Goal: Task Accomplishment & Management: Use online tool/utility

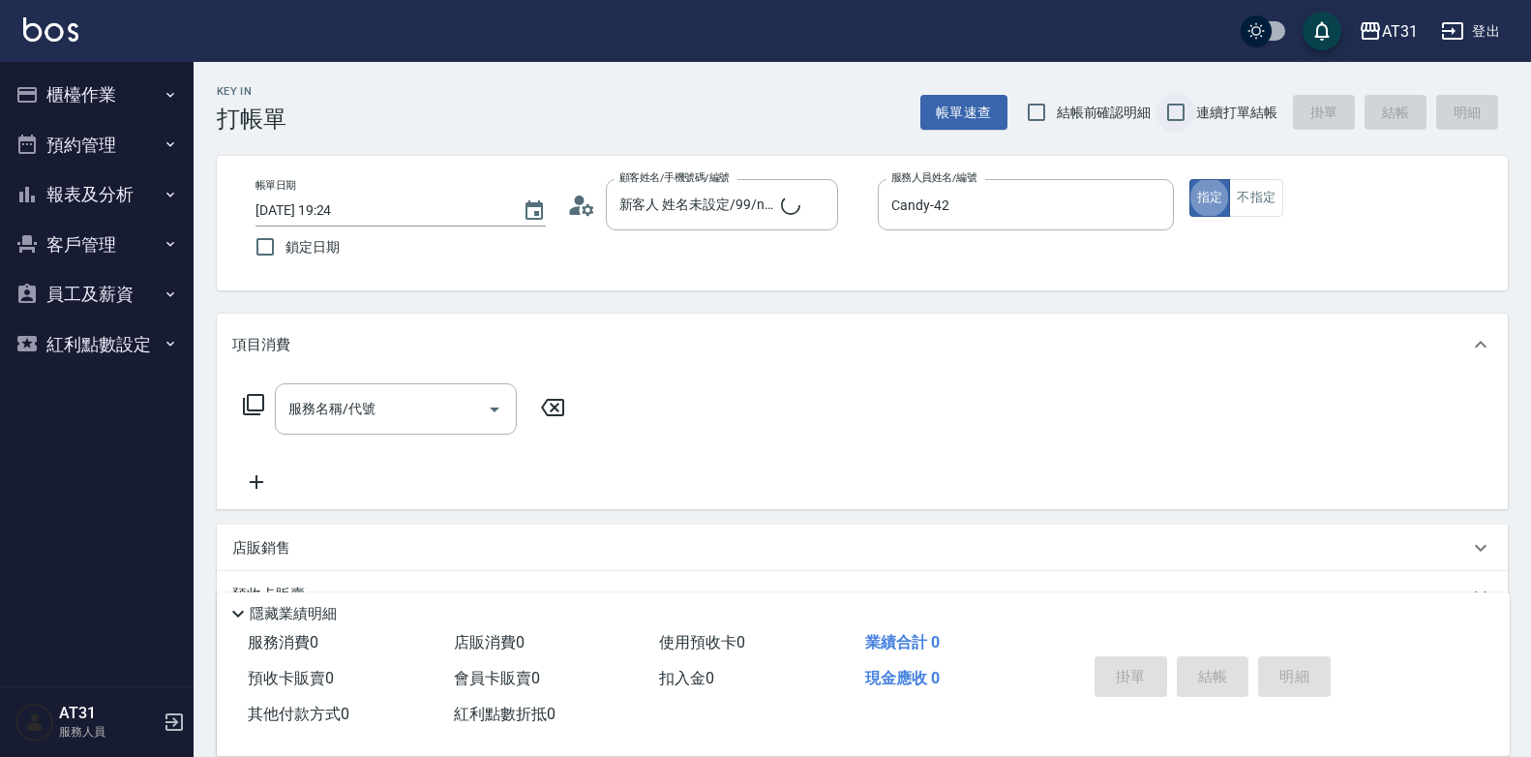
type button "true"
click at [1168, 110] on input "連續打單結帳" at bounding box center [1175, 112] width 41 height 41
checkbox input "true"
click at [383, 405] on input "服務名稱/代號" at bounding box center [380, 409] width 195 height 34
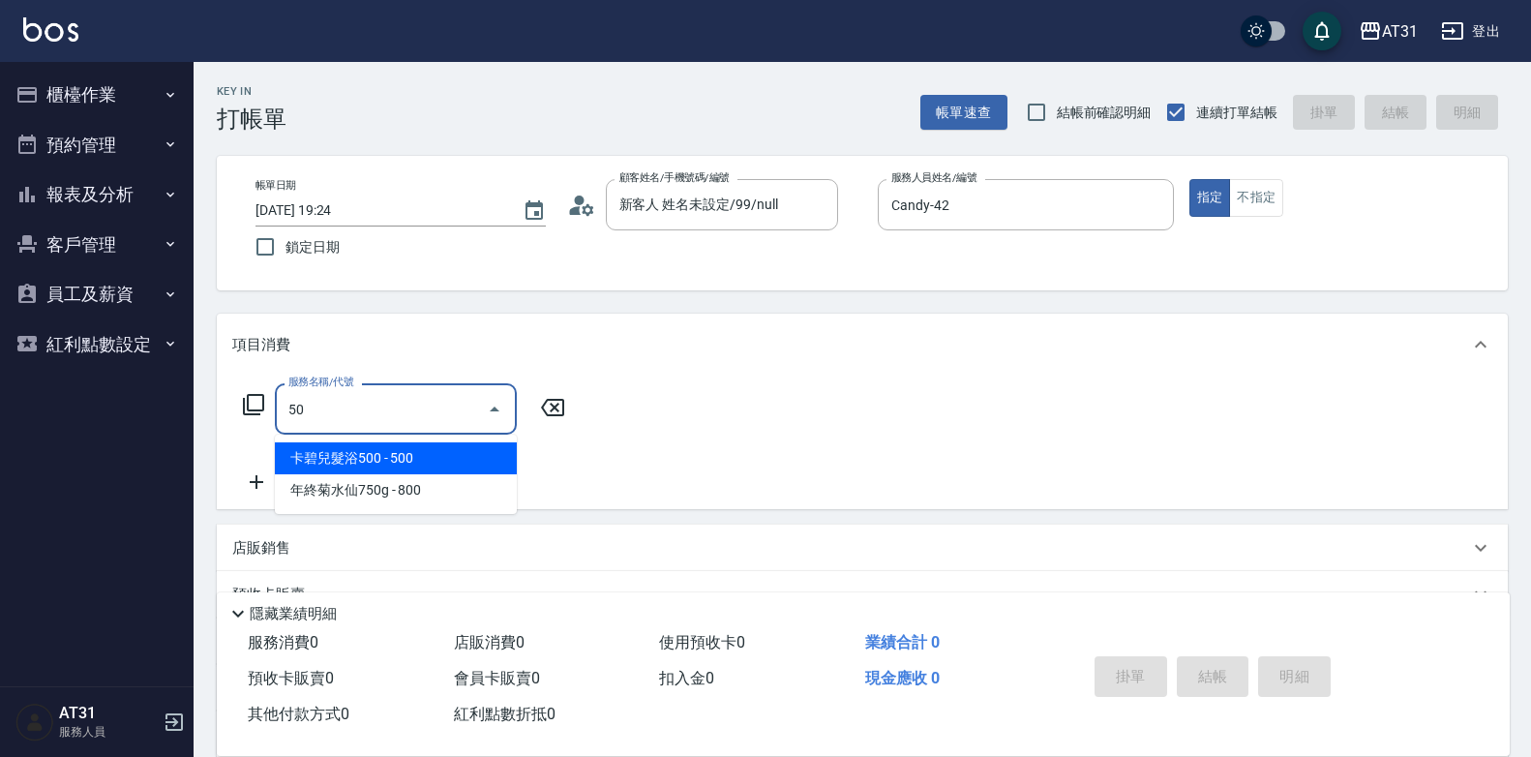
type input "501"
type input "160"
type input "染髮(501)"
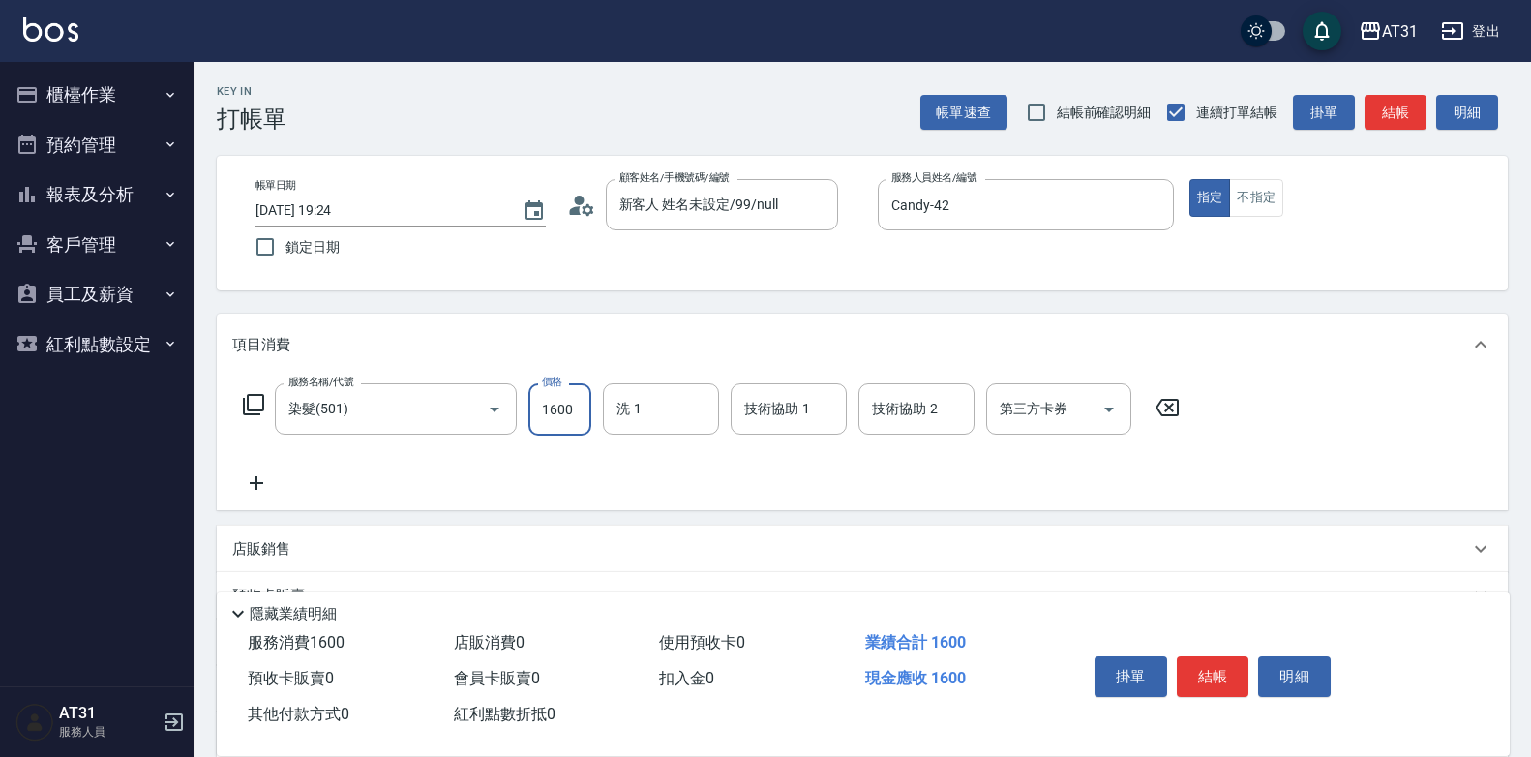
type input "0"
type input "29"
type input "20"
type input "298"
type input "290"
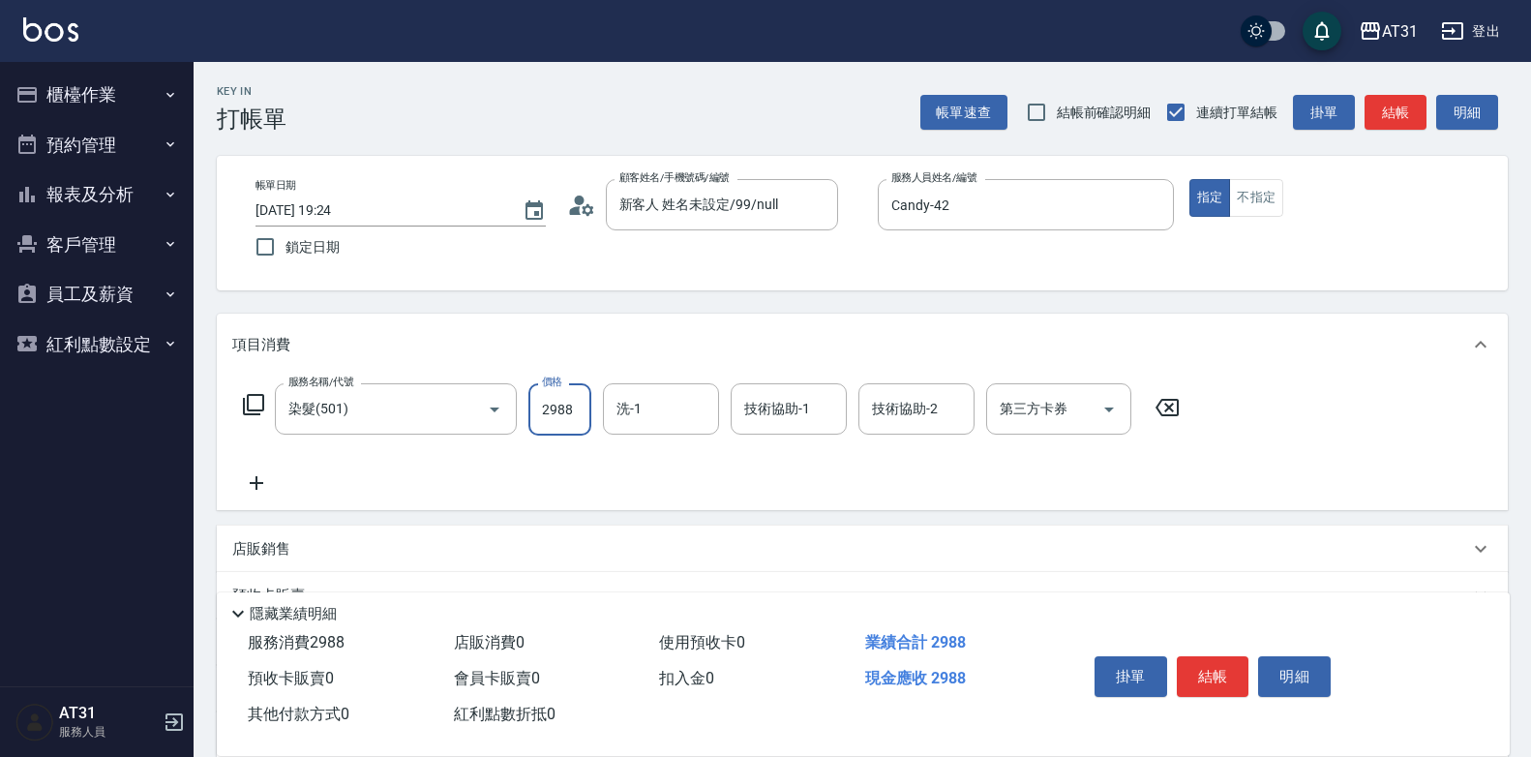
type input "2988"
click at [268, 483] on icon at bounding box center [256, 482] width 48 height 23
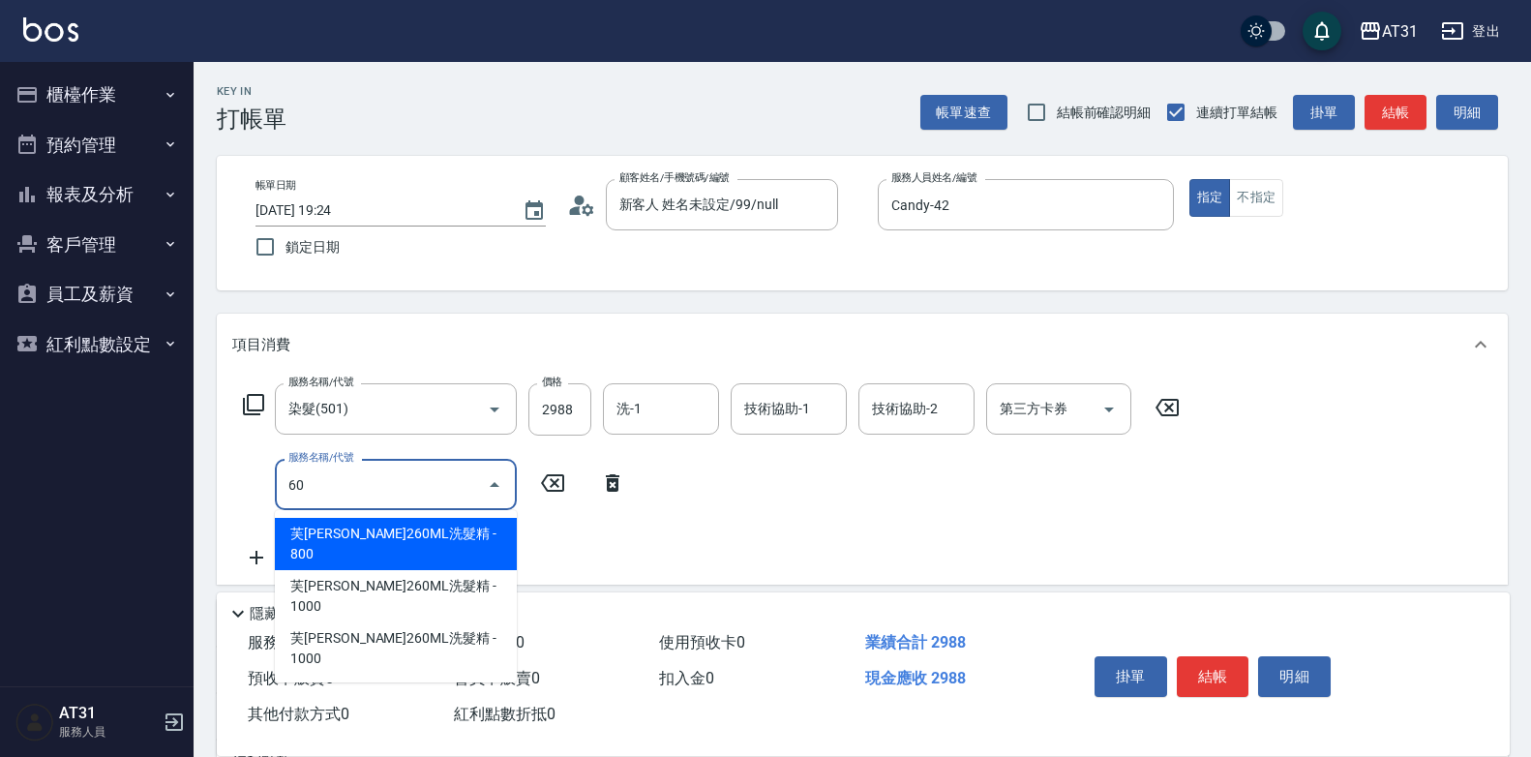
type input "609"
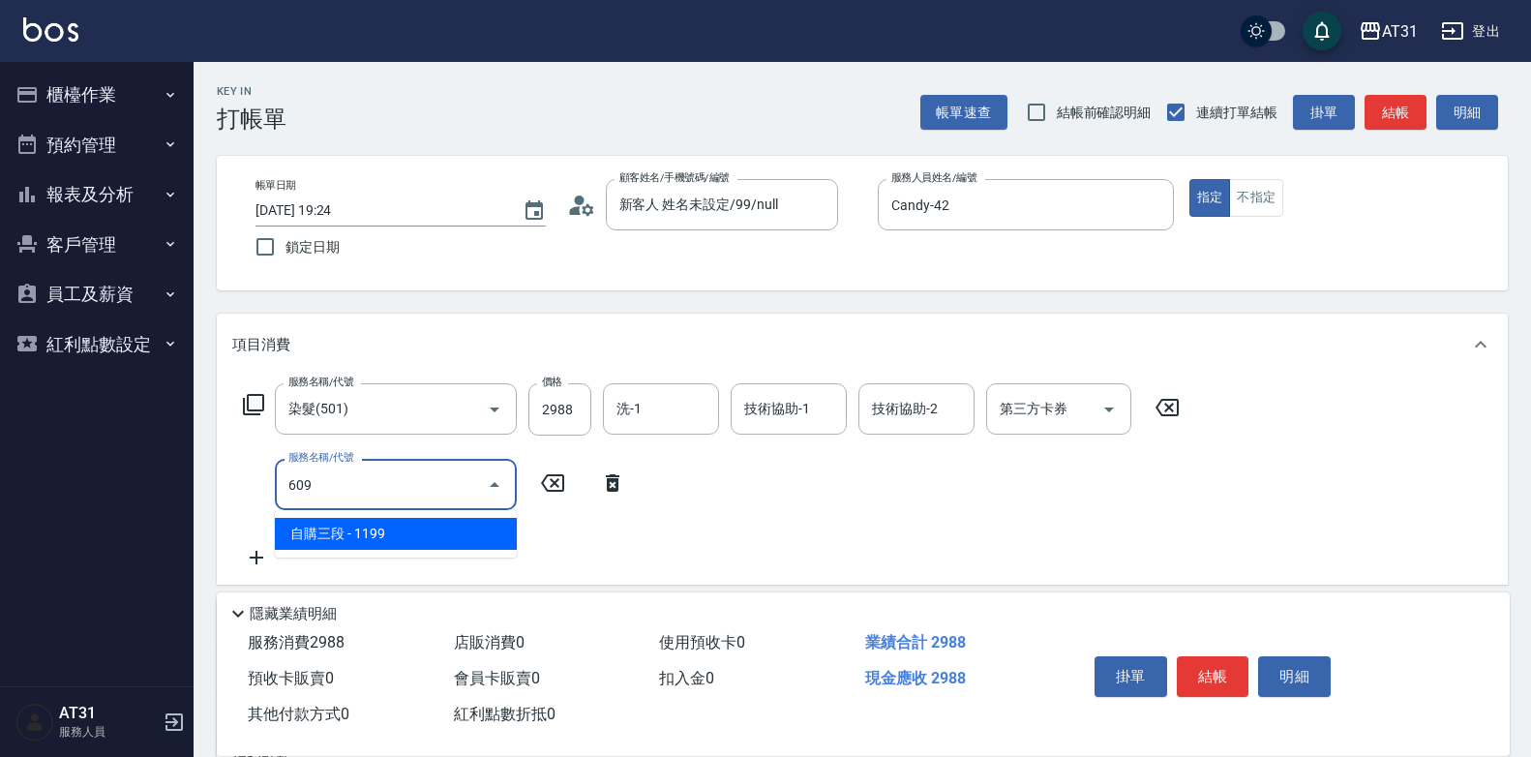
type input "410"
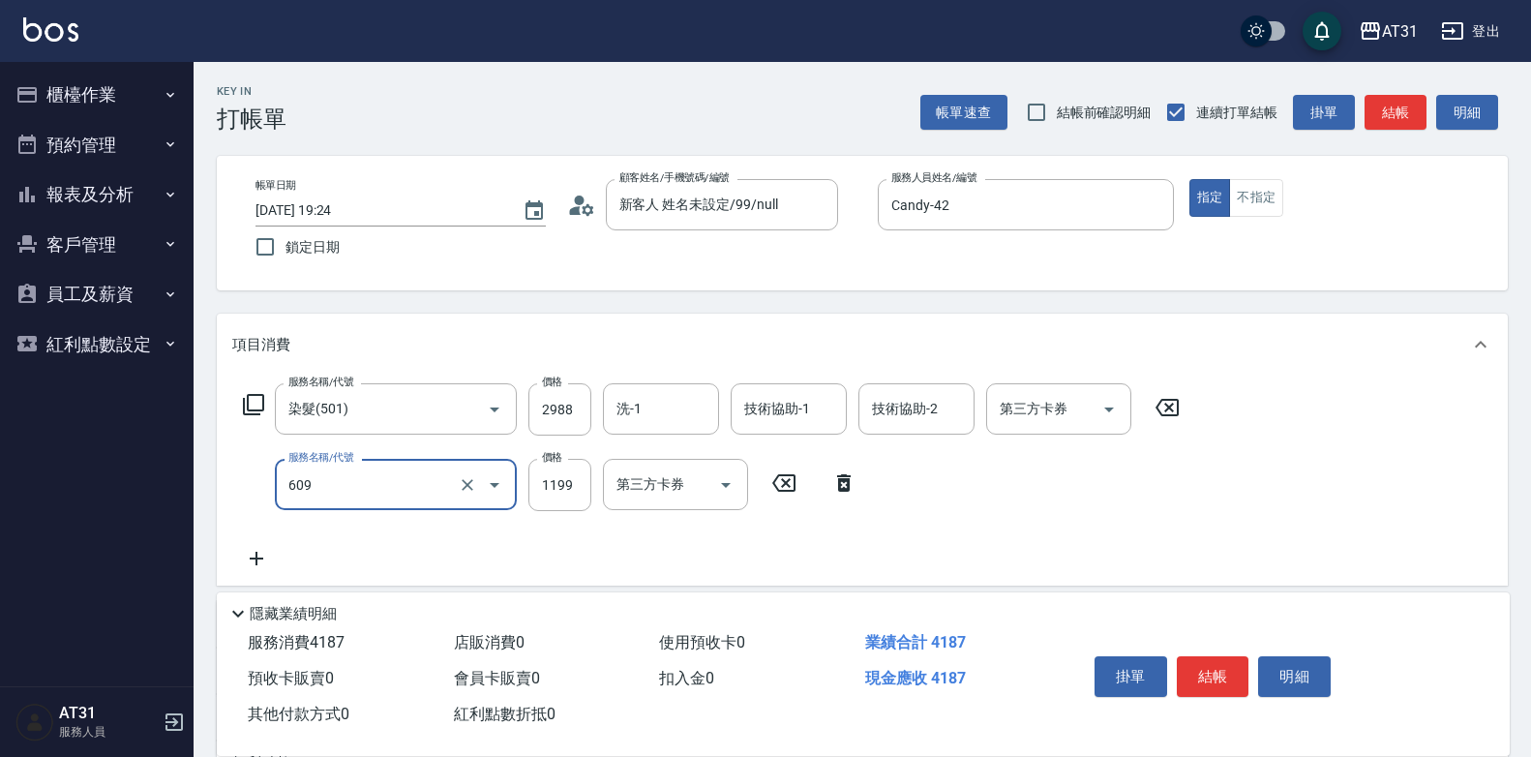
type input "自購三段(609)"
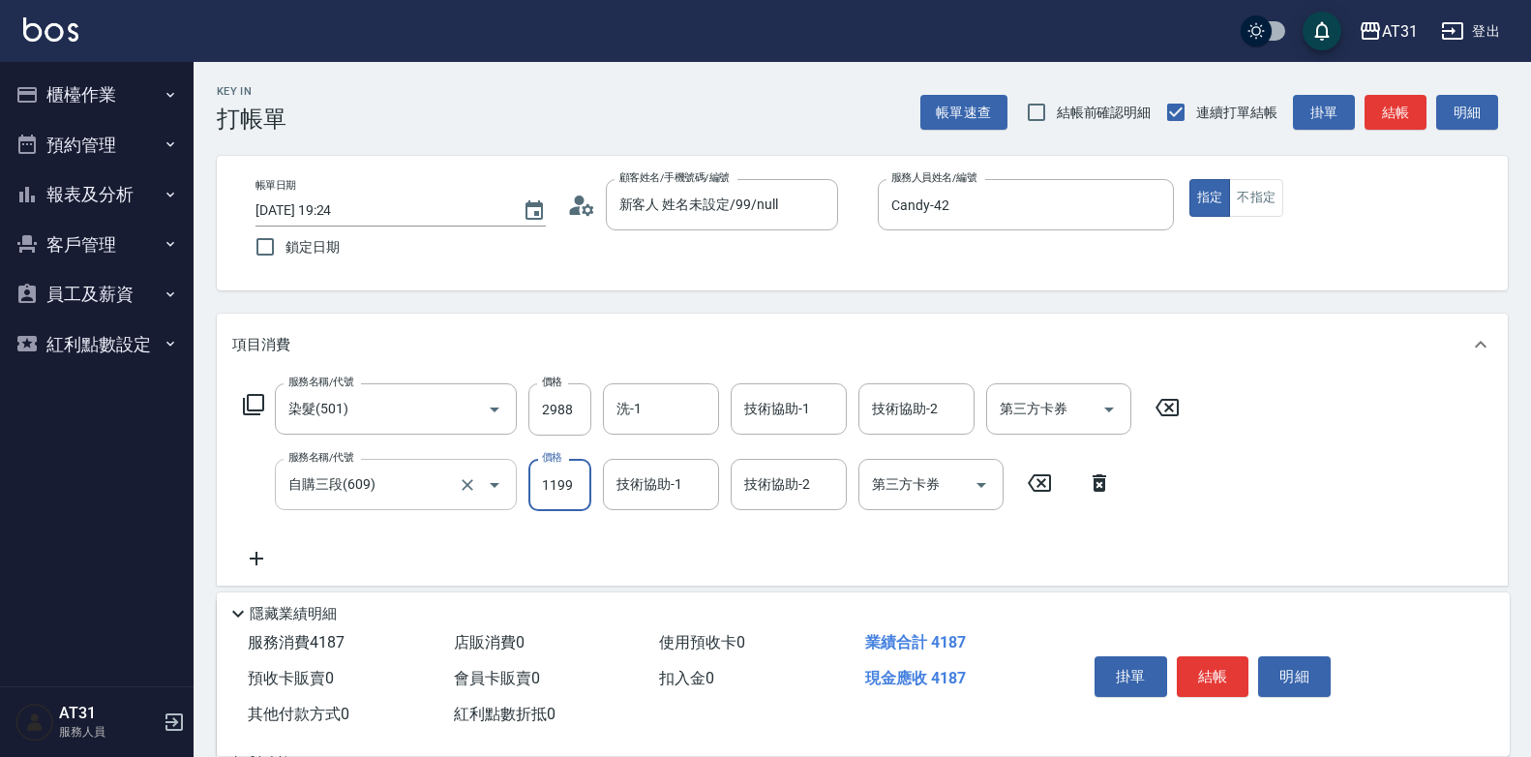
type input "290"
type input "2"
type input "300"
type input "250"
type input "540"
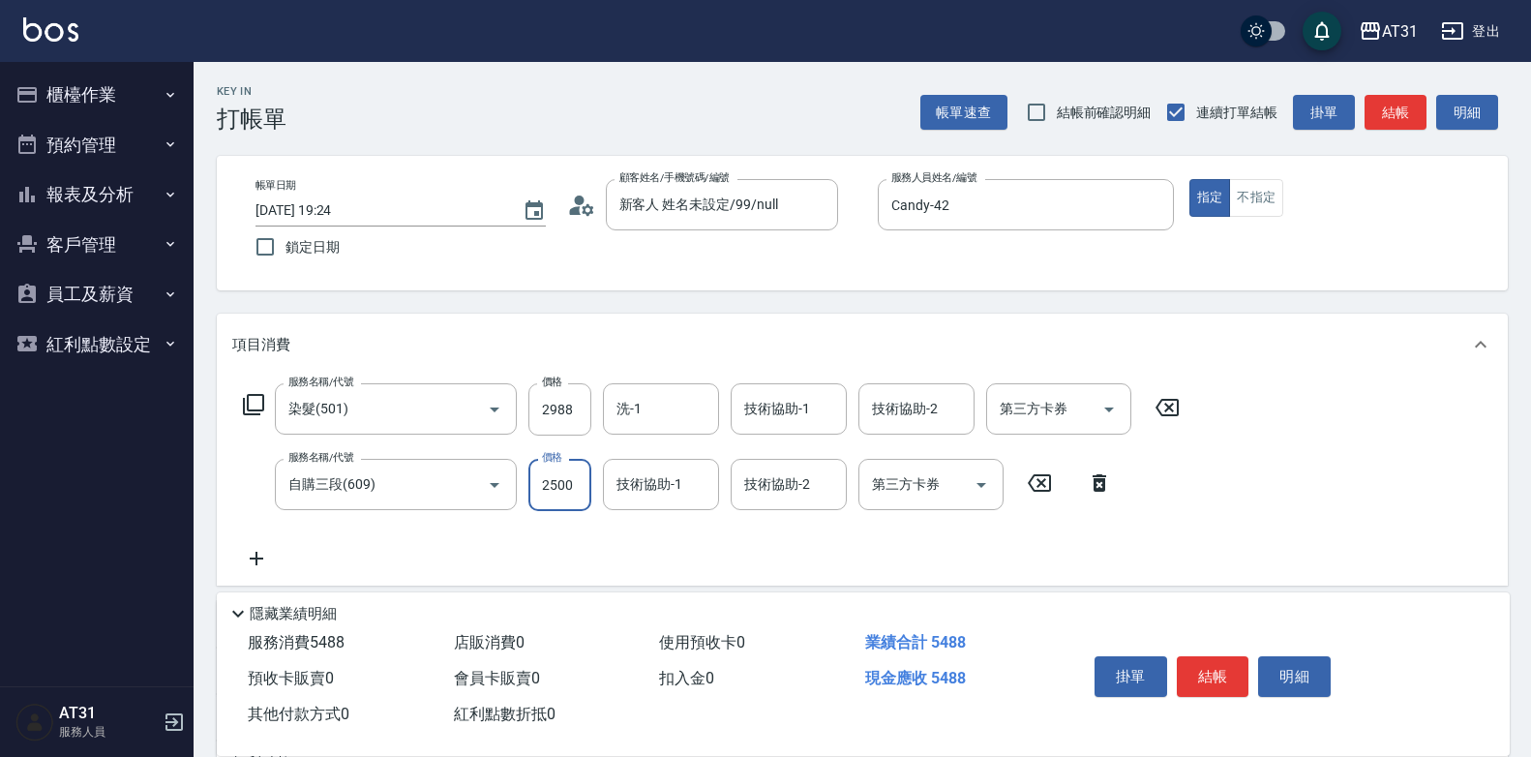
type input "2500"
click at [268, 555] on icon at bounding box center [256, 558] width 48 height 23
click at [298, 553] on input "服務名稱/代號" at bounding box center [380, 560] width 195 height 34
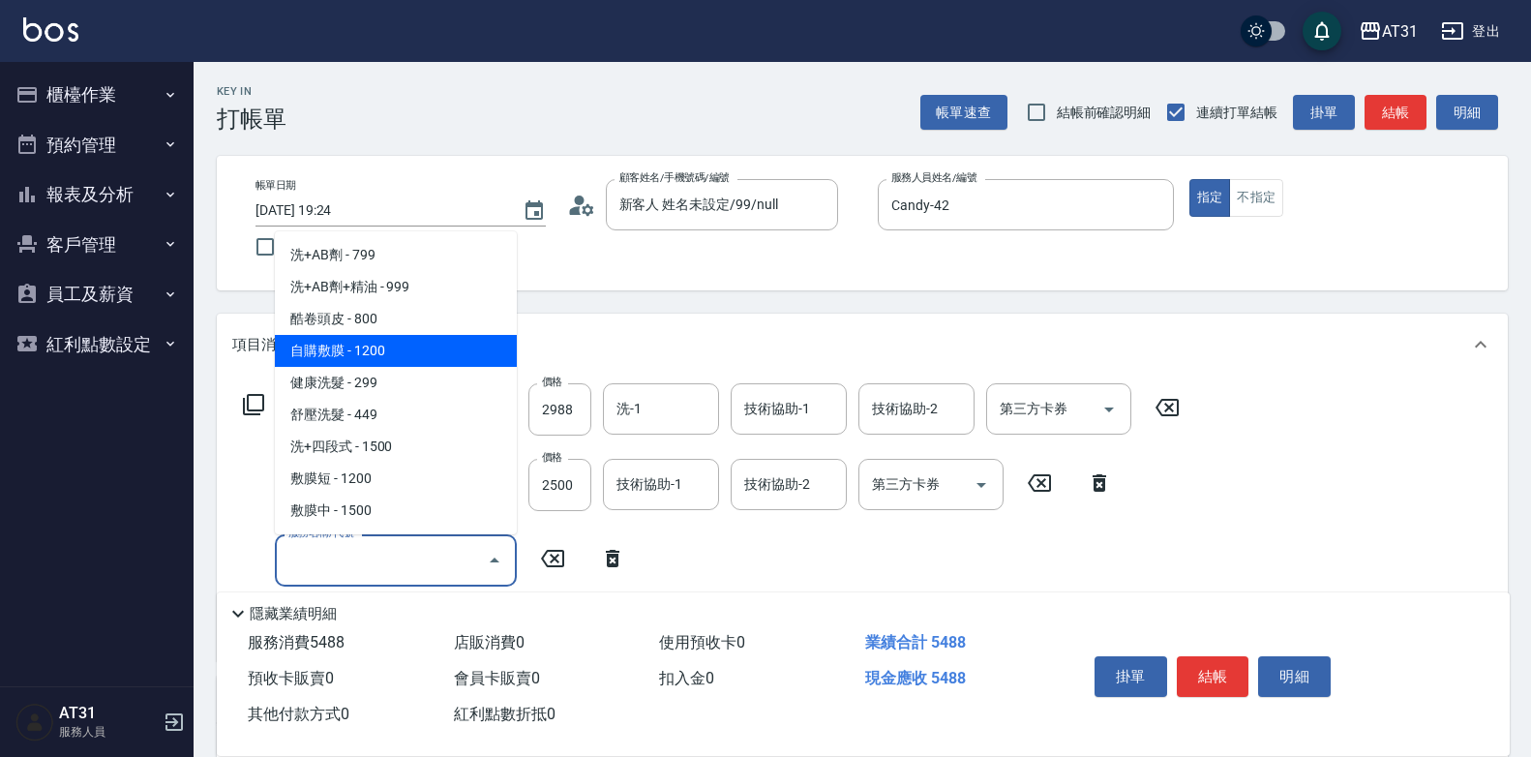
click at [375, 355] on span "自購敷膜 - 1200" at bounding box center [396, 351] width 242 height 32
type input "660"
type input "自購敷膜(105)"
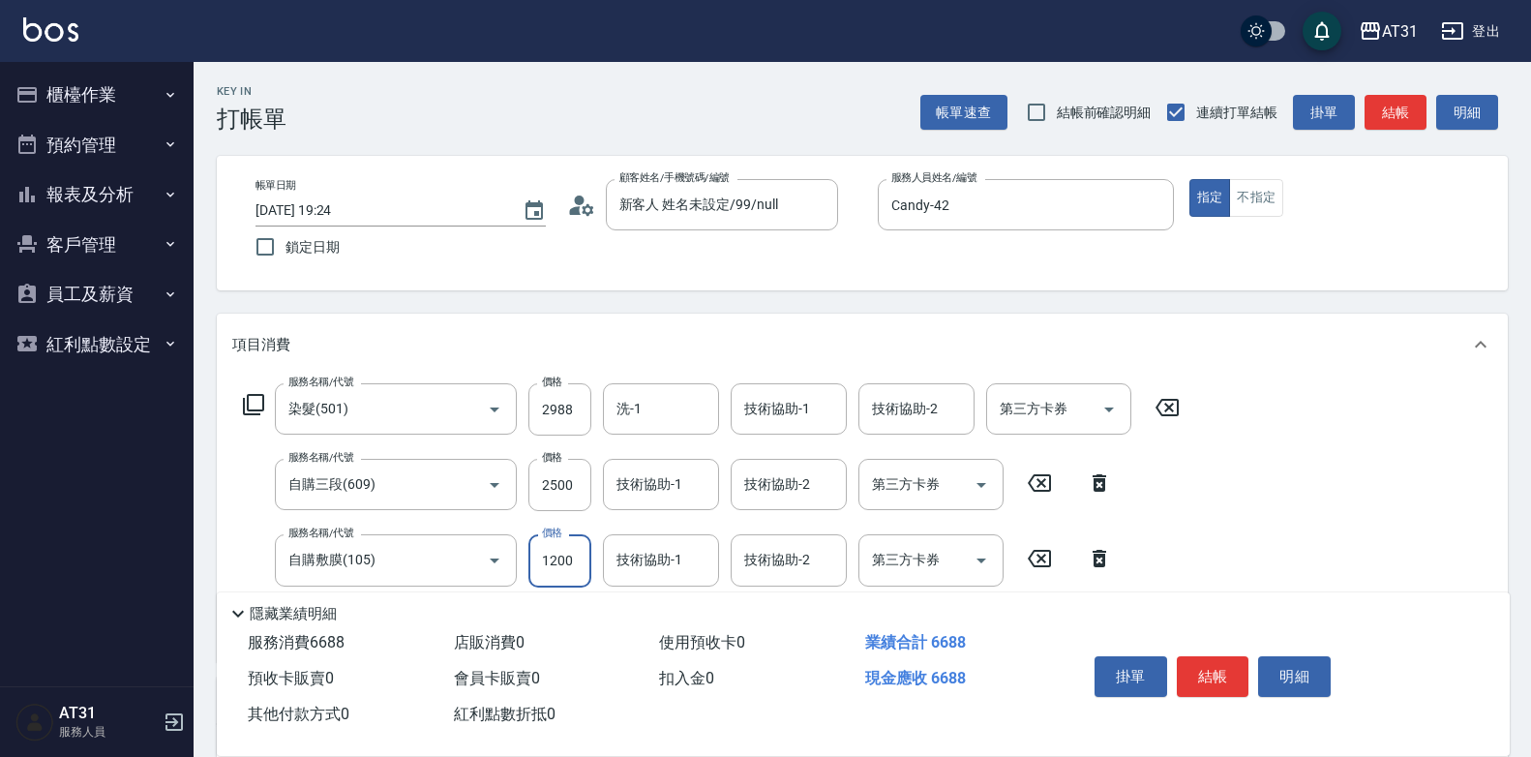
click at [544, 564] on input "1200" at bounding box center [559, 560] width 63 height 52
type input "1"
type input "550"
type input "150"
type input "690"
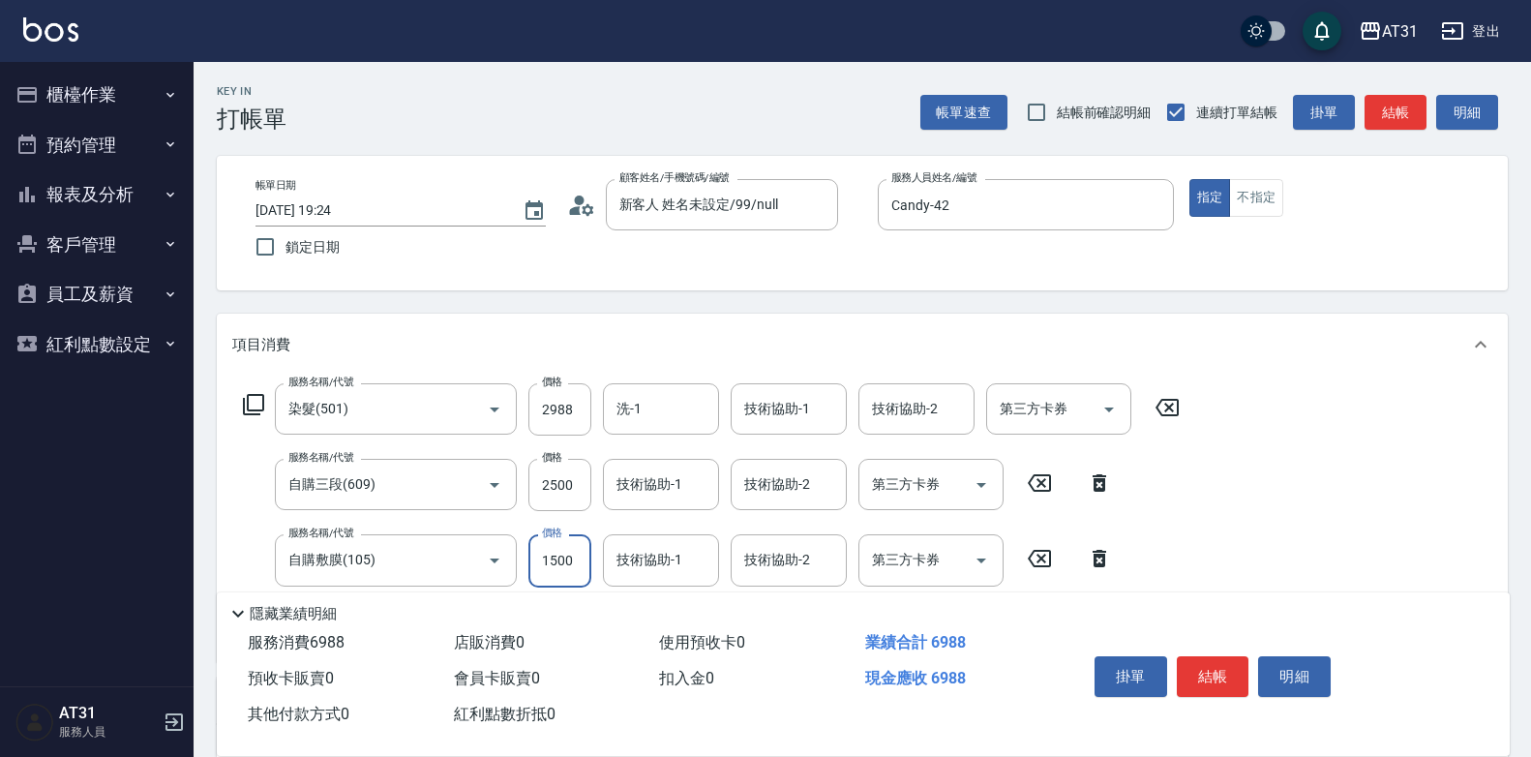
type input "1500"
type input "[PERSON_NAME]-46"
click at [671, 477] on input "技術協助-1" at bounding box center [660, 484] width 99 height 34
type input "[PERSON_NAME]-46"
click at [673, 406] on input "洗-1" at bounding box center [660, 409] width 99 height 34
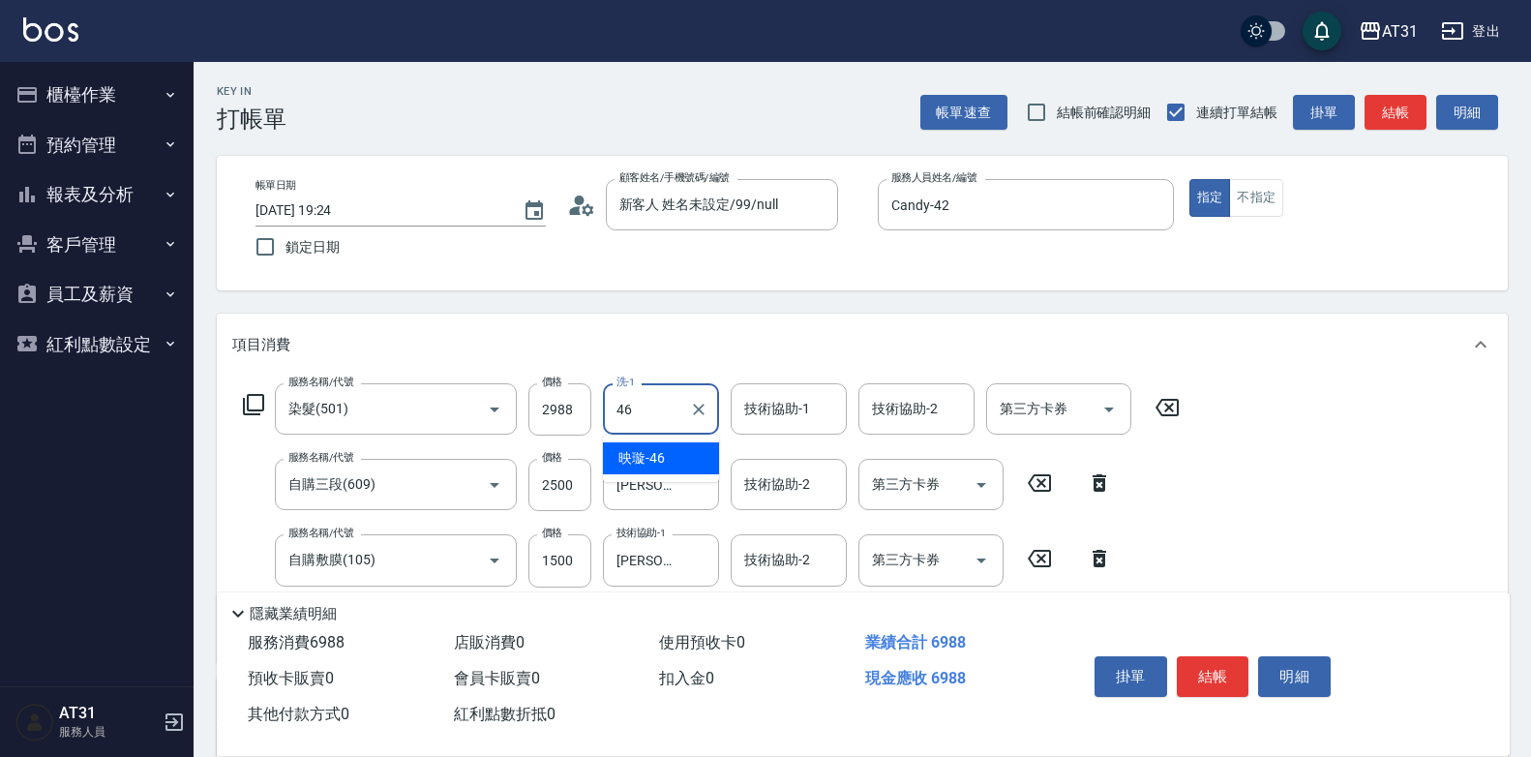
type input "[PERSON_NAME]-46"
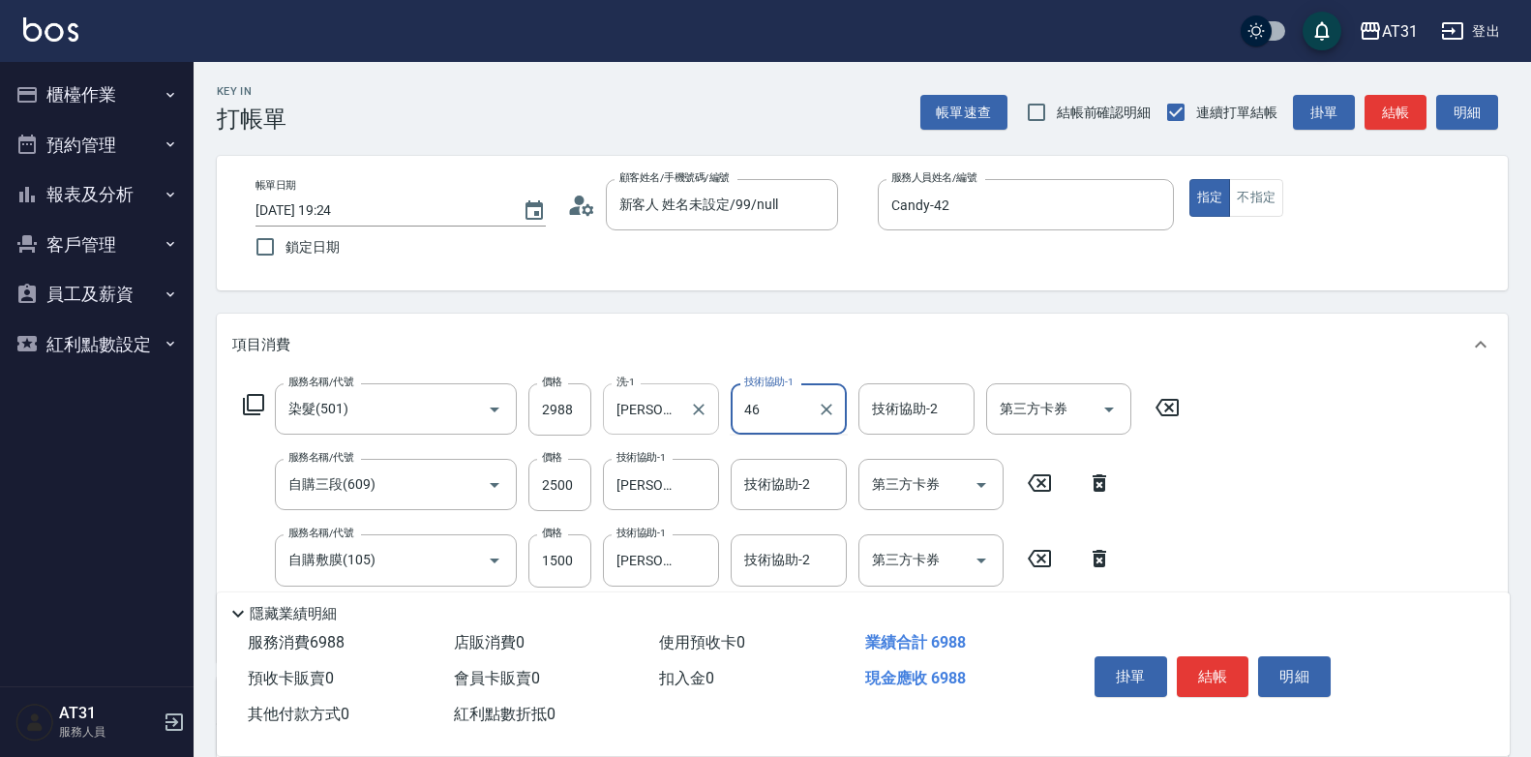
type input "[PERSON_NAME]-46"
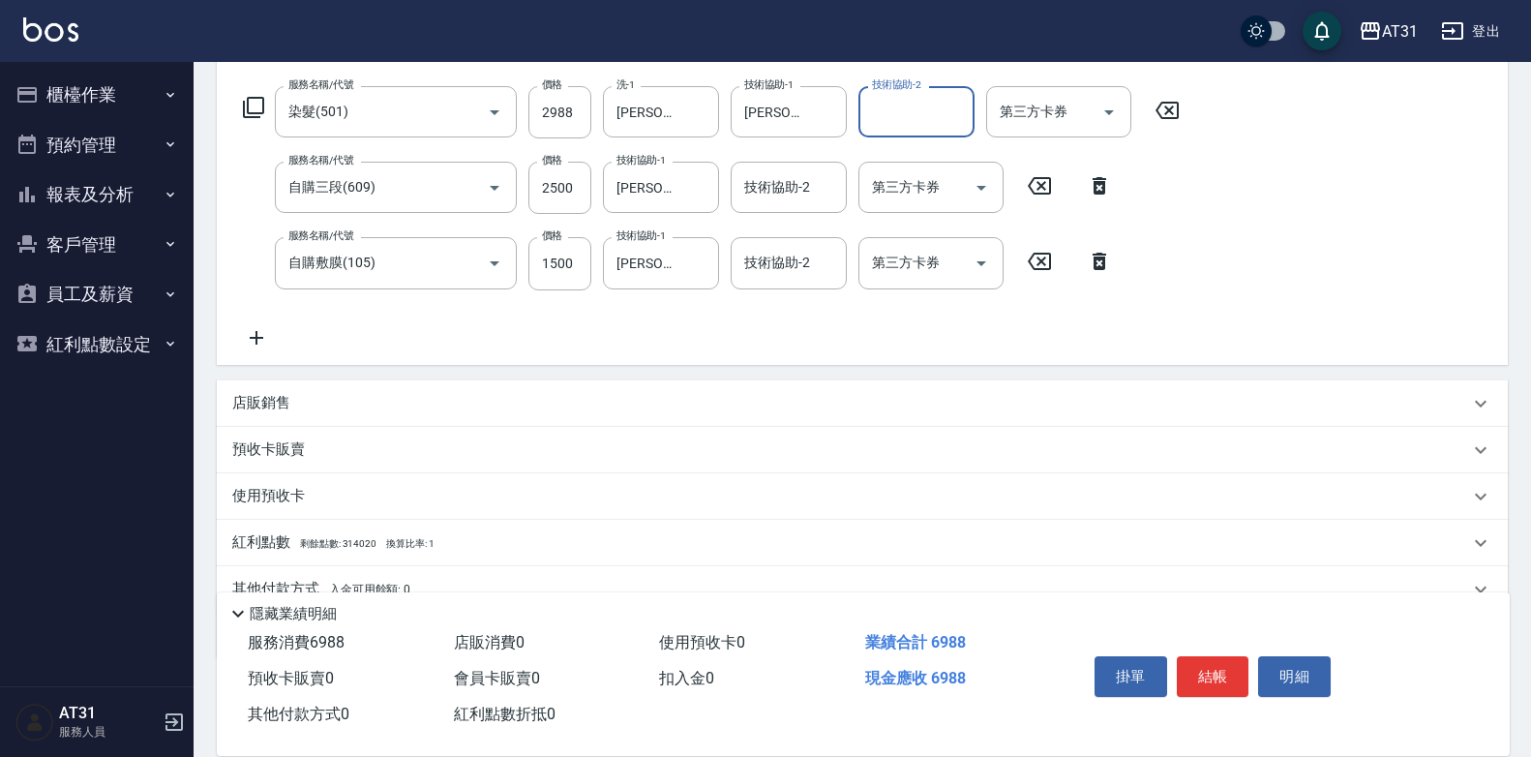
scroll to position [385, 0]
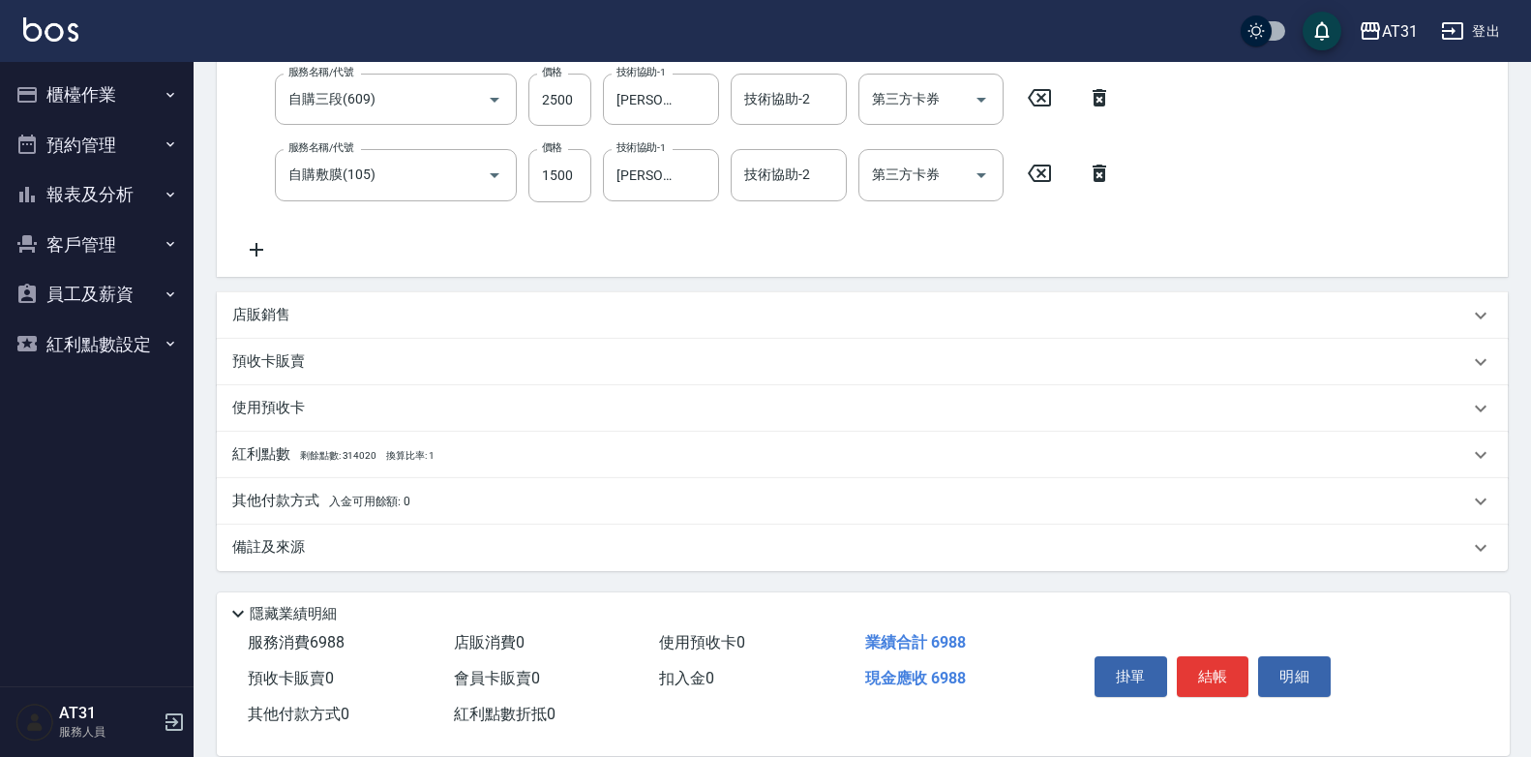
click at [422, 315] on div "店販銷售" at bounding box center [850, 315] width 1237 height 20
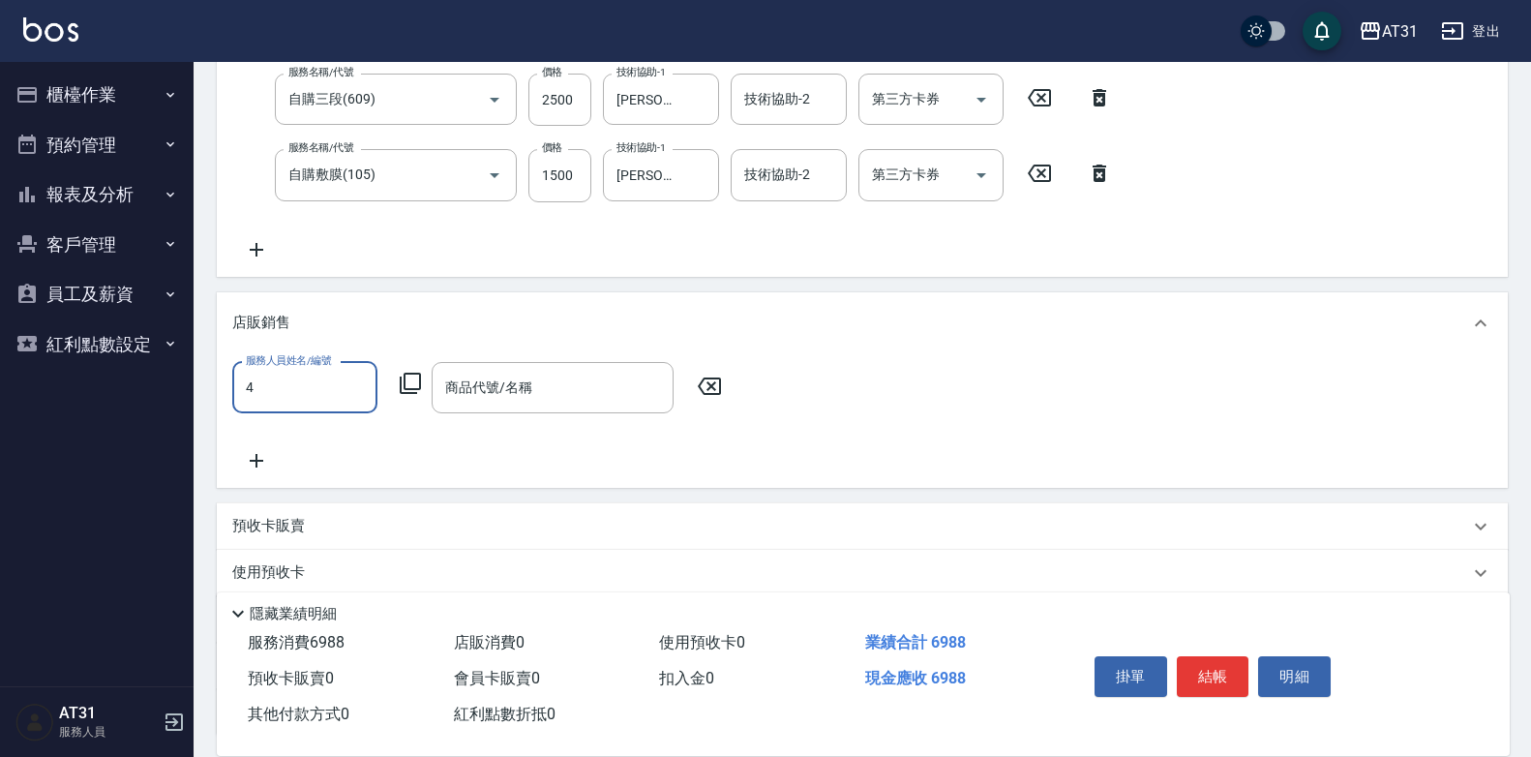
scroll to position [0, 0]
type input "Candy-42"
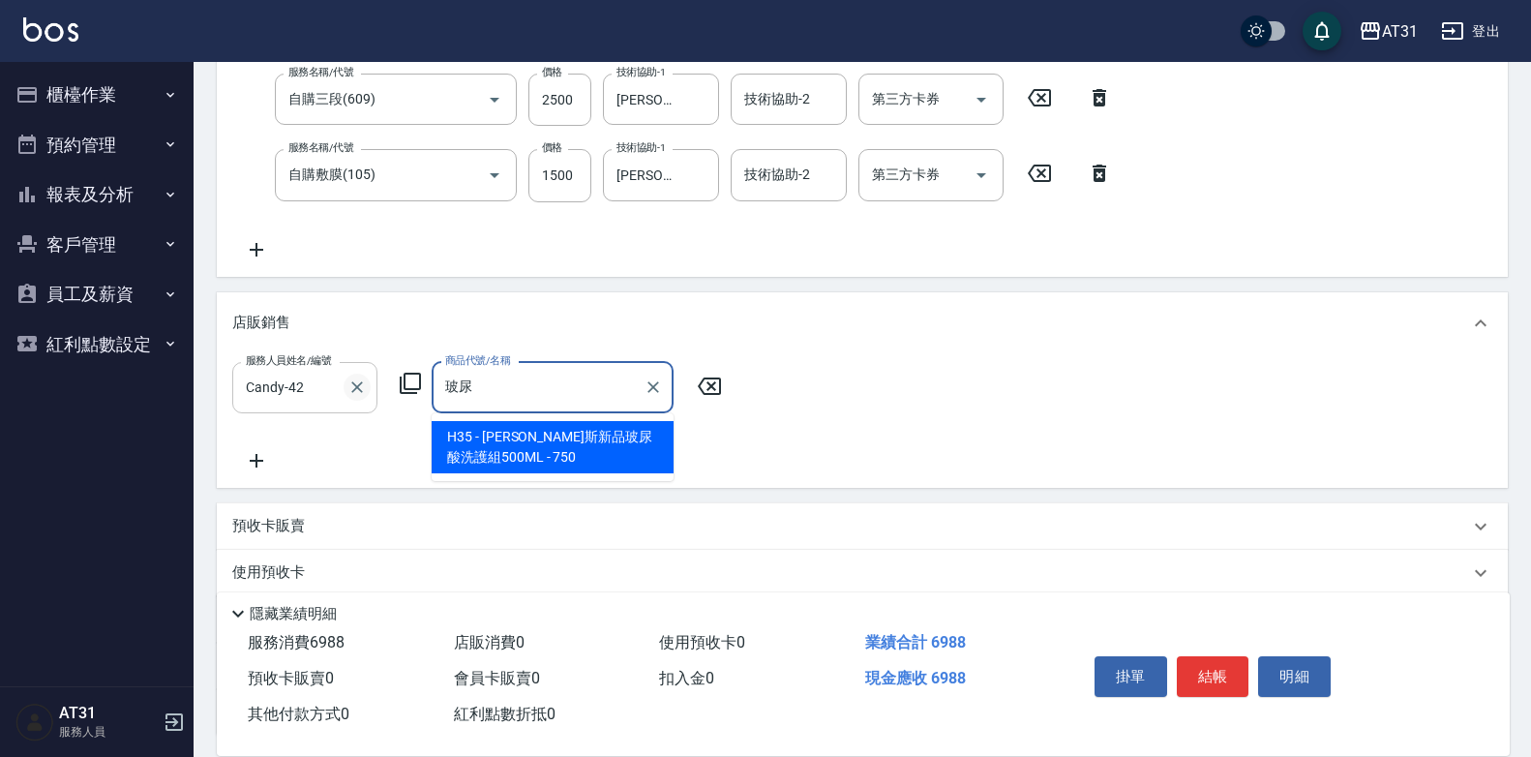
type input "[PERSON_NAME]斯新品玻尿酸洗護組500ML"
type input "770"
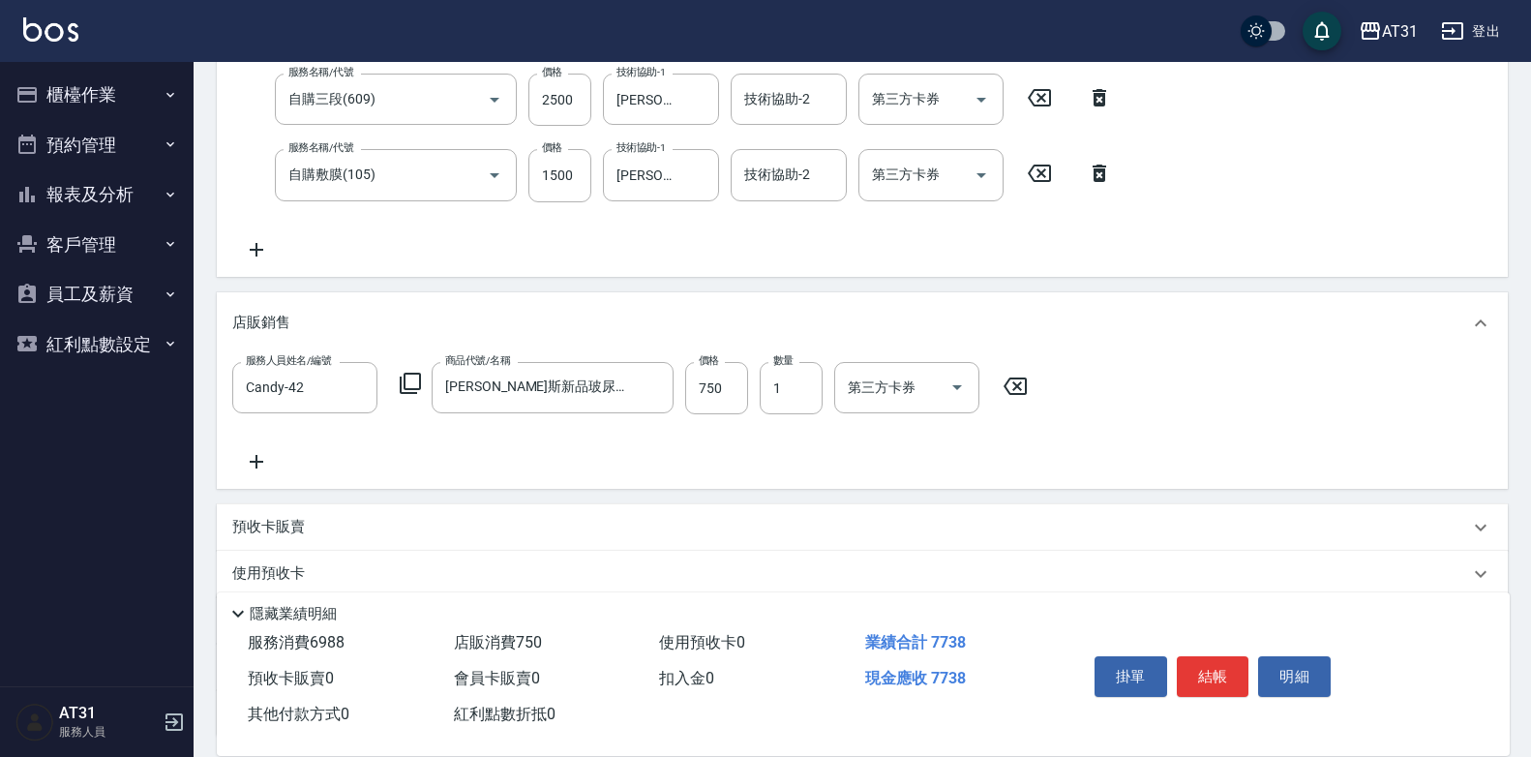
click at [263, 462] on icon at bounding box center [256, 461] width 48 height 23
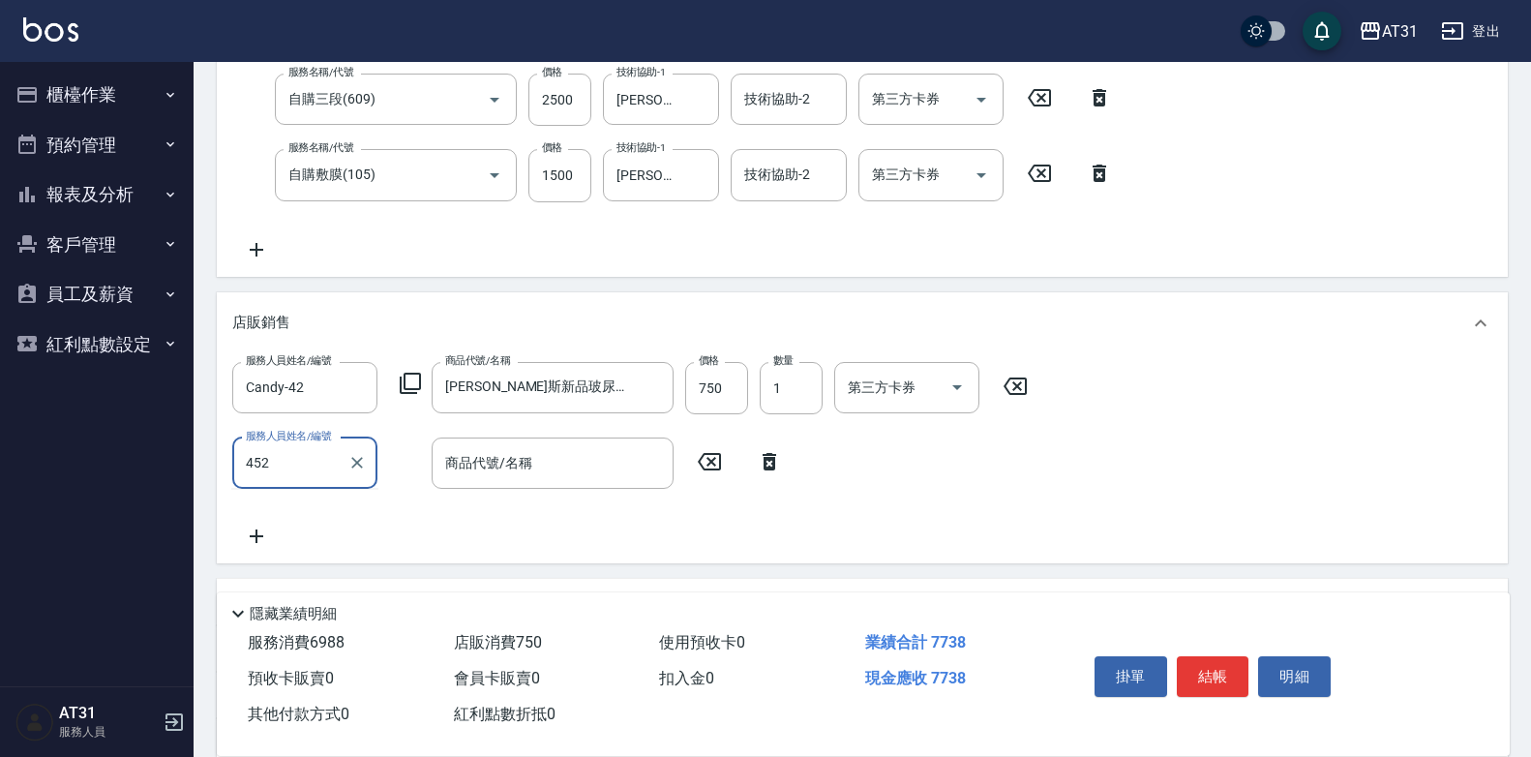
type input "452"
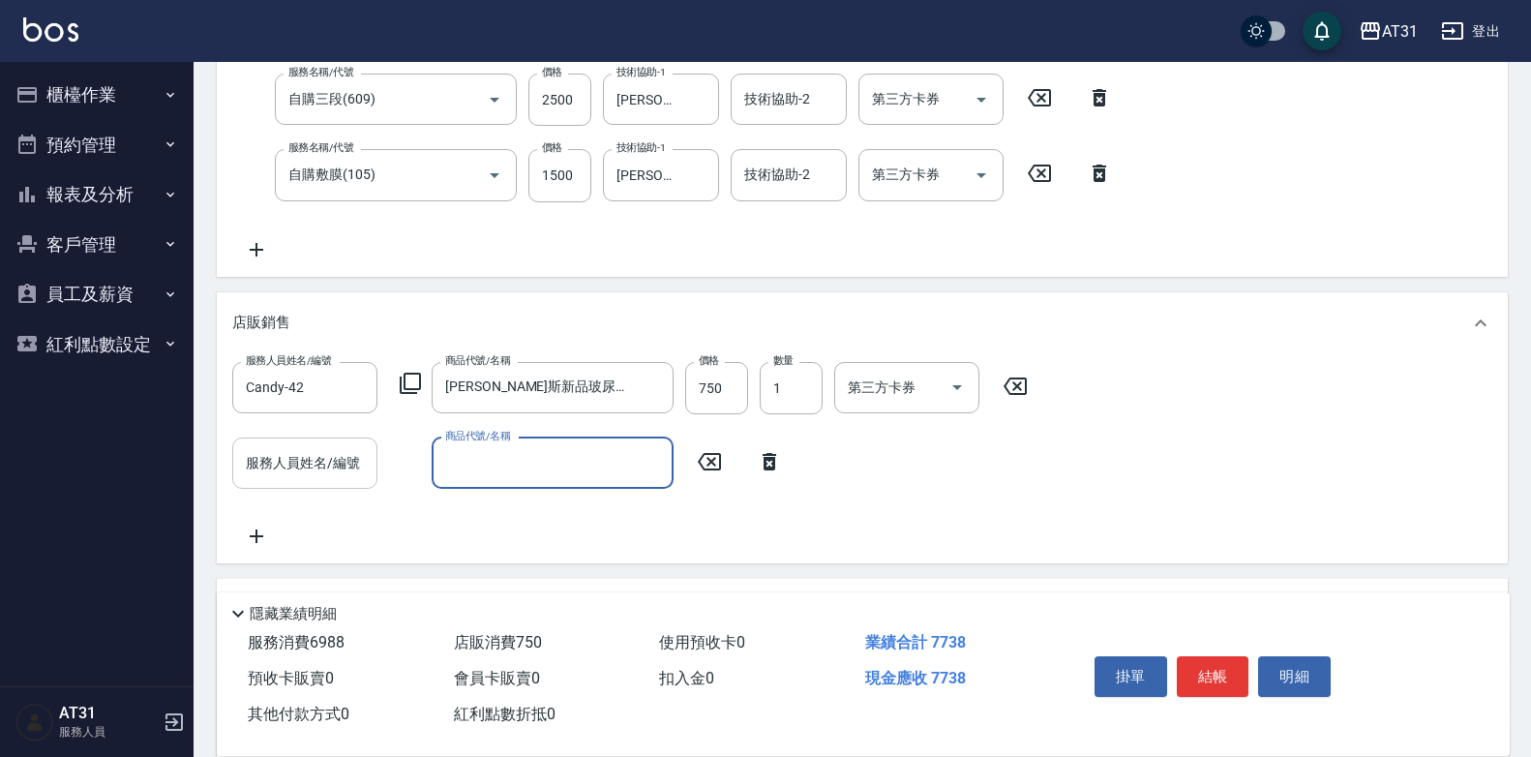
click at [330, 464] on input "服務人員姓名/編號" at bounding box center [305, 463] width 128 height 34
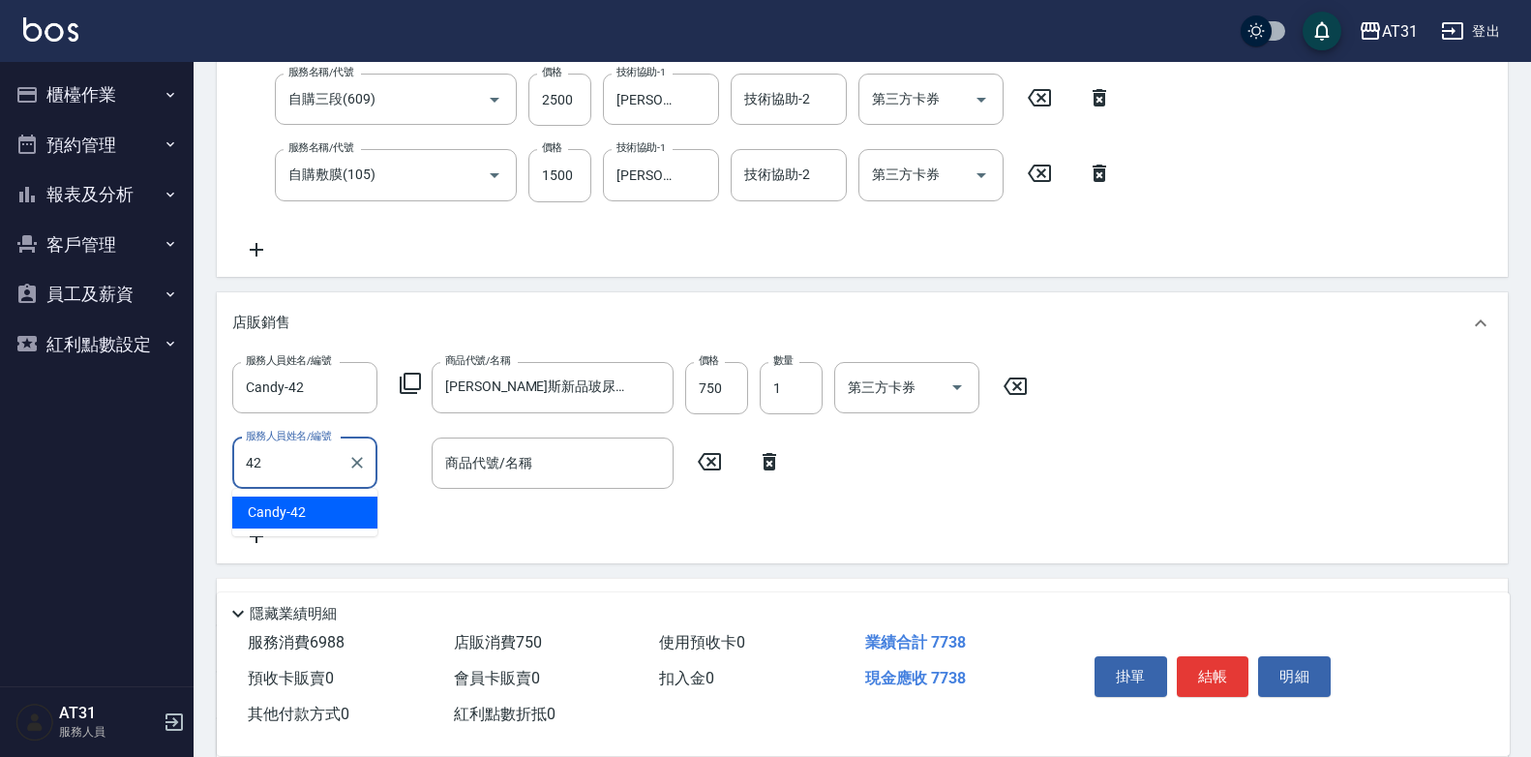
type input "Candy-42"
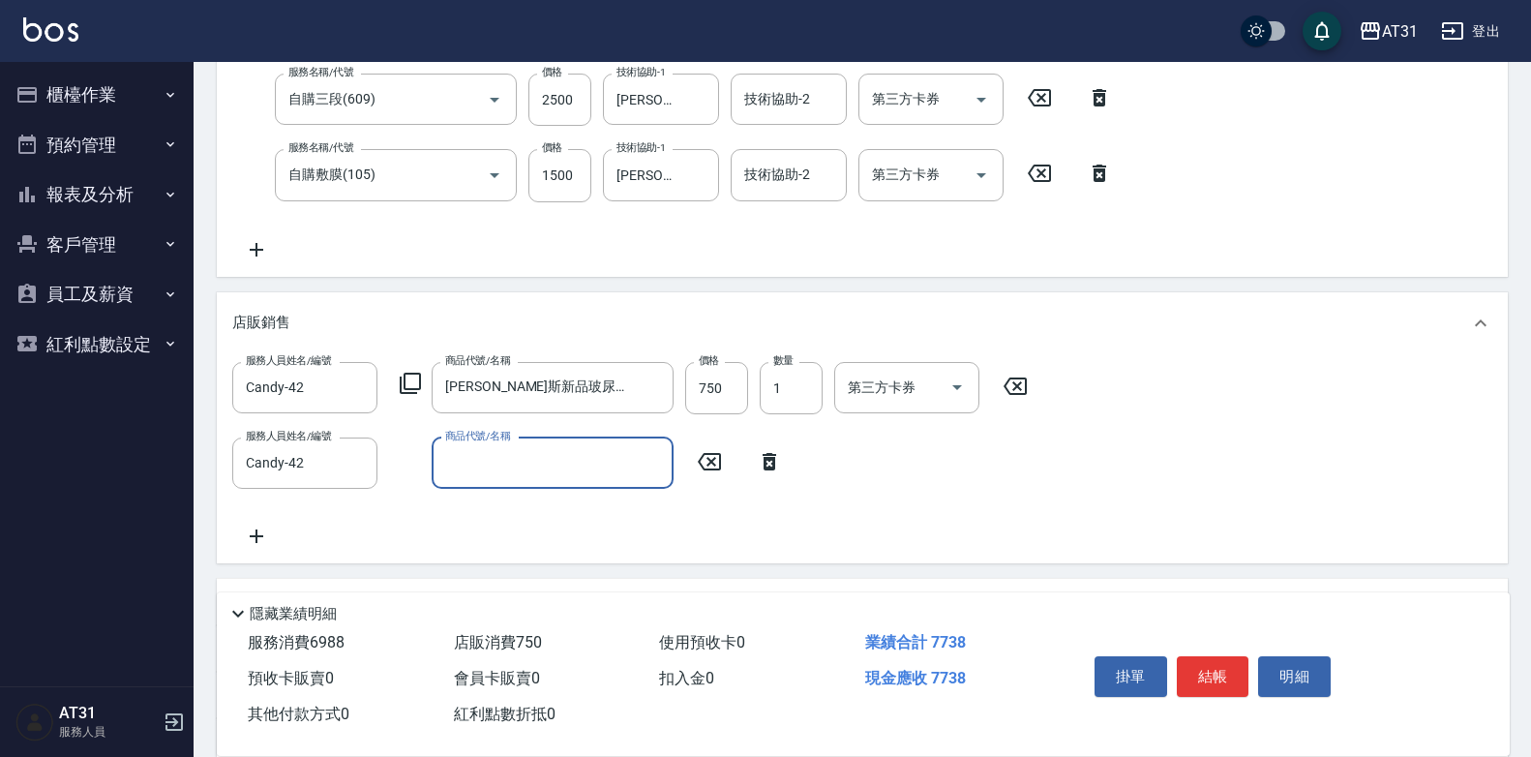
type input "H"
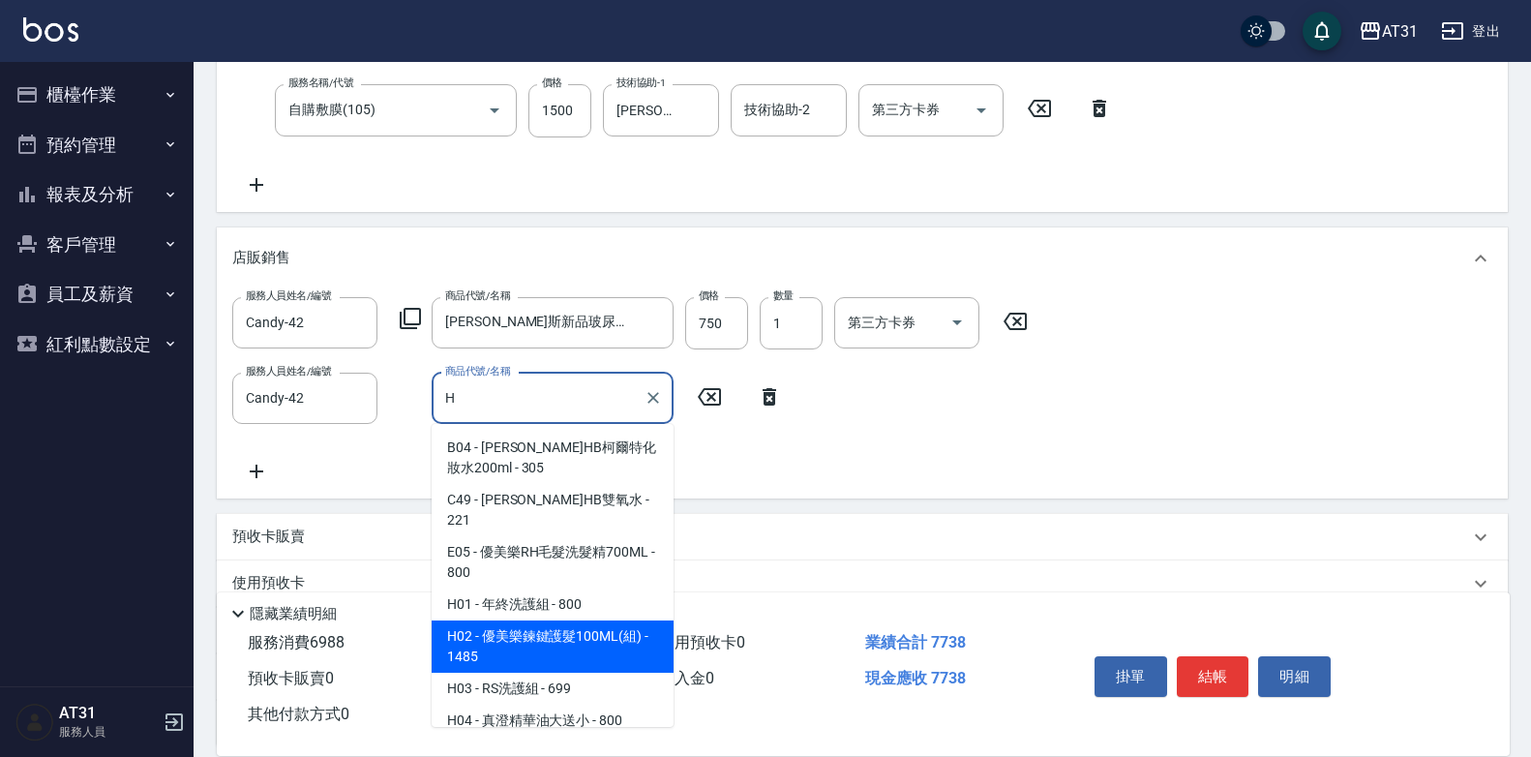
scroll to position [482, 0]
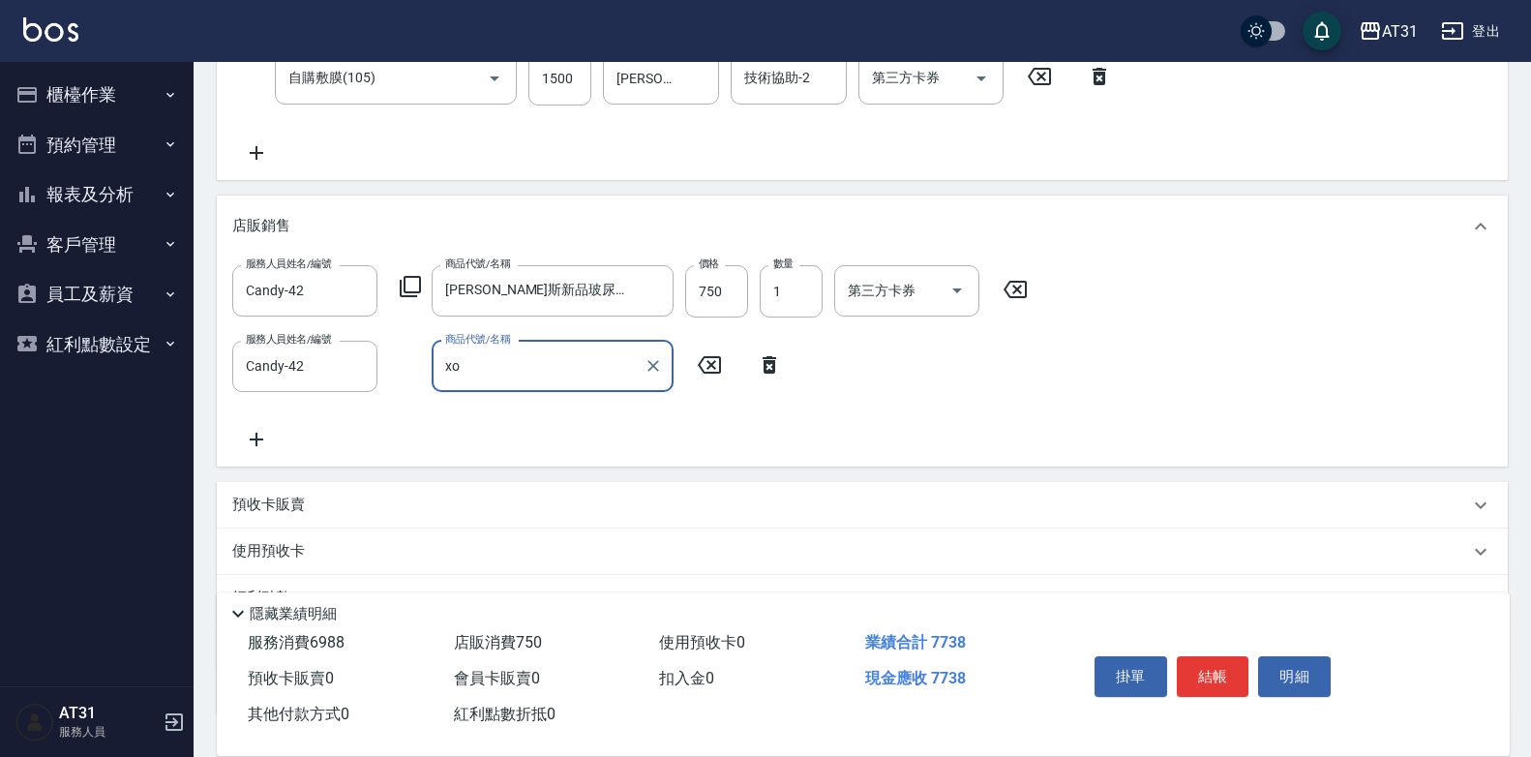
type input "x"
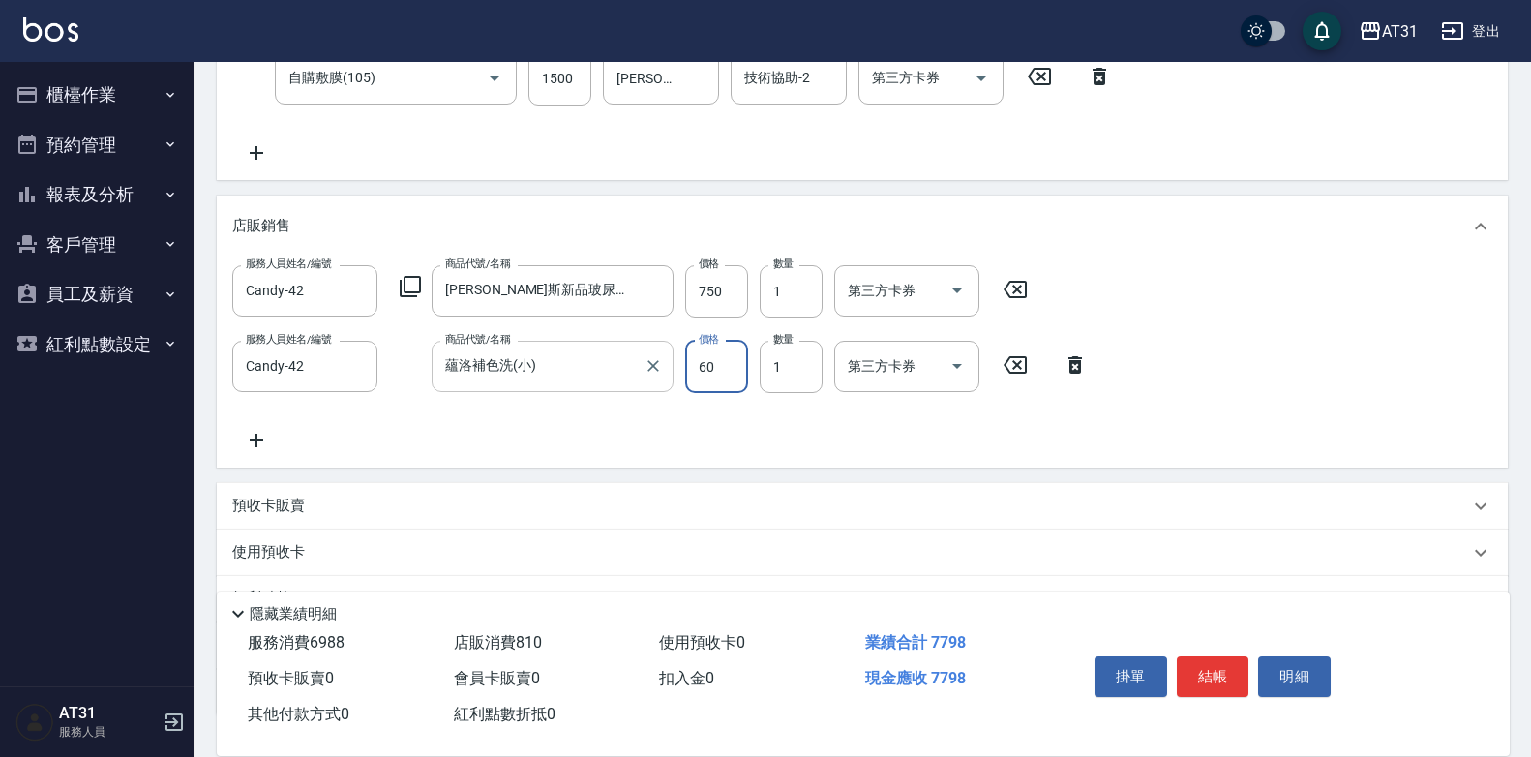
click at [605, 375] on input "蘊洛補色洗(小)" at bounding box center [537, 366] width 195 height 34
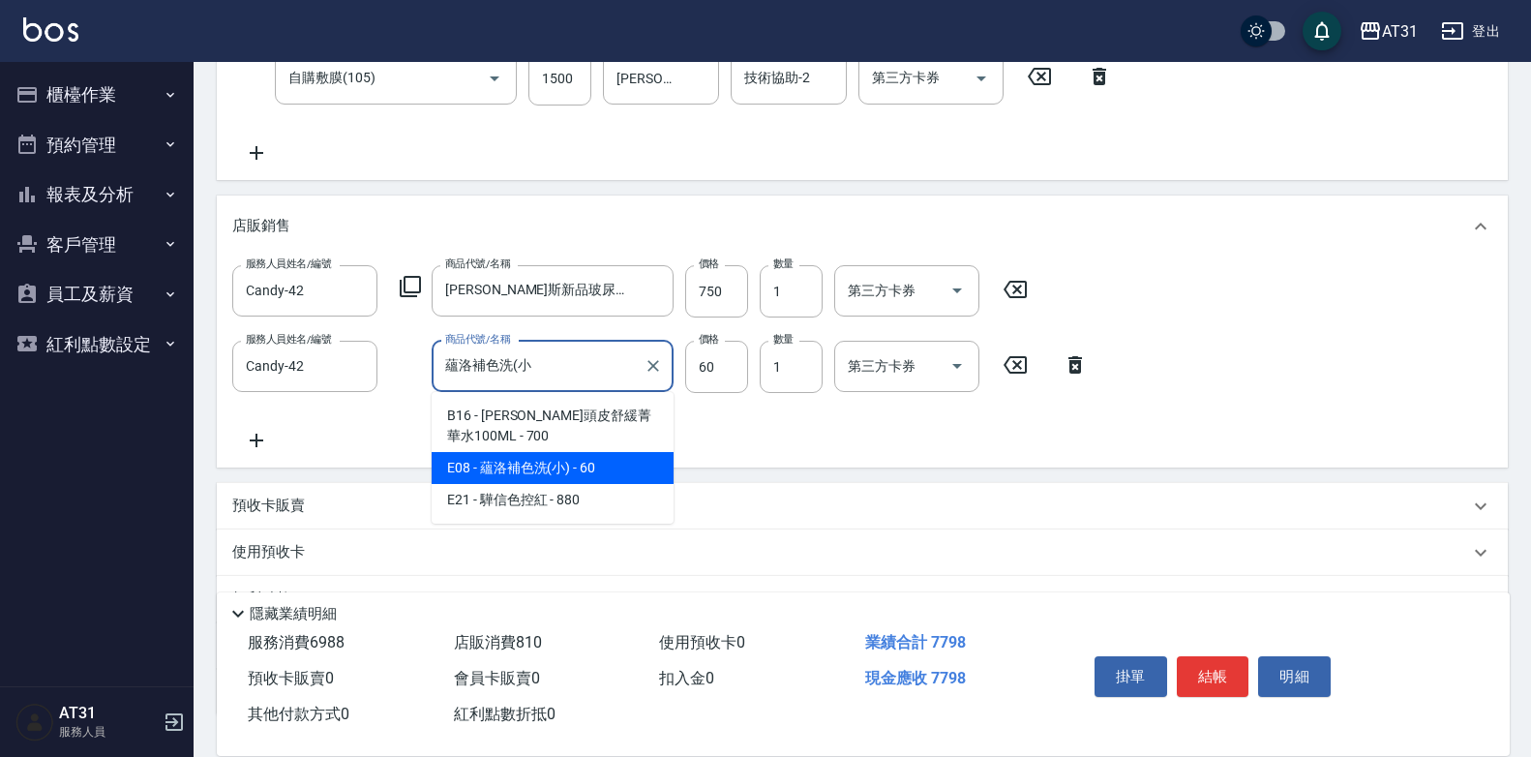
scroll to position [0, 0]
type input "蘊"
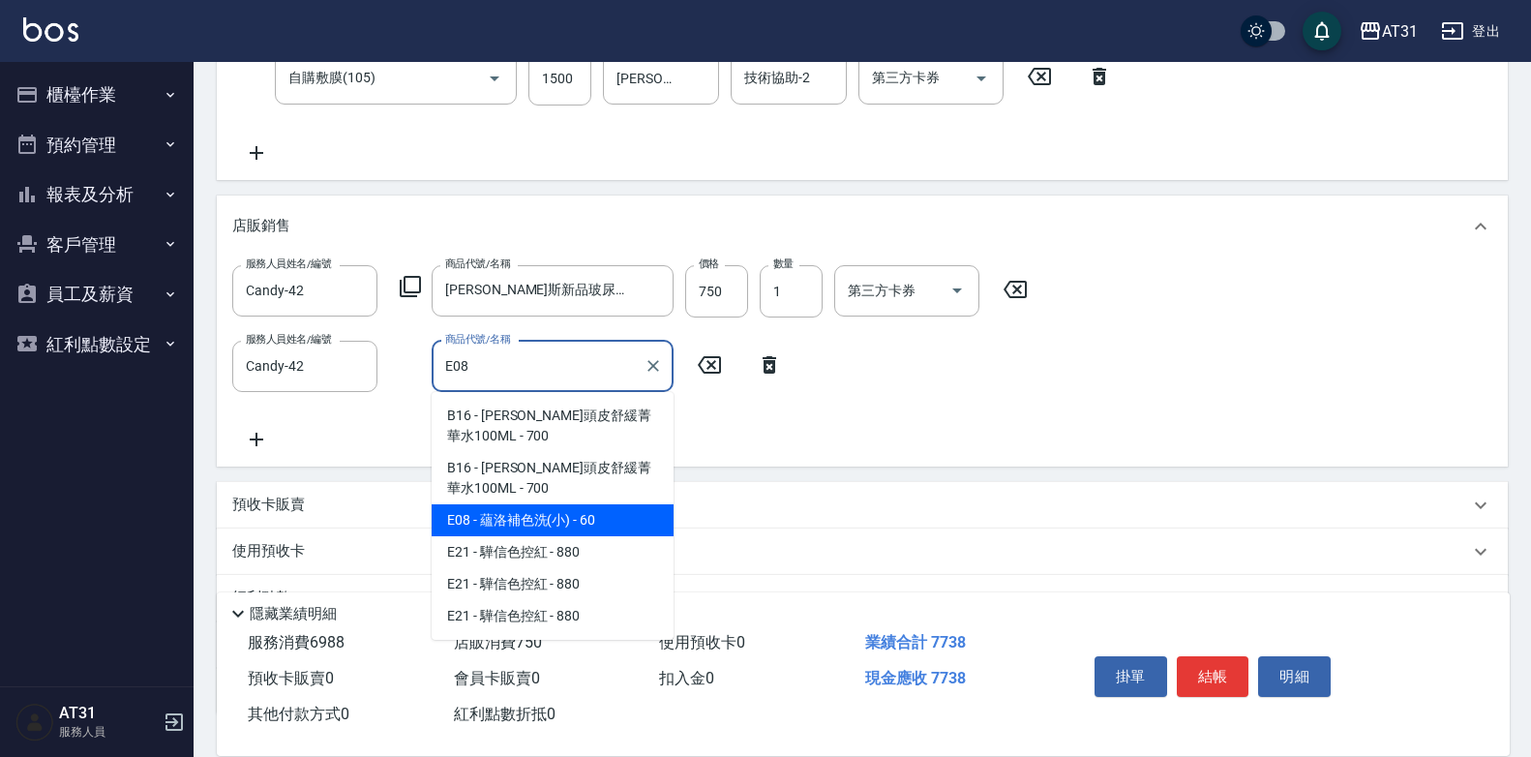
type input "蘊洛補色洗(小)"
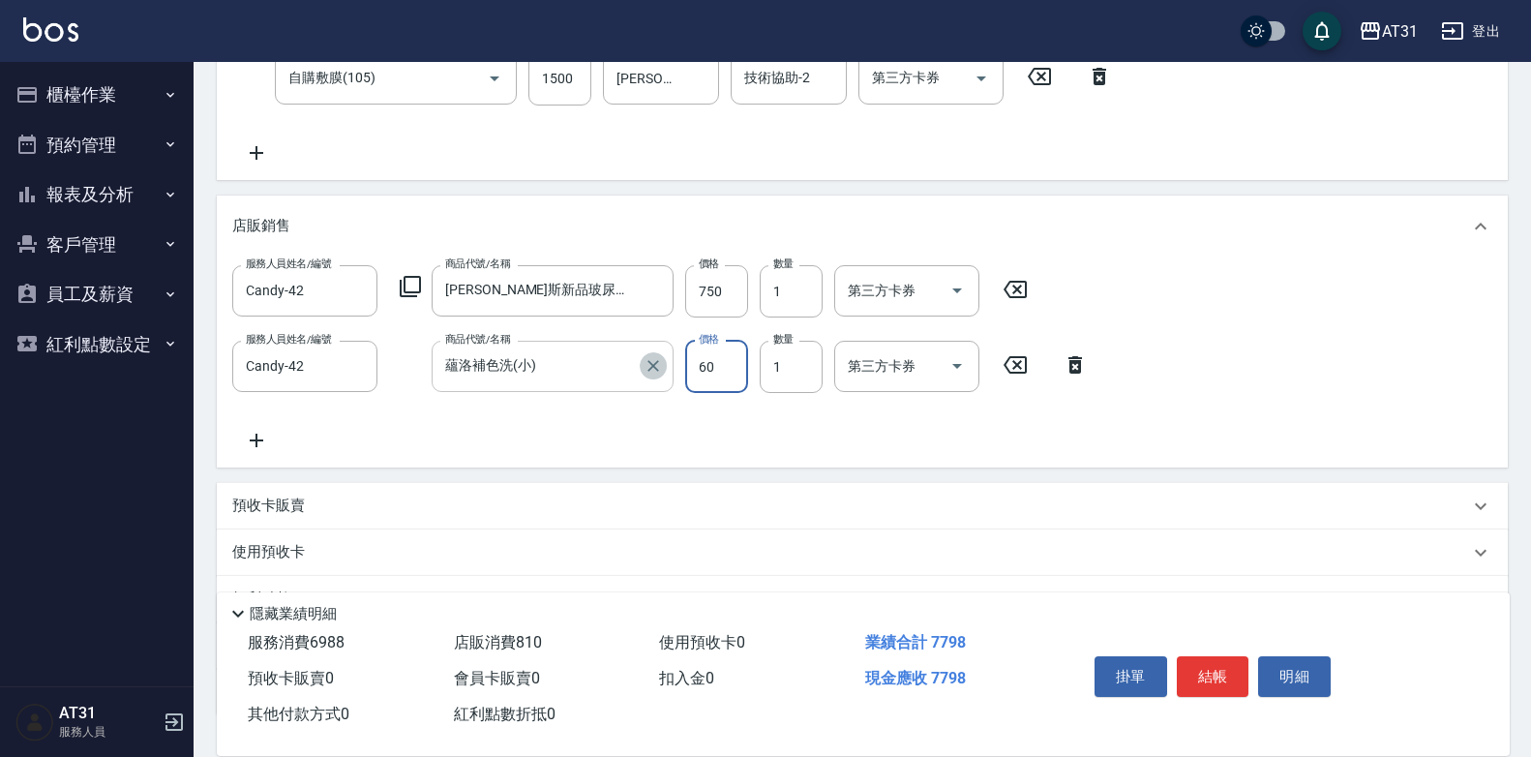
click at [654, 371] on icon "Clear" at bounding box center [652, 365] width 19 height 19
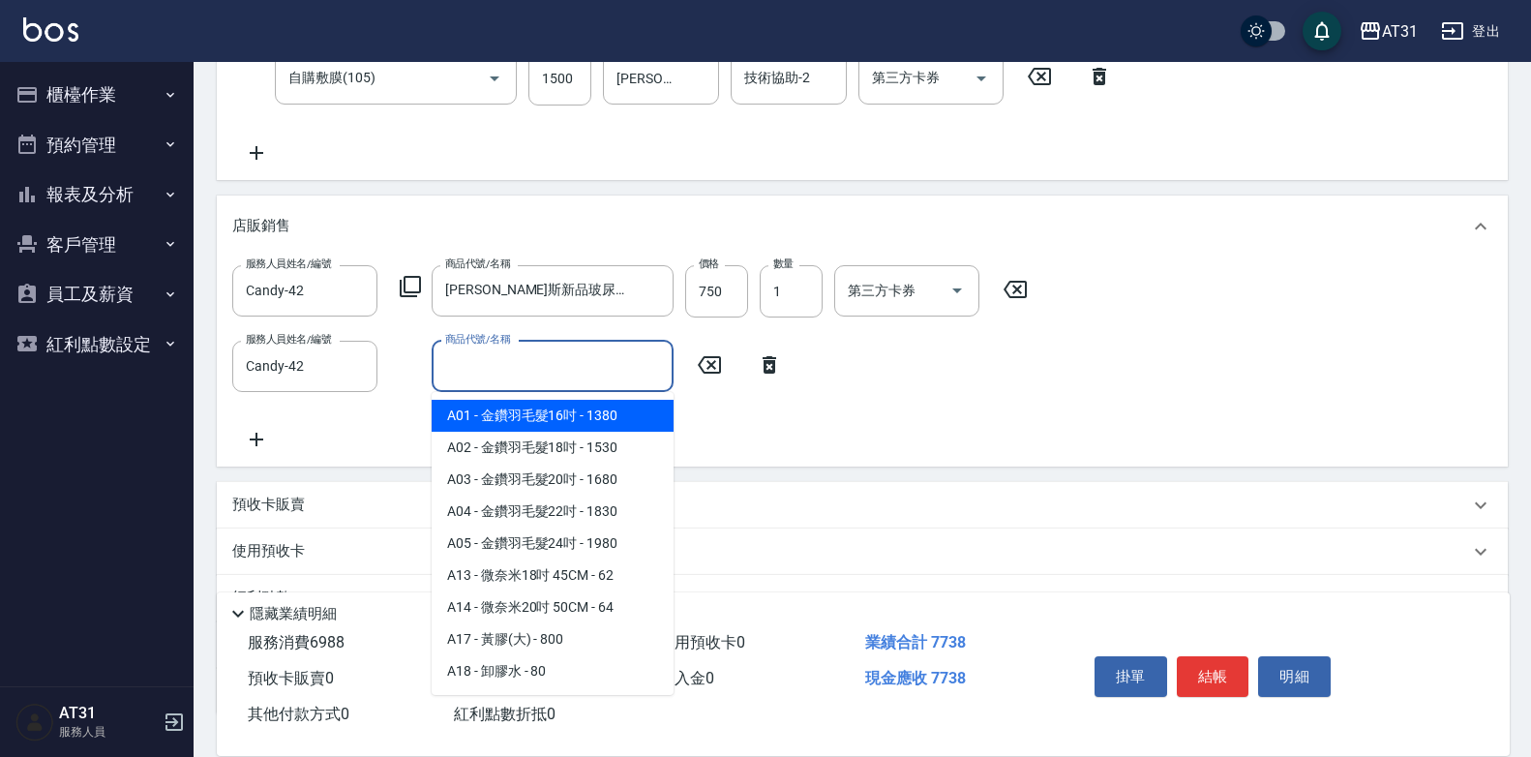
click at [595, 377] on input "商品代號/名稱" at bounding box center [552, 366] width 224 height 34
type input "d"
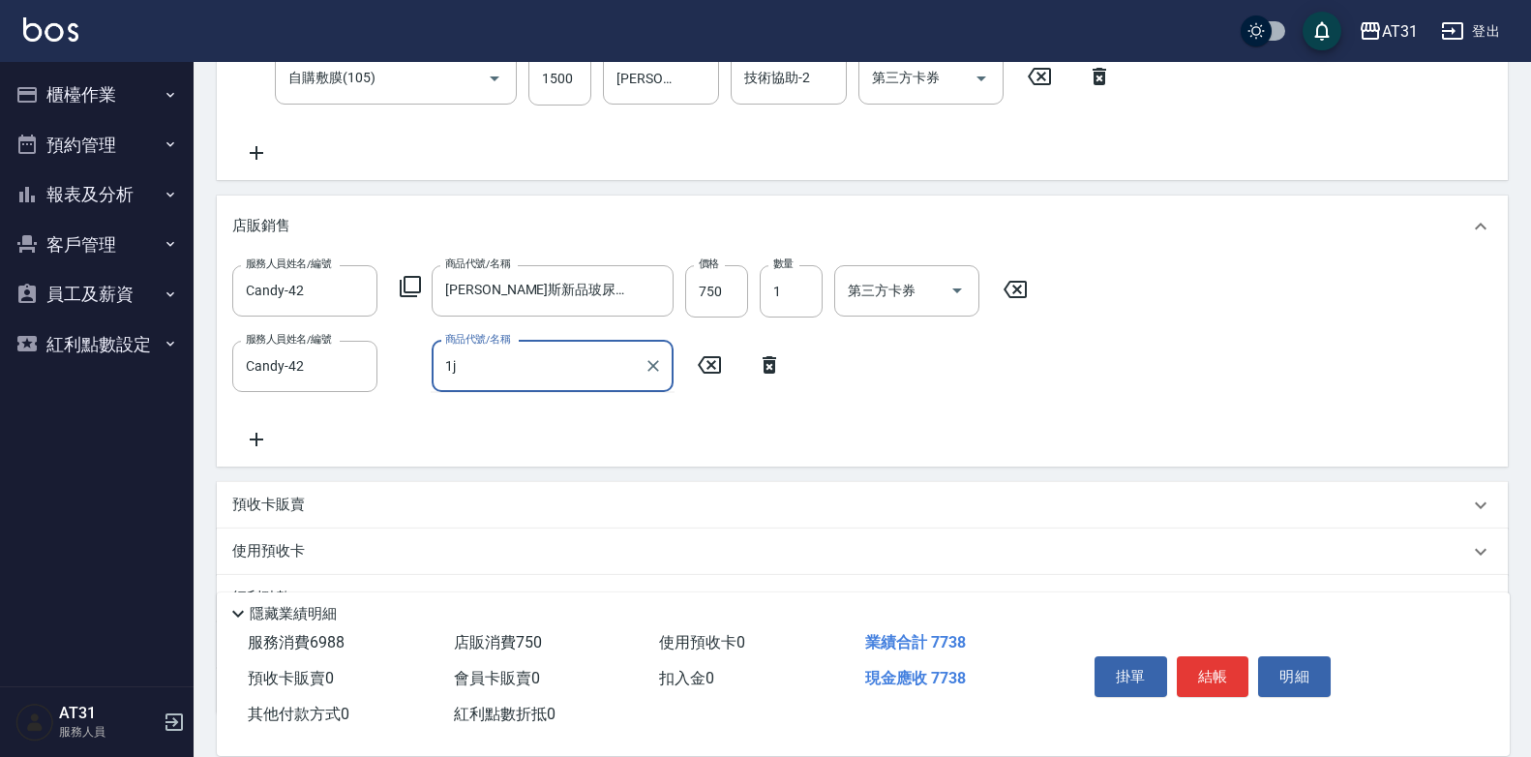
type input "1"
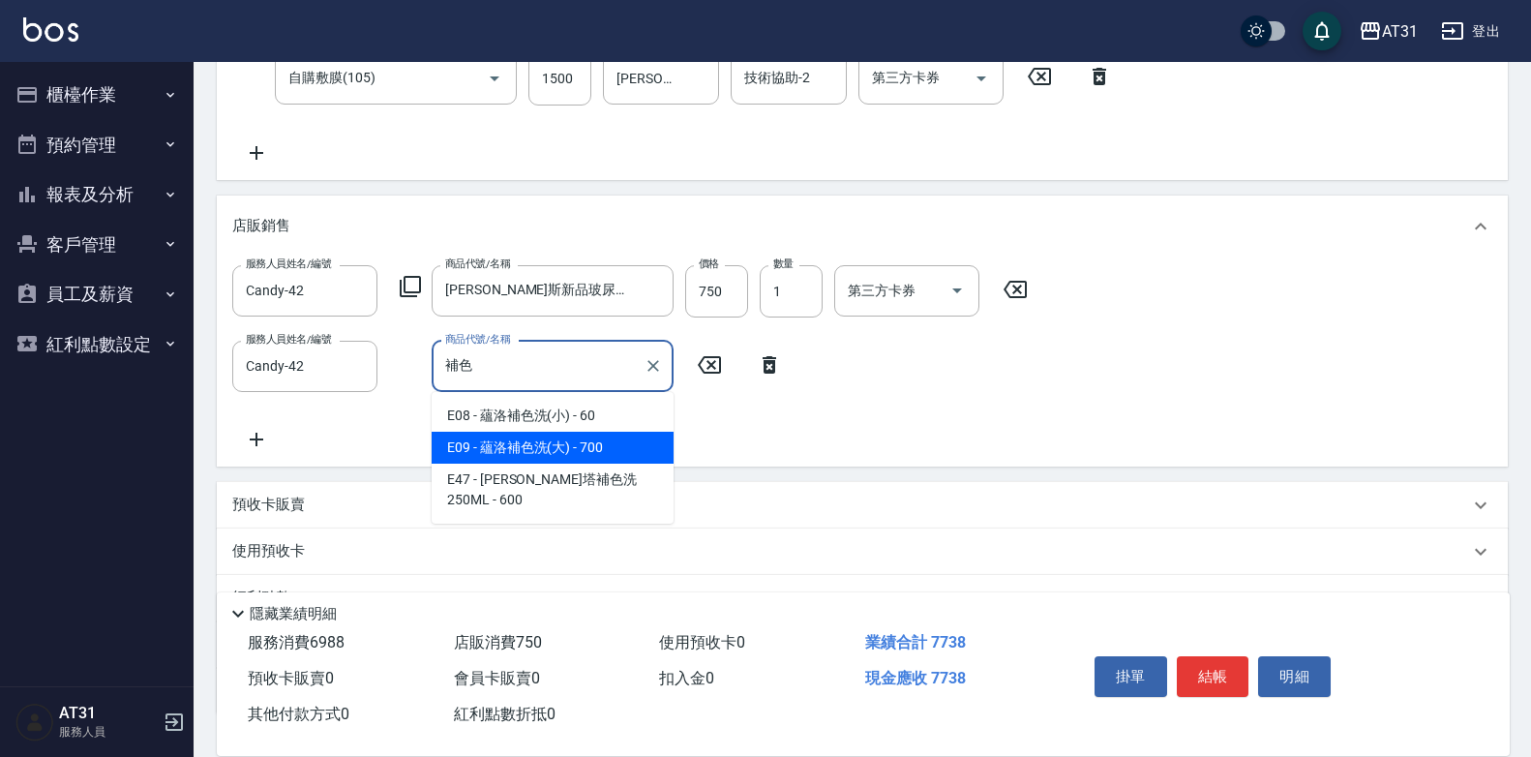
type input "[PERSON_NAME]塔補色洗250ML"
type input "830"
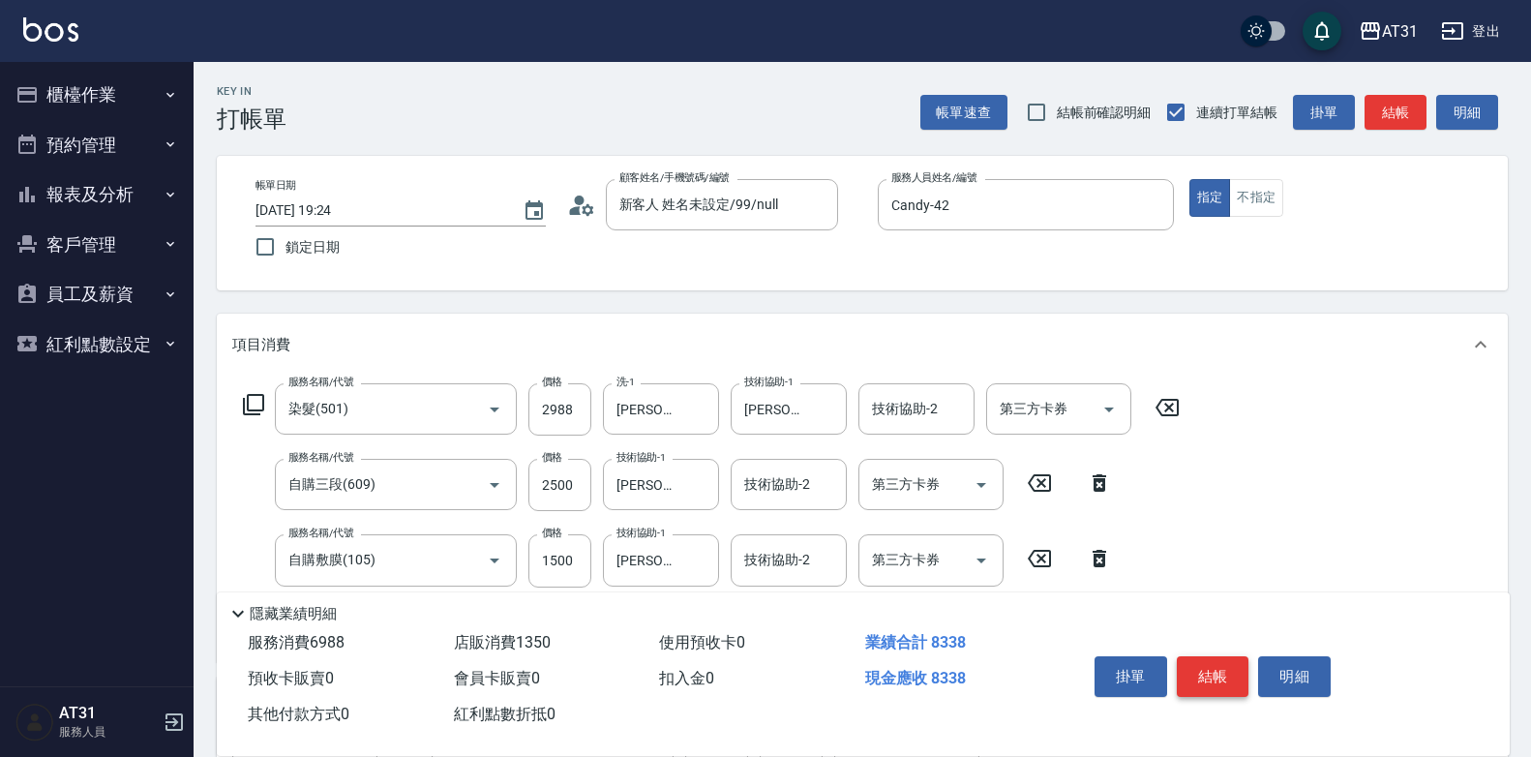
click at [1229, 671] on button "結帳" at bounding box center [1213, 676] width 73 height 41
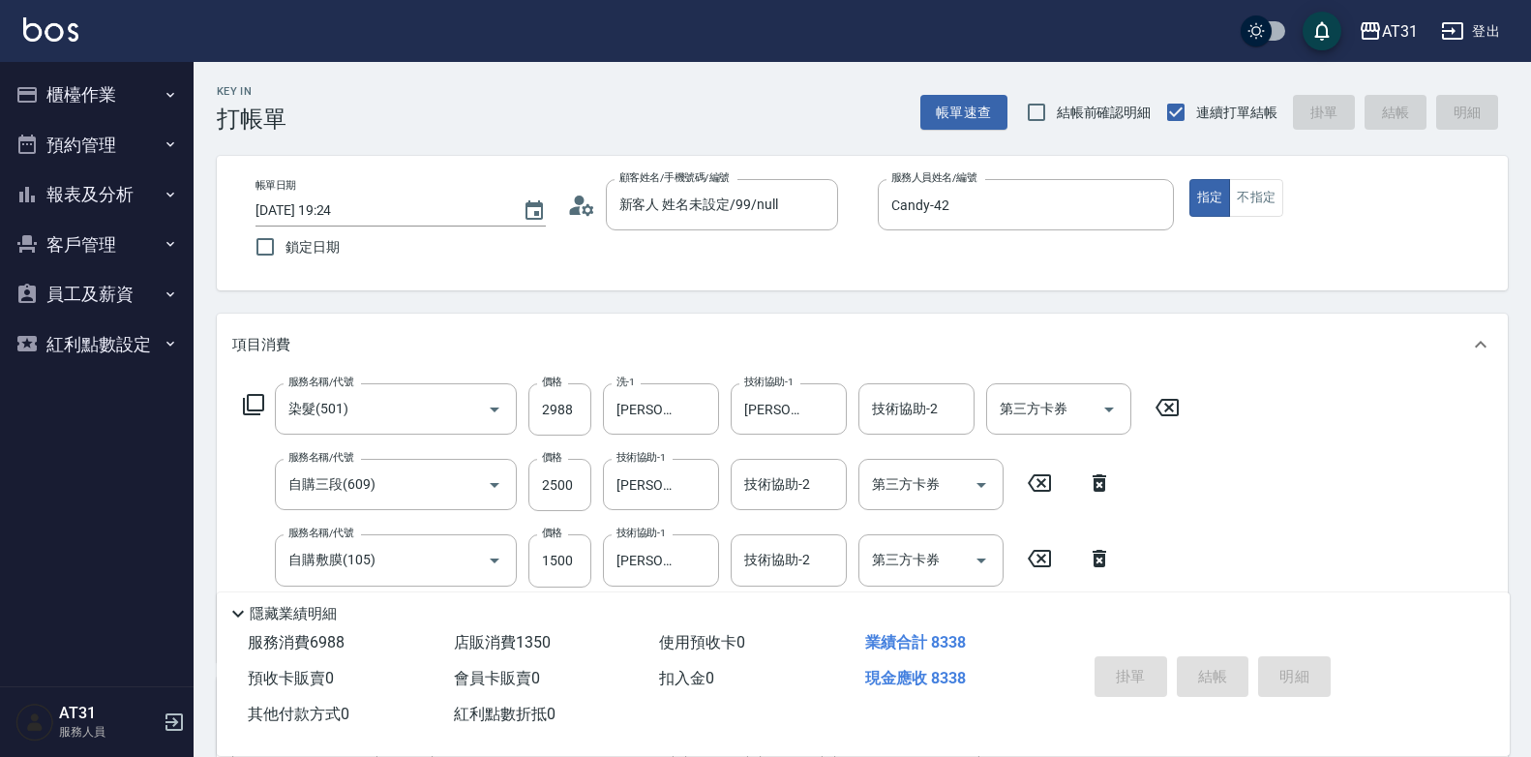
type input "[DATE] 19:25"
type input "0"
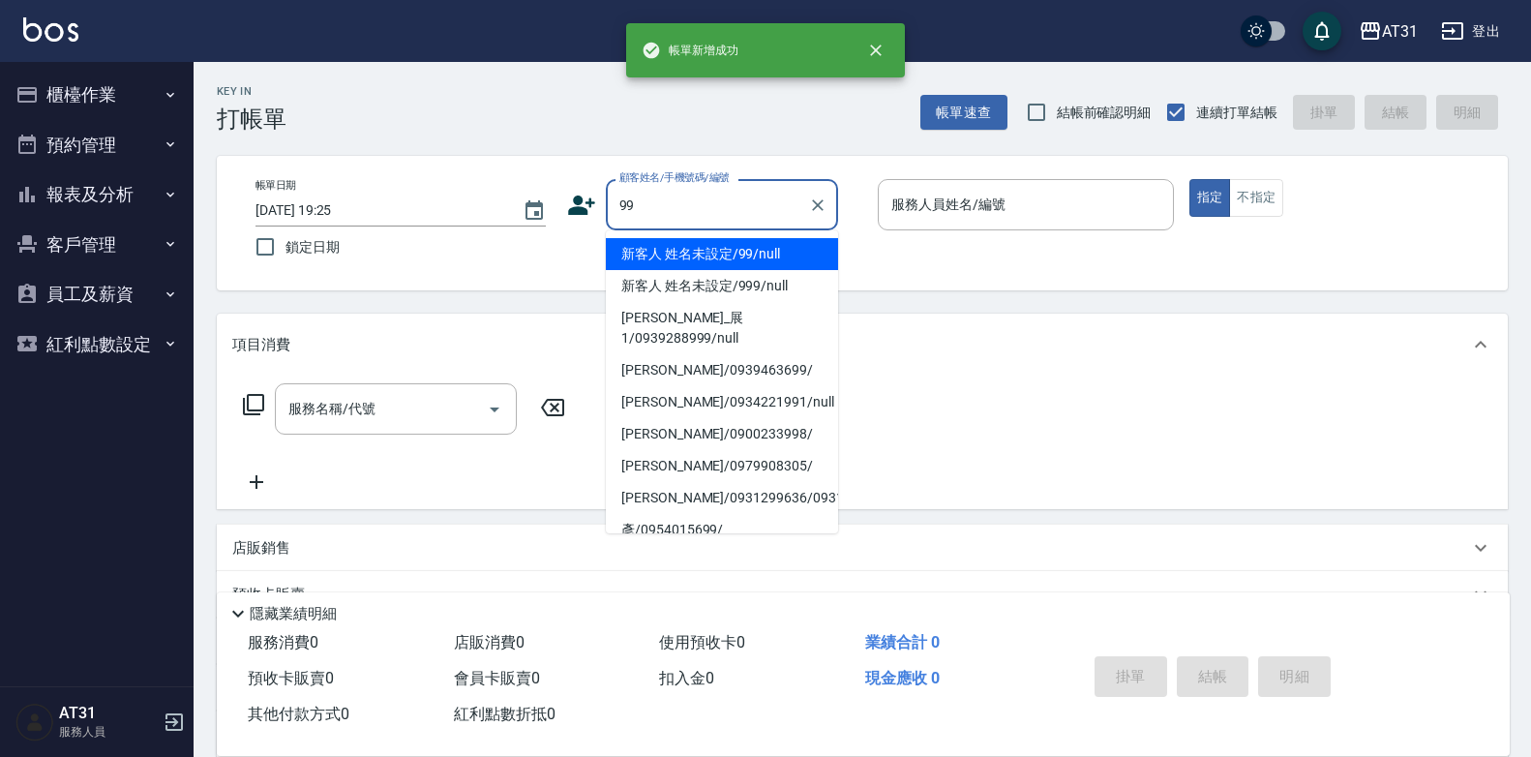
type input "新客人 姓名未設定/99/null"
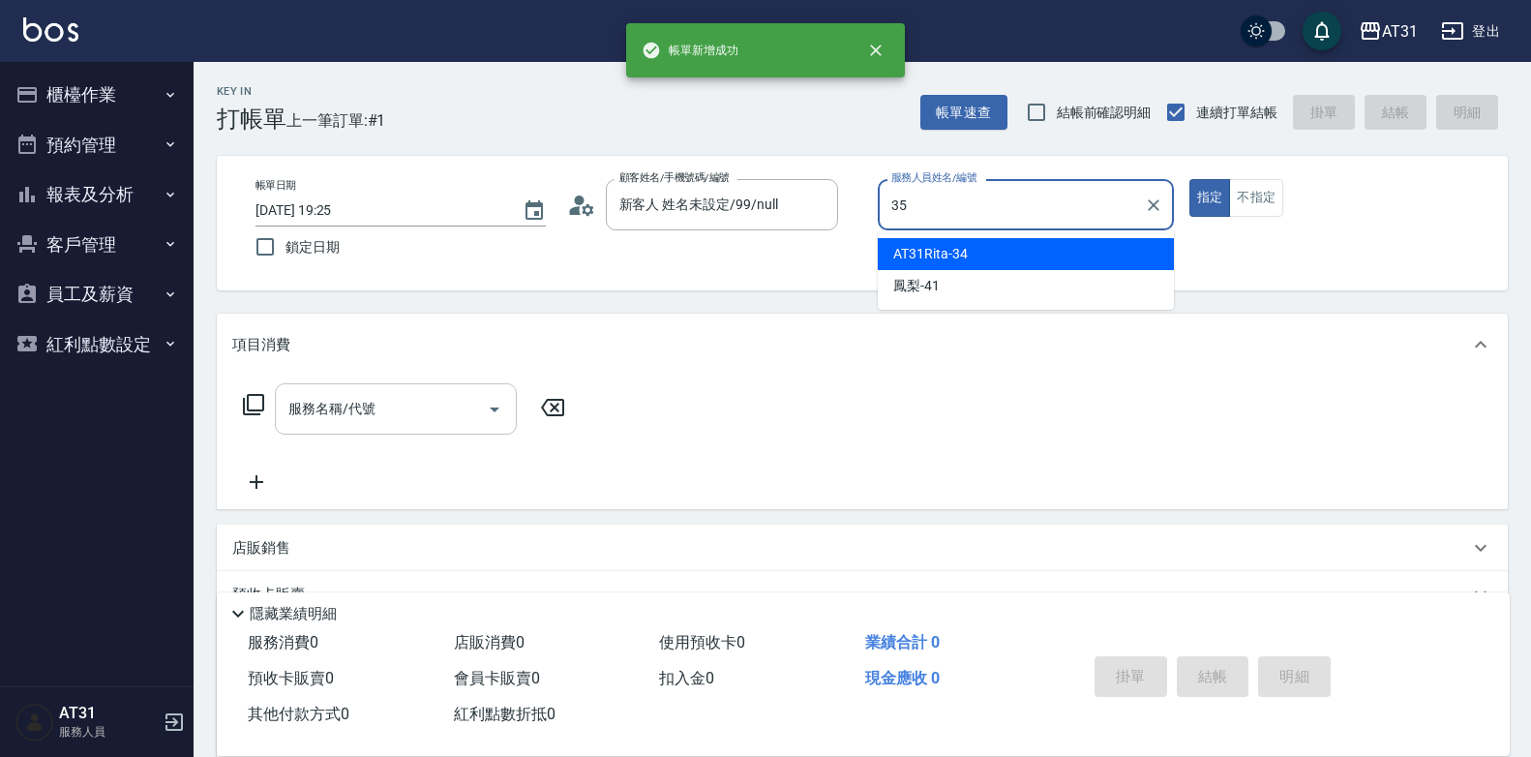
type input "Ruby-35"
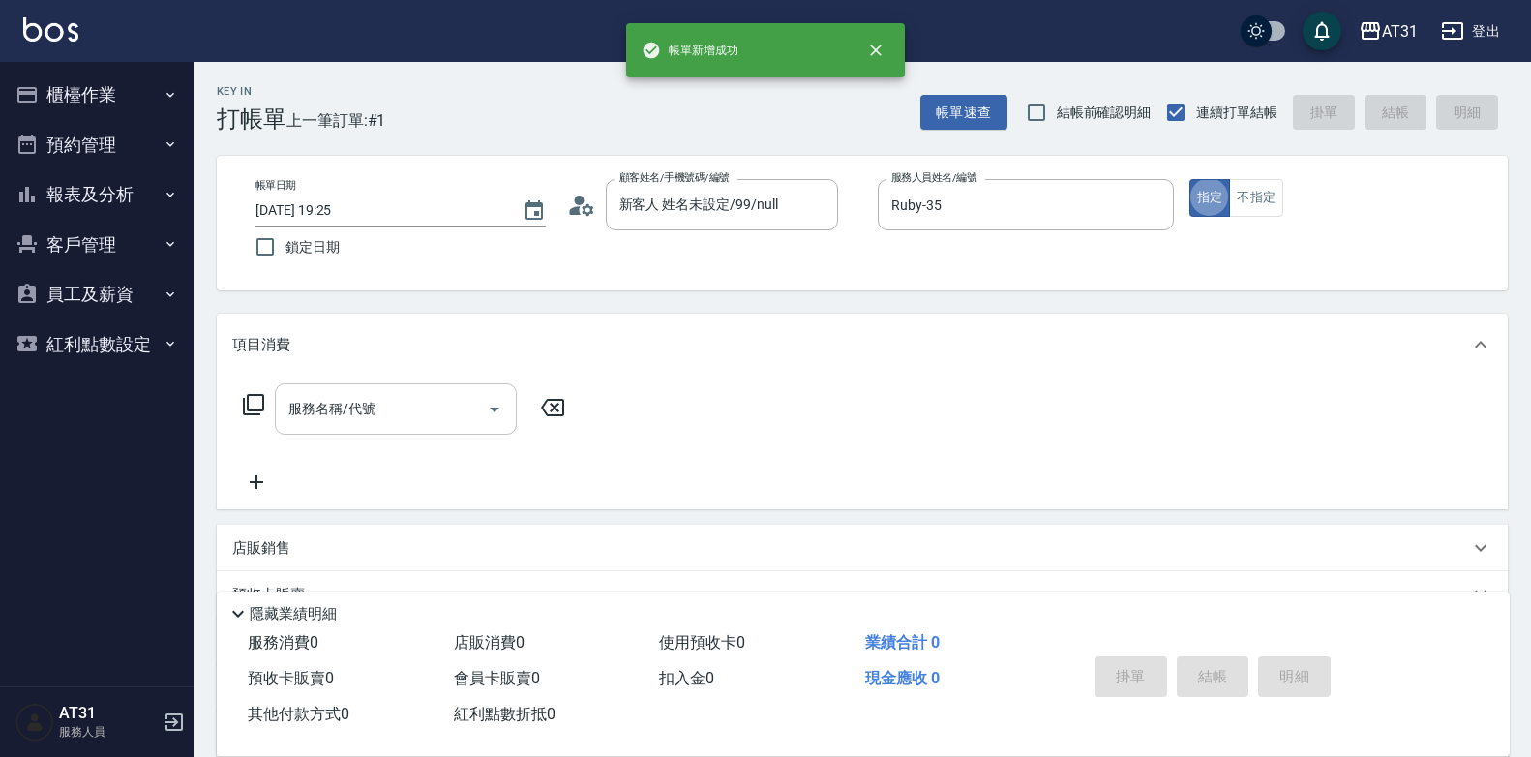
click at [446, 428] on div "服務名稱/代號" at bounding box center [396, 408] width 242 height 51
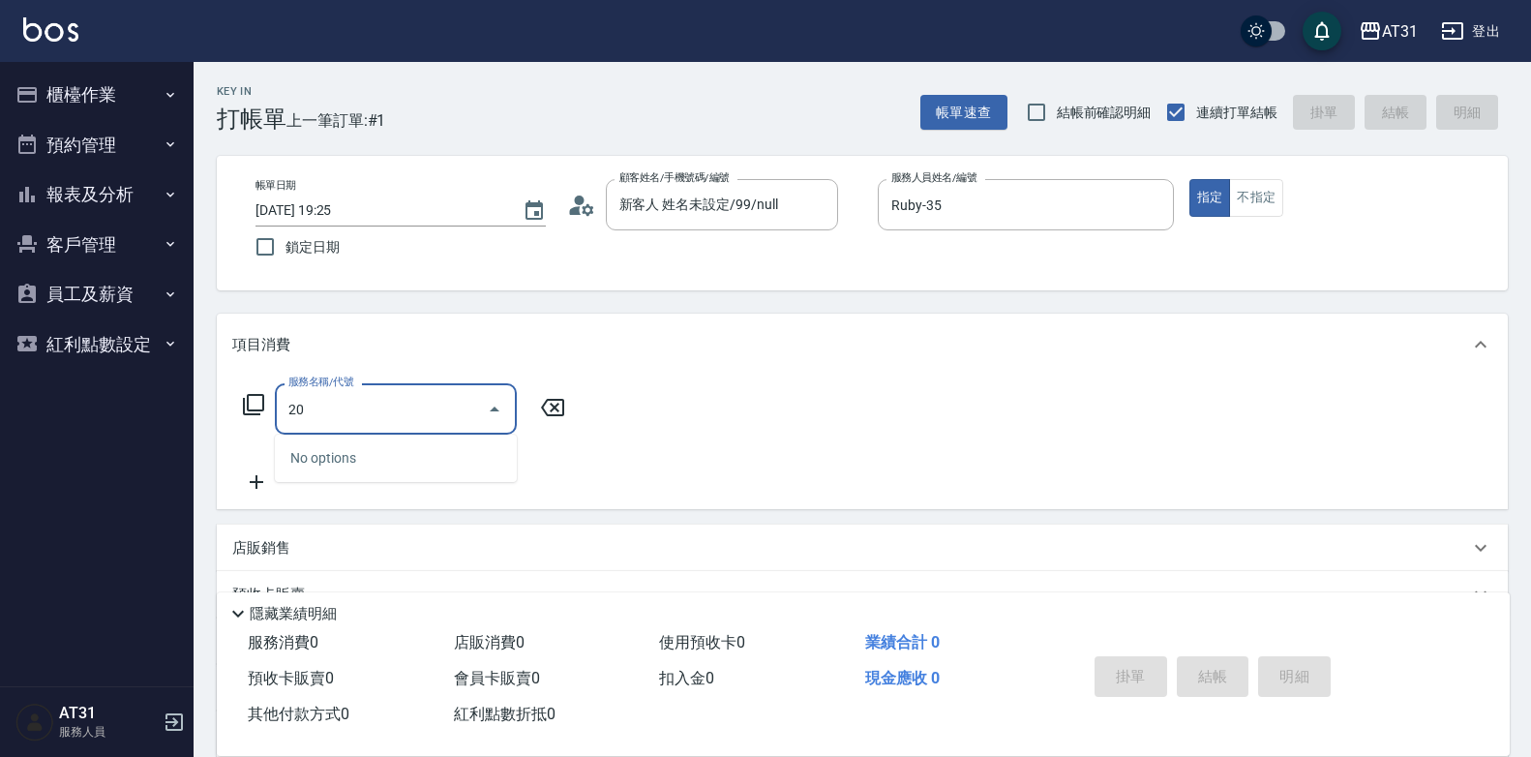
type input "201"
type input "20"
type input "洗髮(201)"
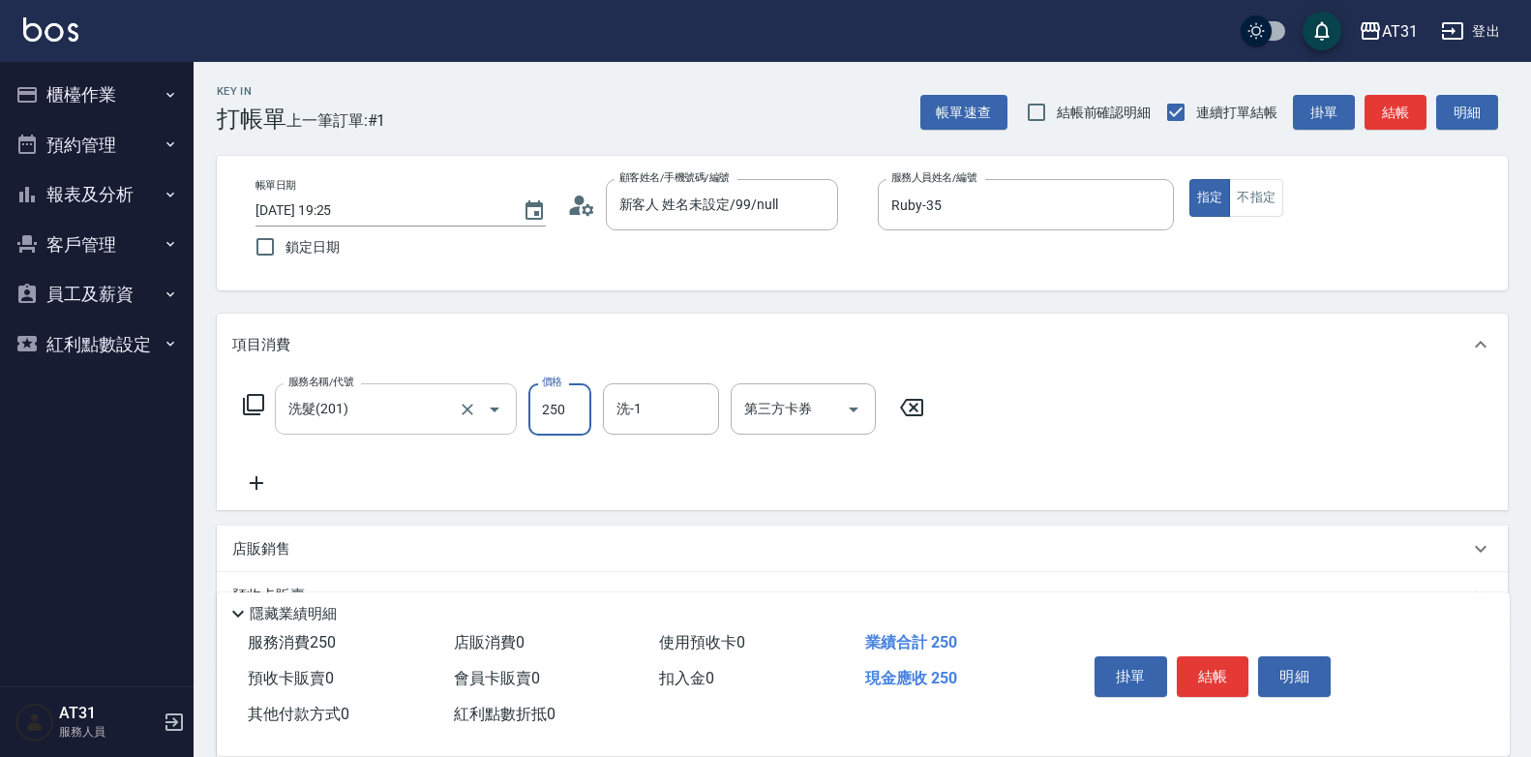
type input "4"
type input "0"
type input "40"
type input "400"
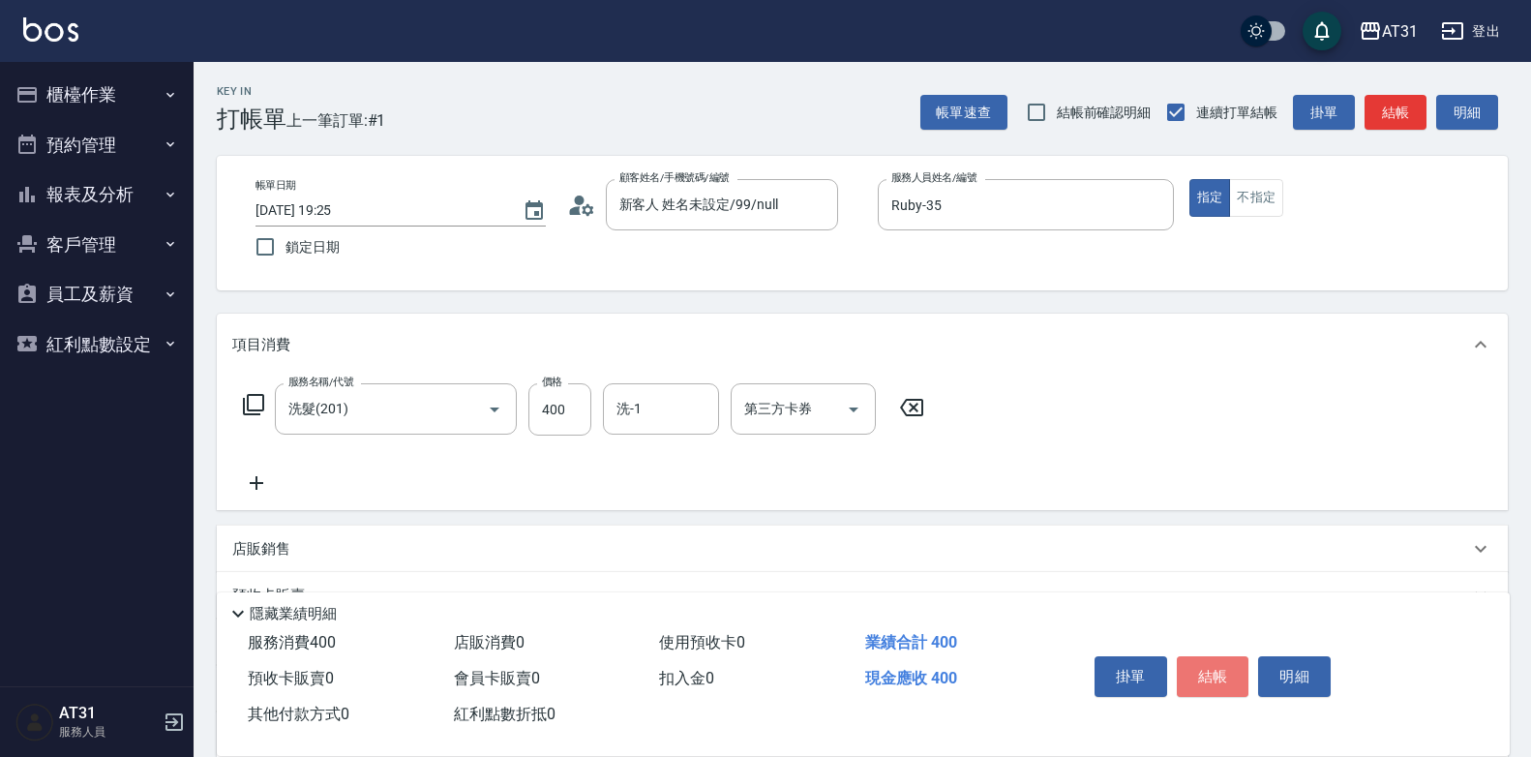
click at [1216, 656] on button "結帳" at bounding box center [1213, 676] width 73 height 41
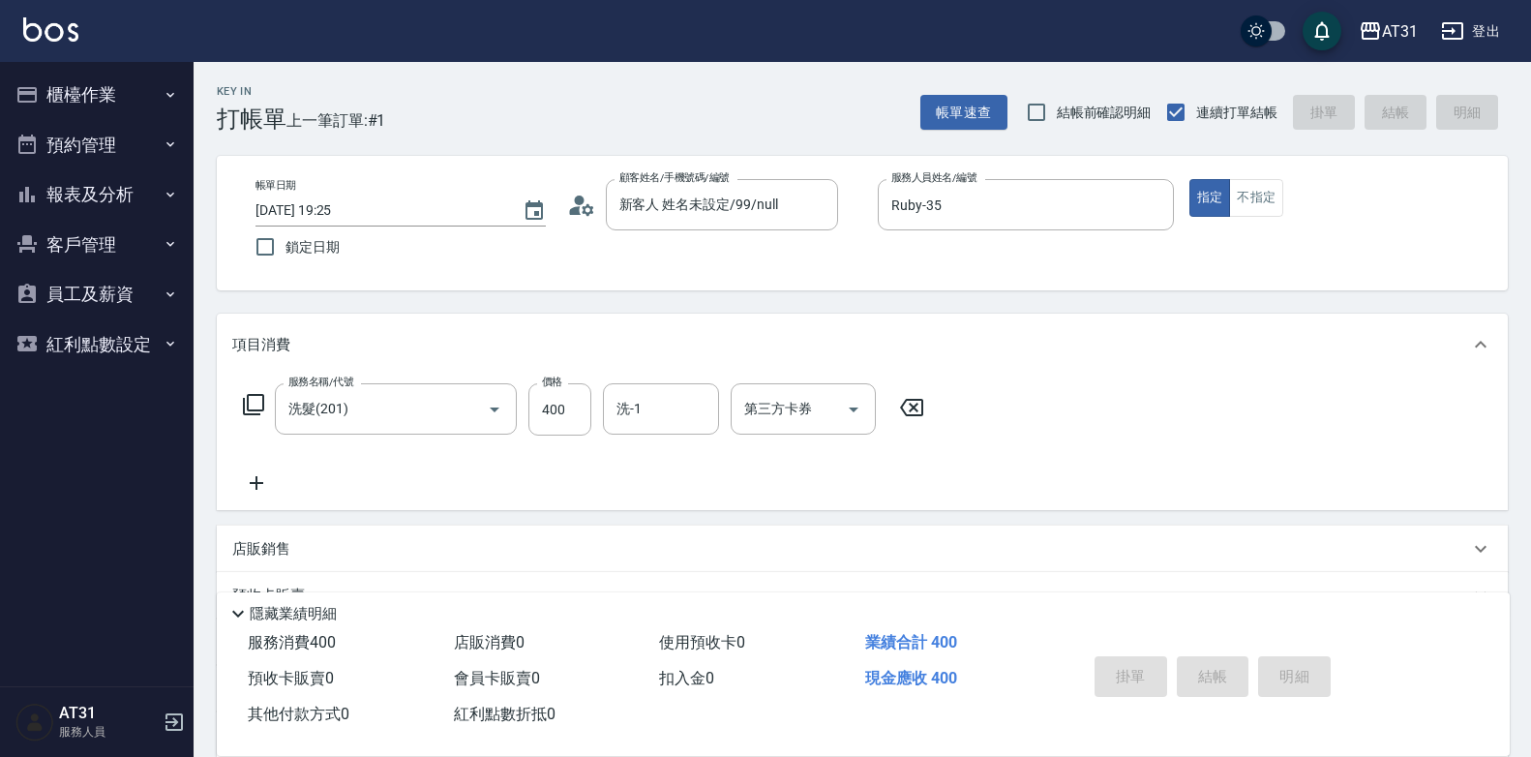
type input "0"
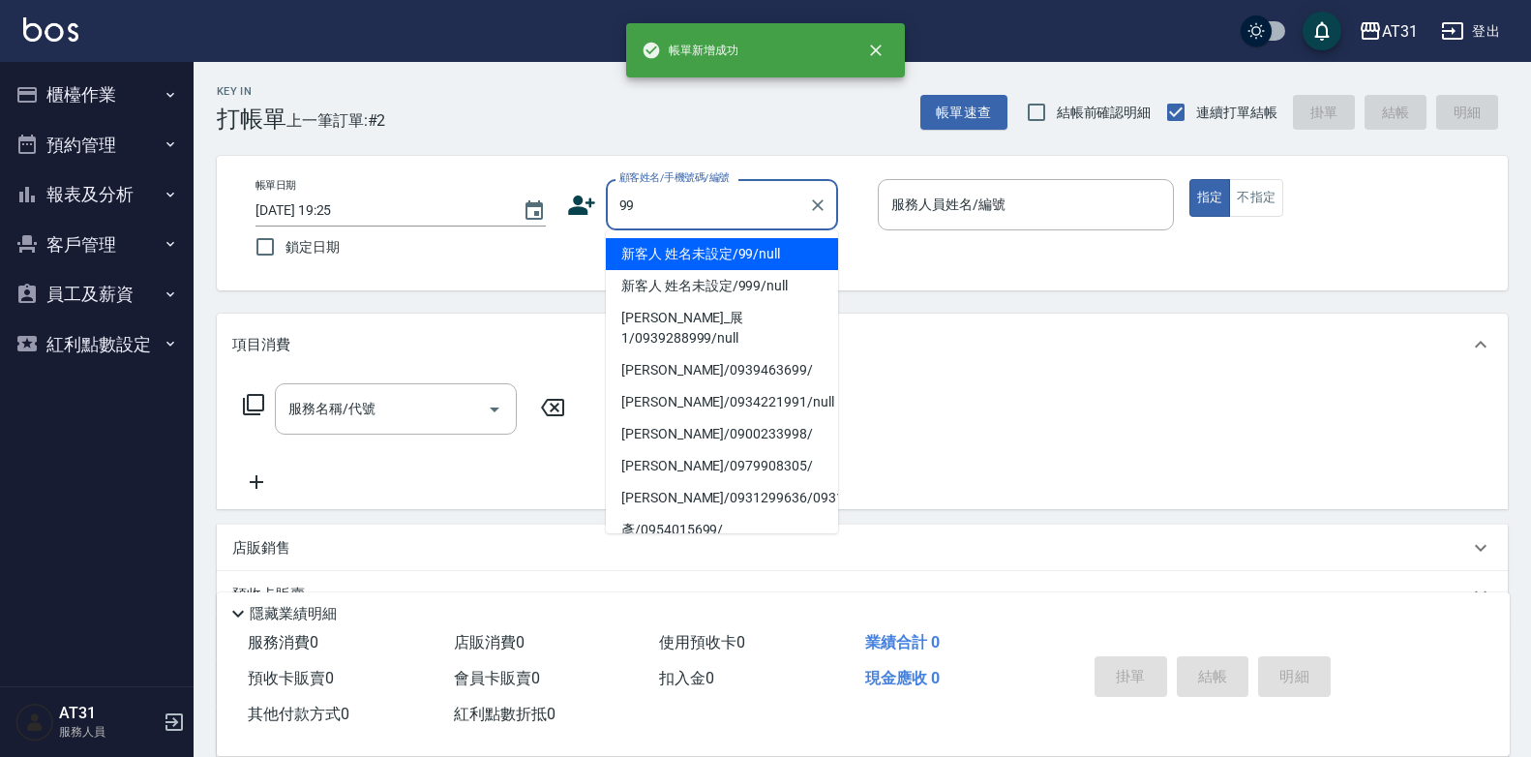
type input "新客人 姓名未設定/99/null"
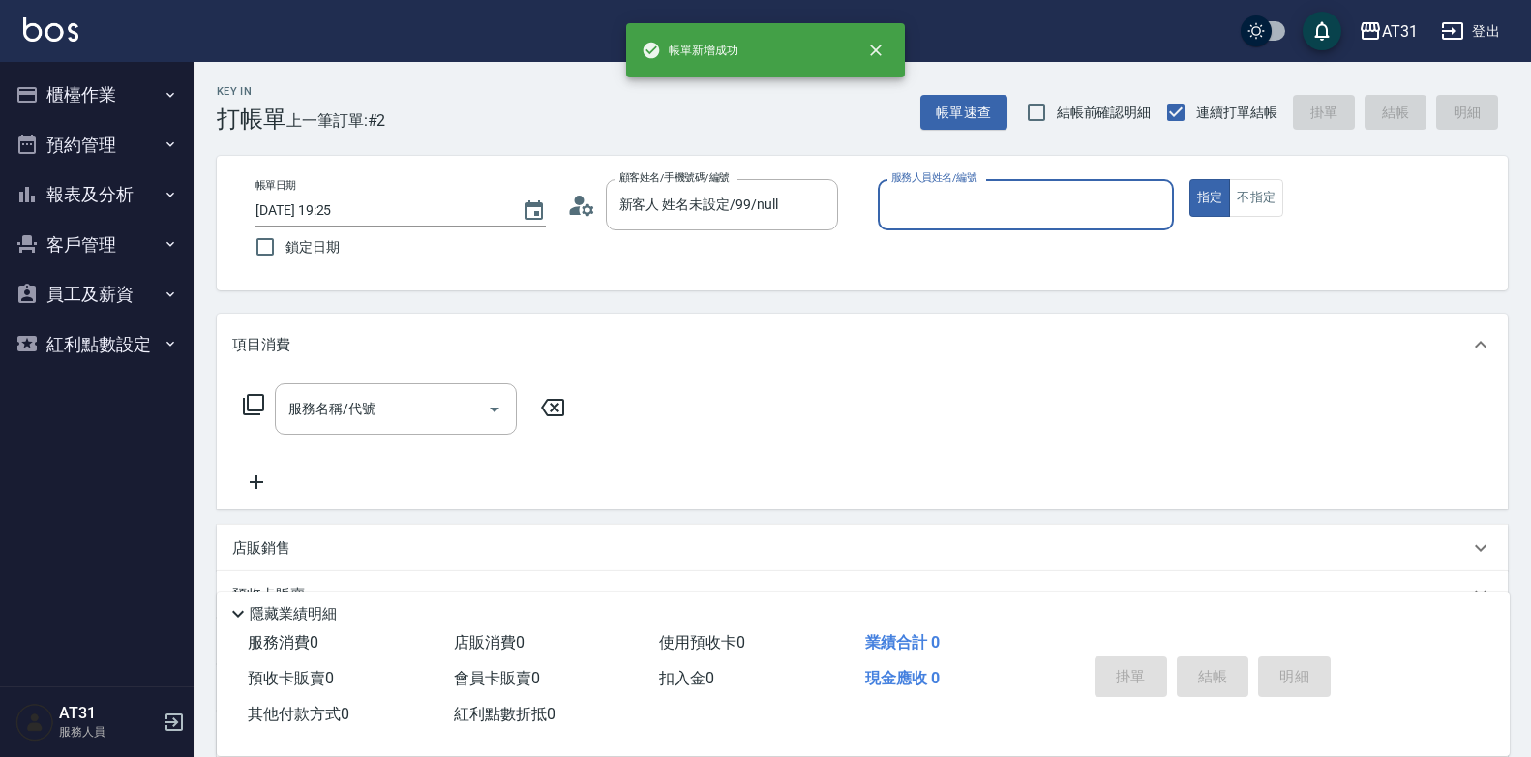
click at [934, 222] on input "服務人員姓名/編號" at bounding box center [1025, 205] width 279 height 34
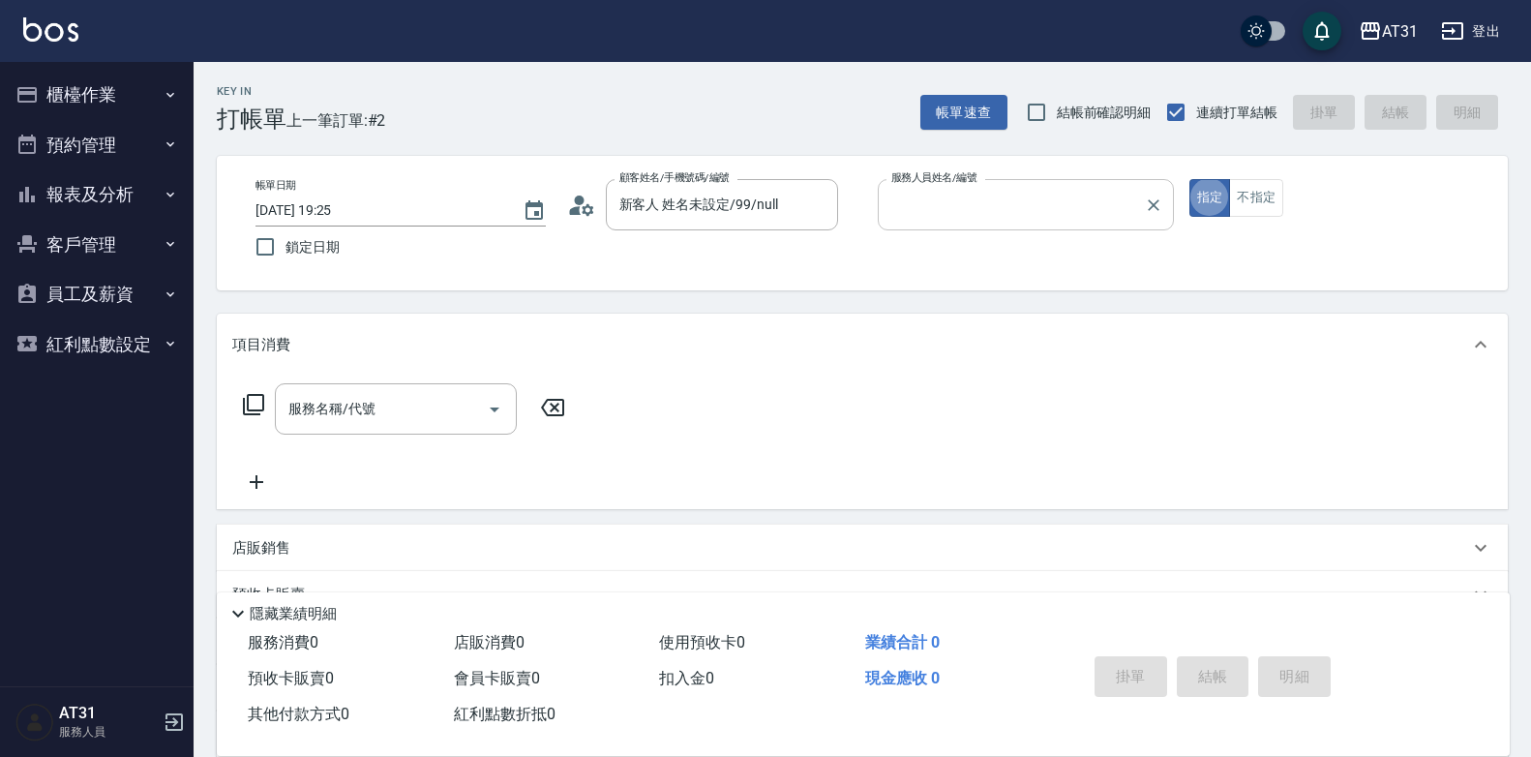
type input "[PERSON_NAME]-00"
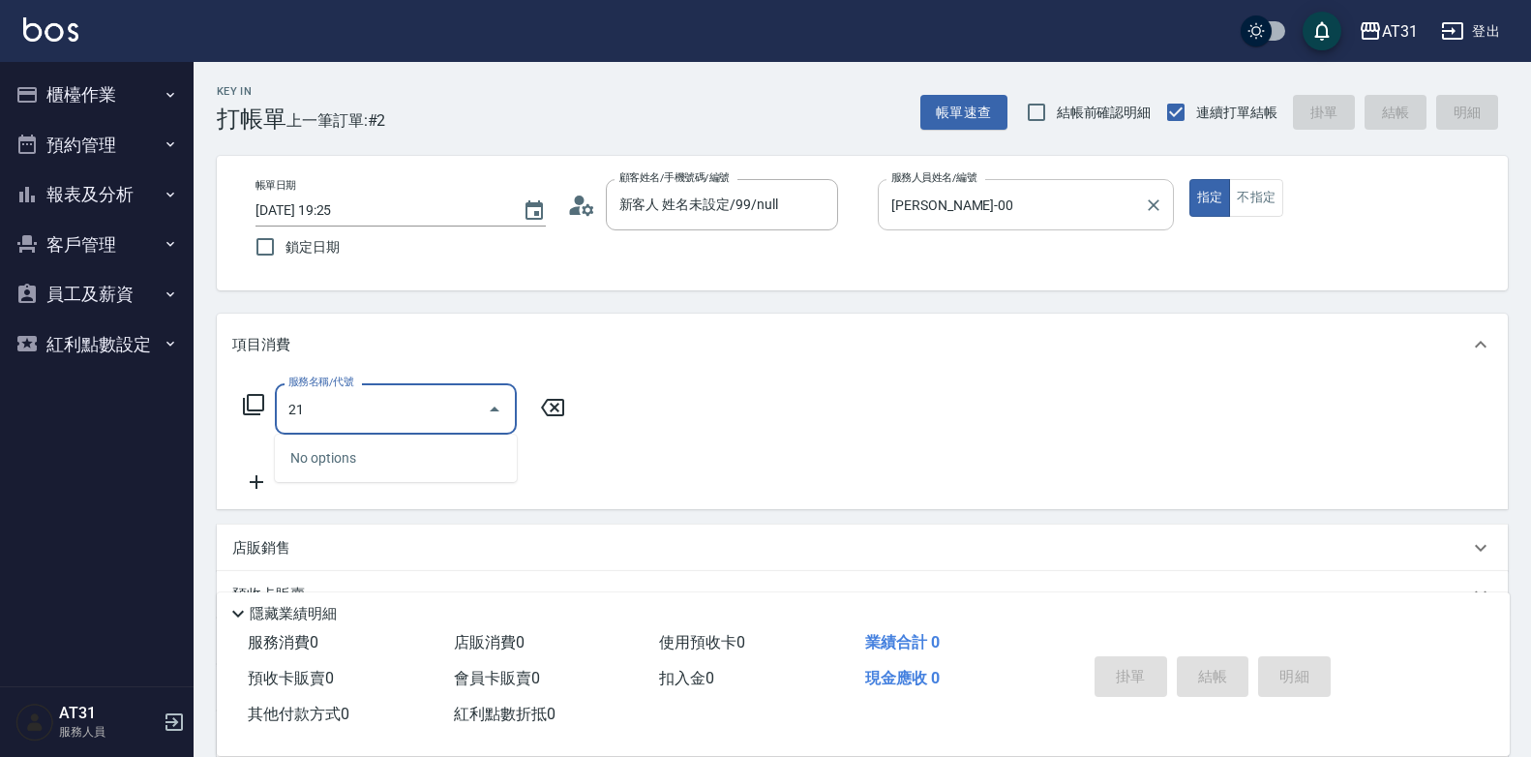
type input "21"
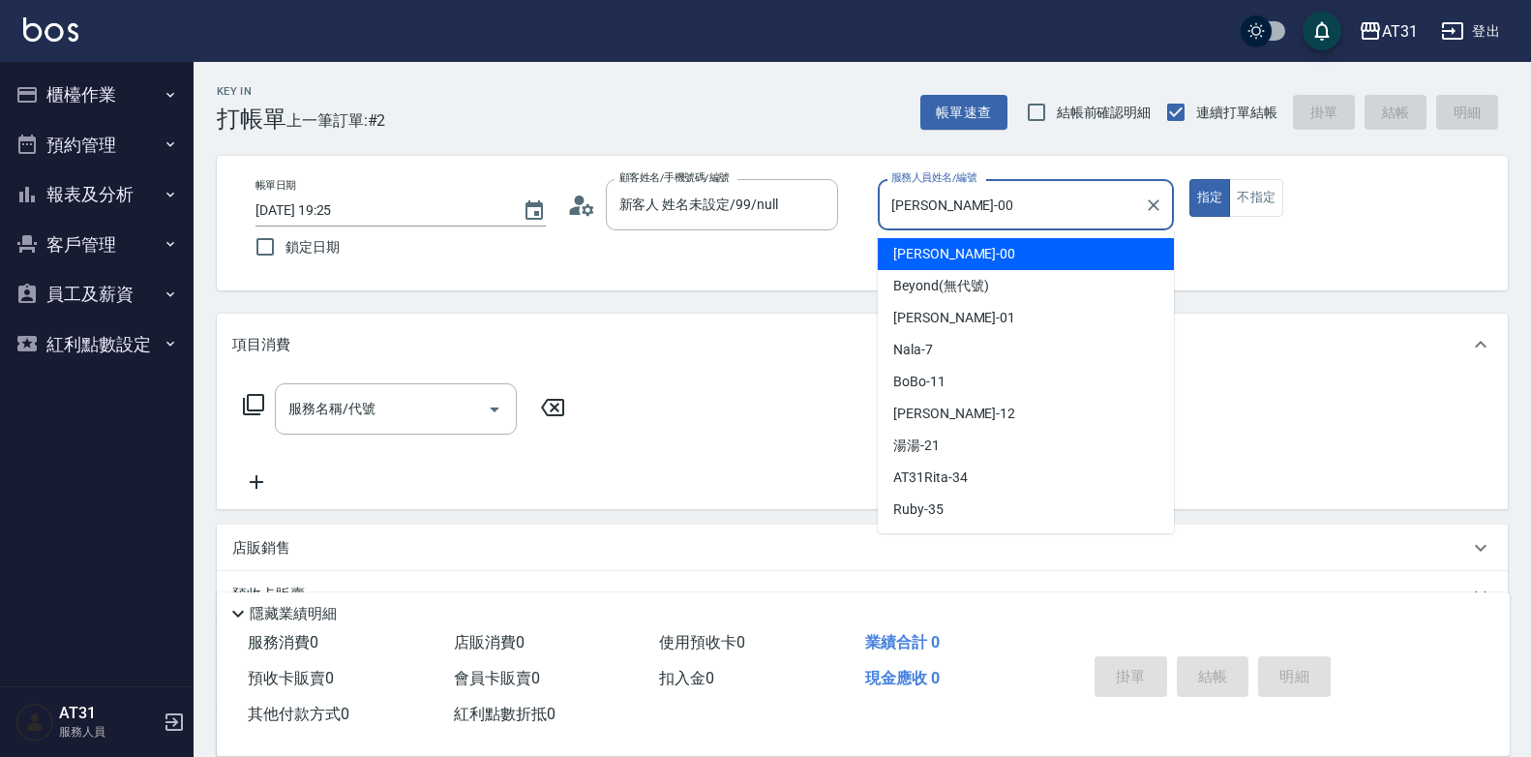
drag, startPoint x: 979, startPoint y: 206, endPoint x: 715, endPoint y: 231, distance: 265.3
click at [715, 231] on div "帳單日期 [DATE] 19:25 鎖定日期 顧客姓名/手機號碼/編號 新客人 姓名未設定/99/null 顧客姓名/手機號碼/編號 服務人員姓名/編號 [P…" at bounding box center [862, 223] width 1244 height 88
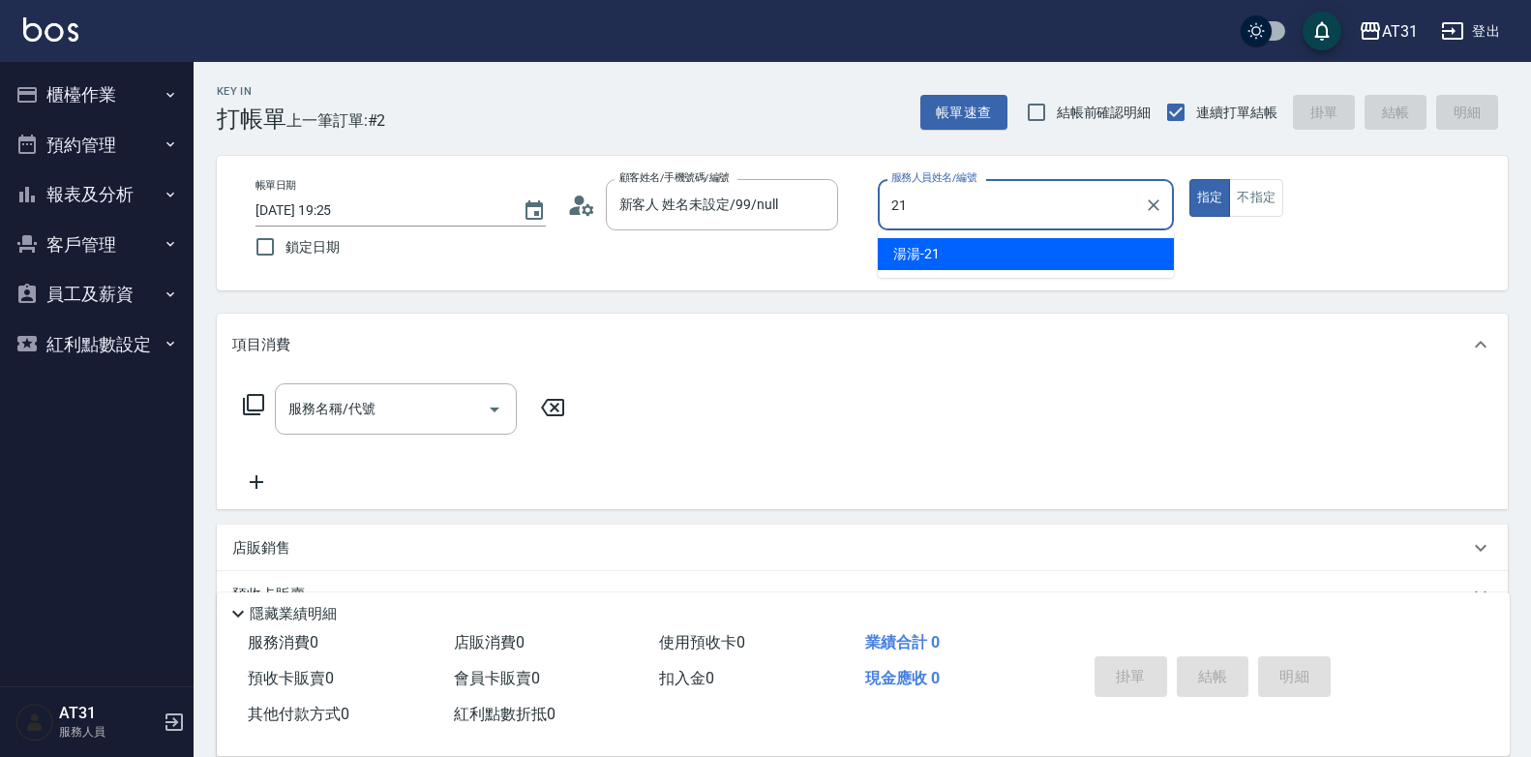
type input "湯湯-21"
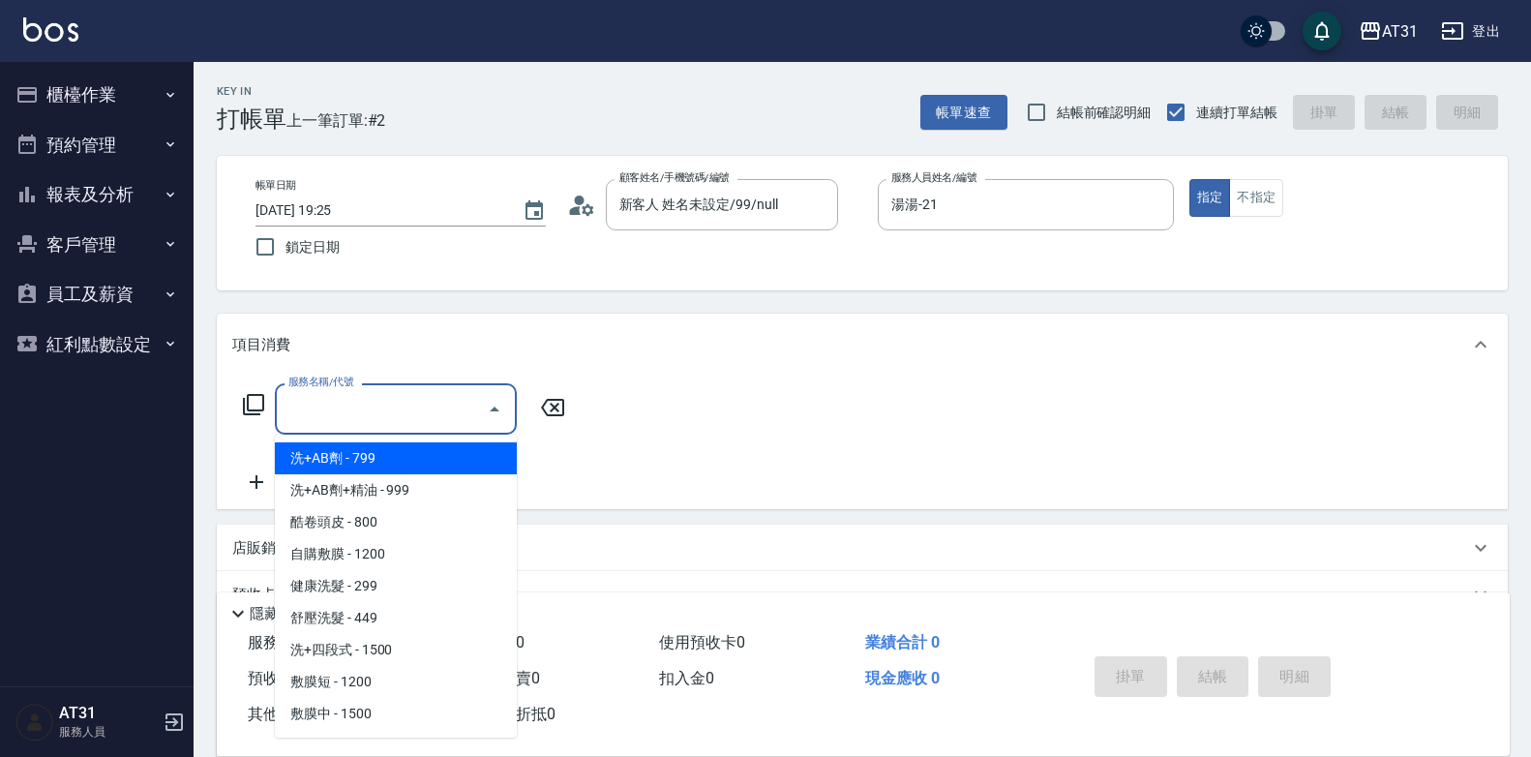
click at [356, 411] on input "服務名稱/代號" at bounding box center [380, 409] width 195 height 34
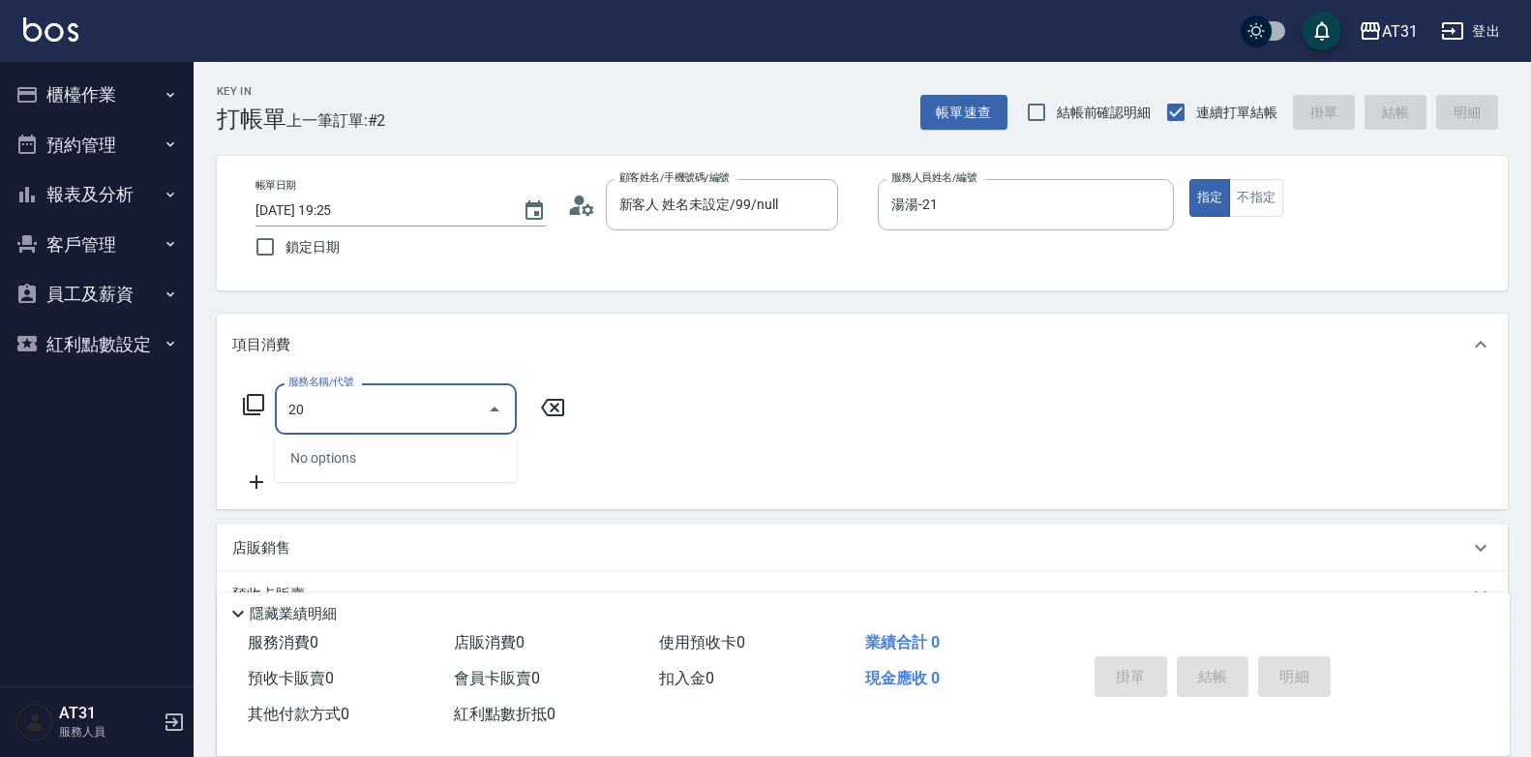
type input "201"
type input "20"
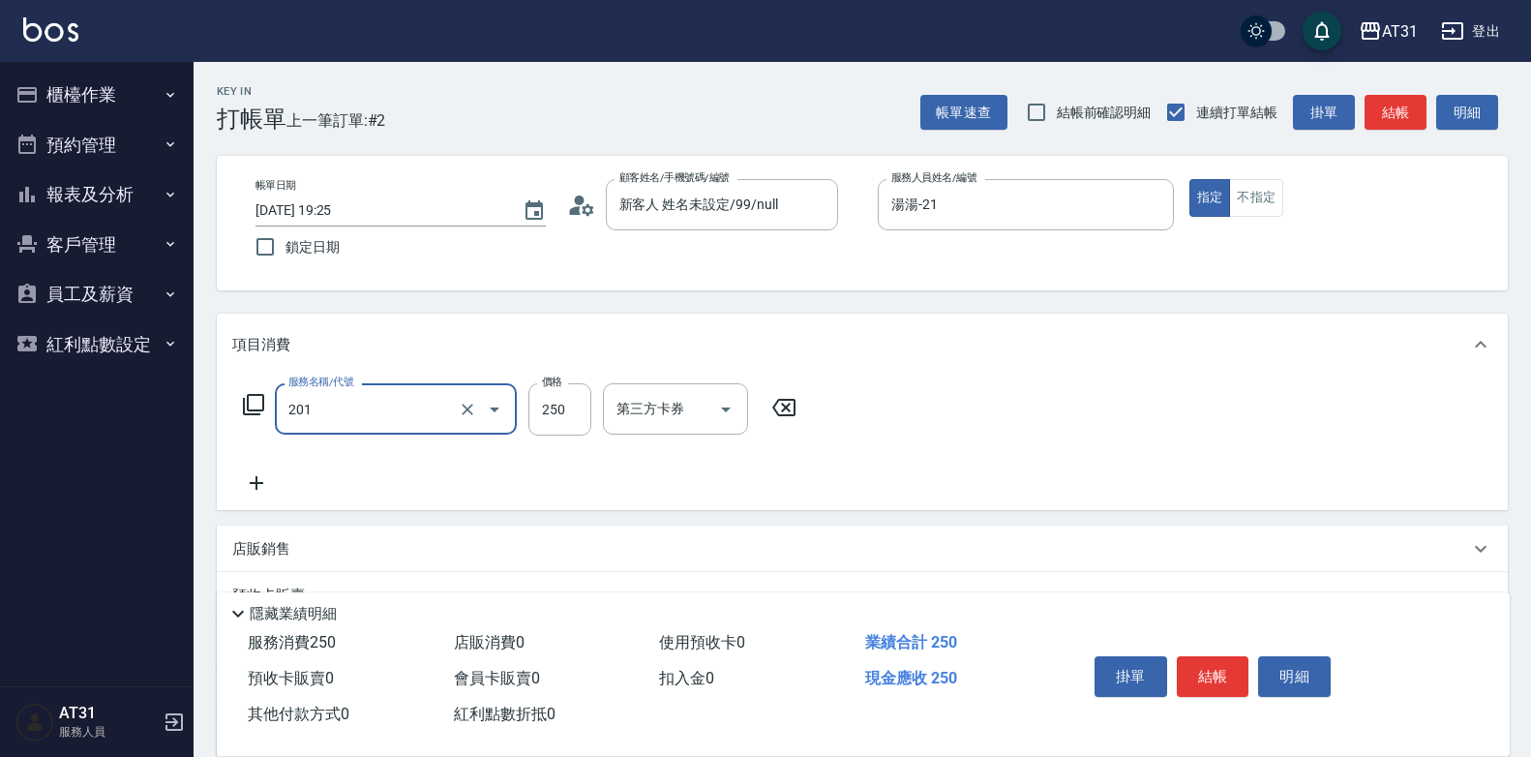
type input "洗髮(201)"
type input "0"
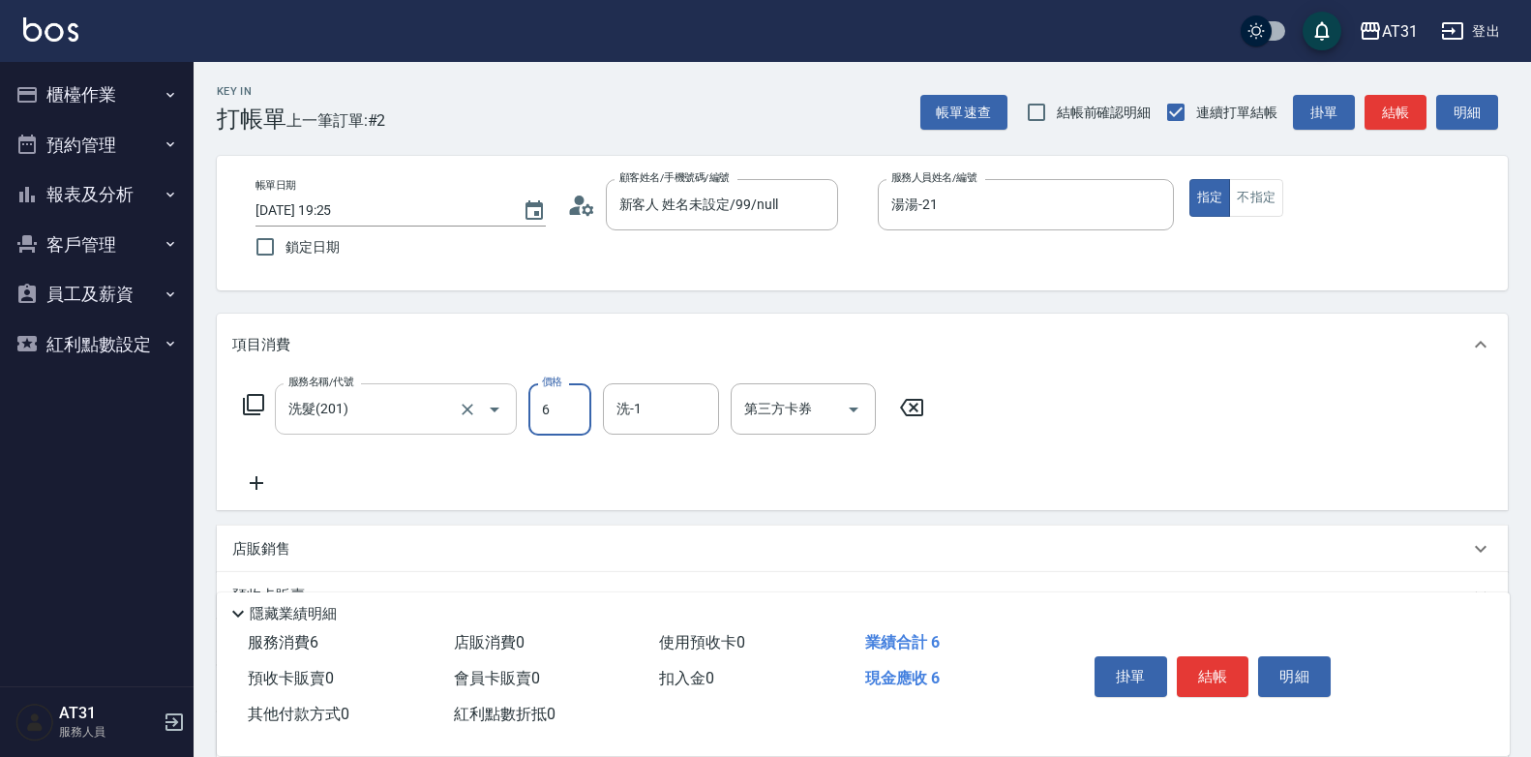
type input "60"
type input "600"
type input "4445"
click at [680, 408] on input "洗-1" at bounding box center [660, 409] width 99 height 34
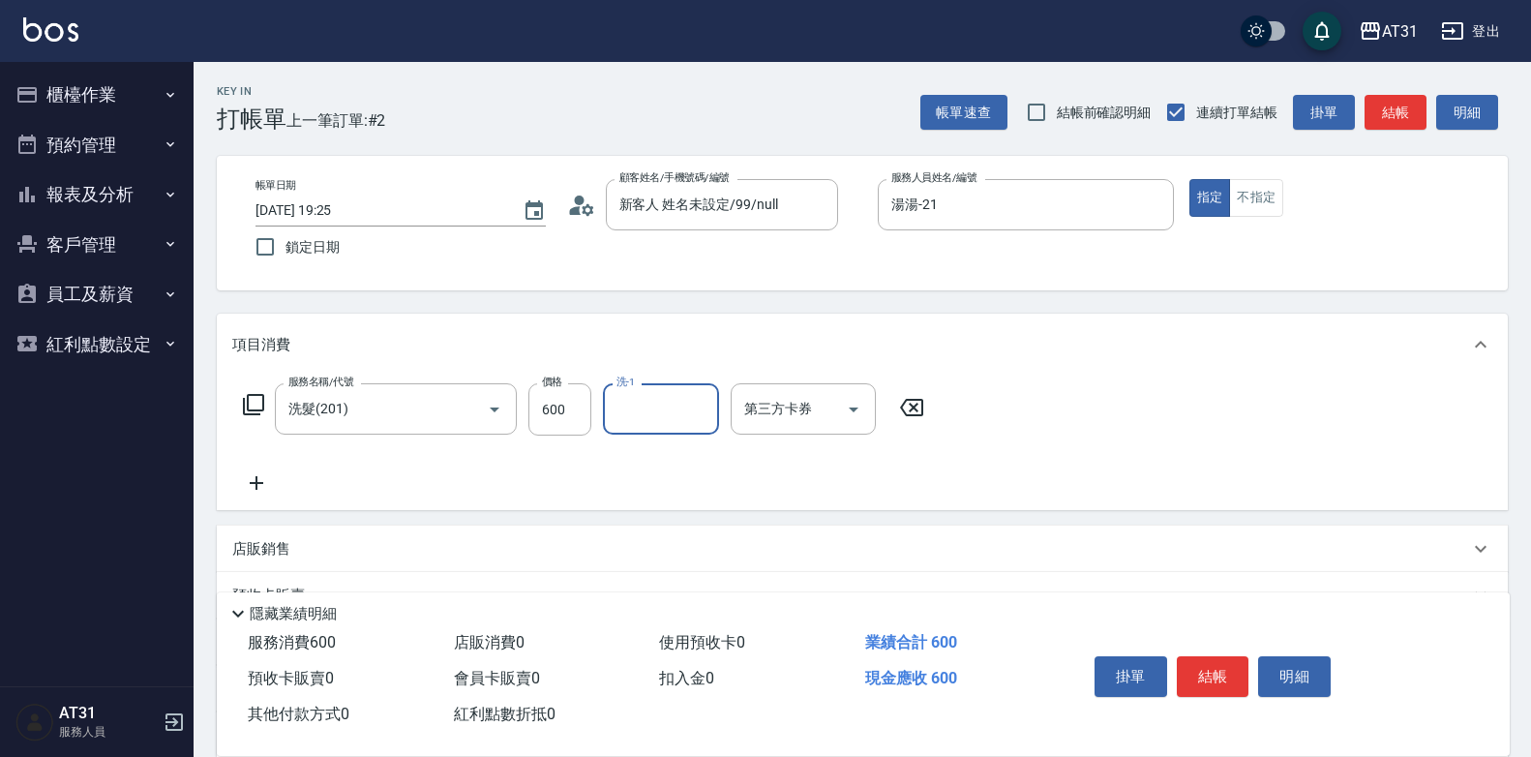
click at [665, 408] on input "洗-1" at bounding box center [660, 409] width 99 height 34
type input "5"
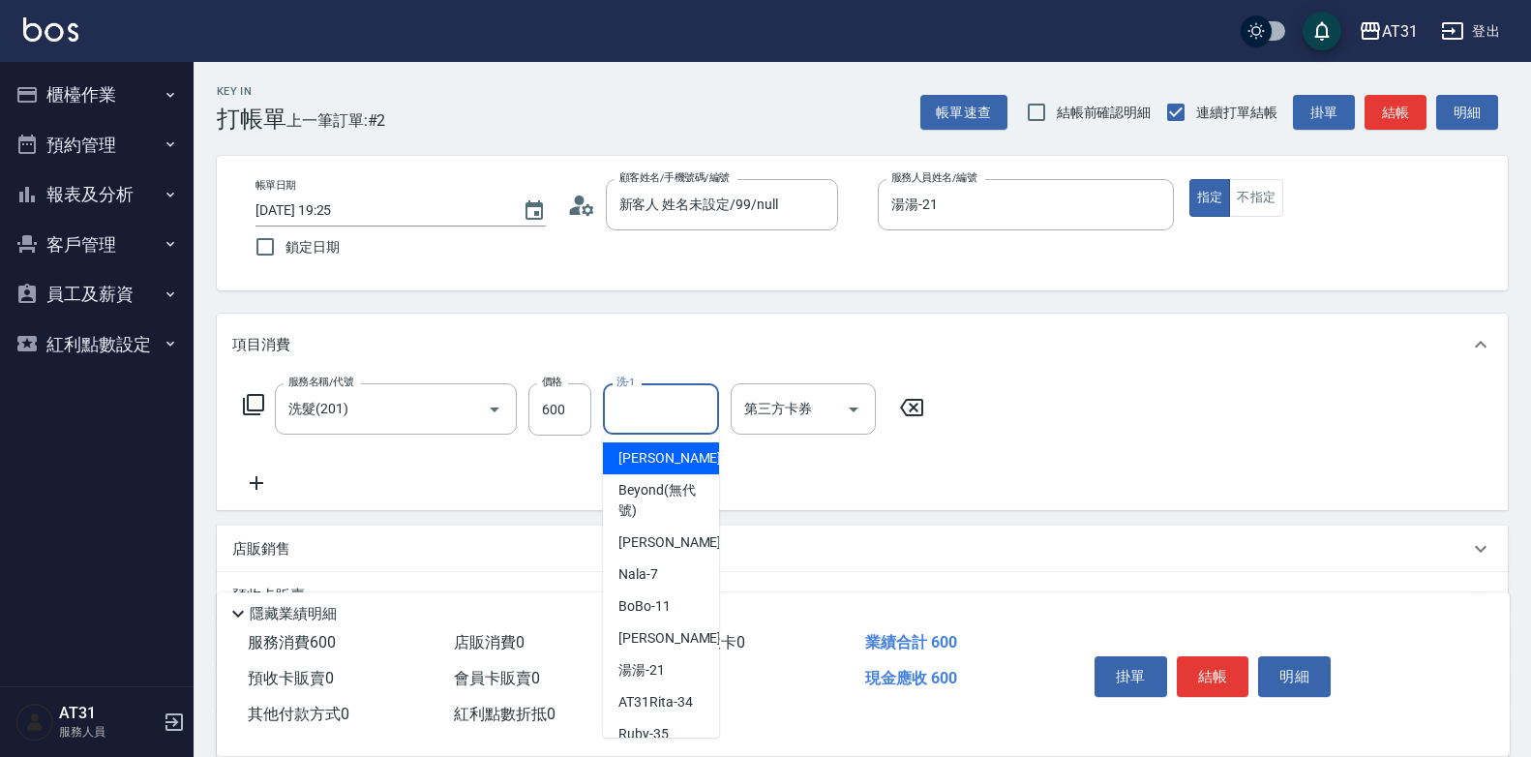
click at [630, 413] on input "洗-1" at bounding box center [660, 409] width 99 height 34
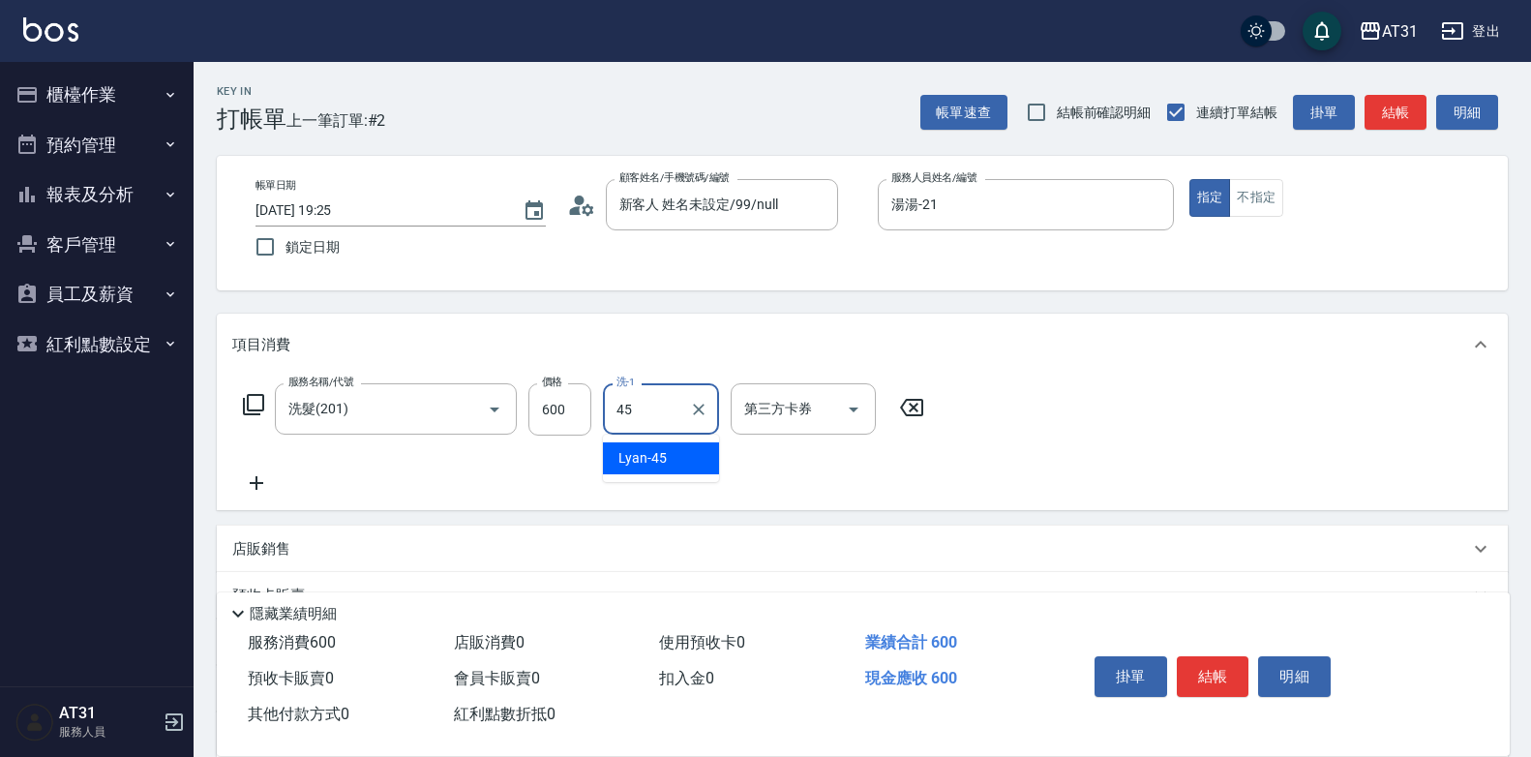
type input "Lyan-45"
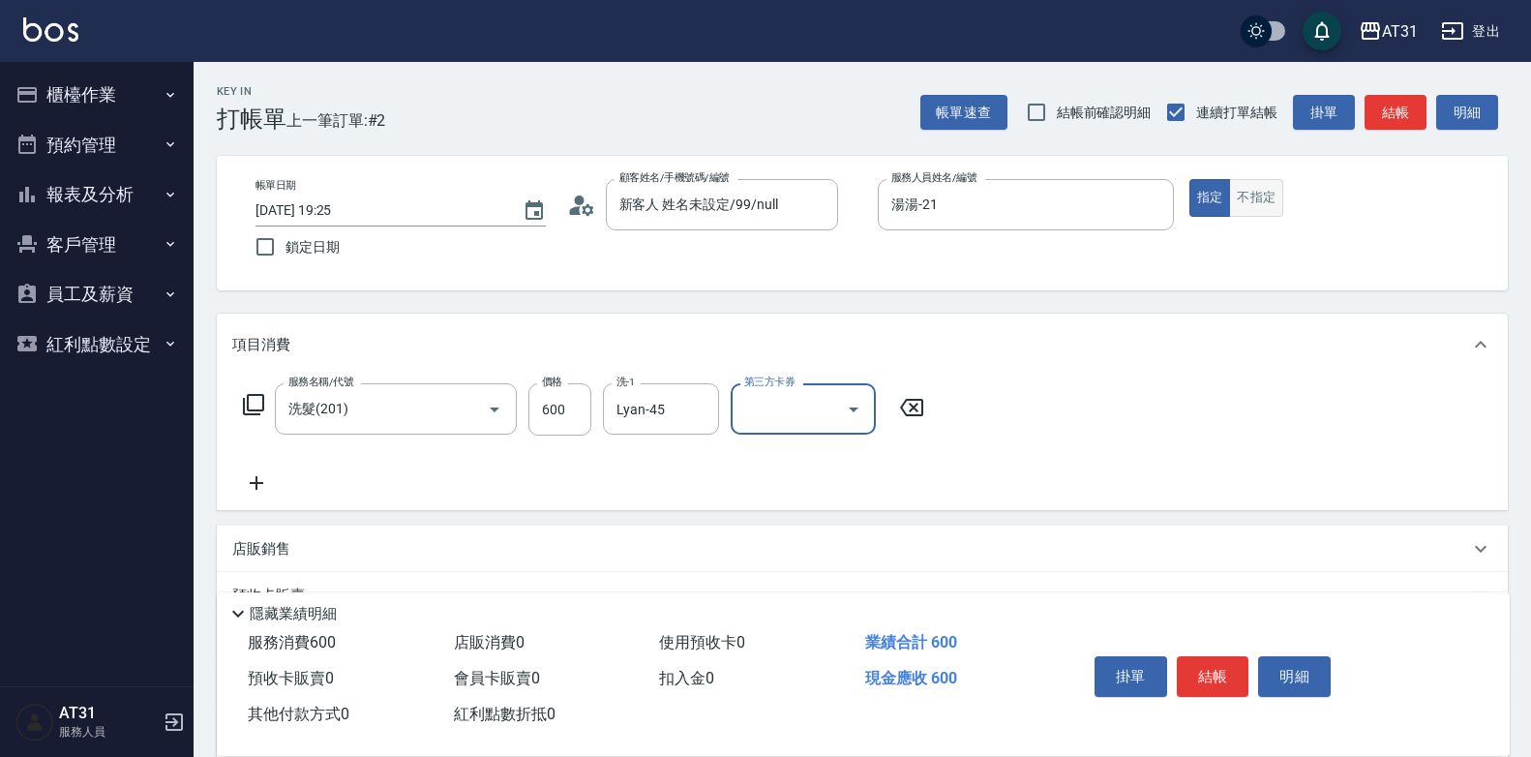
click at [1265, 205] on button "不指定" at bounding box center [1256, 198] width 54 height 38
click at [1208, 679] on button "結帳" at bounding box center [1213, 676] width 73 height 41
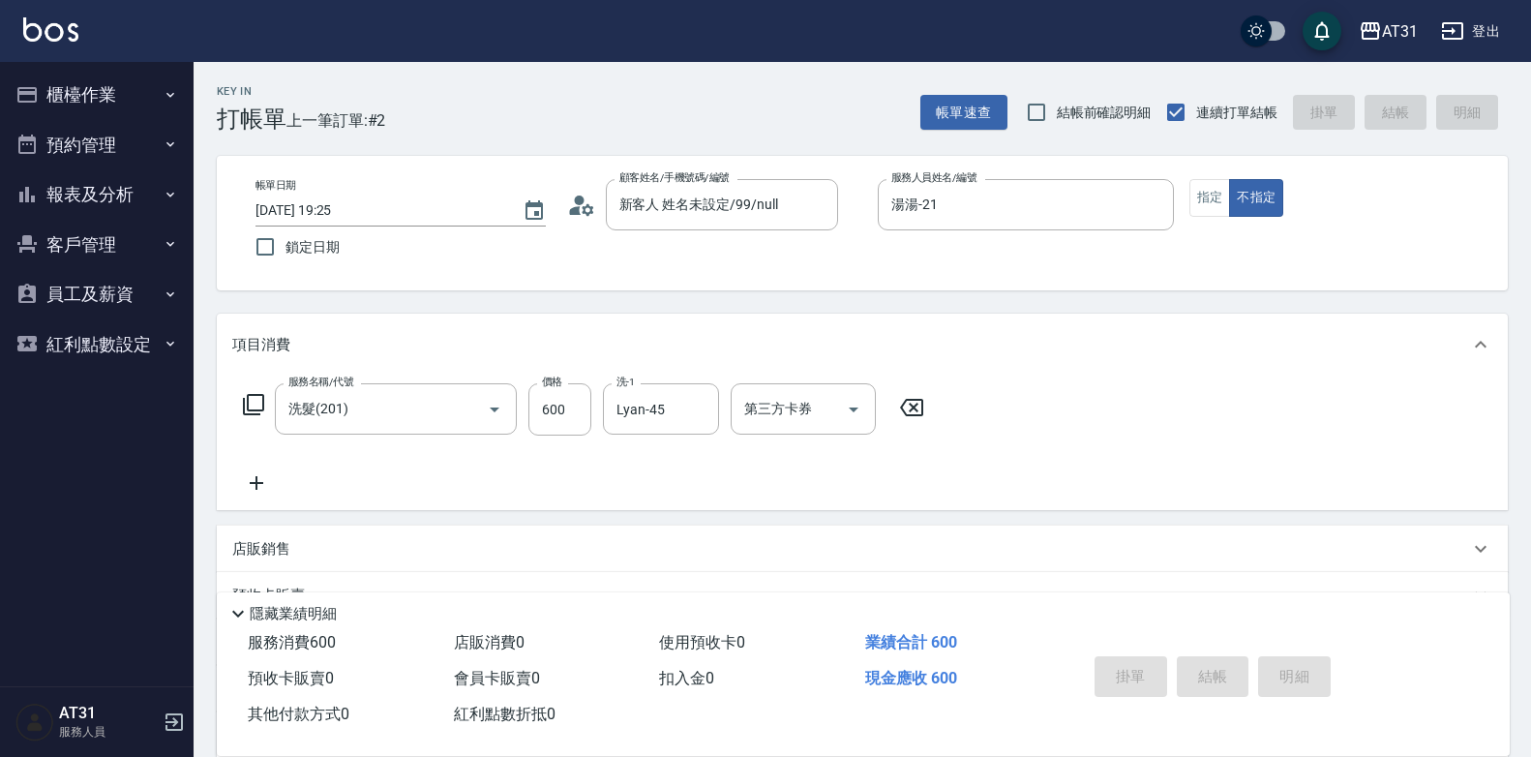
type input "0"
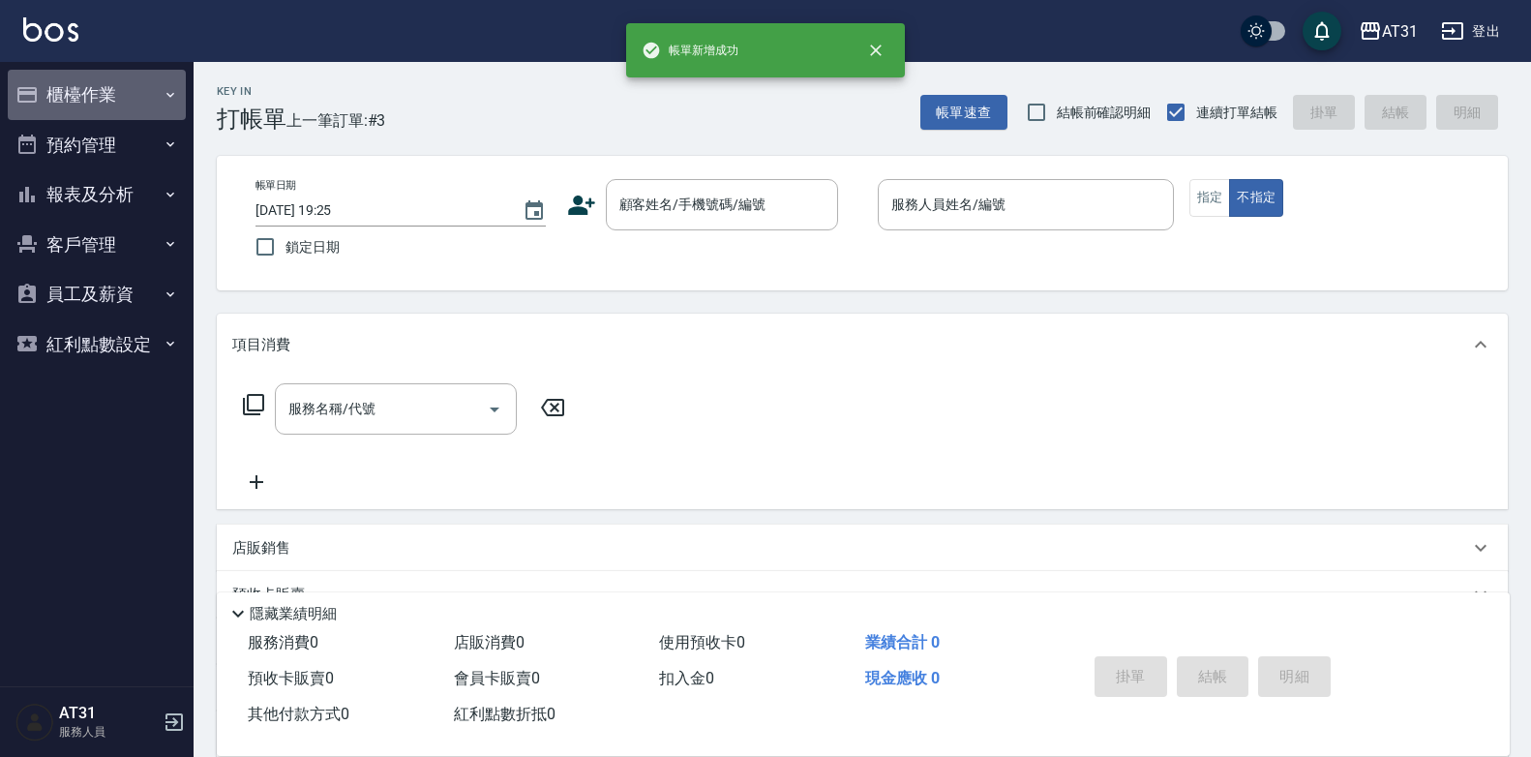
click at [57, 106] on button "櫃檯作業" at bounding box center [97, 95] width 178 height 50
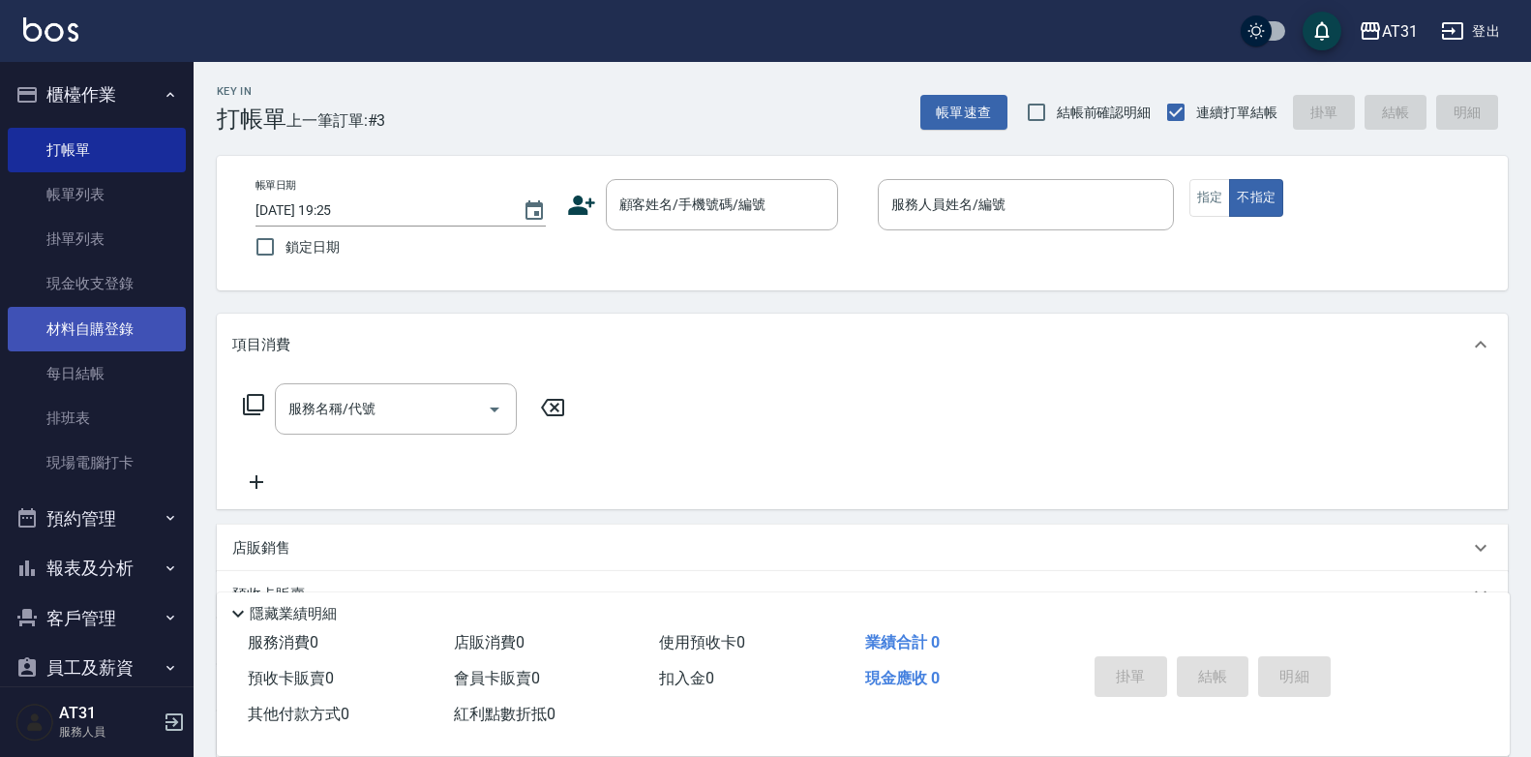
click at [146, 329] on link "材料自購登錄" at bounding box center [97, 329] width 178 height 45
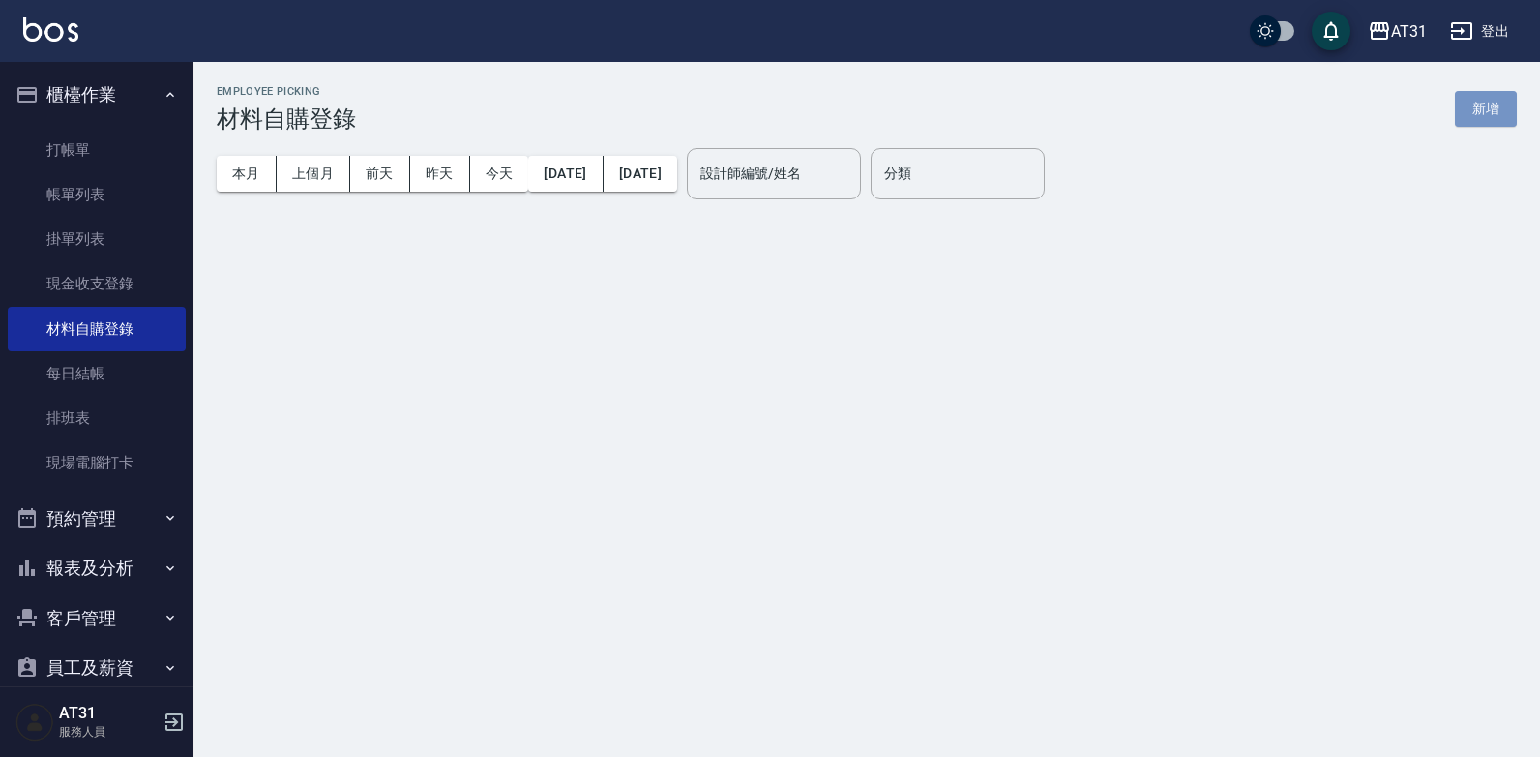
click at [1462, 104] on button "新增" at bounding box center [1486, 109] width 62 height 36
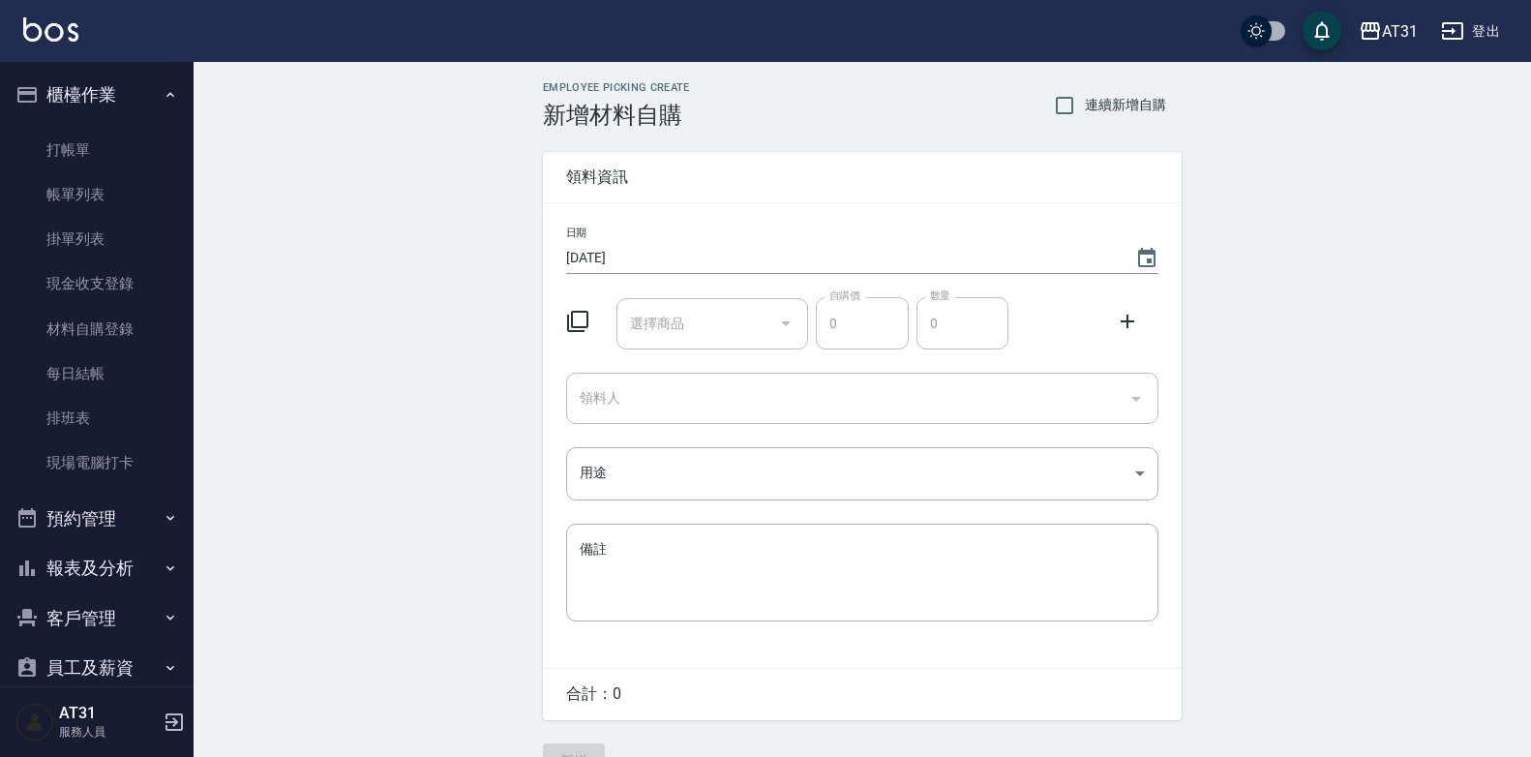
click at [731, 304] on div "選擇商品" at bounding box center [712, 323] width 193 height 51
click at [726, 308] on input "選擇商品" at bounding box center [698, 324] width 146 height 34
click at [715, 320] on input "選擇商品" at bounding box center [698, 324] width 146 height 34
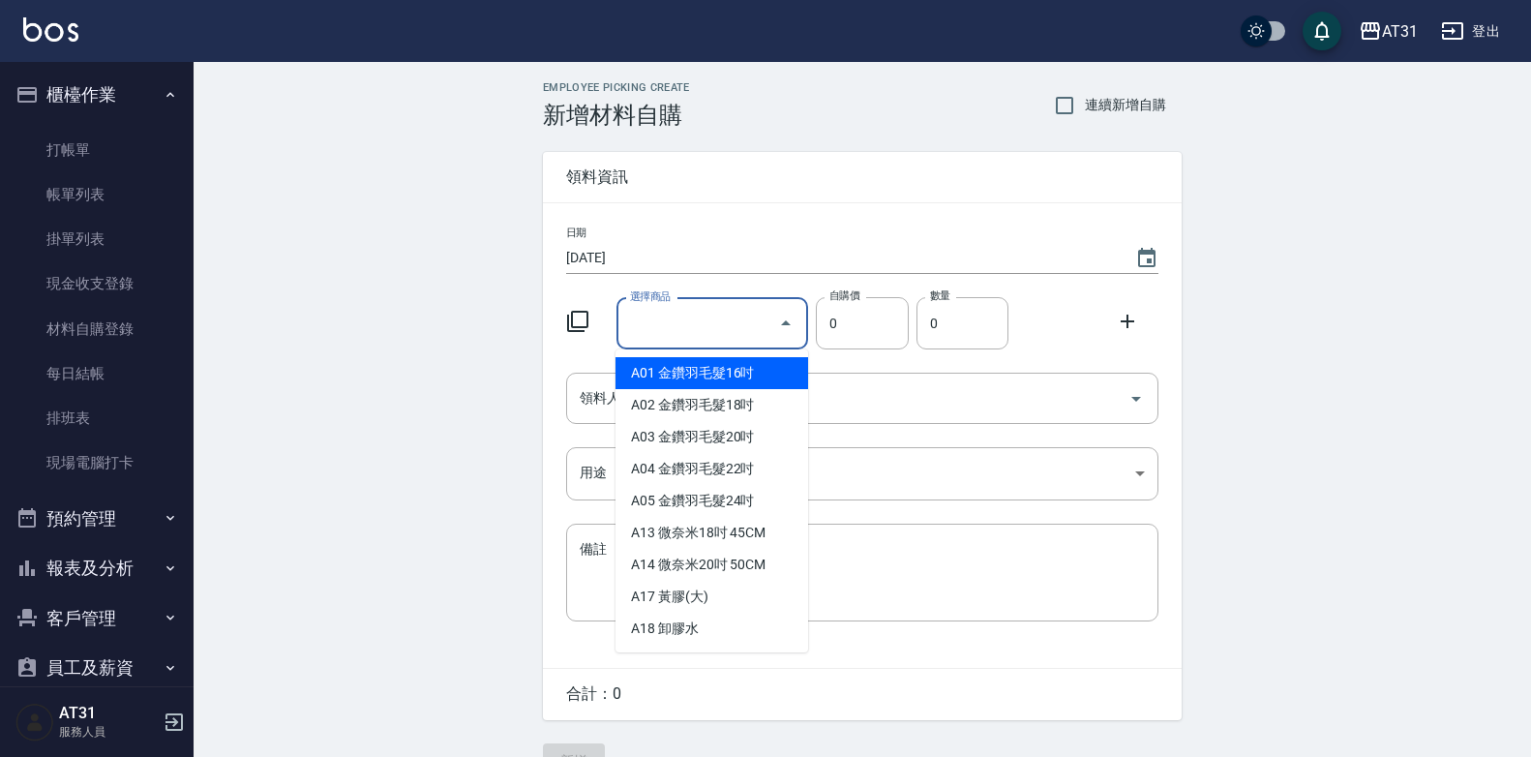
type input "ㄎ"
type input "金鑽羽毛髮16吋"
type input "1380"
type input "1"
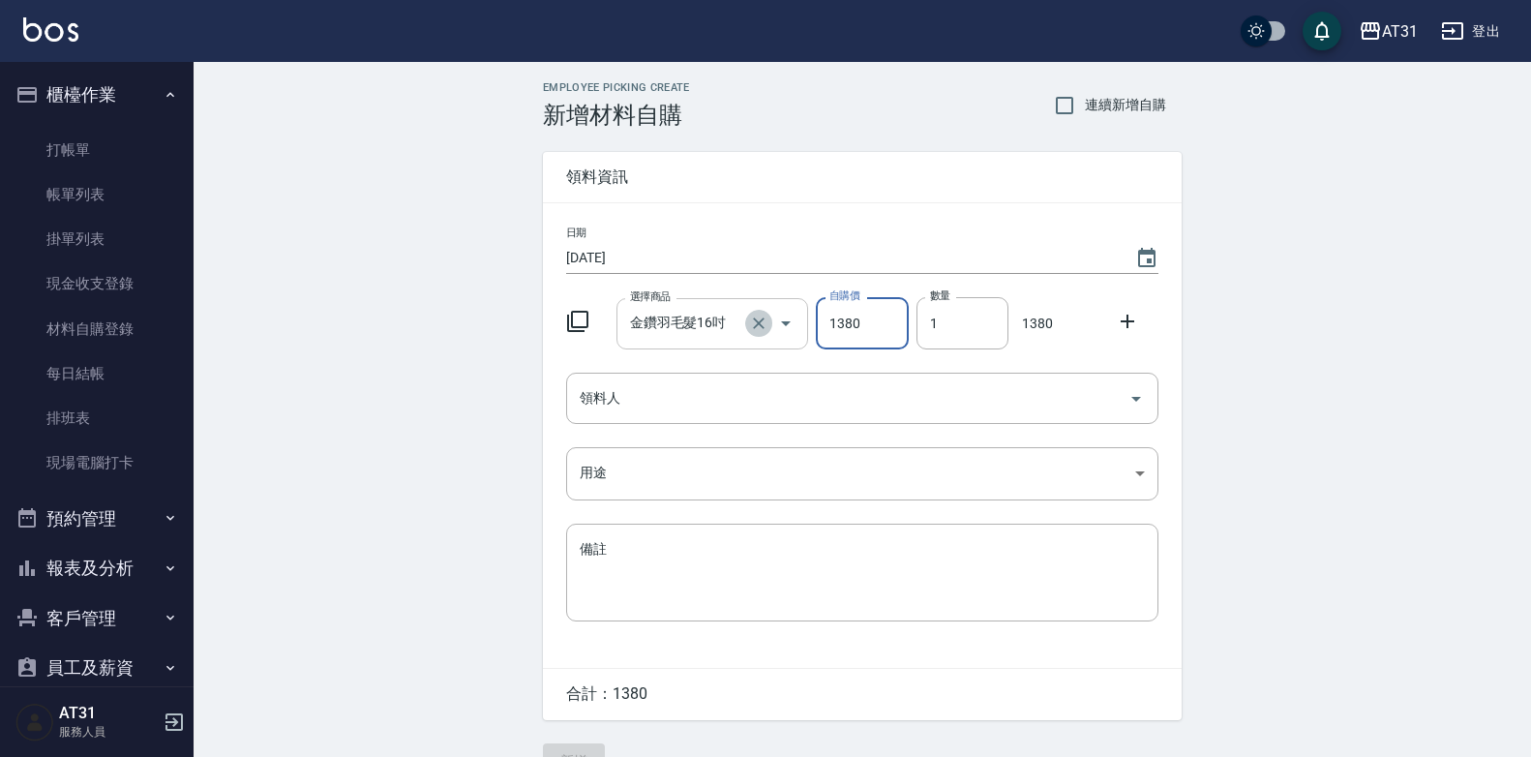
click at [767, 326] on icon "Clear" at bounding box center [758, 322] width 19 height 19
type input "0"
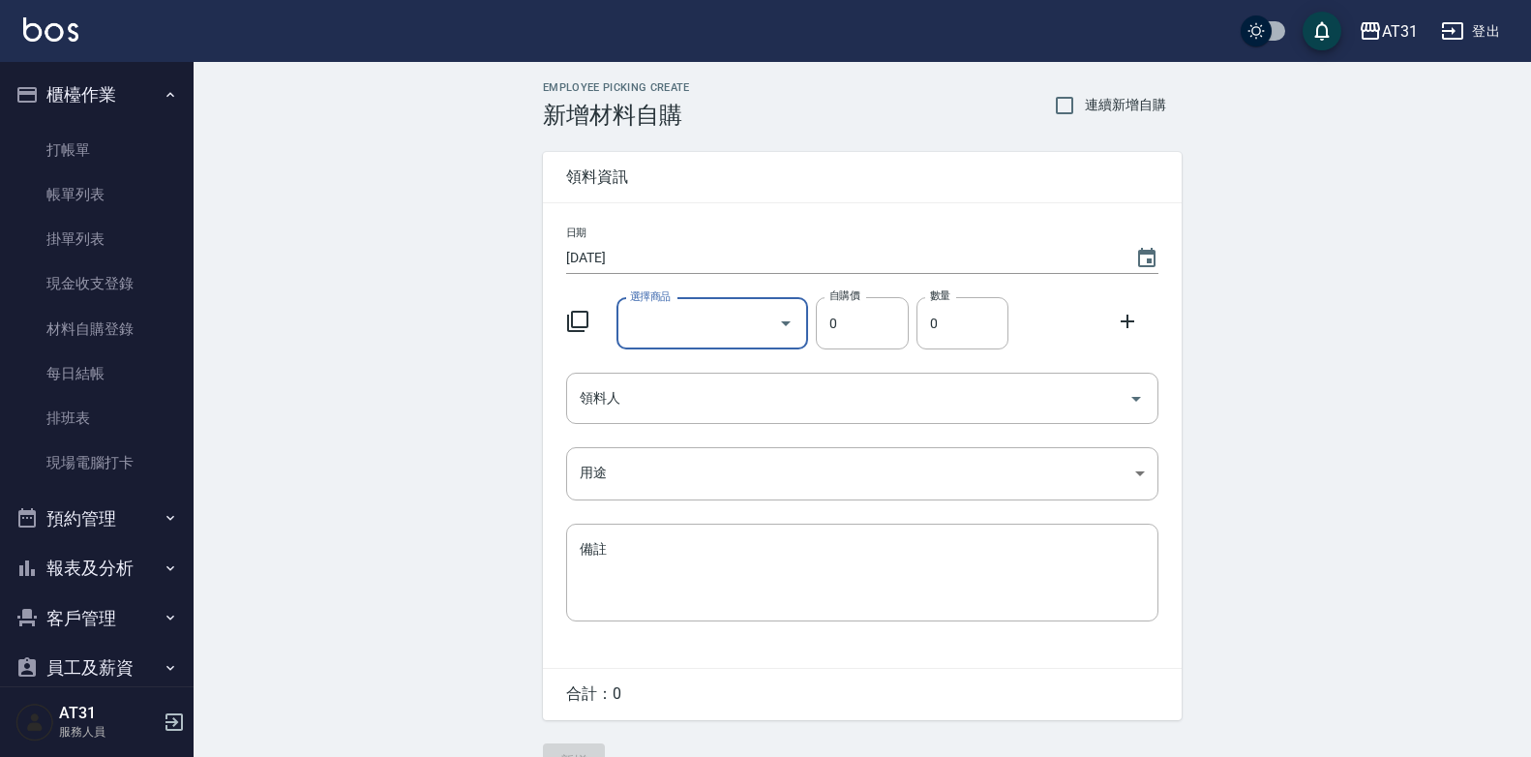
type input "m"
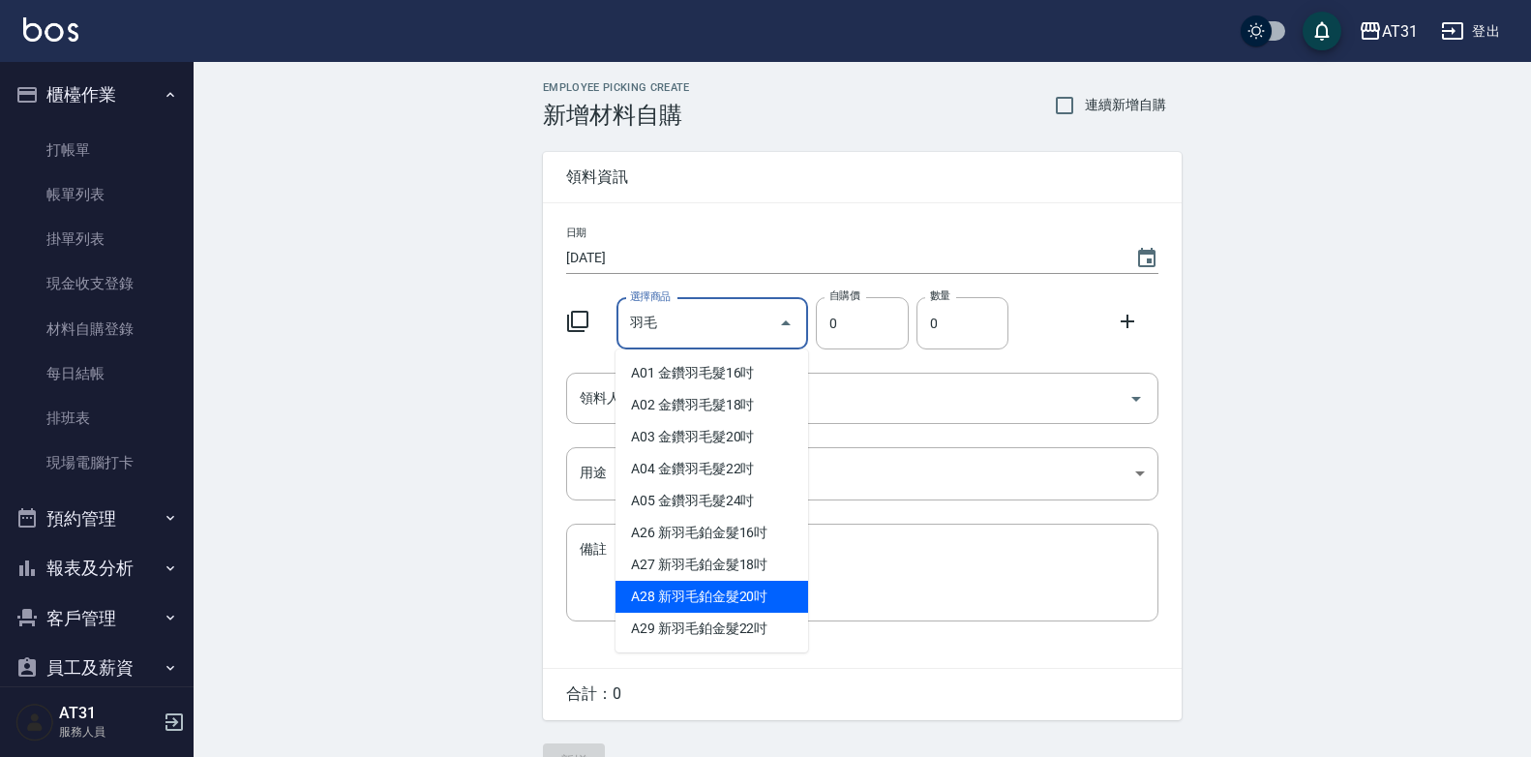
type input "新羽毛鉑金髮20吋"
type input "2180"
type input "1"
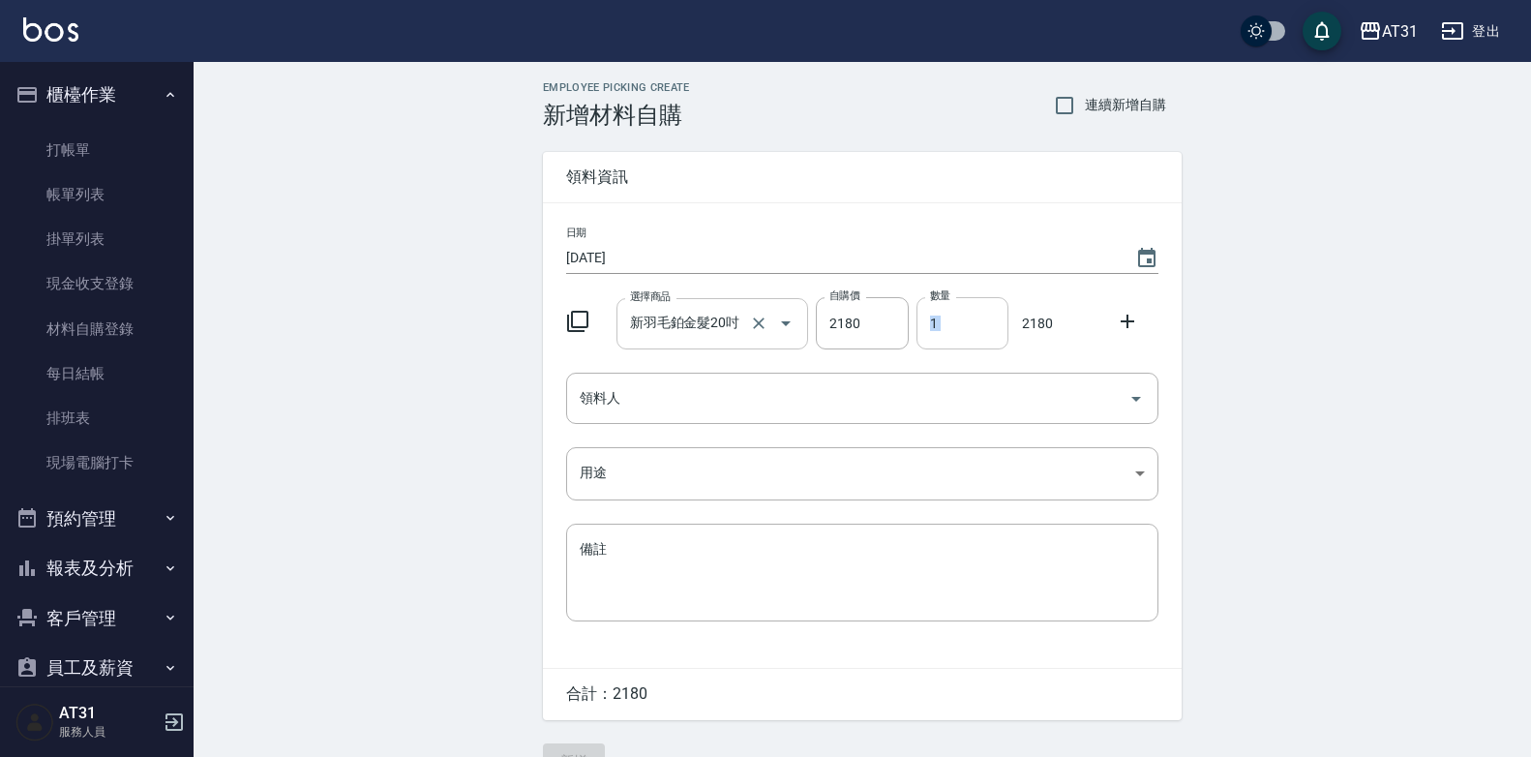
drag, startPoint x: 1018, startPoint y: 310, endPoint x: 929, endPoint y: 330, distance: 91.3
click at [928, 331] on div "選擇商品 新羽毛鉑金髮20吋 選擇商品 自購價 2180 自購價 數量 1 數量 2180" at bounding box center [858, 319] width 600 height 60
type input "21801"
click at [969, 311] on input "1" at bounding box center [962, 323] width 92 height 52
drag, startPoint x: 941, startPoint y: 326, endPoint x: 895, endPoint y: 337, distance: 47.6
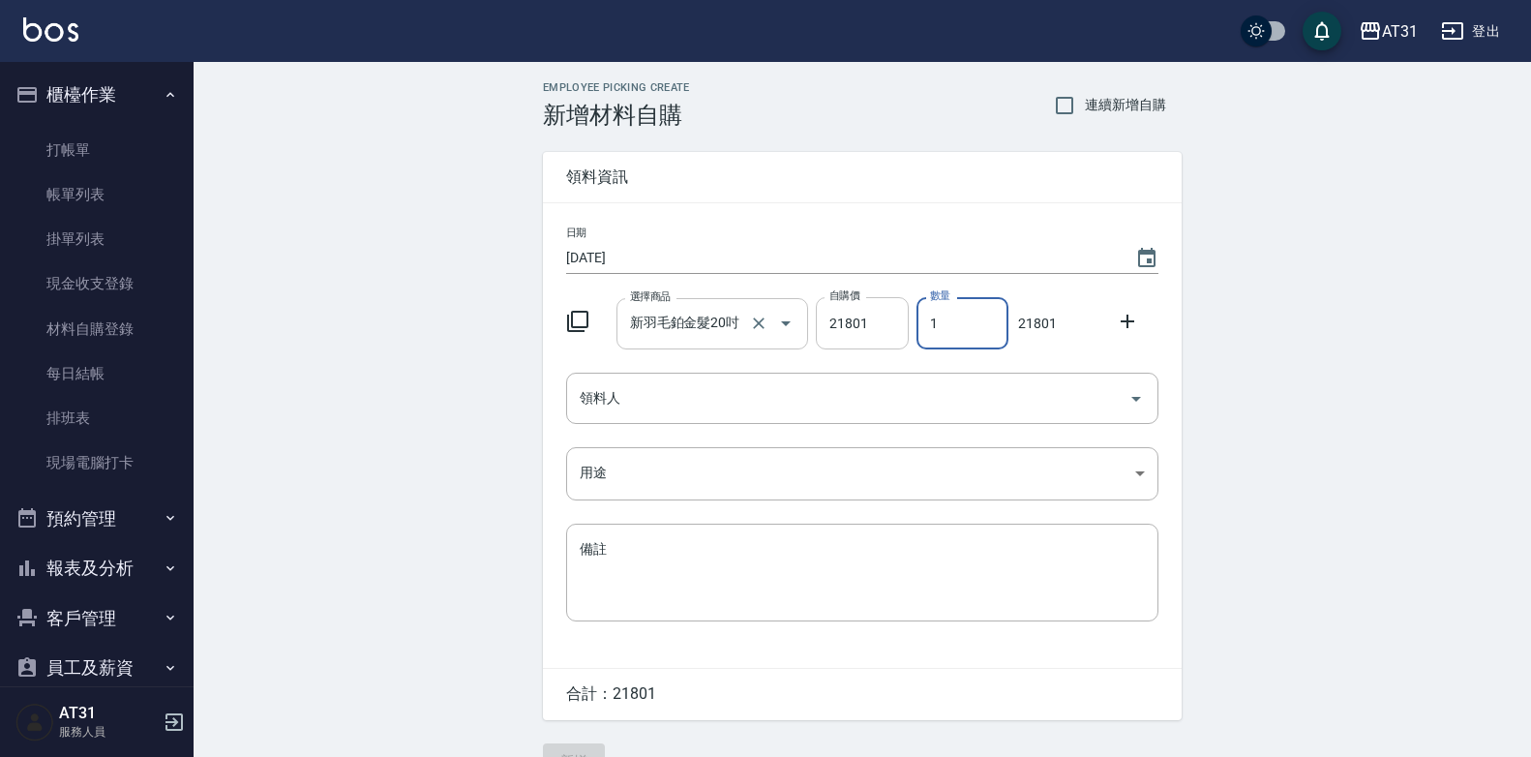
click at [895, 337] on div "選擇商品 新羽毛鉑金髮20吋 選擇商品 自購價 21801 自購價 數量 1 數量 21801" at bounding box center [858, 319] width 600 height 60
type input "4"
click at [877, 318] on input "21801" at bounding box center [862, 323] width 92 height 52
type input "2180"
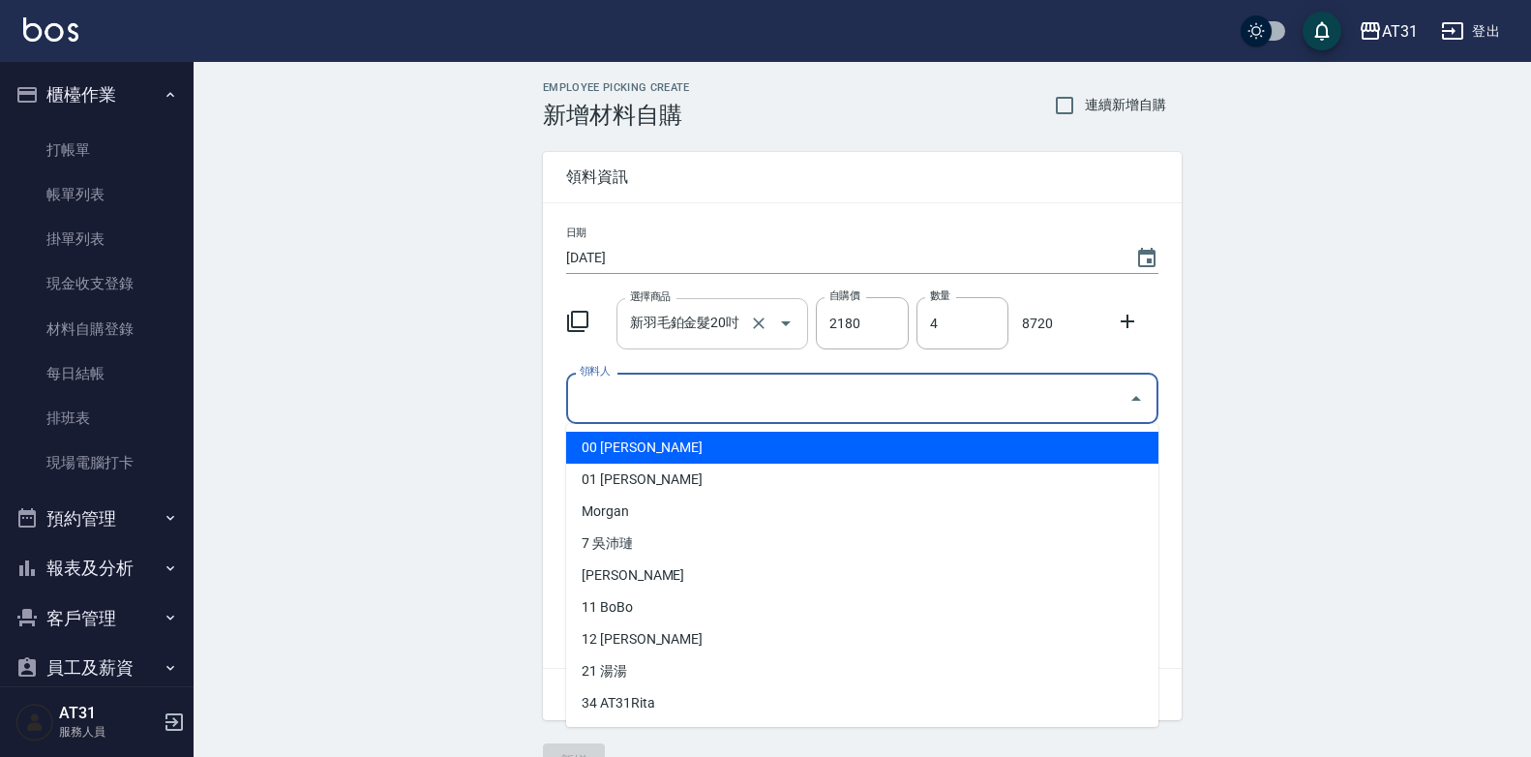
click at [784, 382] on input "領料人" at bounding box center [848, 398] width 546 height 34
click at [723, 450] on li "00 [PERSON_NAME]" at bounding box center [862, 448] width 592 height 32
type input "[PERSON_NAME]"
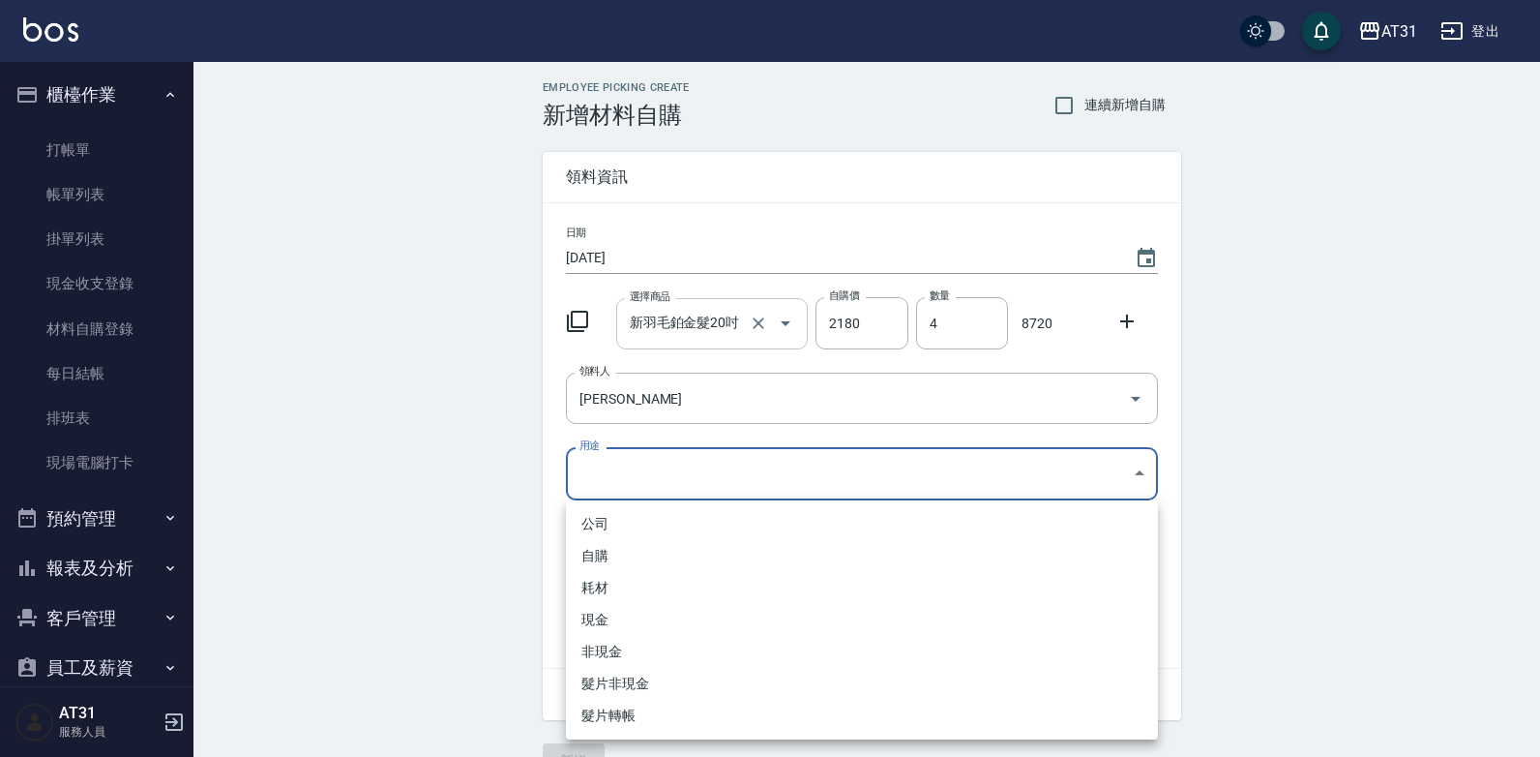
click at [707, 469] on body "AT31 登出 櫃檯作業 打帳單 帳單列表 掛單列表 現金收支登錄 材料自購登錄 每日結帳 排班表 現場電腦打卡 預約管理 預約管理 單日預約紀錄 單週預約紀…" at bounding box center [770, 398] width 1540 height 797
click at [607, 615] on li "現金" at bounding box center [862, 620] width 592 height 32
type input "現金"
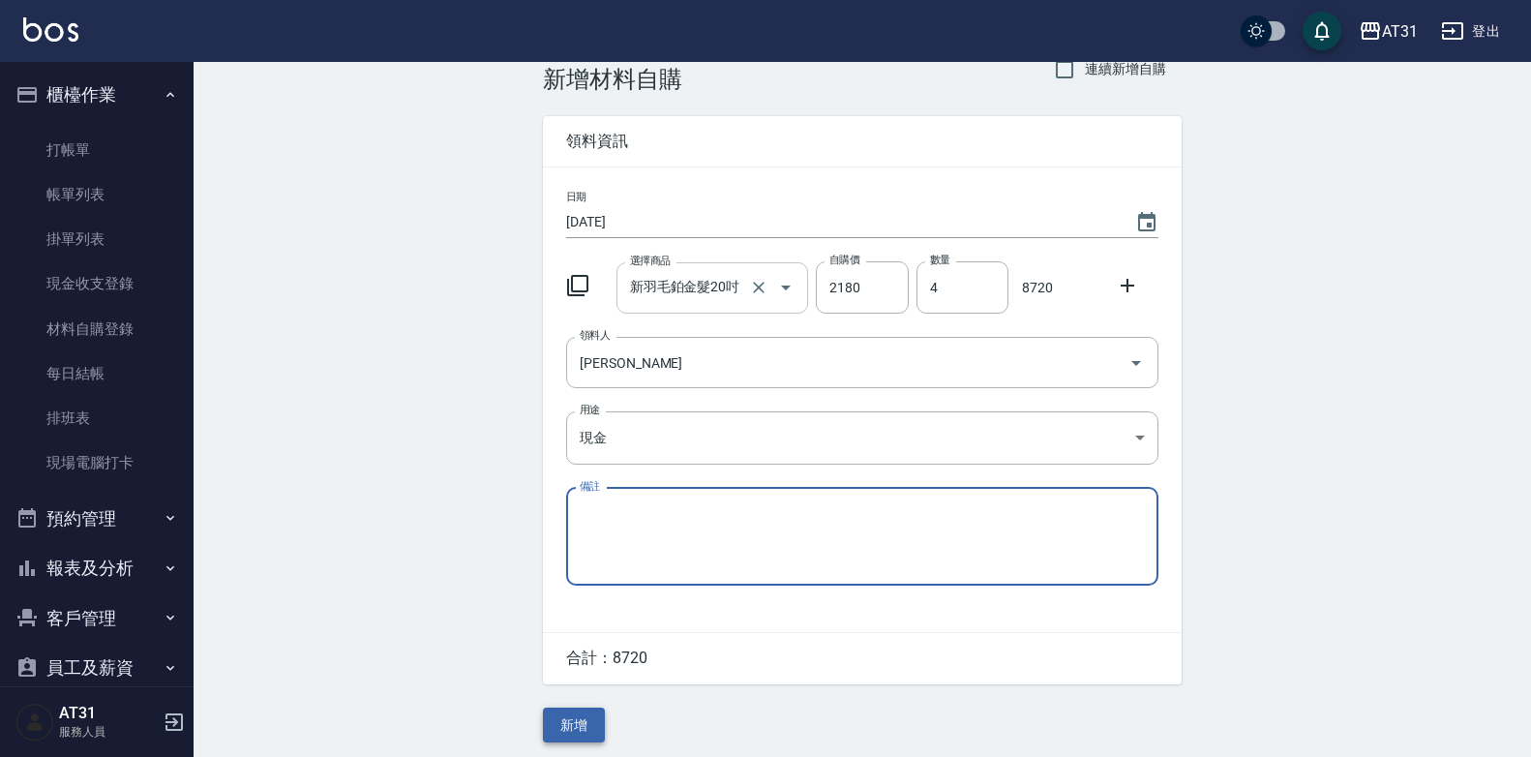
scroll to position [44, 0]
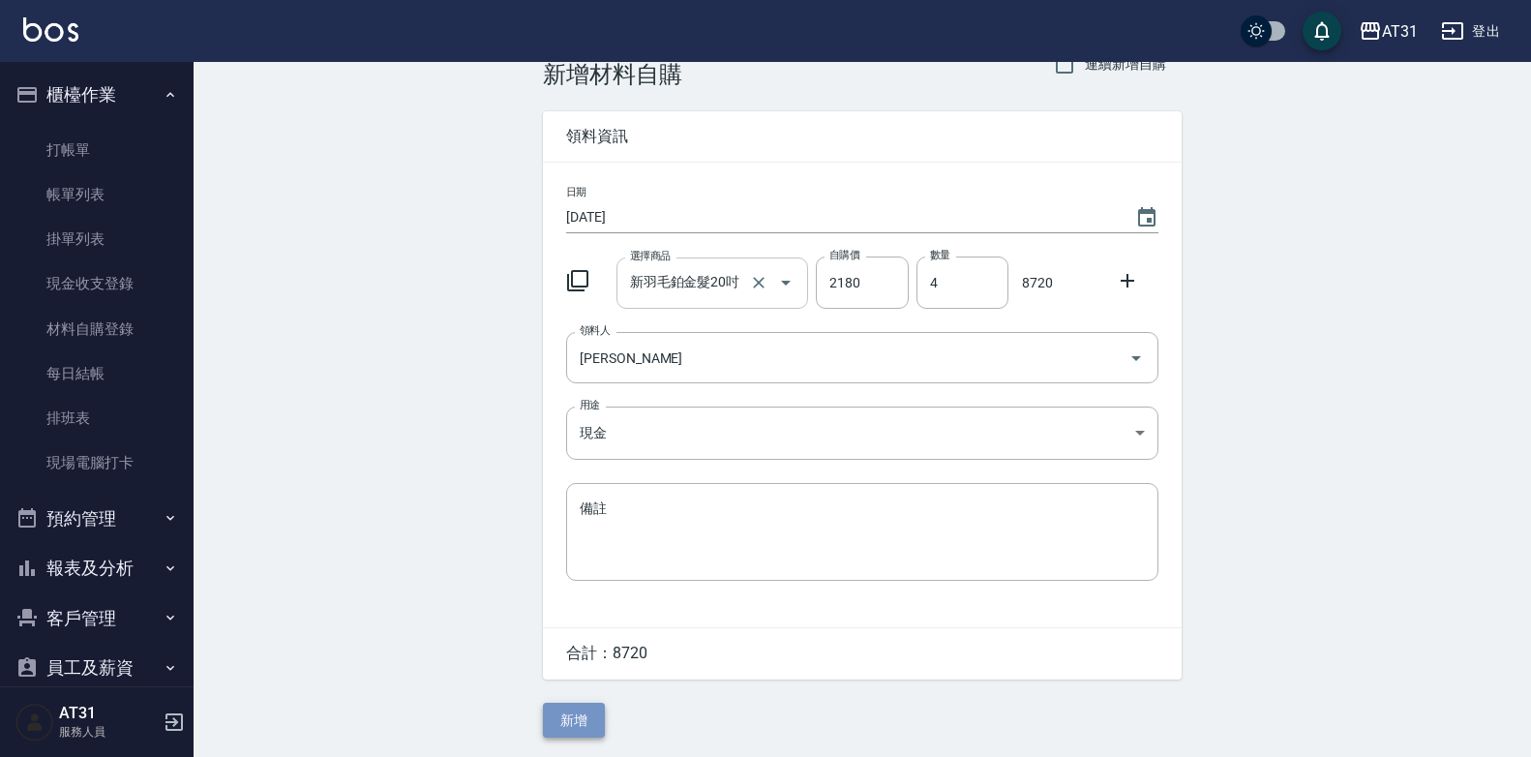
click at [575, 715] on button "新增" at bounding box center [574, 720] width 62 height 36
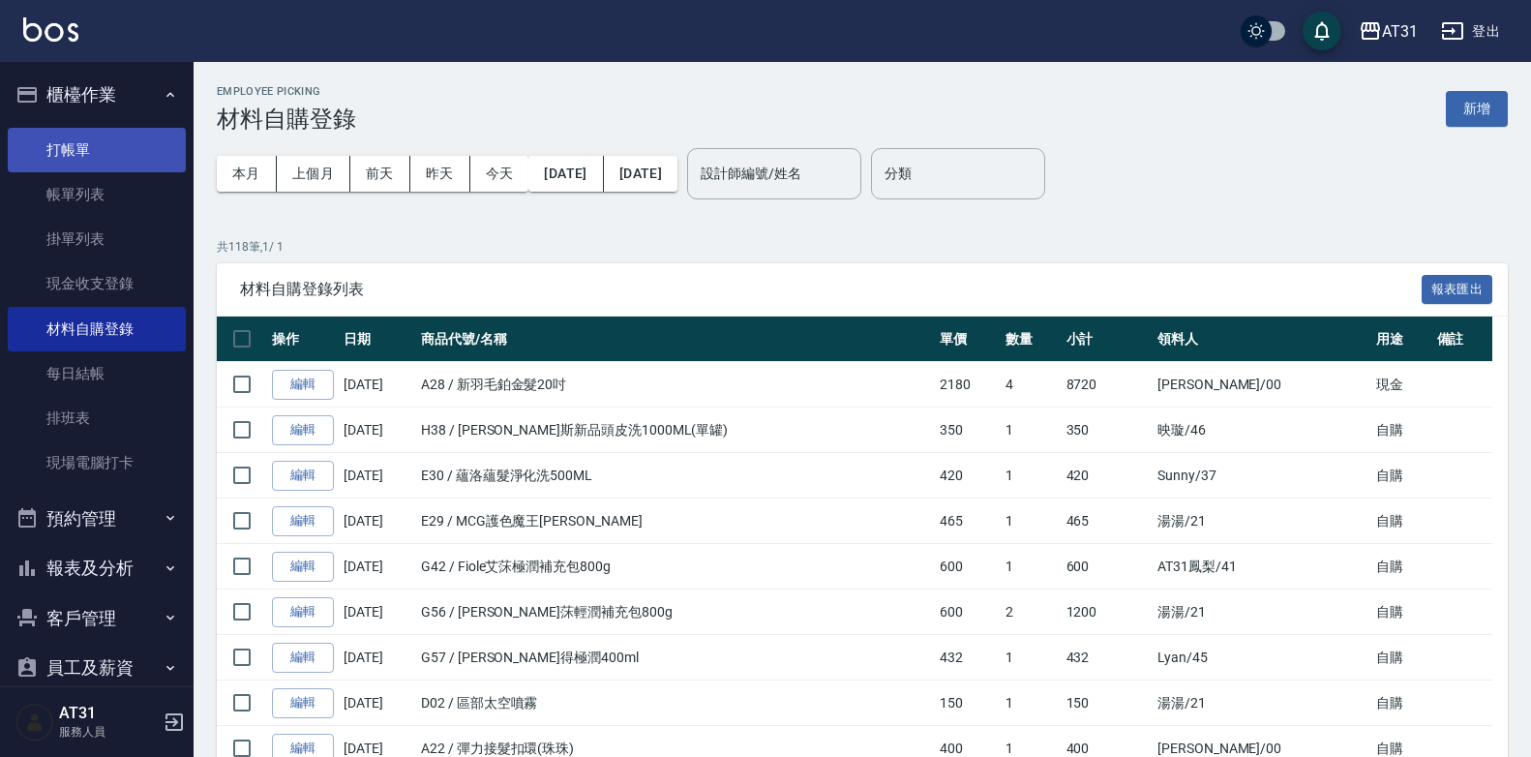
click at [67, 163] on link "打帳單" at bounding box center [97, 150] width 178 height 45
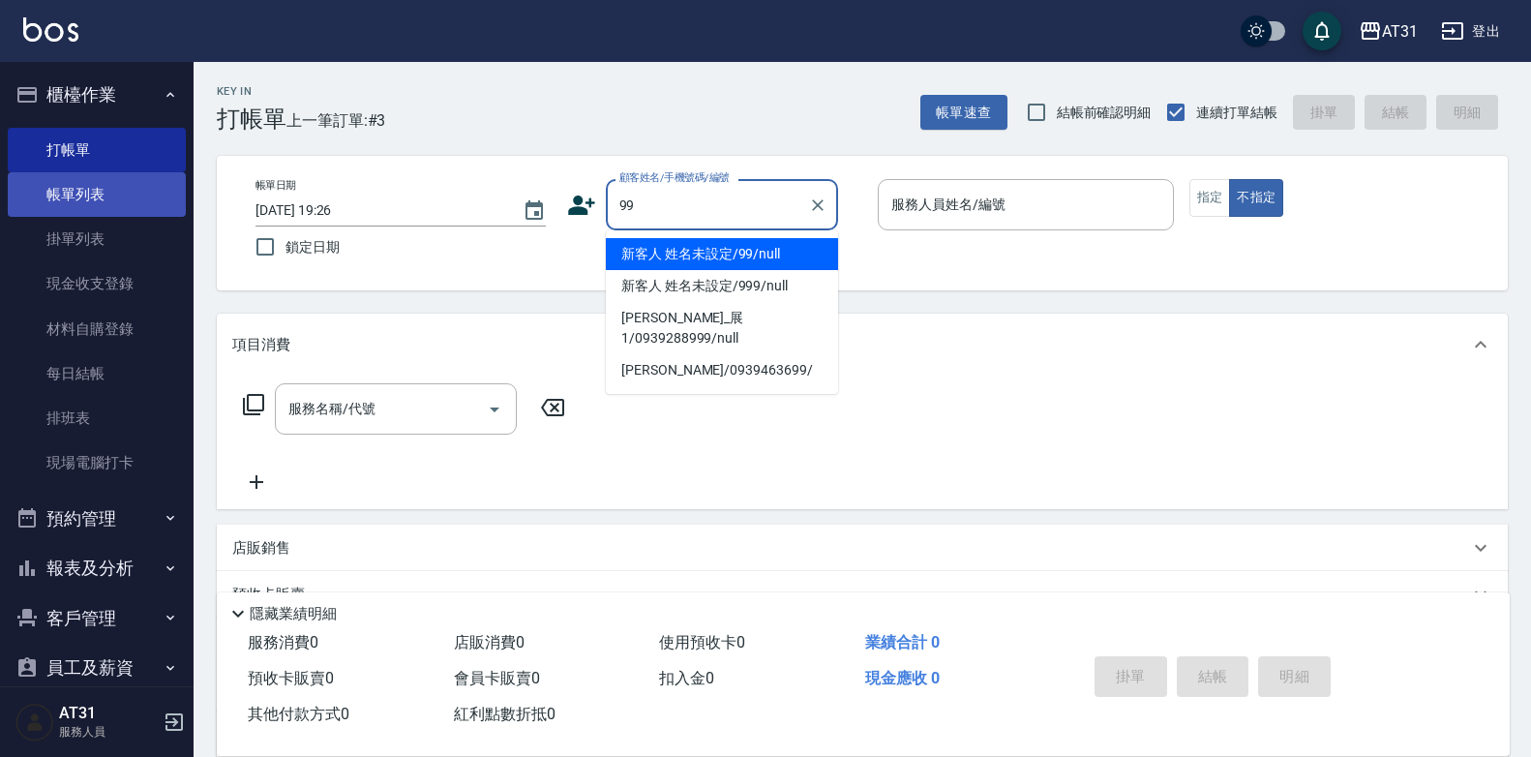
type input "新客人 姓名未設定/99/null"
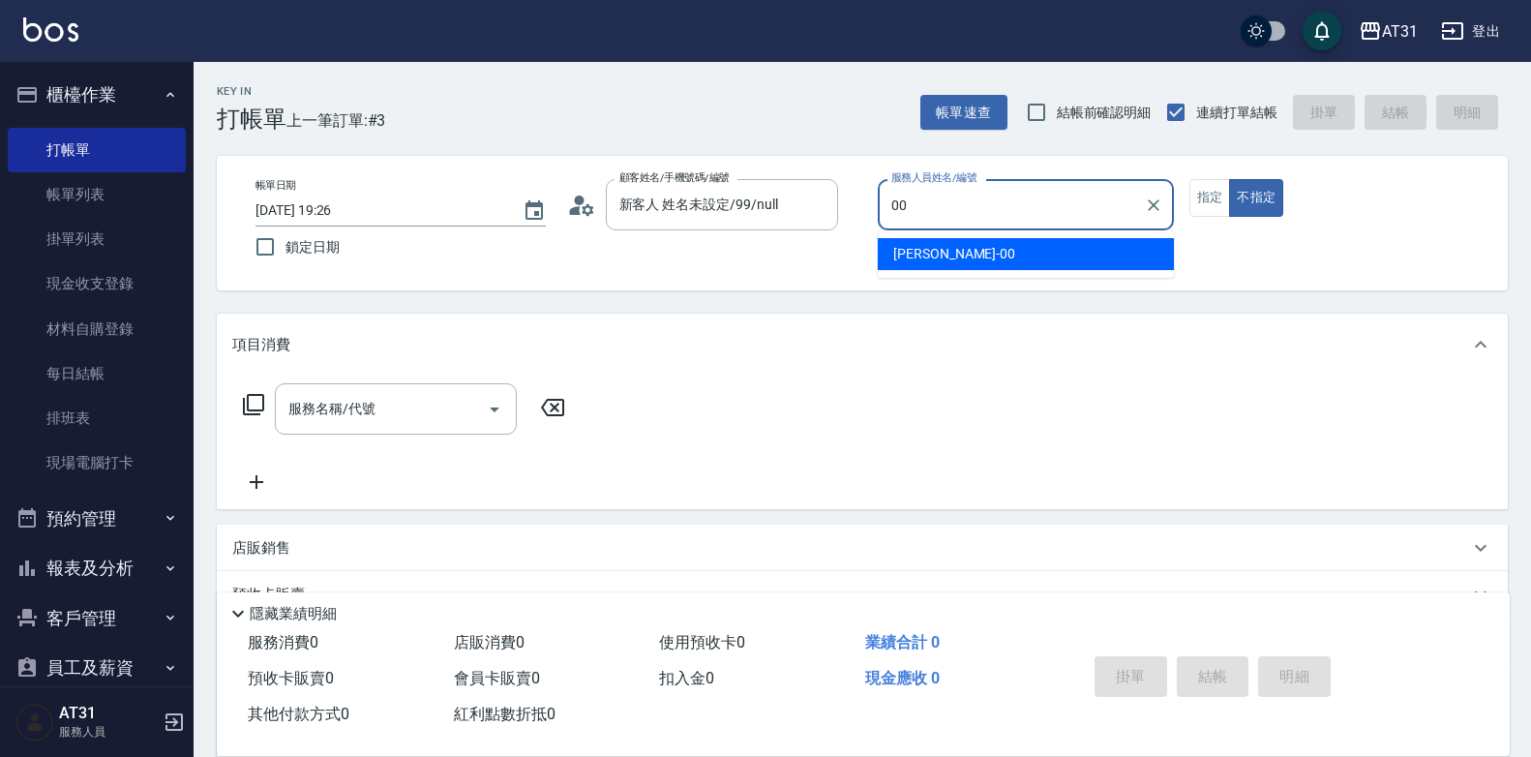
type input "[PERSON_NAME]-00"
type button "false"
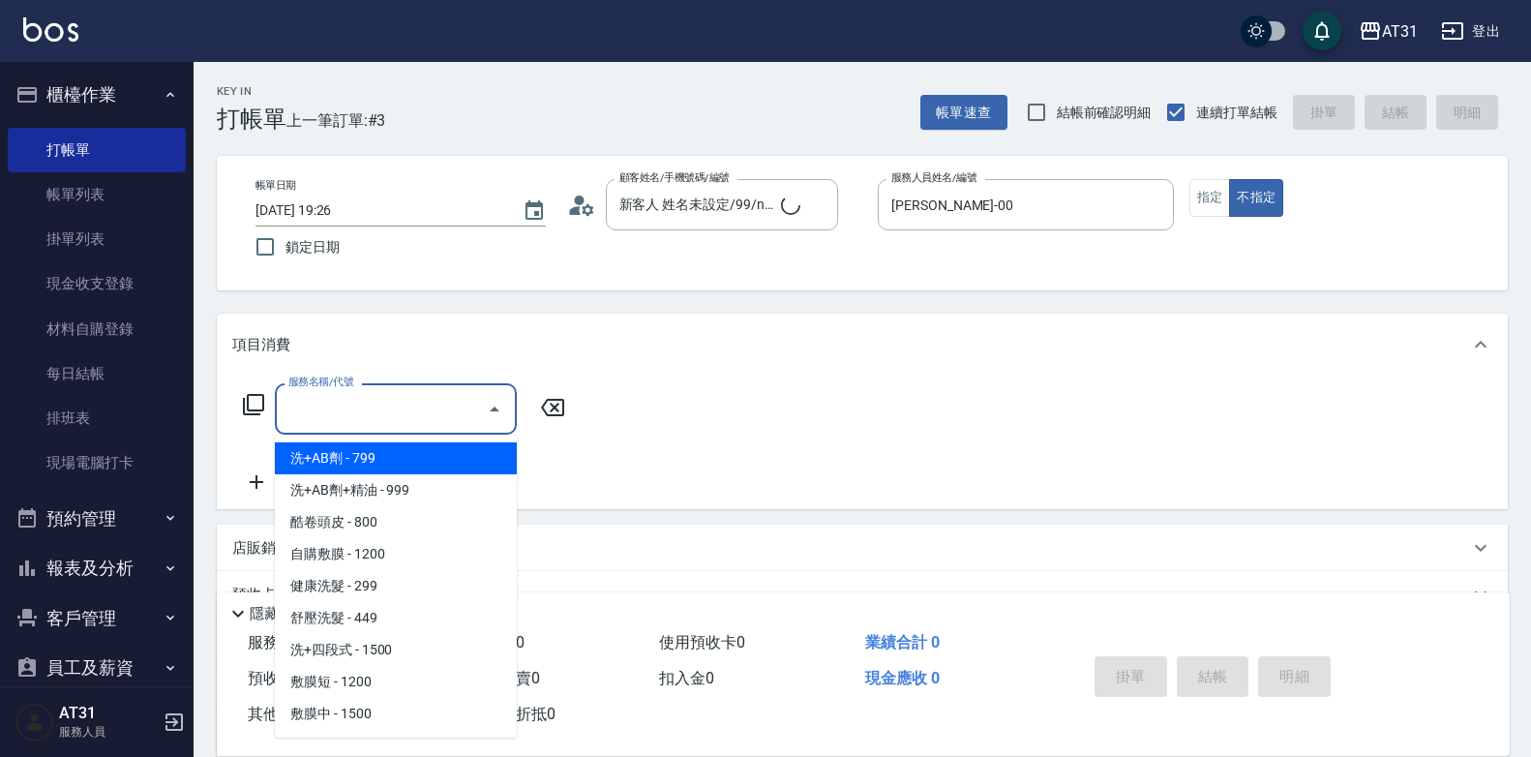
click at [463, 424] on input "服務名稱/代號" at bounding box center [380, 409] width 195 height 34
type input "新羽毛鉑金接髮(704)"
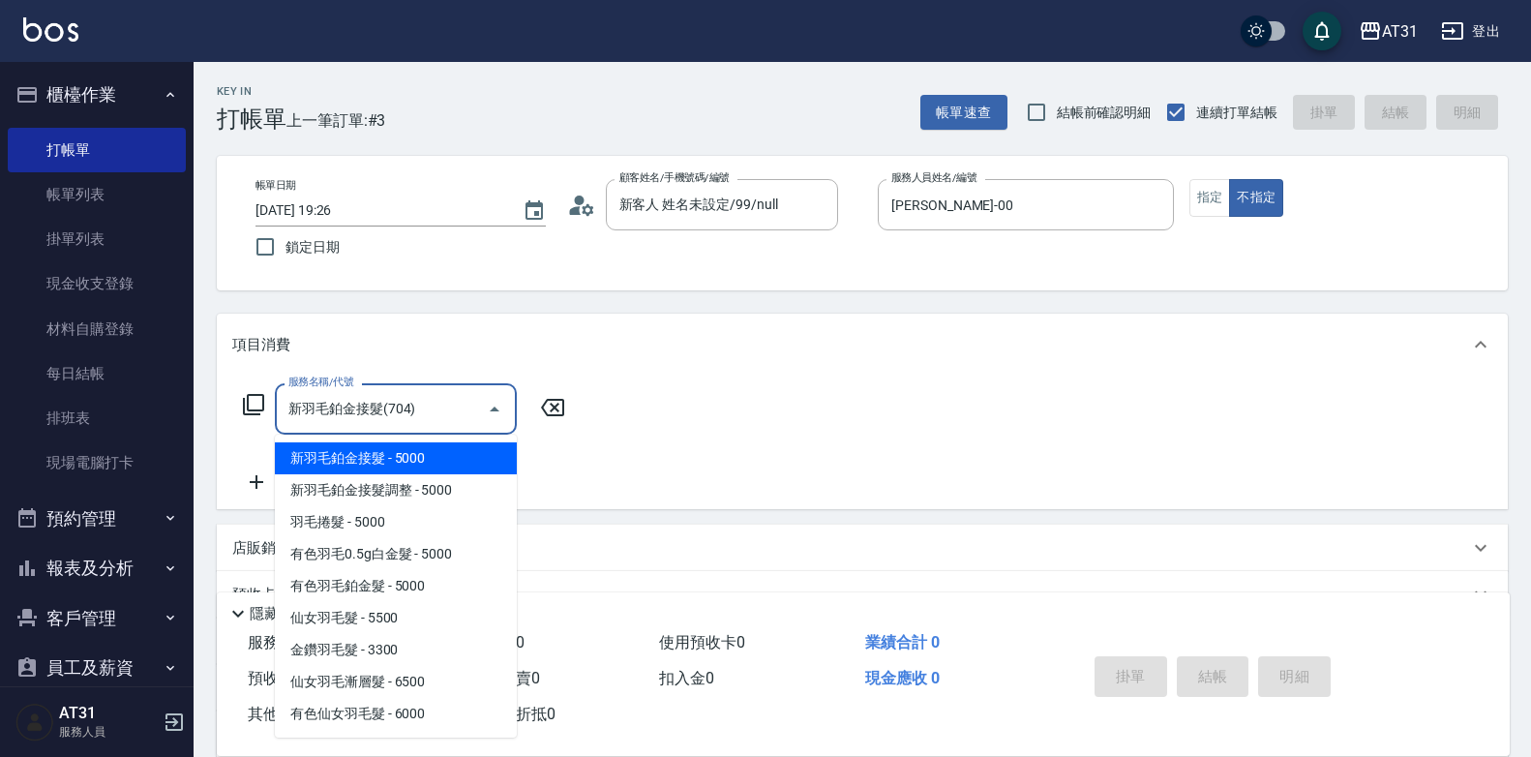
type input "500"
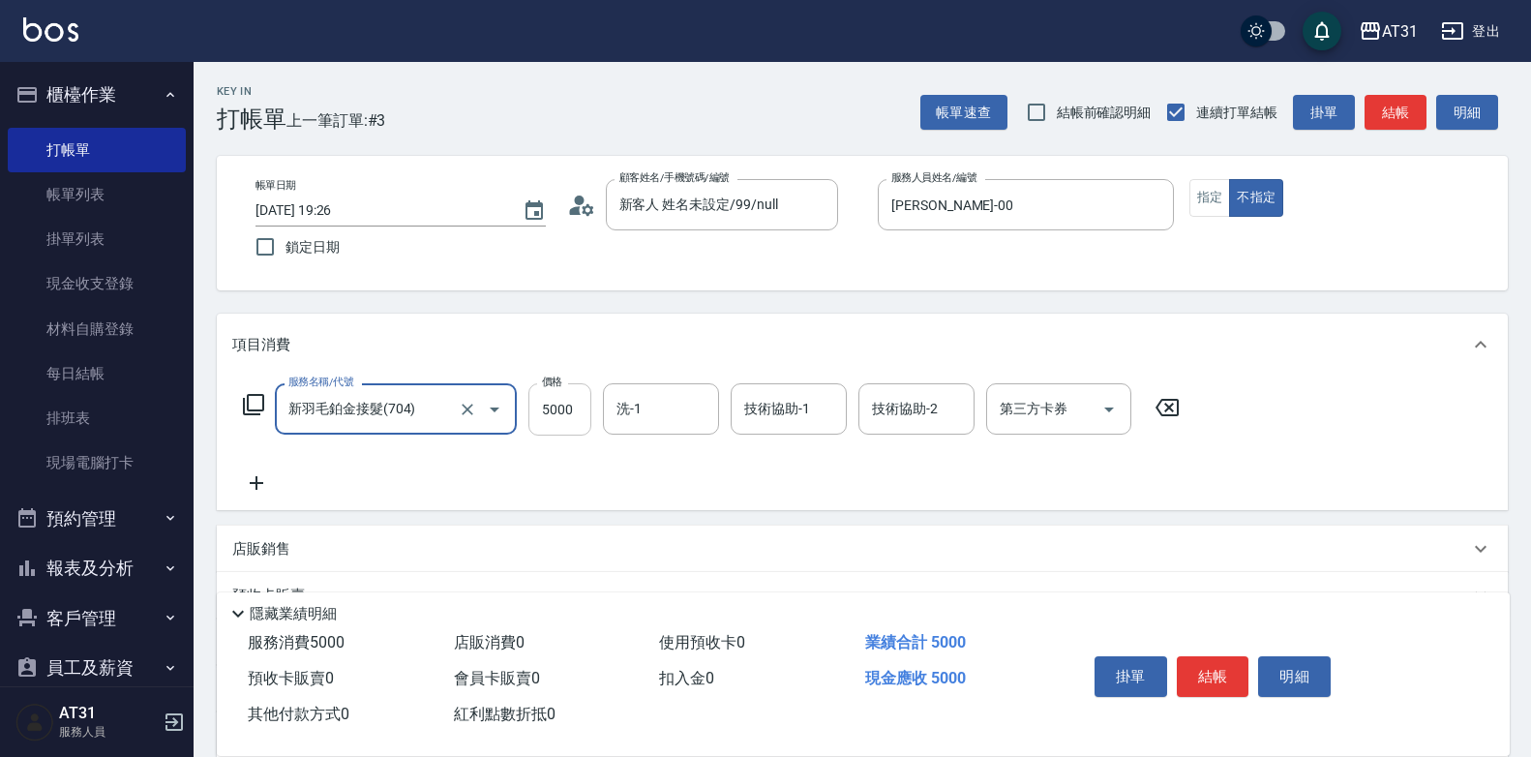
type input "新羽毛鉑金接髮(704)"
click at [577, 402] on input "5000" at bounding box center [559, 409] width 63 height 52
type input "0"
type input "13"
type input "10"
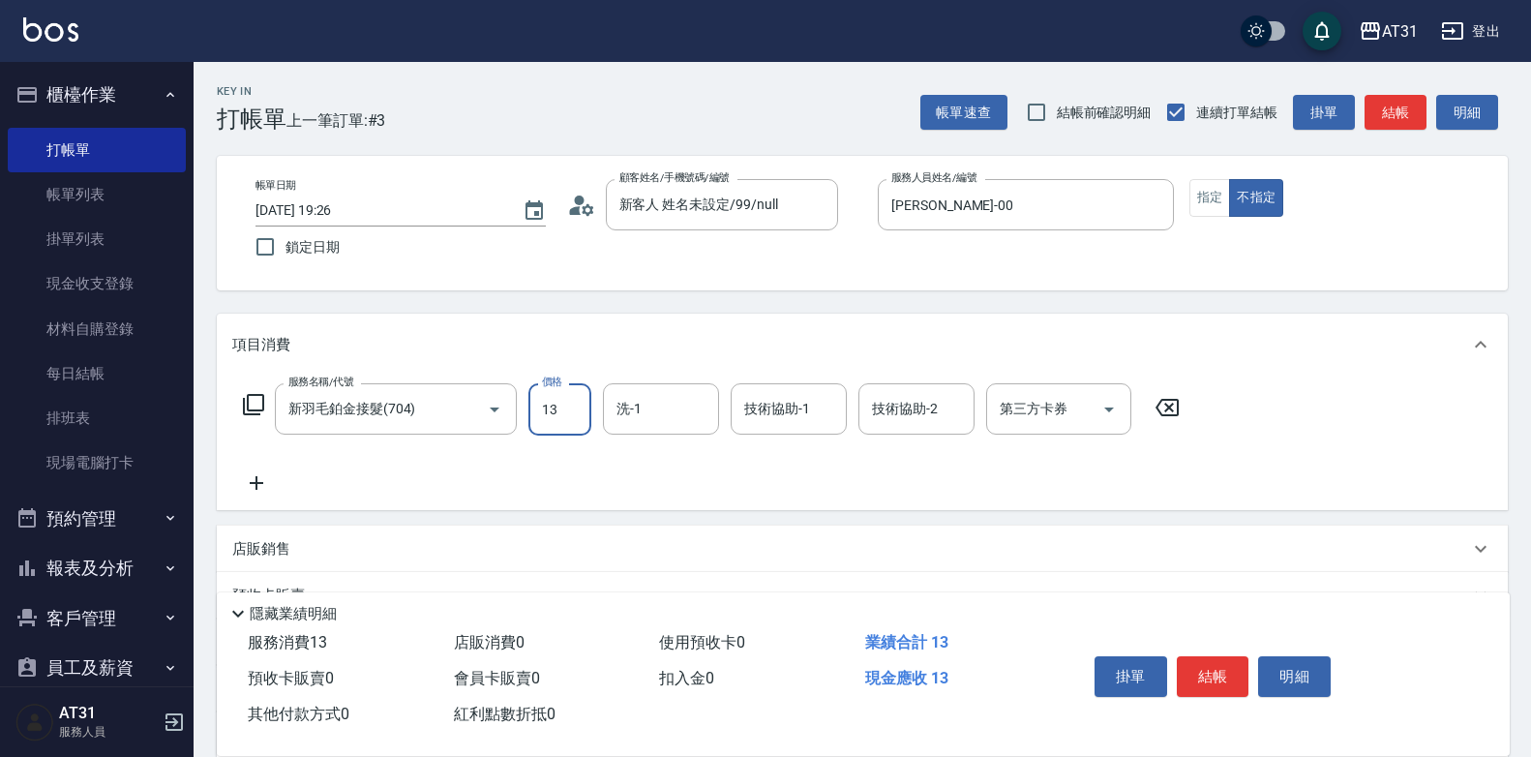
type input "138"
type input "130"
type input "1387"
type input "1380"
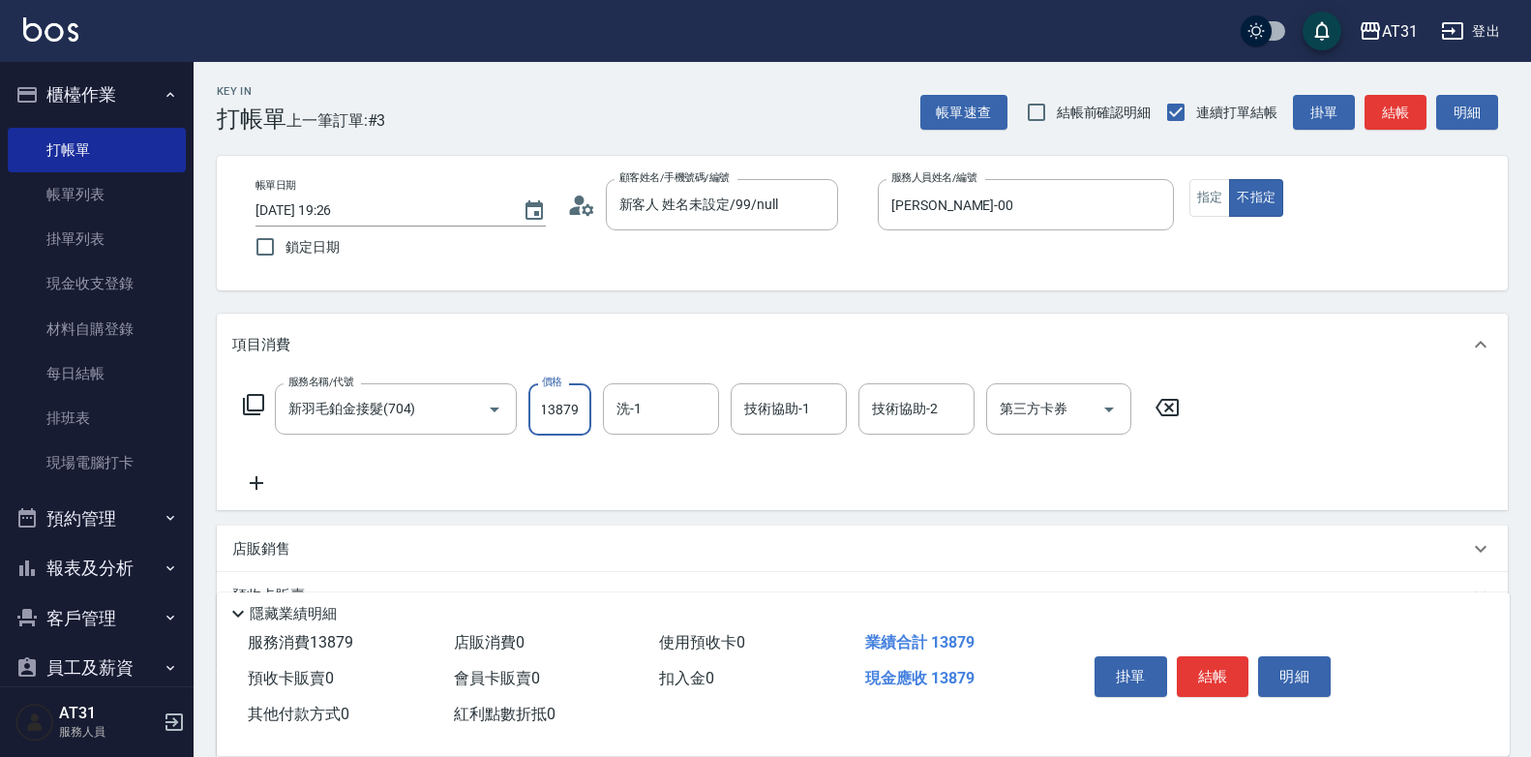
type input "13879"
type input "鳳梨-41"
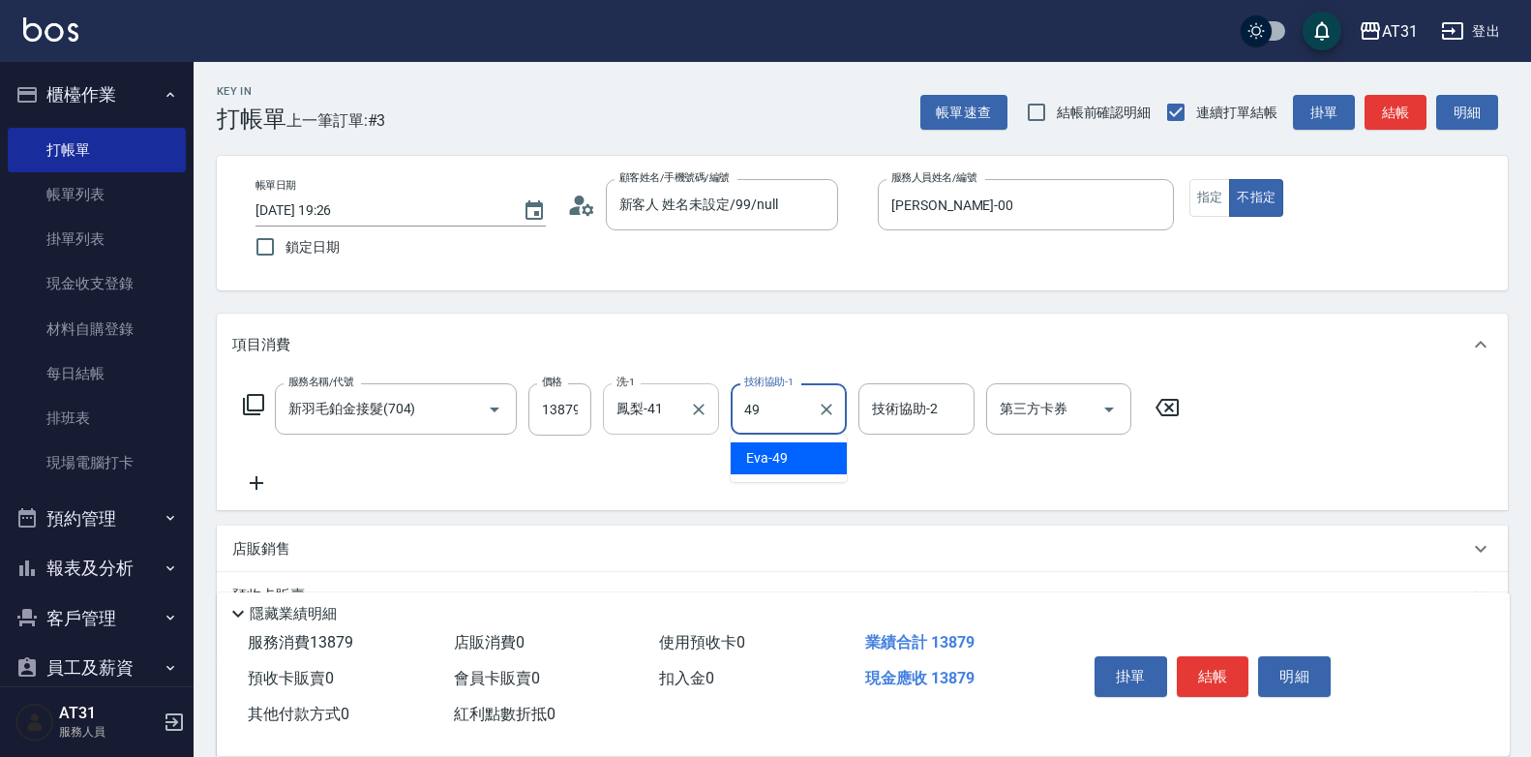
type input "[PERSON_NAME]-49"
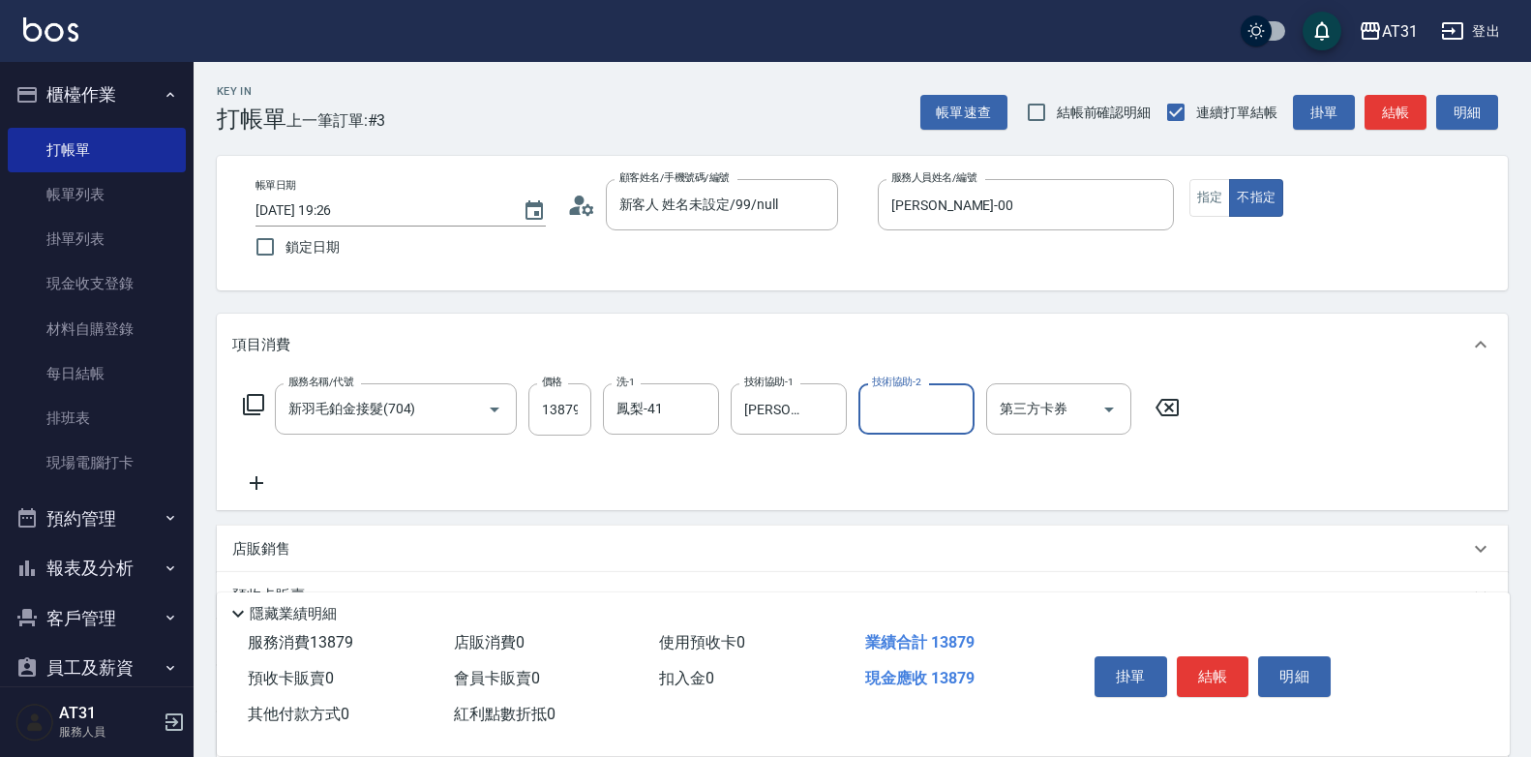
click at [271, 484] on icon at bounding box center [256, 482] width 48 height 23
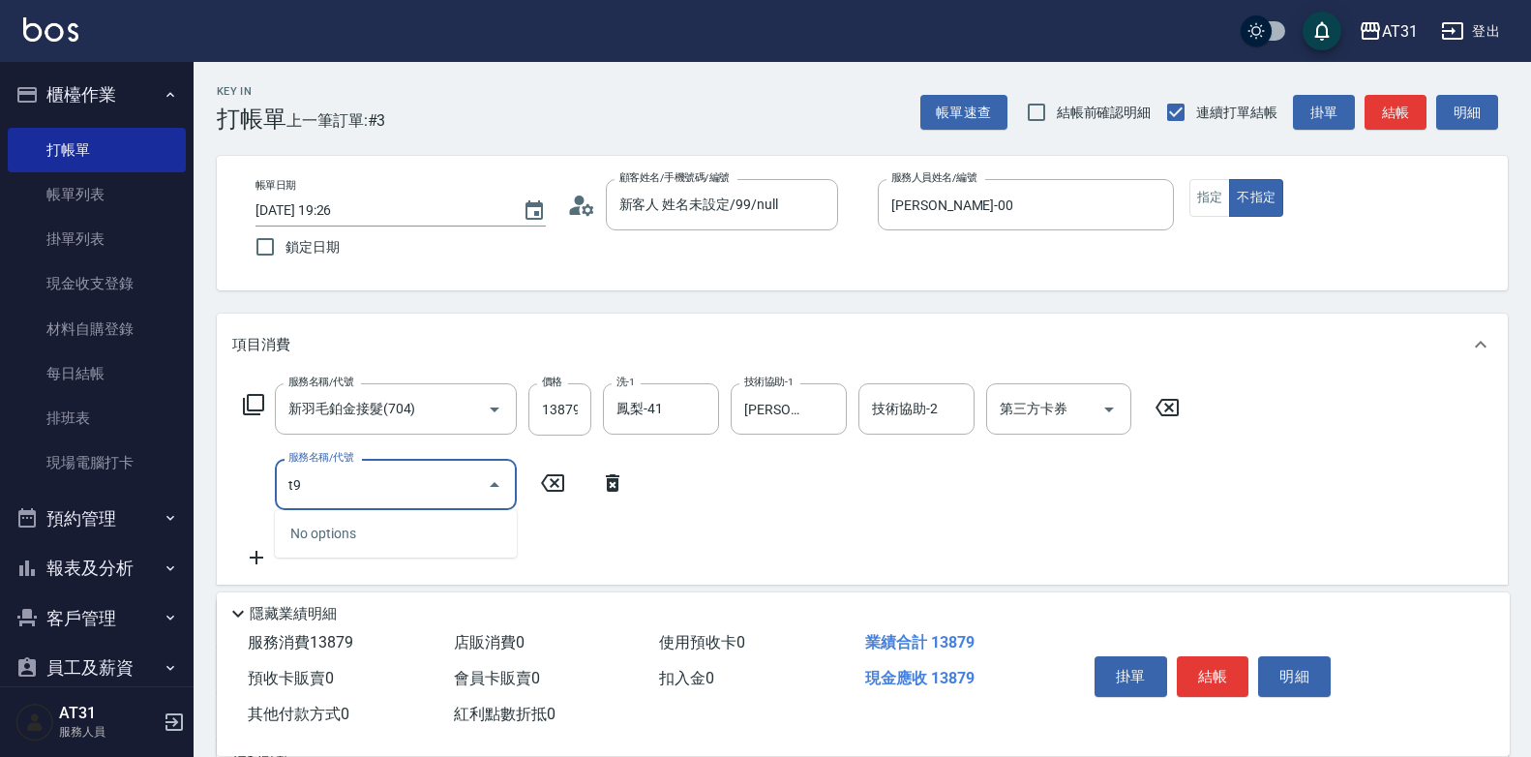
type input "t"
type input "拆"
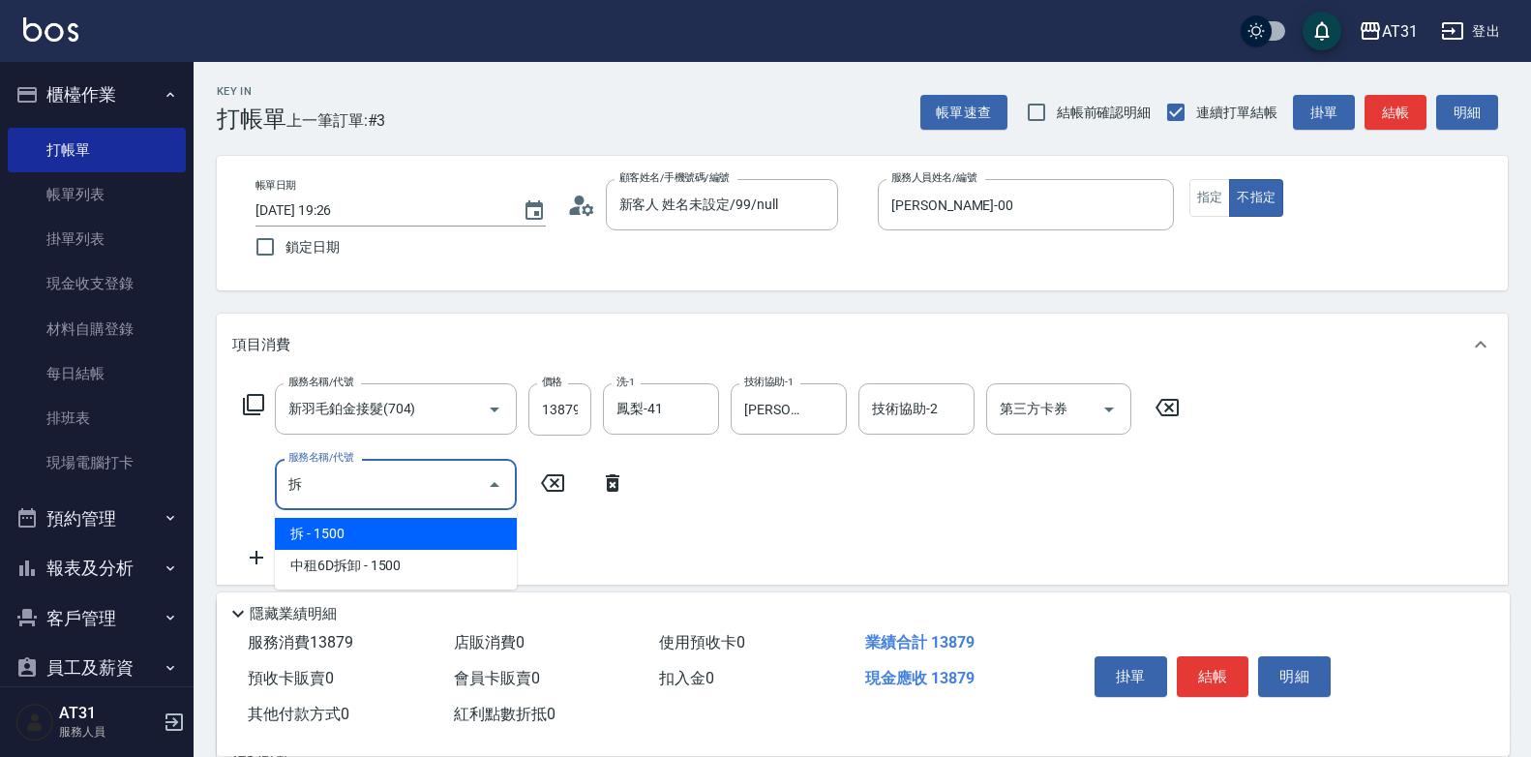
type input "1530"
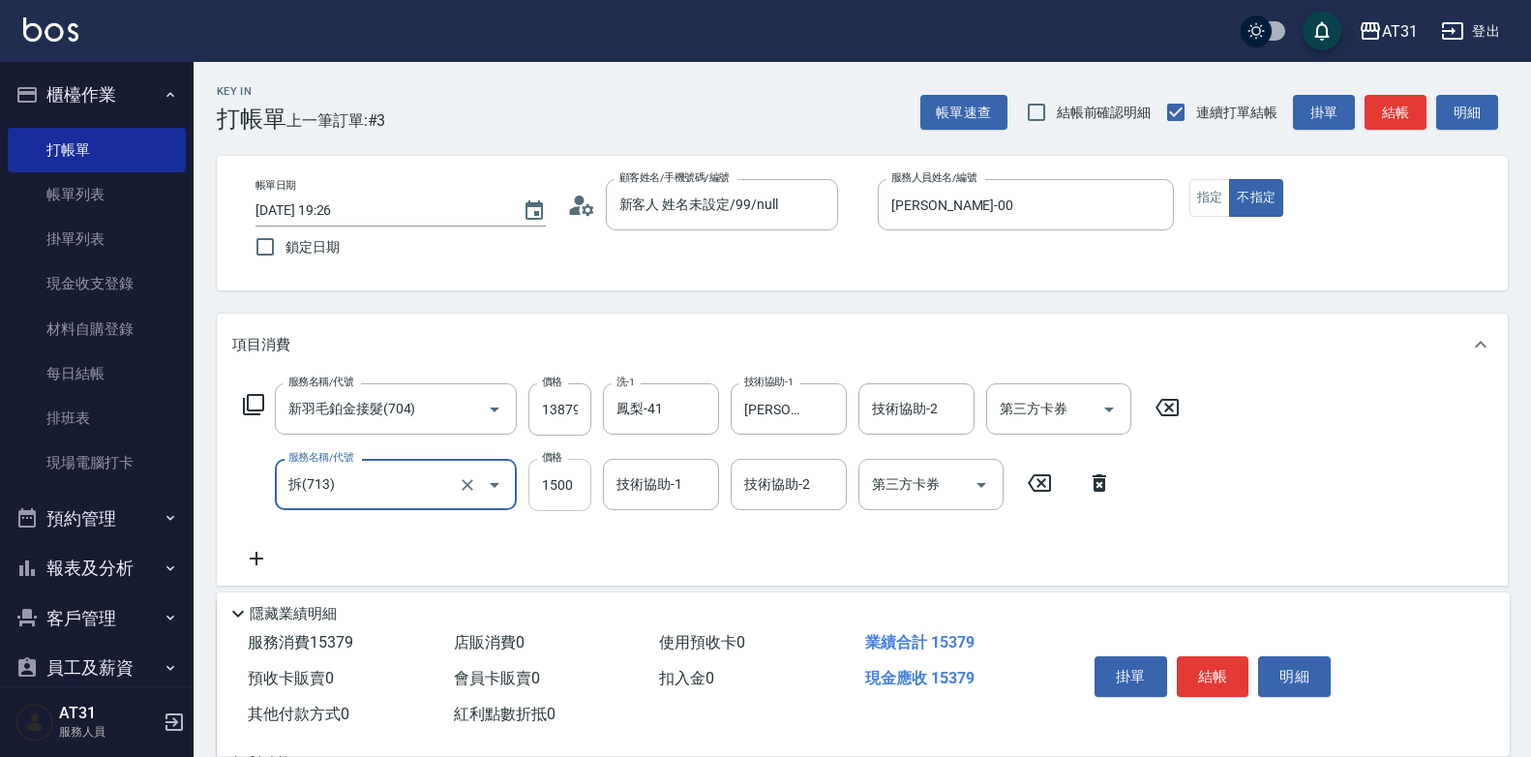
type input "拆(713)"
type input "1380"
type input "0"
type input "鳳梨-41"
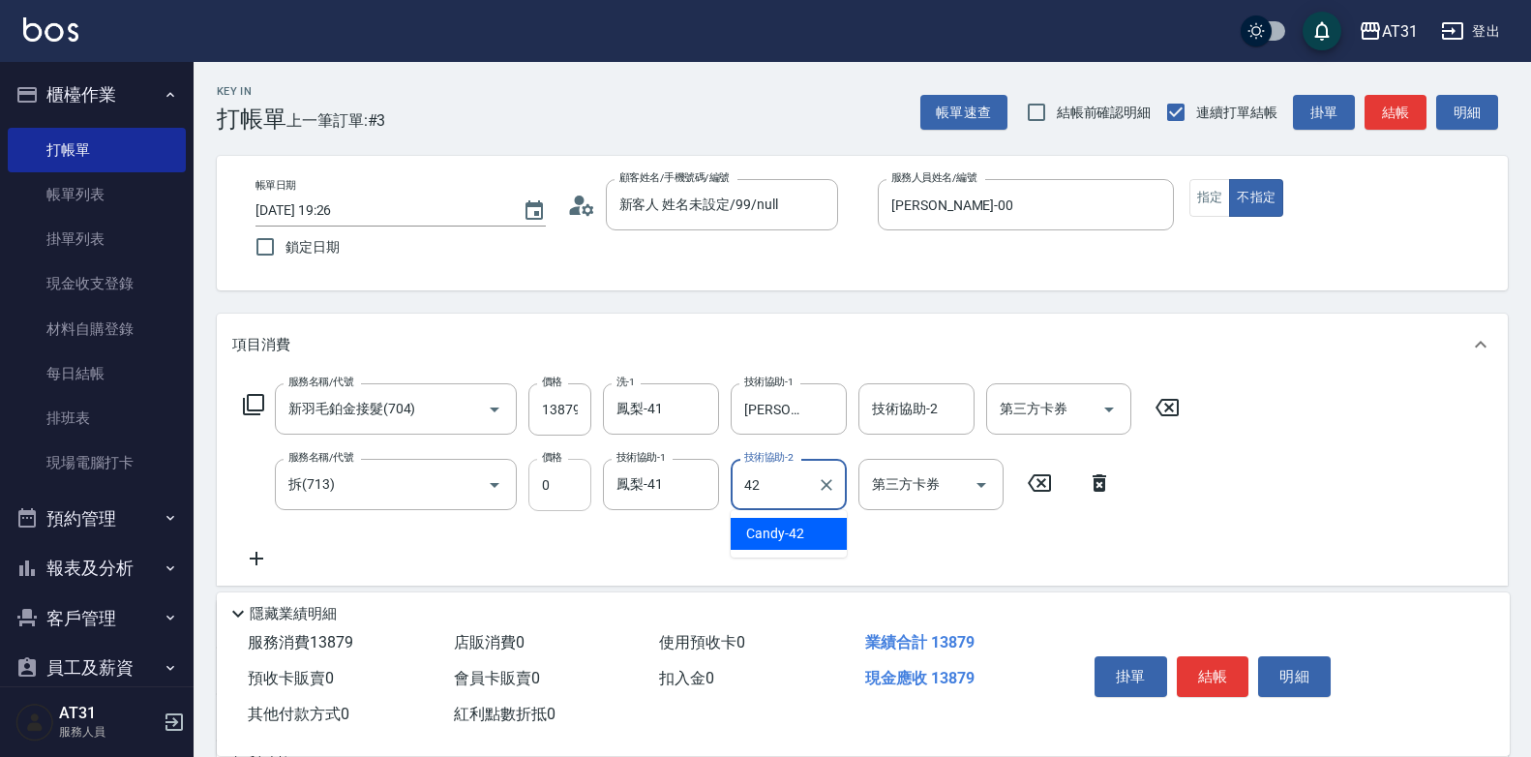
type input "Candy-42"
click at [252, 556] on icon at bounding box center [256, 558] width 48 height 23
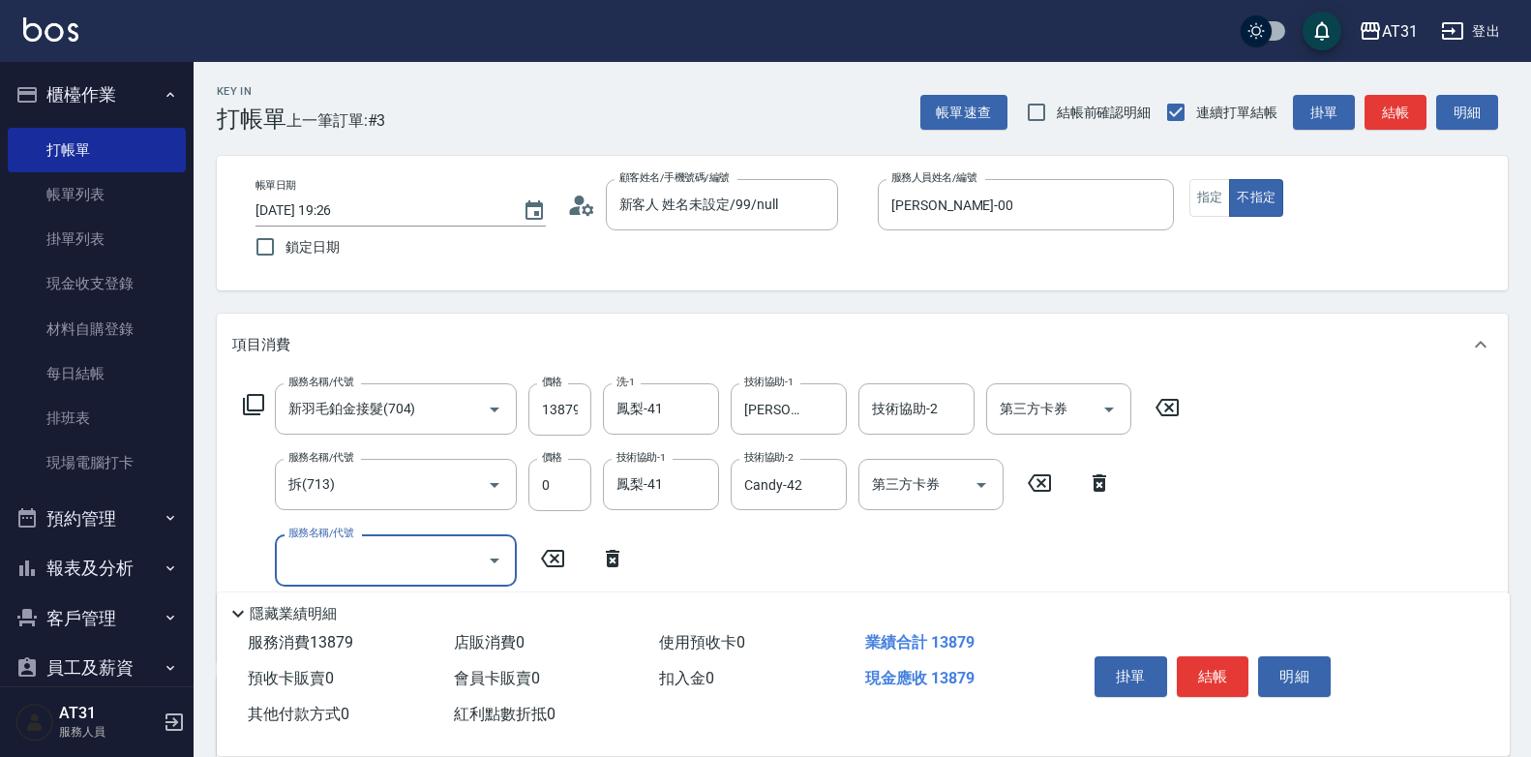
click at [309, 547] on input "服務名稱/代號" at bounding box center [380, 560] width 195 height 34
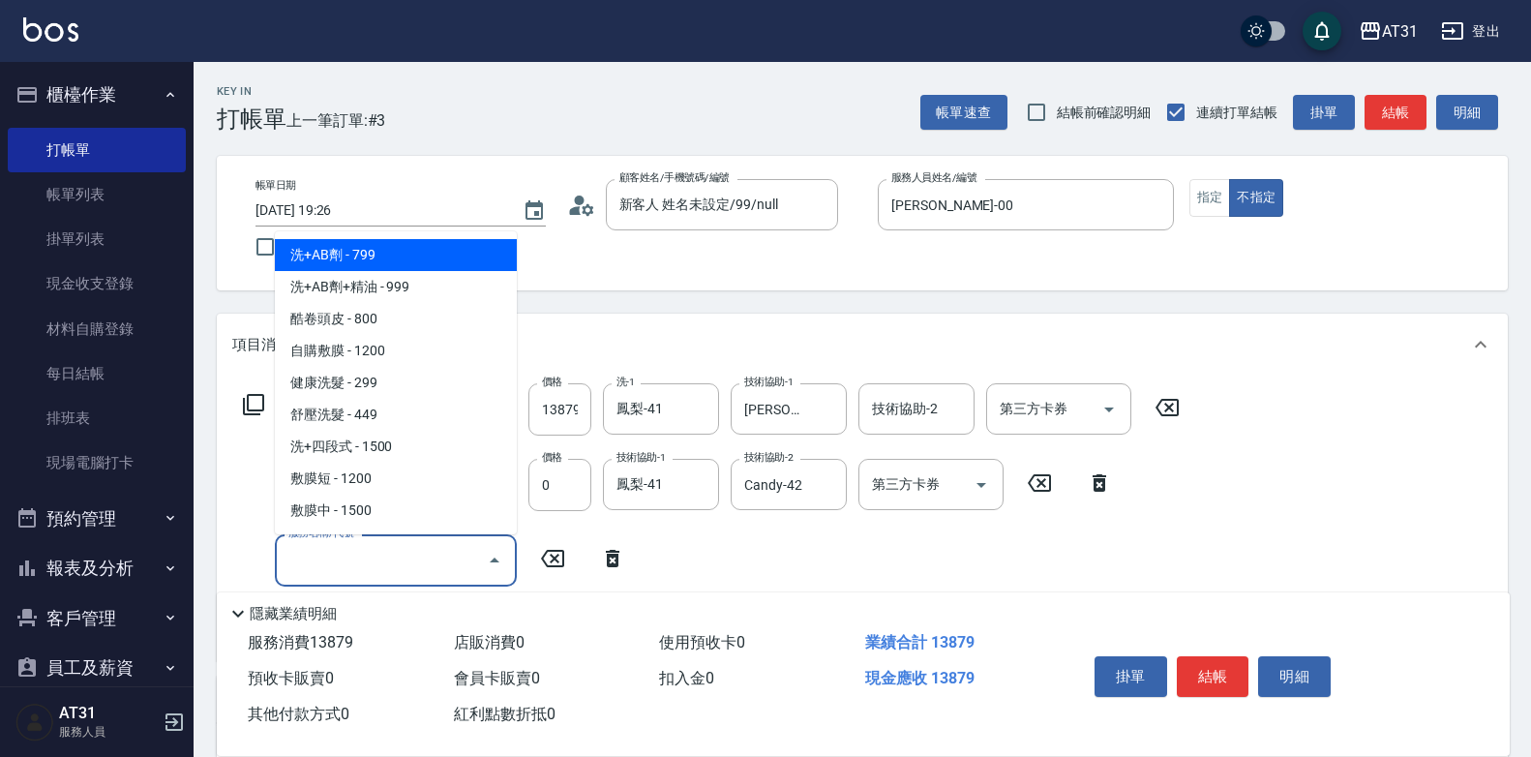
click at [408, 262] on span "洗+AB劑 - 799" at bounding box center [396, 255] width 242 height 32
type input "1460"
type input "洗+AB劑(101)"
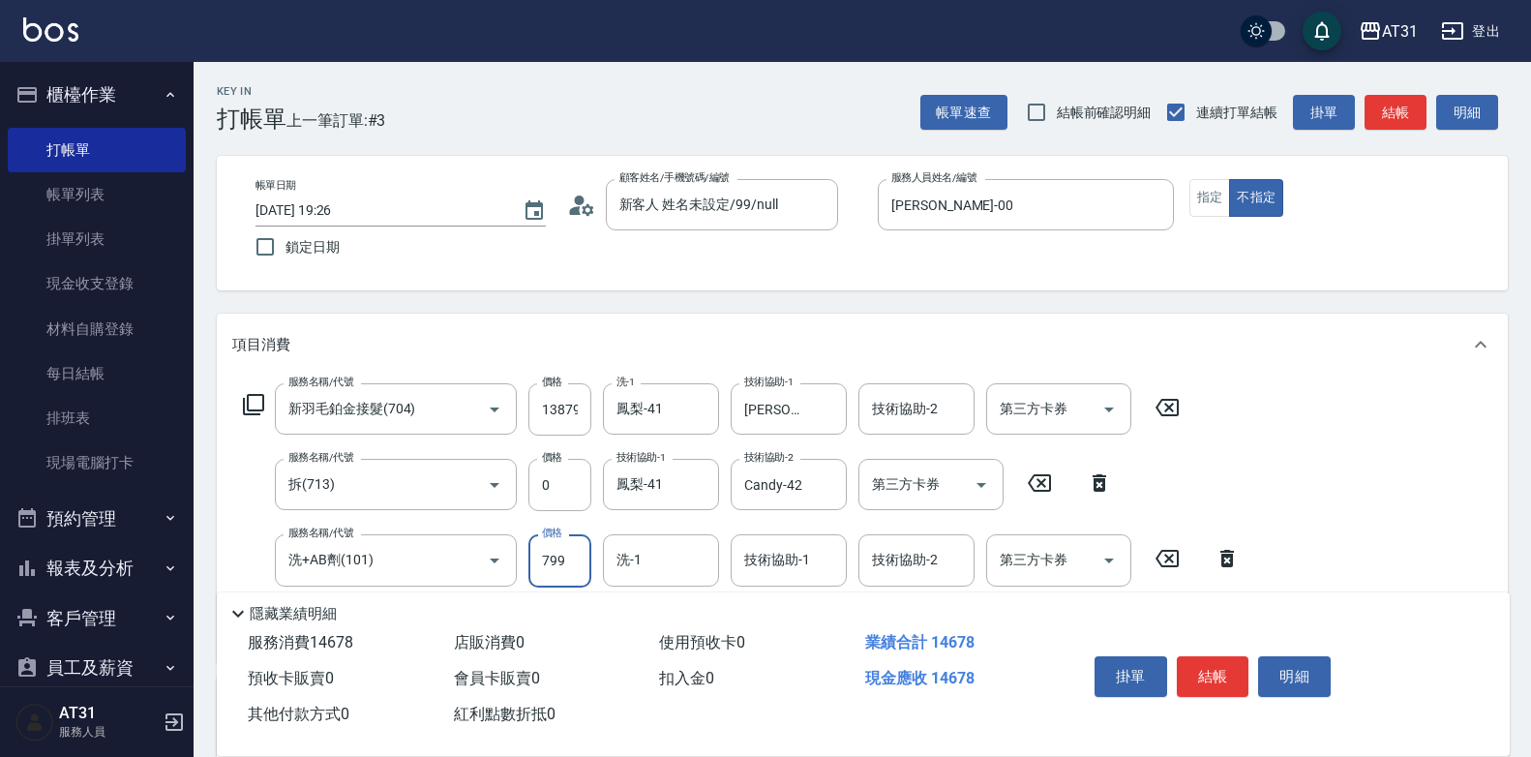
click at [545, 559] on input "799" at bounding box center [559, 560] width 63 height 52
type input "0"
type input "1380"
type input "0"
type input "鳳梨-41"
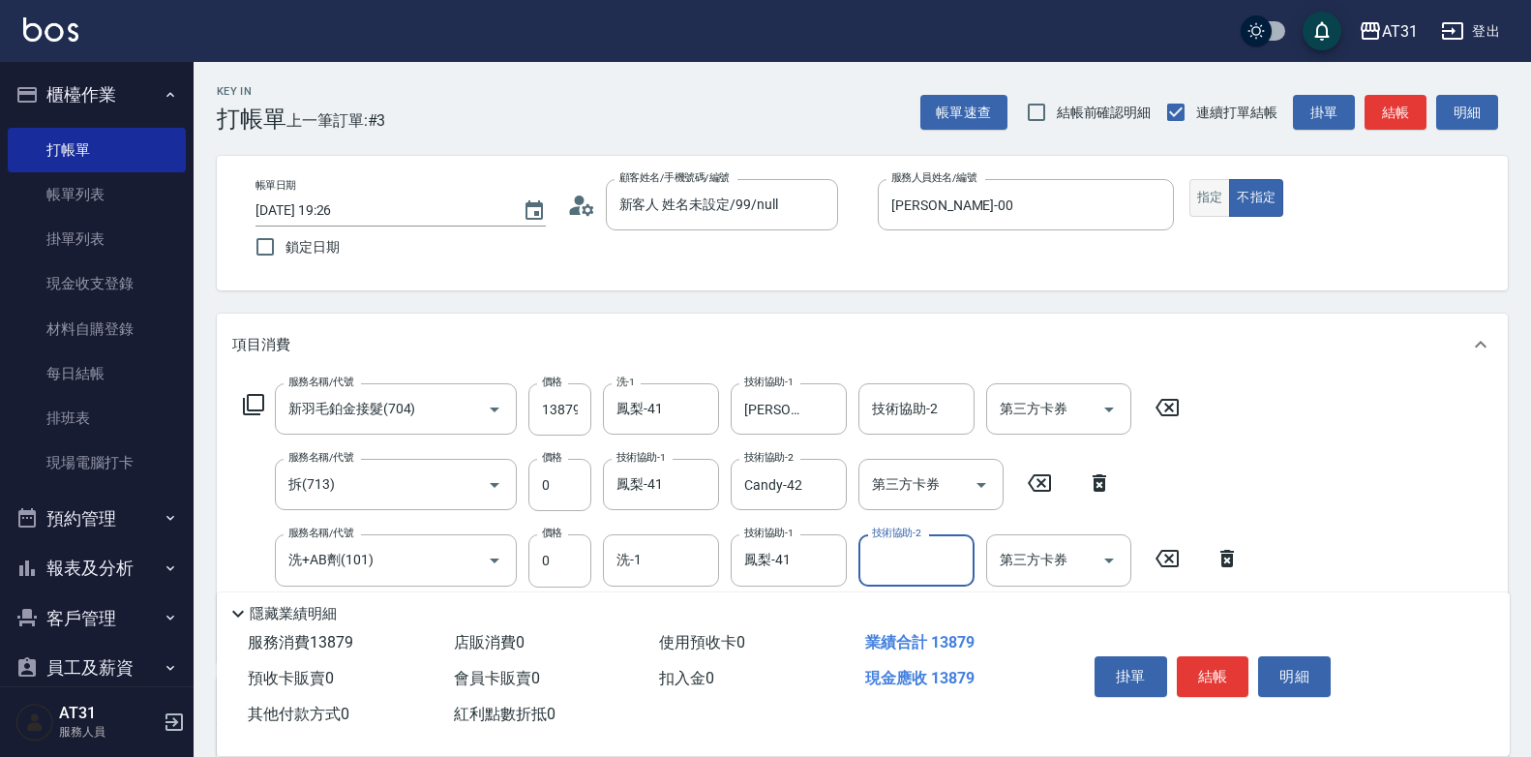
click at [1216, 206] on button "指定" at bounding box center [1210, 198] width 42 height 38
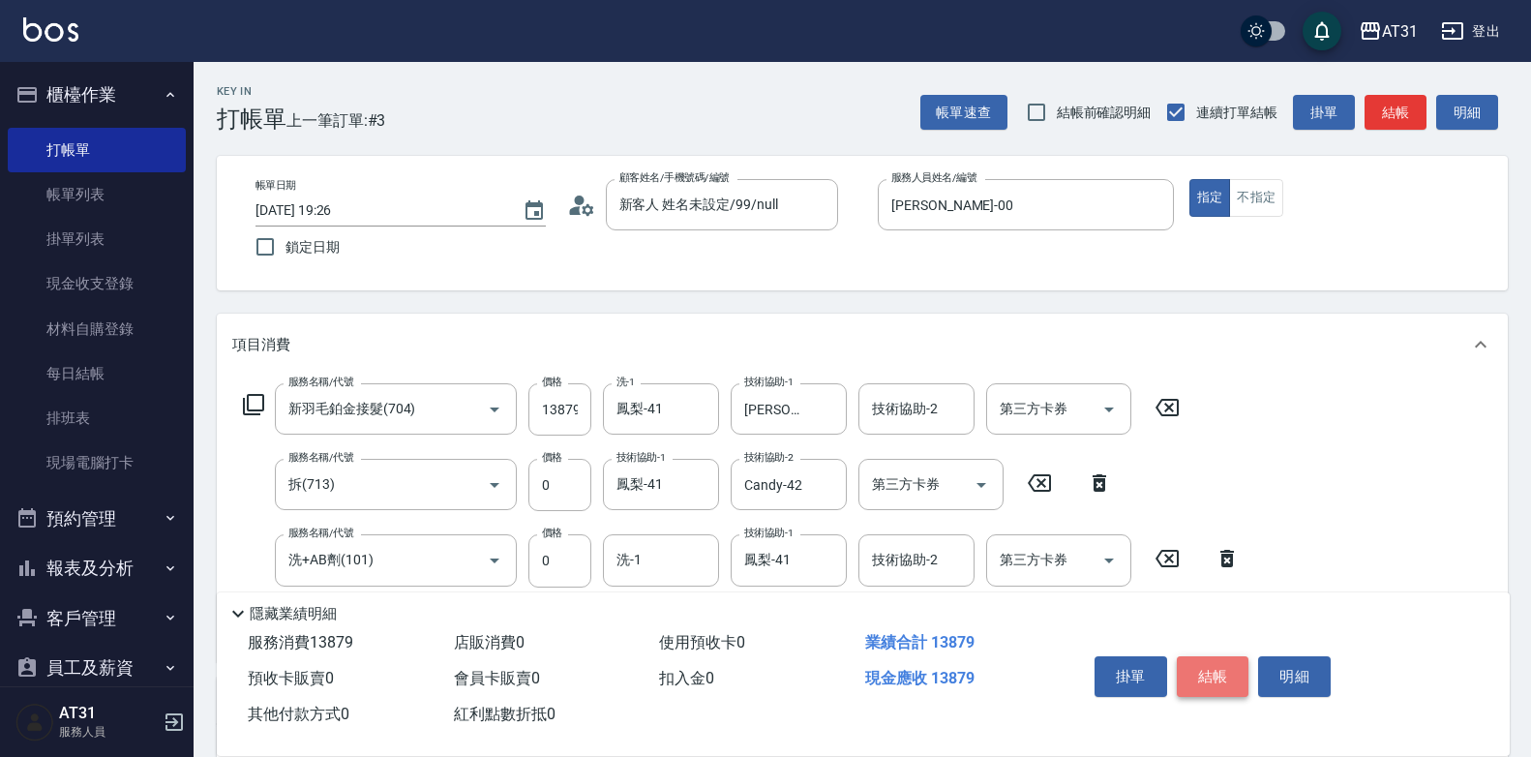
click at [1220, 662] on button "結帳" at bounding box center [1213, 676] width 73 height 41
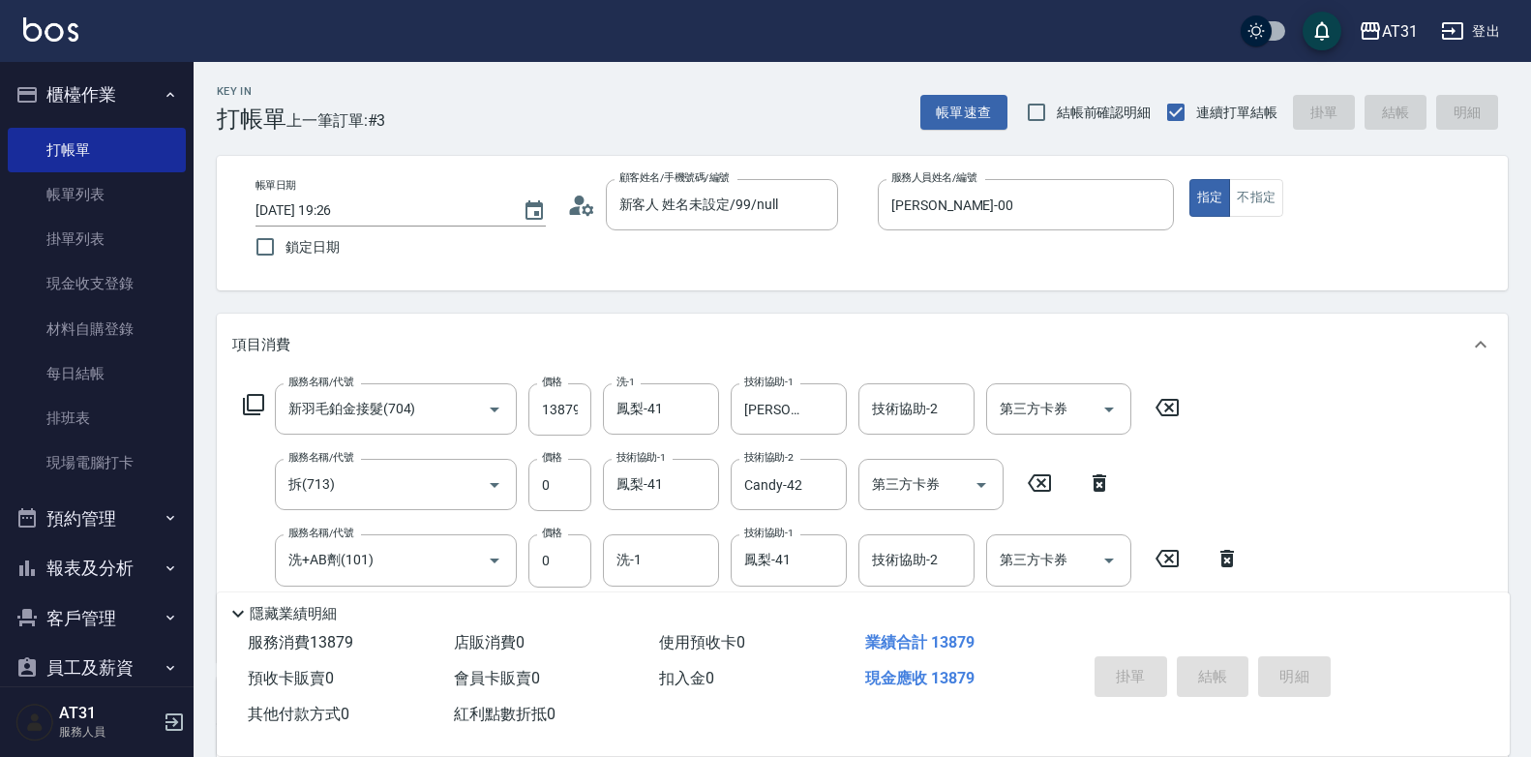
type input "0"
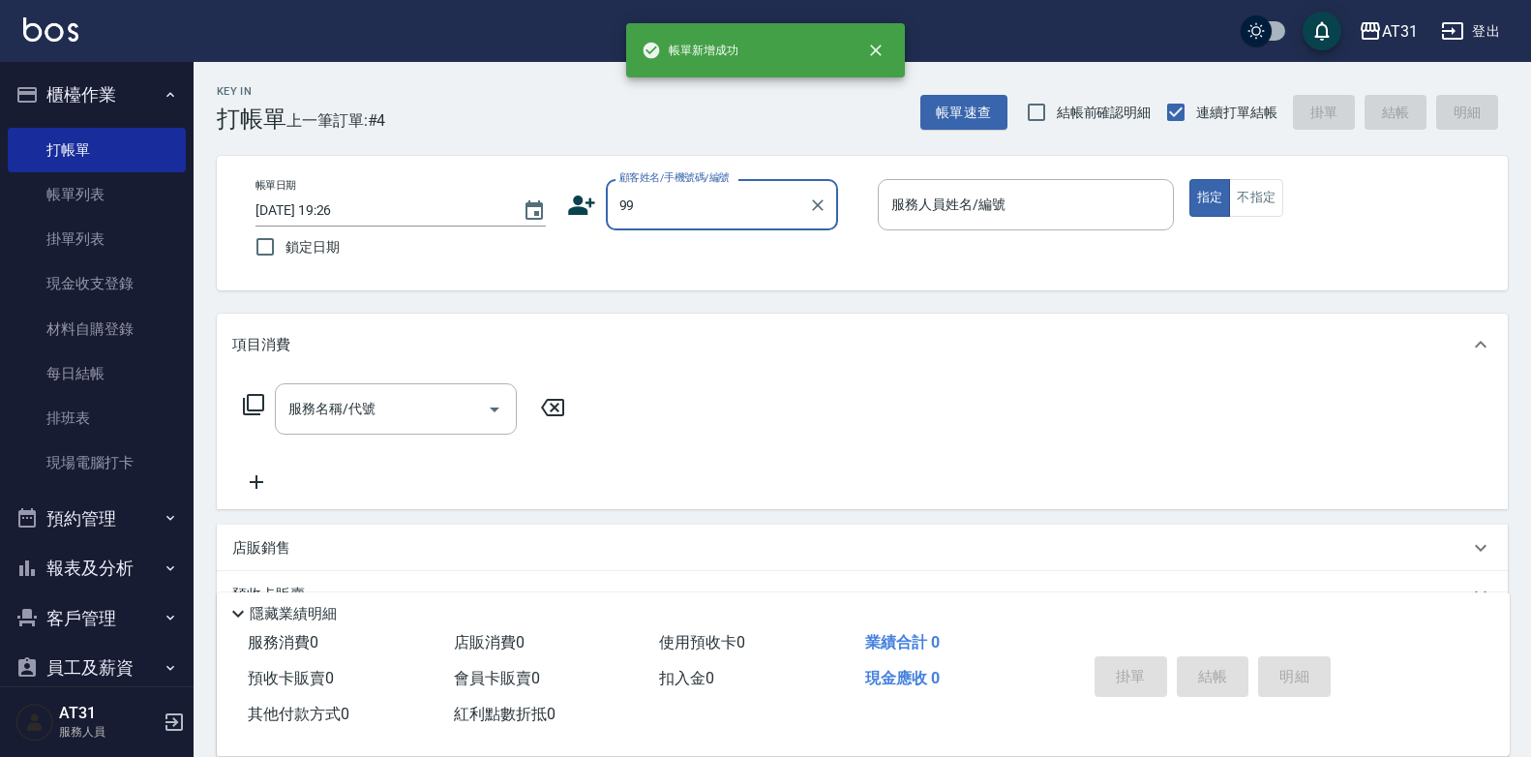
type input "新客人 姓名未設定/99/null"
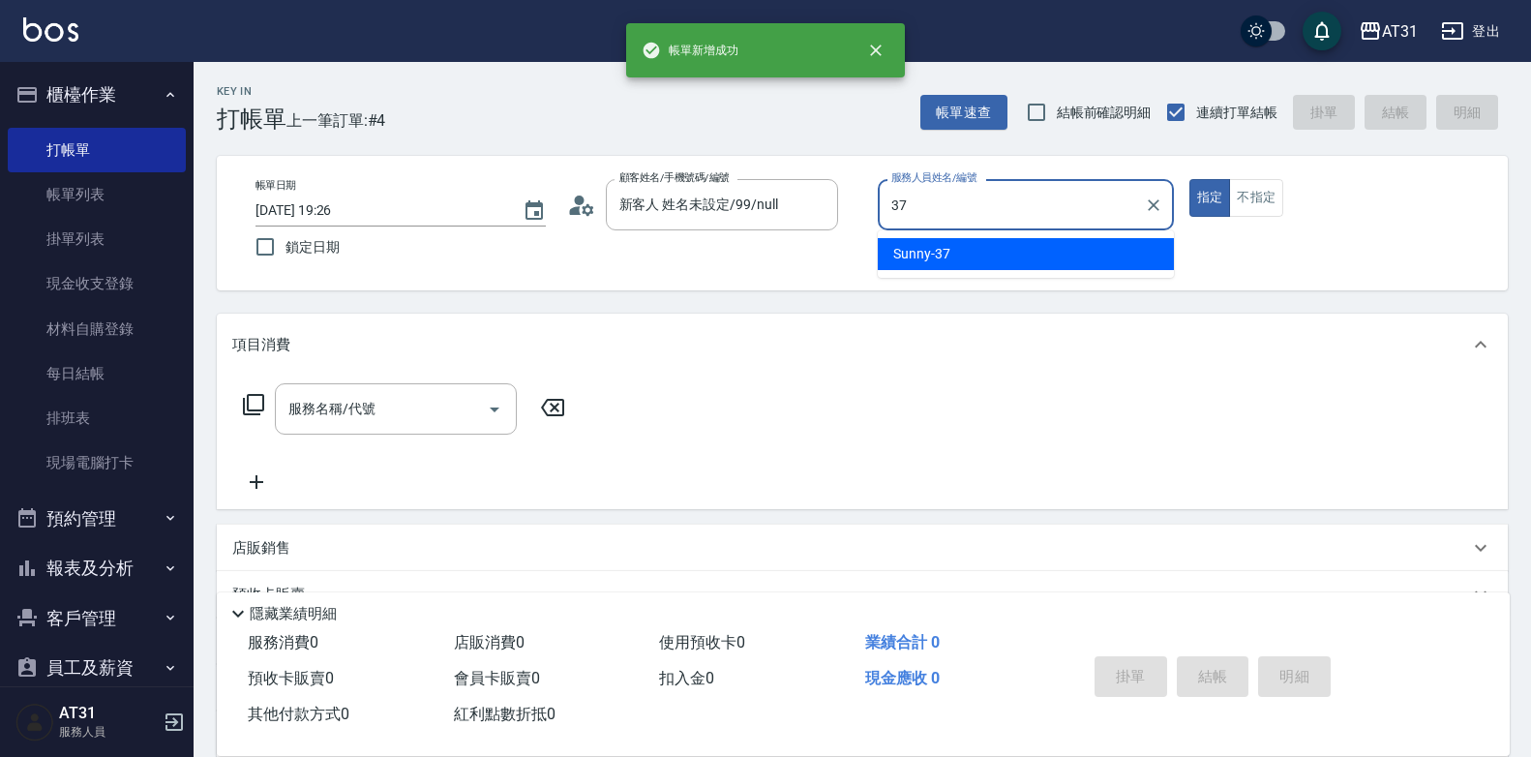
type input "Sunny-37"
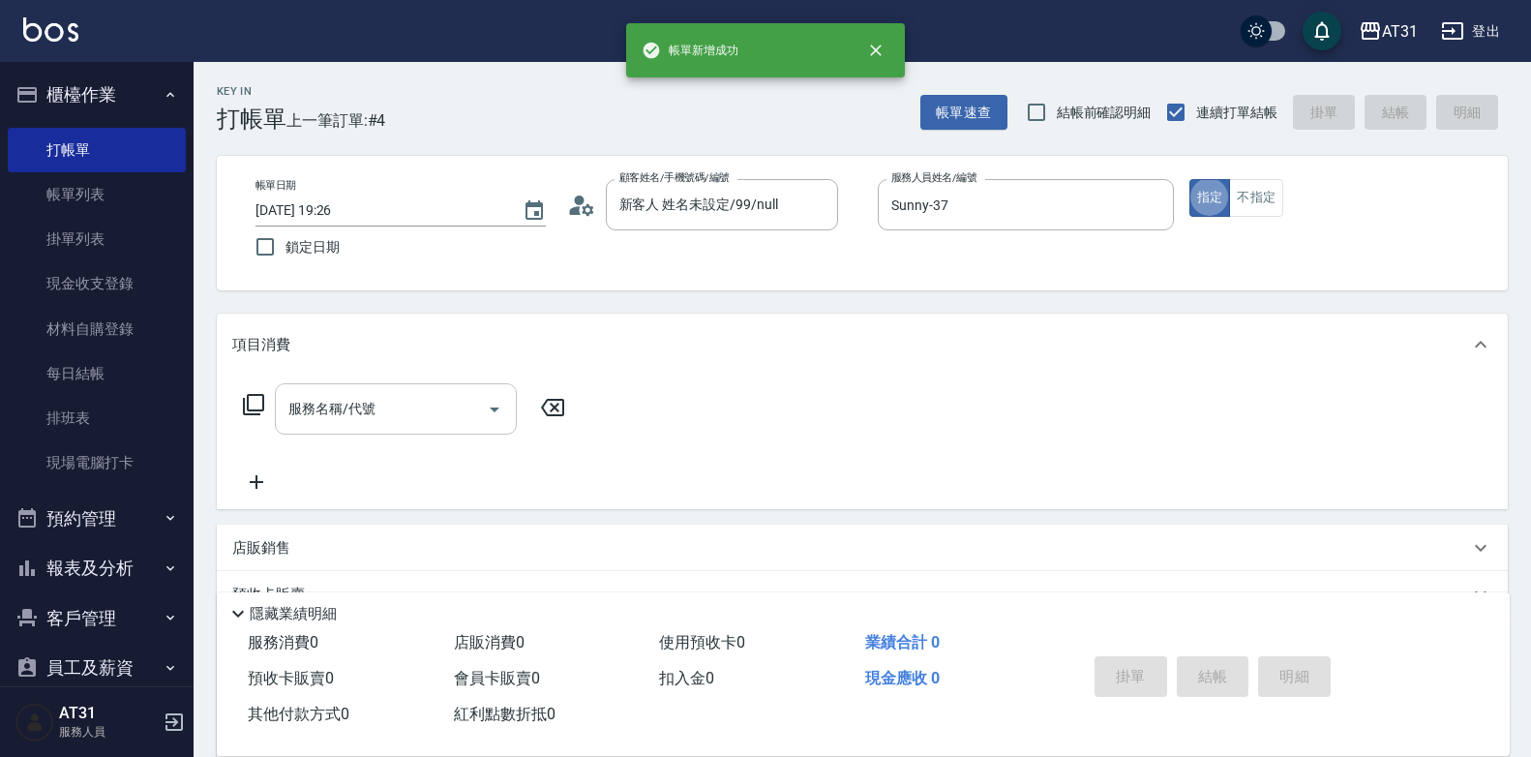
type button "true"
click at [438, 420] on input "服務名稱/代號" at bounding box center [380, 409] width 195 height 34
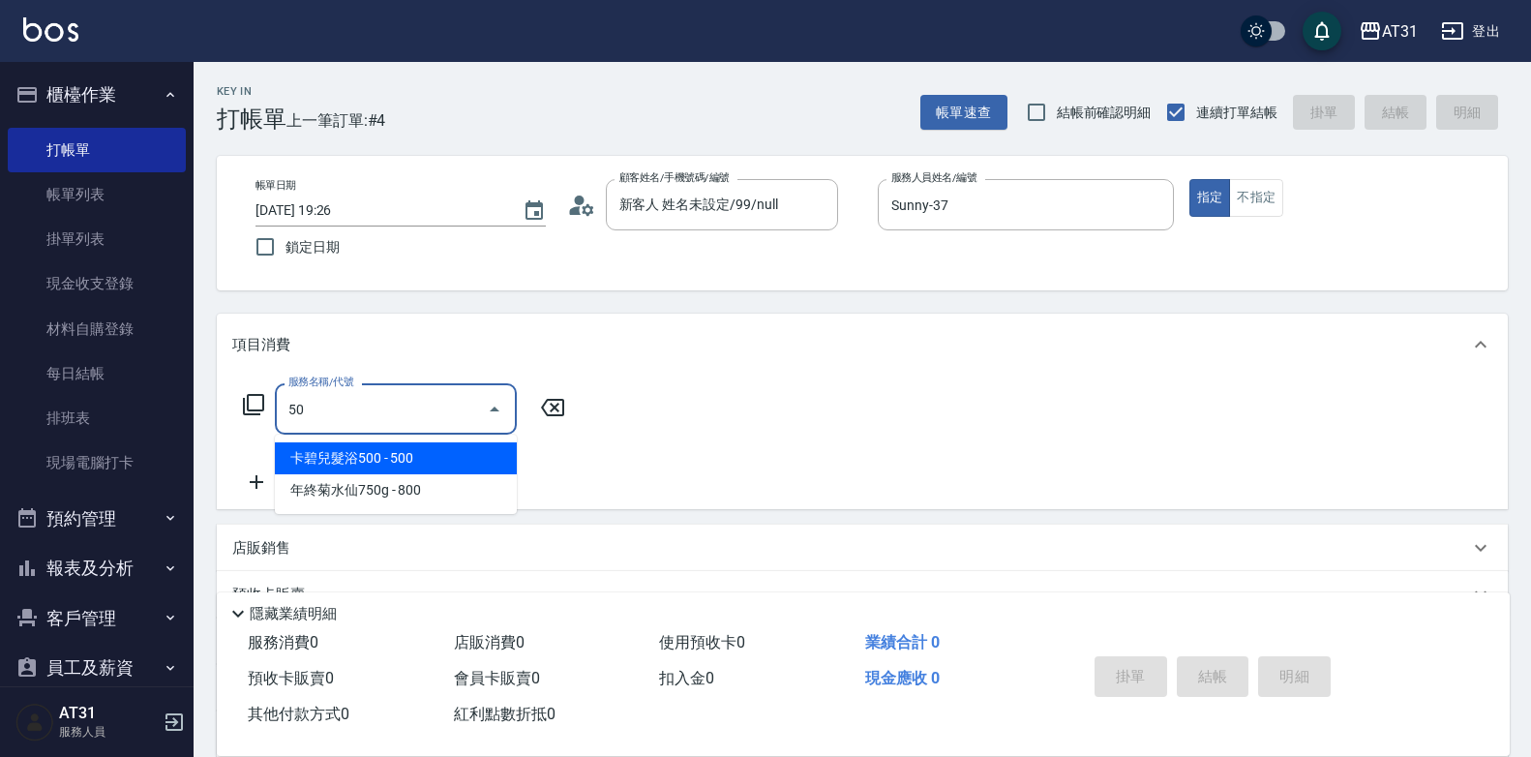
type input "501"
type input "160"
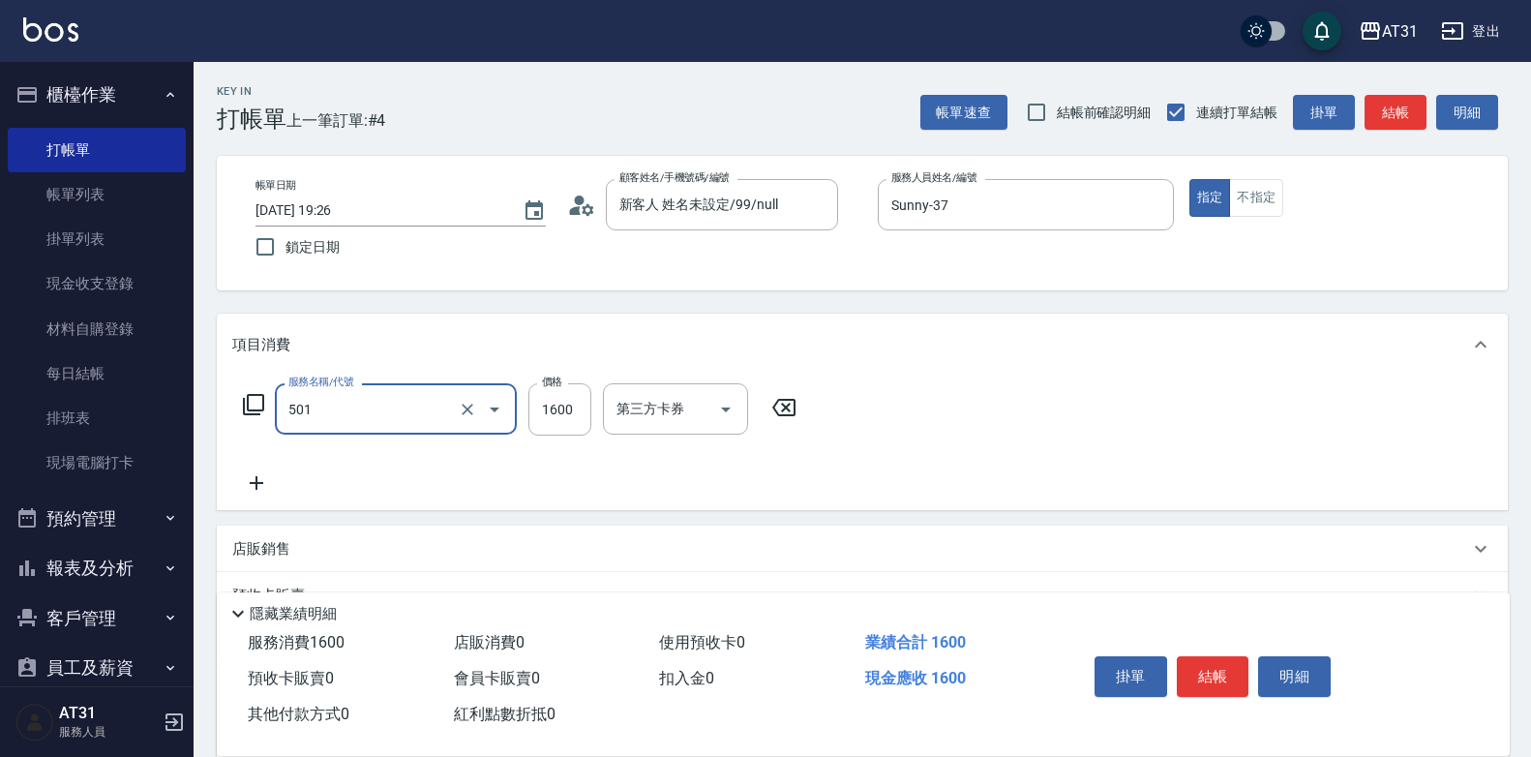
type input "染髮(501)"
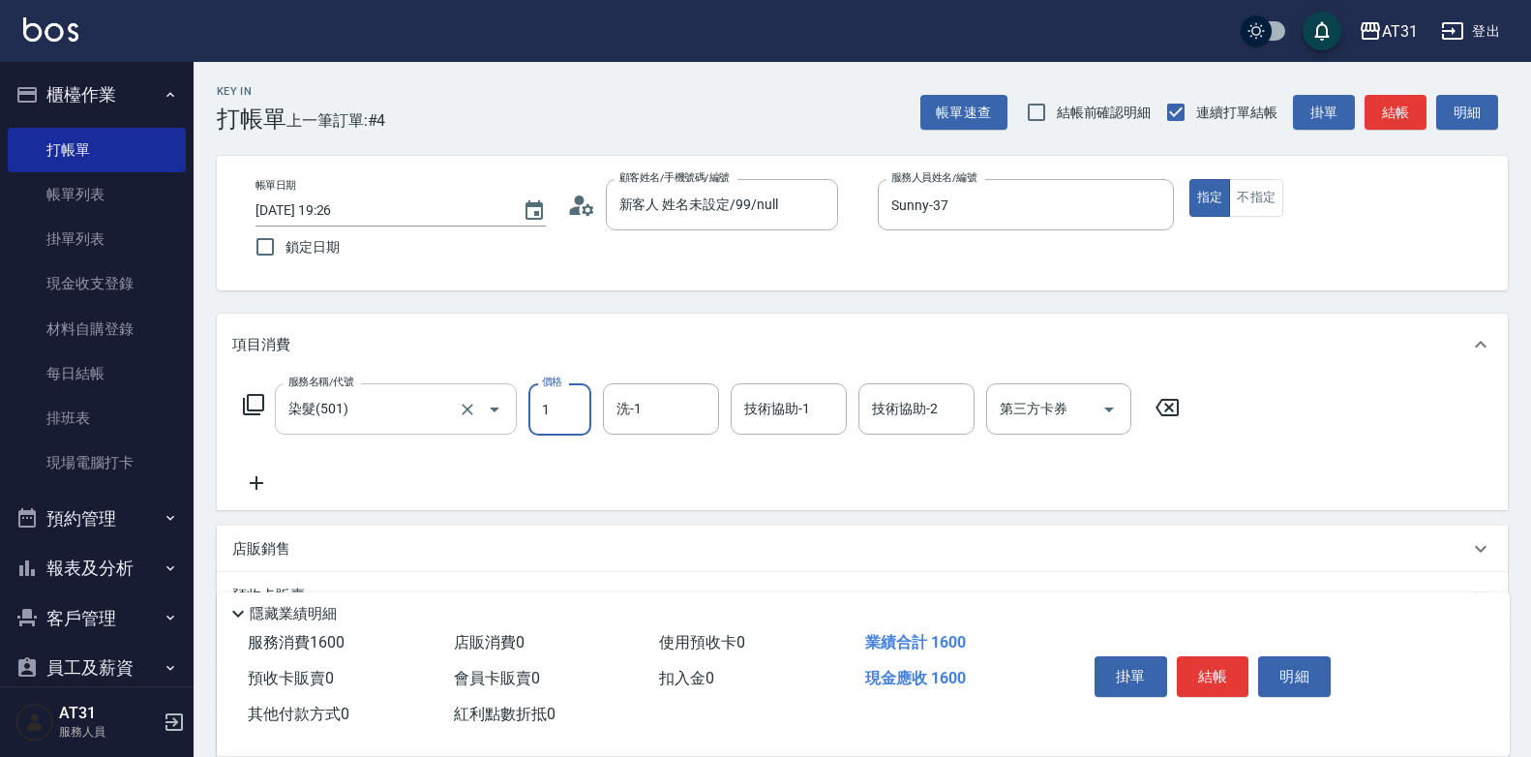
type input "12"
type input "10"
type input "120"
type input "1200"
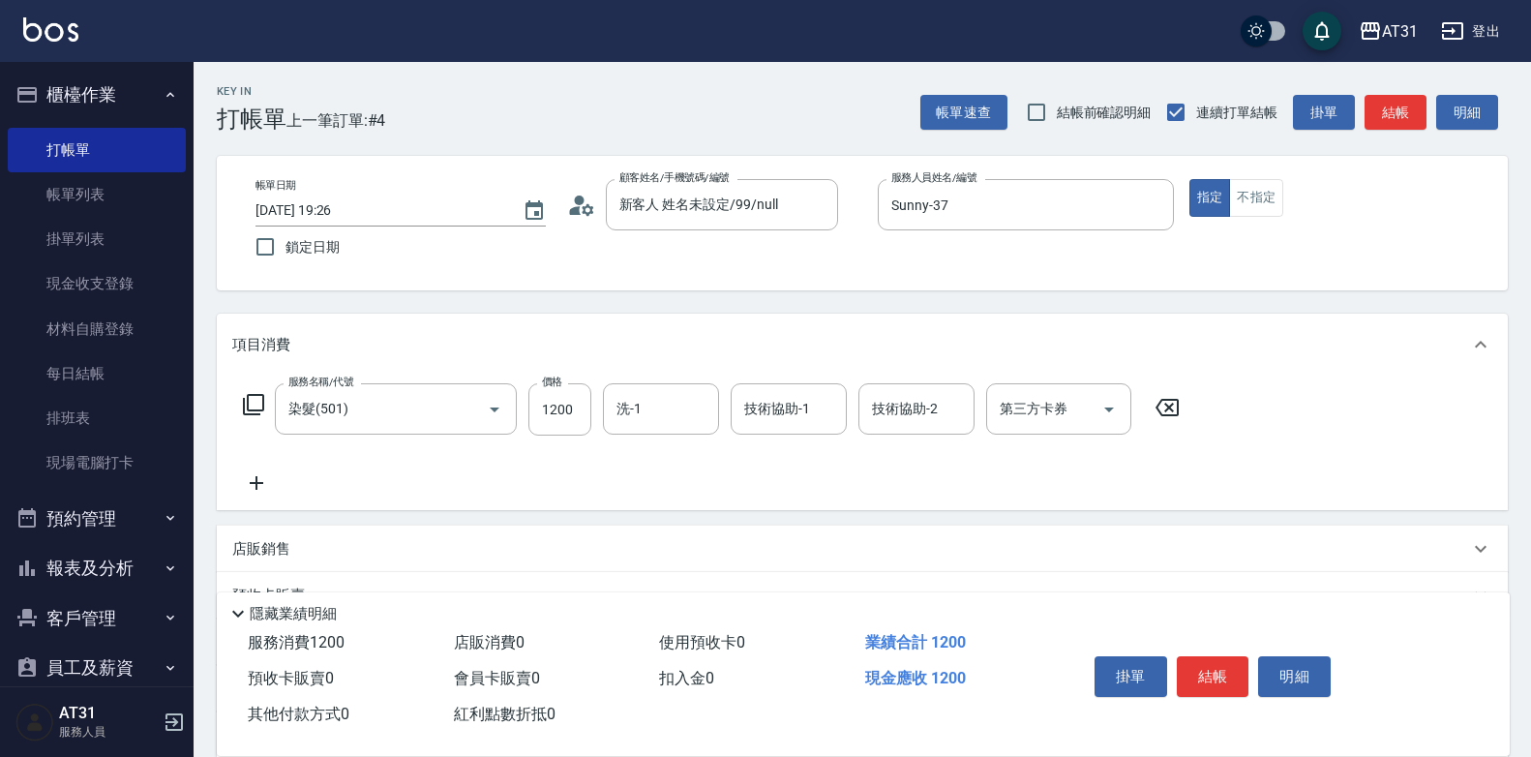
click at [264, 487] on icon at bounding box center [256, 482] width 48 height 23
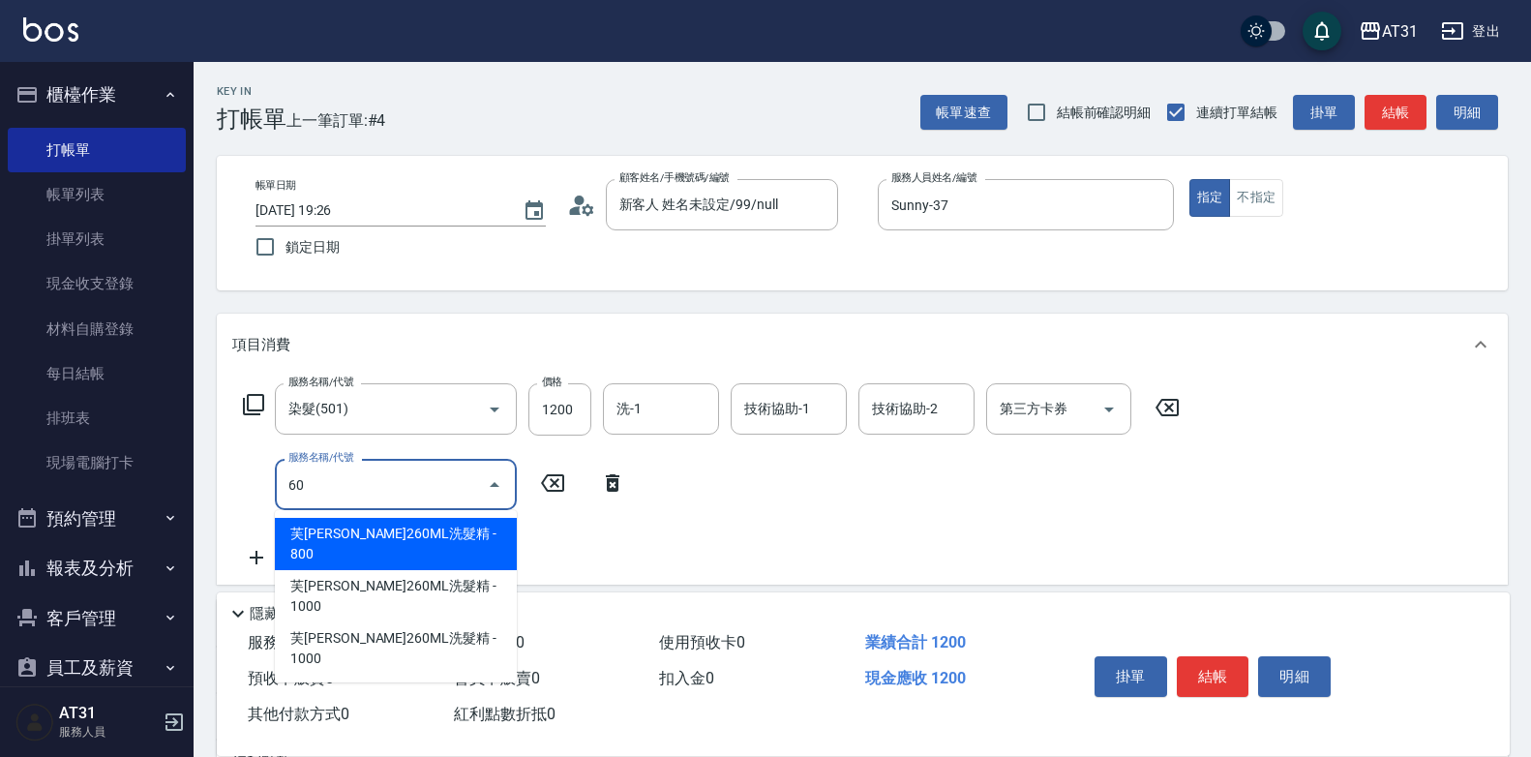
type input "芙[PERSON_NAME]260ML洗髮精(1307)"
type input "200"
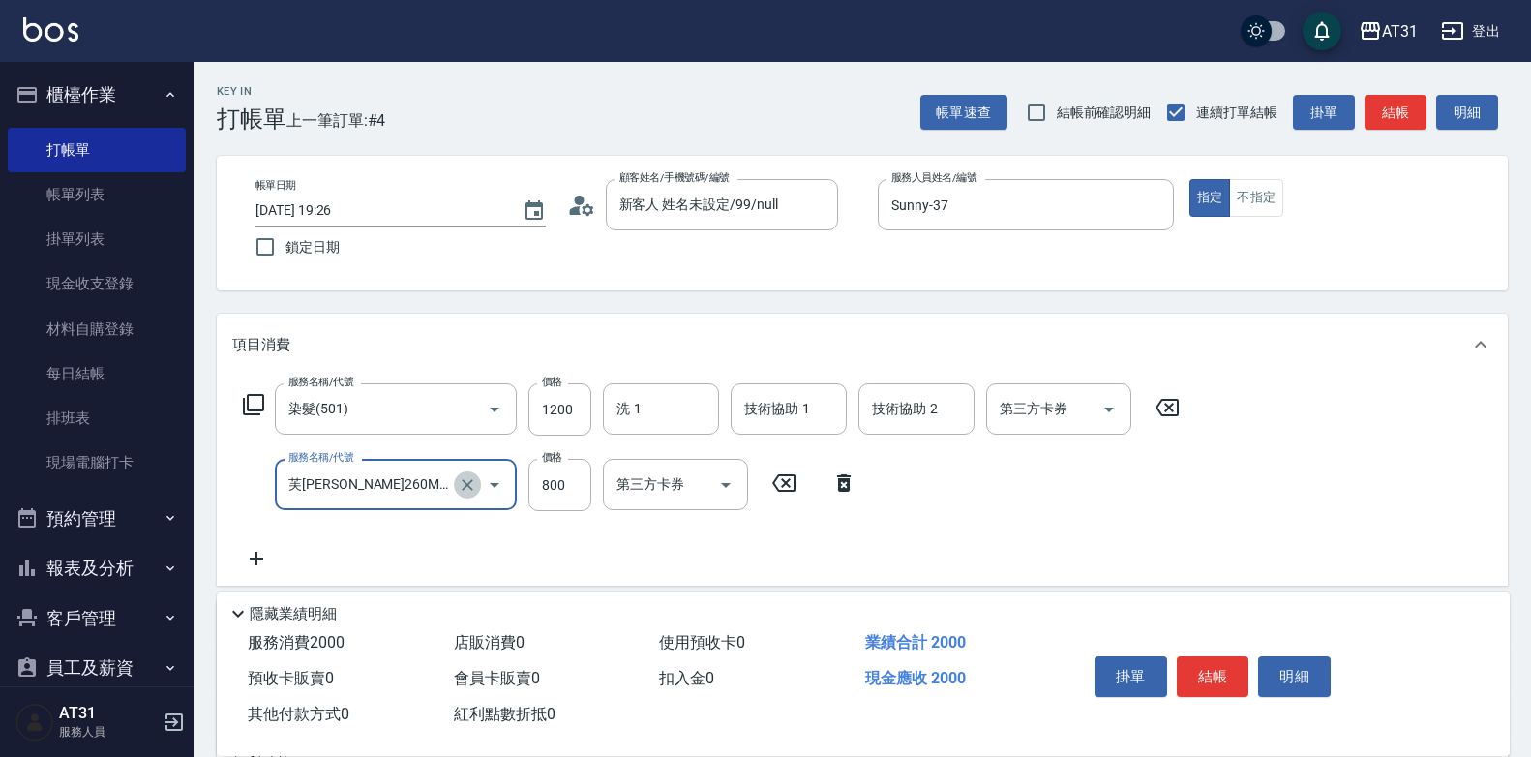
click at [459, 488] on icon "Clear" at bounding box center [467, 484] width 19 height 19
type input "60"
type input "120"
type input "601"
type input "150"
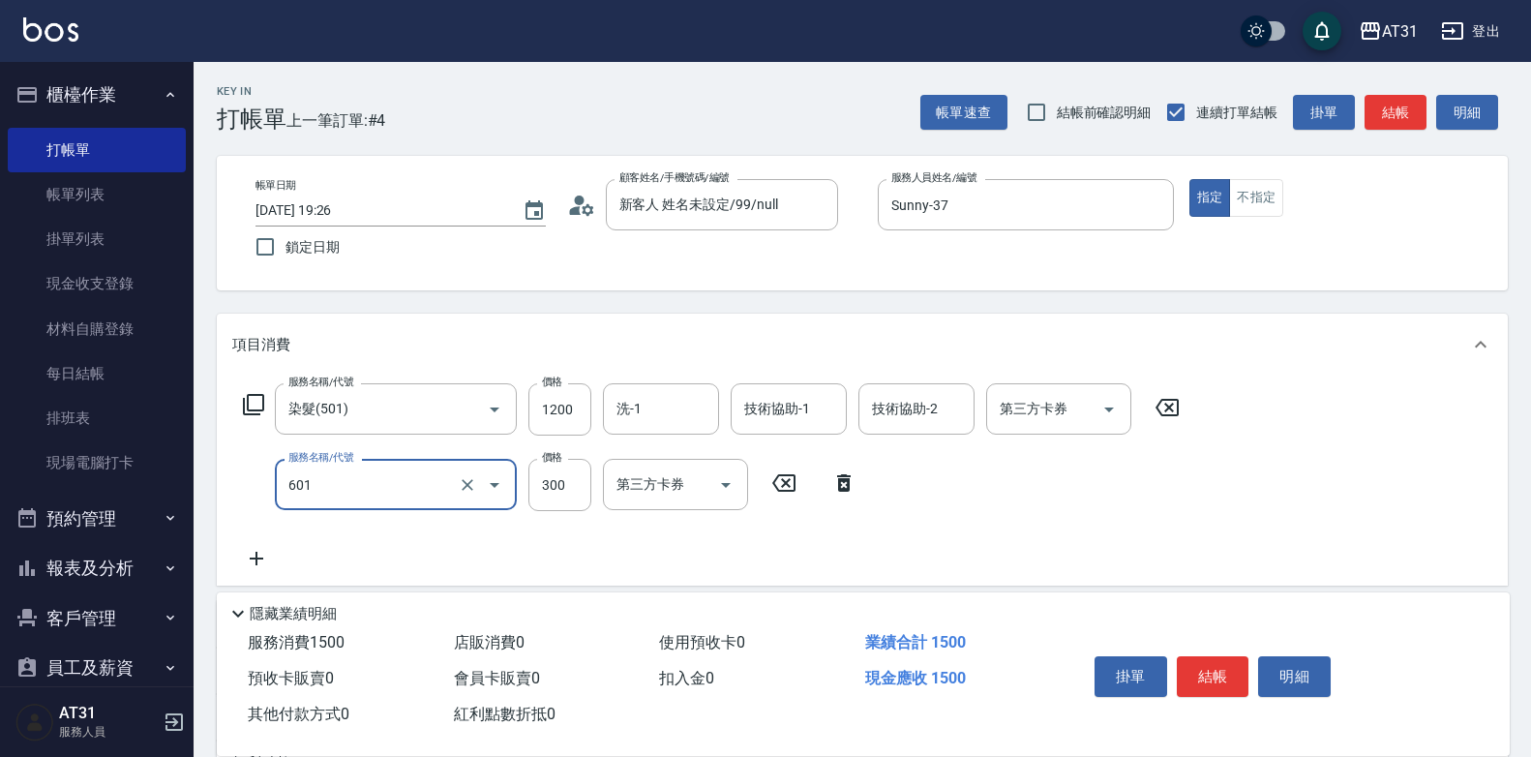
type input "自備護髮(601)"
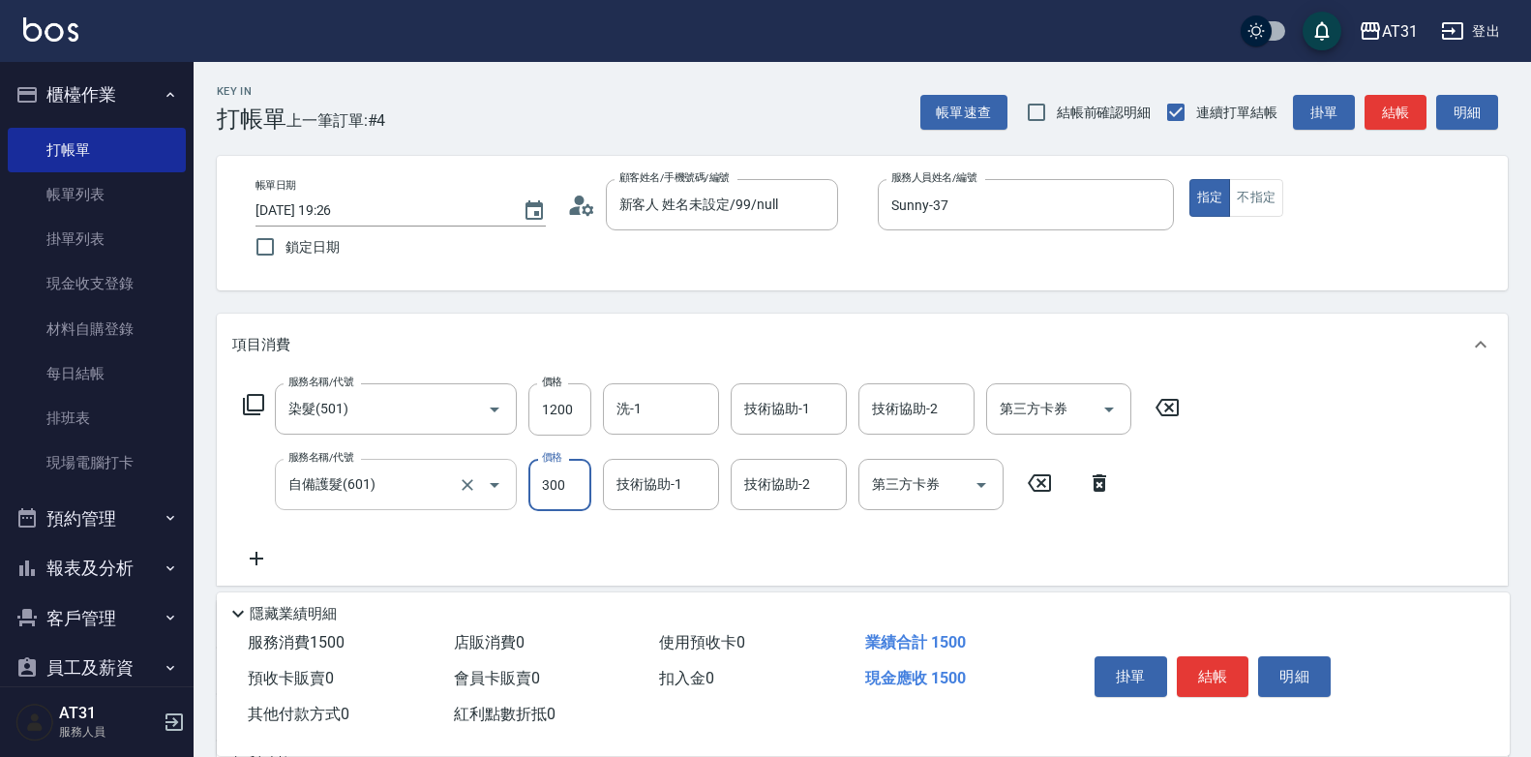
type input "120"
type input "80"
type input "200"
type input "800"
type input "Lyan-45"
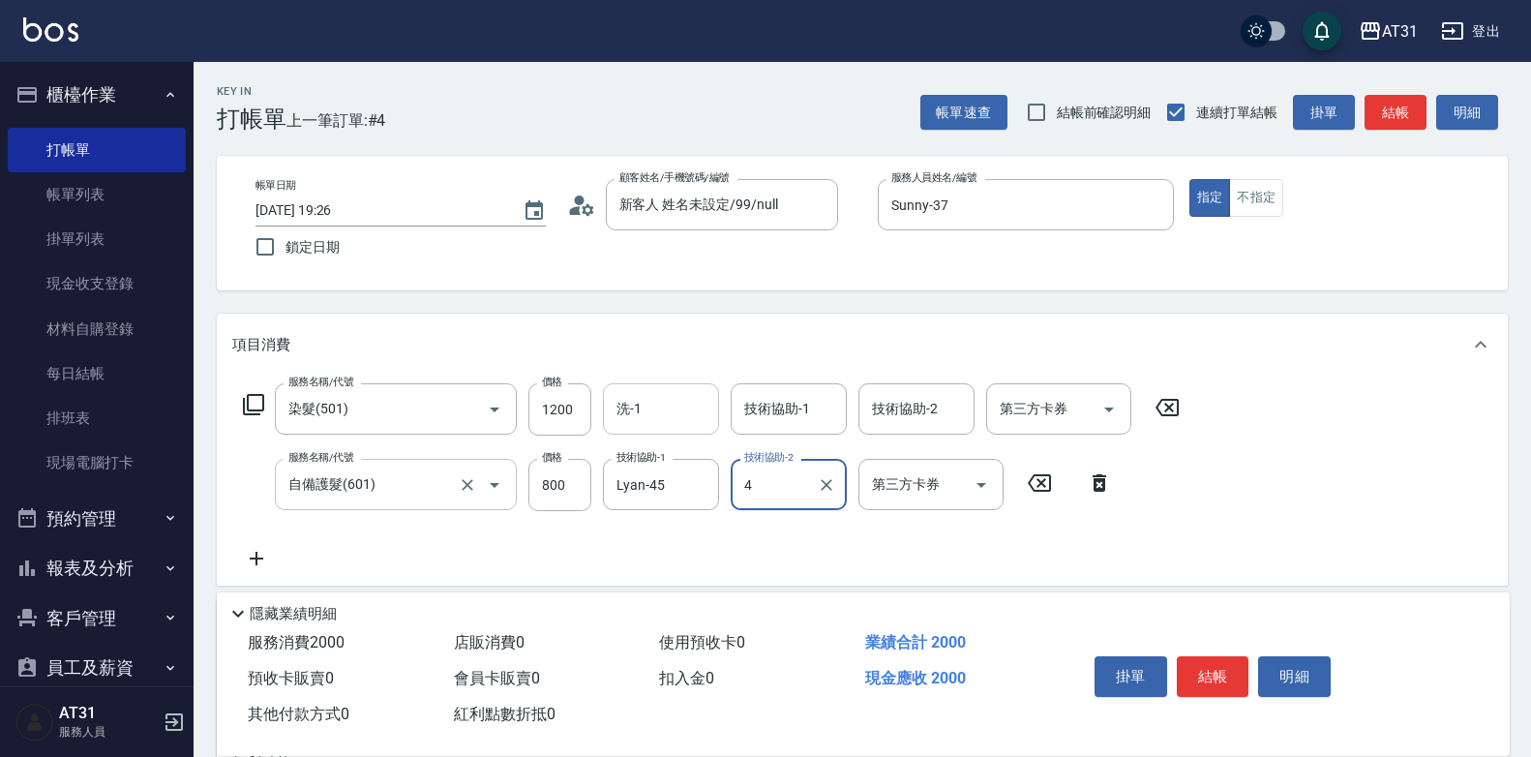
type input "4"
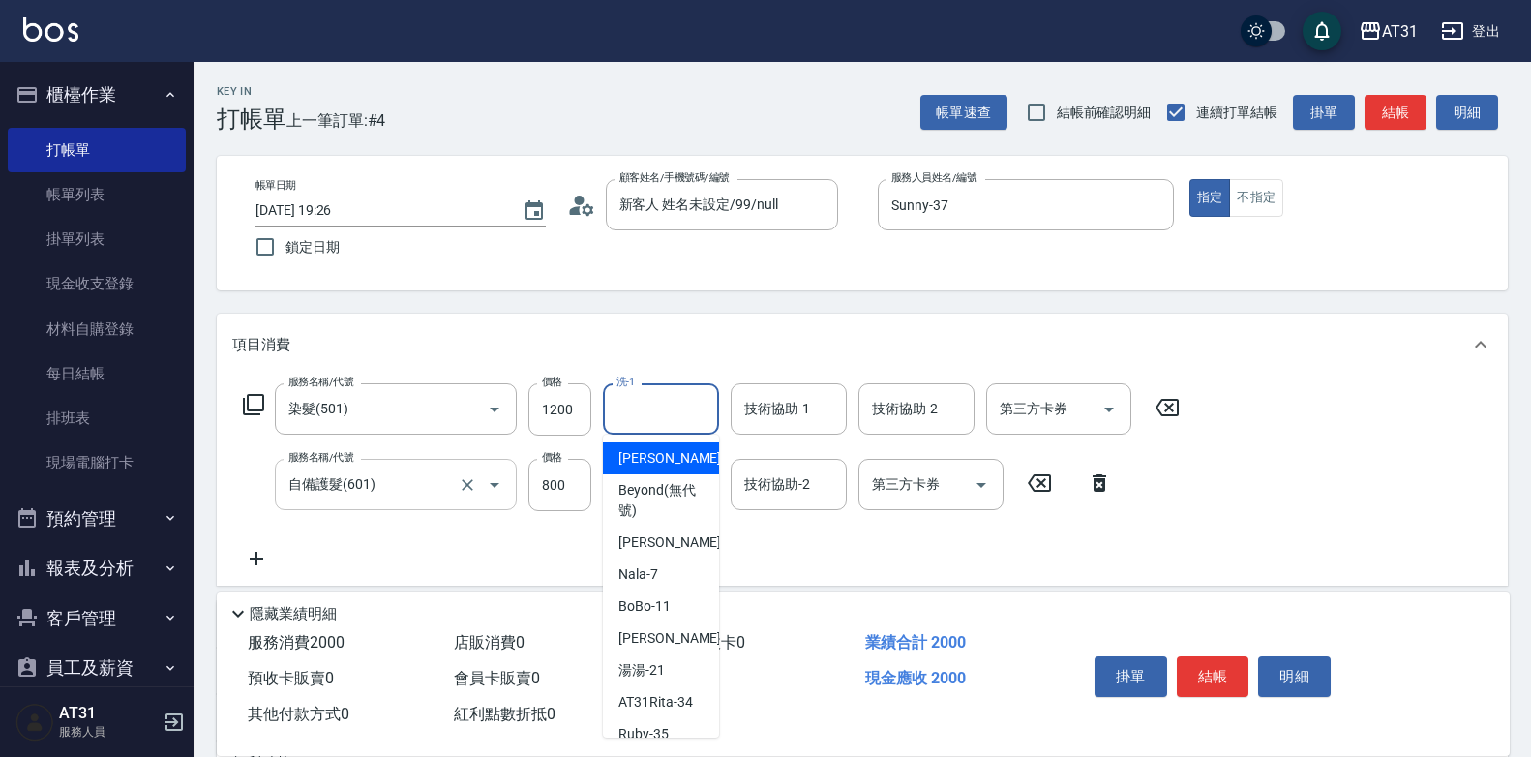
click at [668, 405] on input "洗-1" at bounding box center [660, 409] width 99 height 34
type input "Lyan-45"
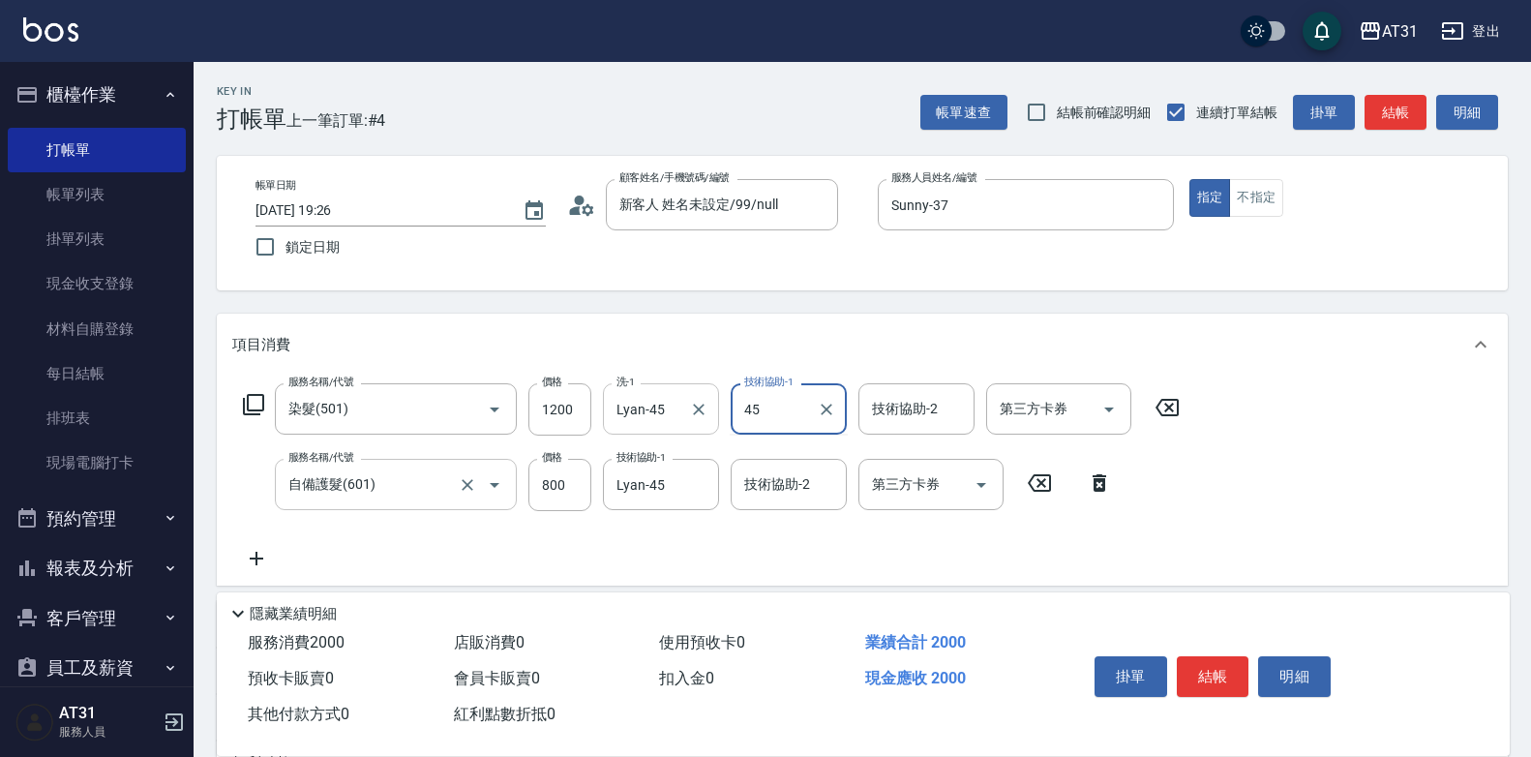
type input "Lyan-45"
click at [1232, 673] on button "結帳" at bounding box center [1213, 676] width 73 height 41
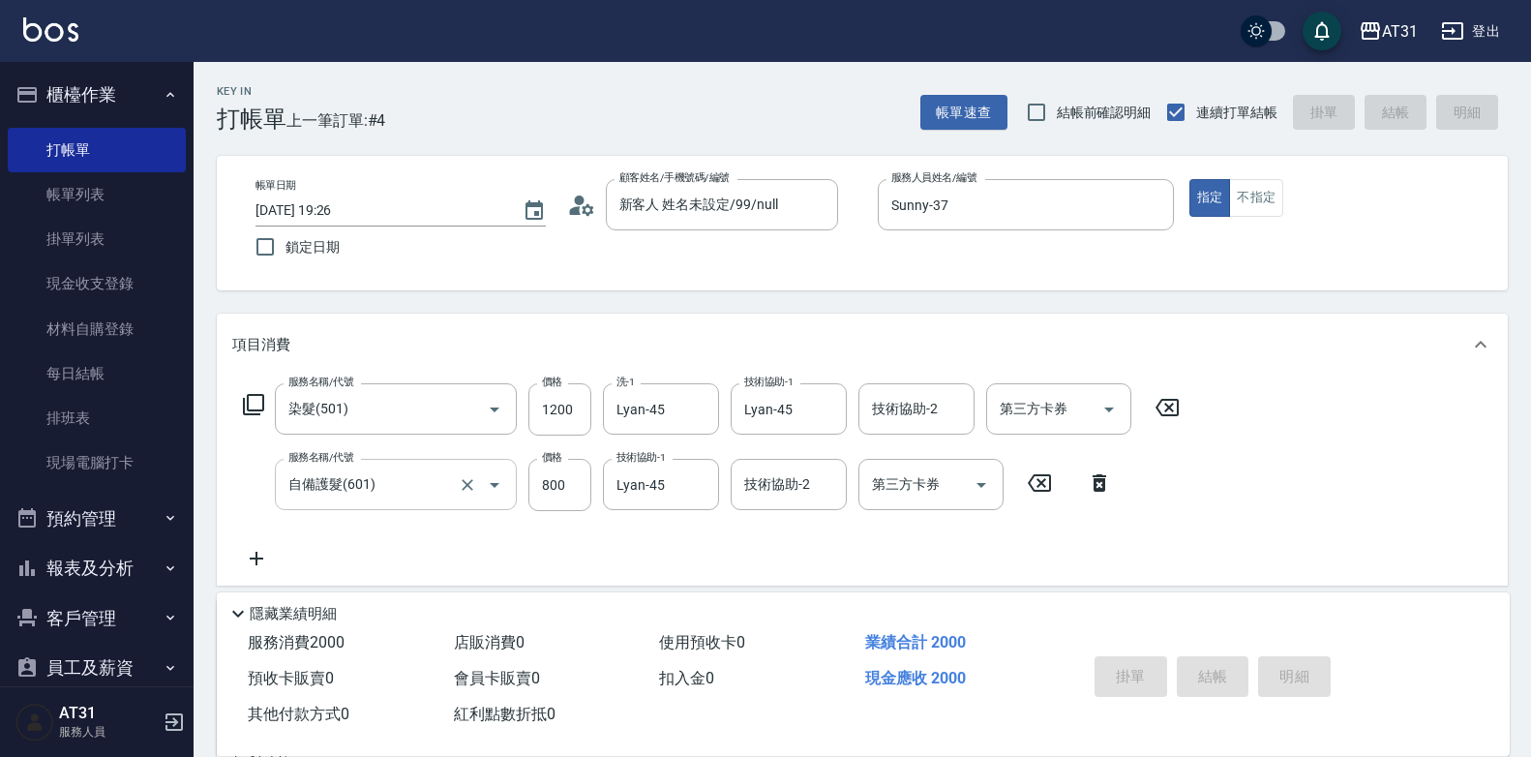
type input "[DATE] 19:27"
type input "0"
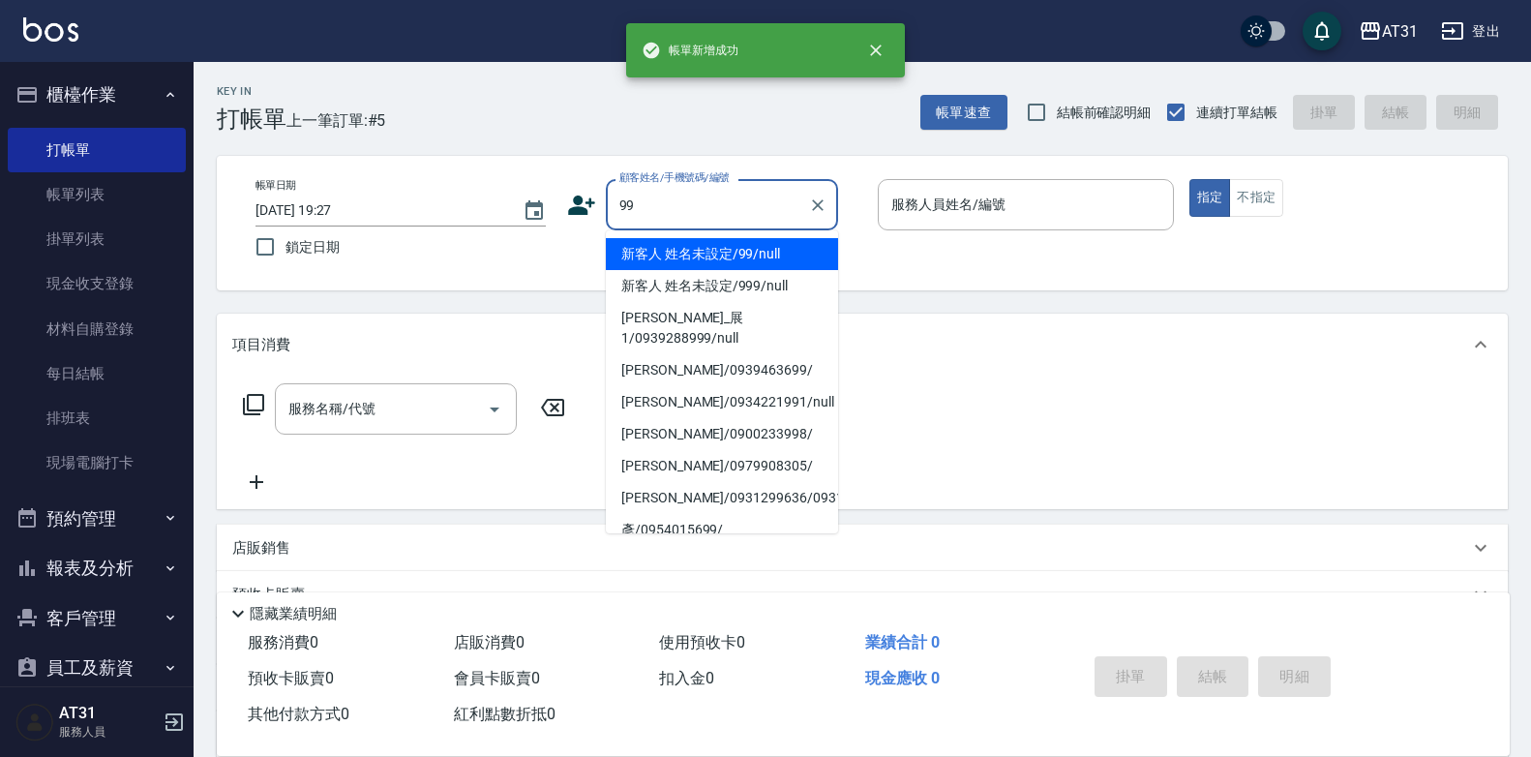
type input "新客人 姓名未設定/99/null"
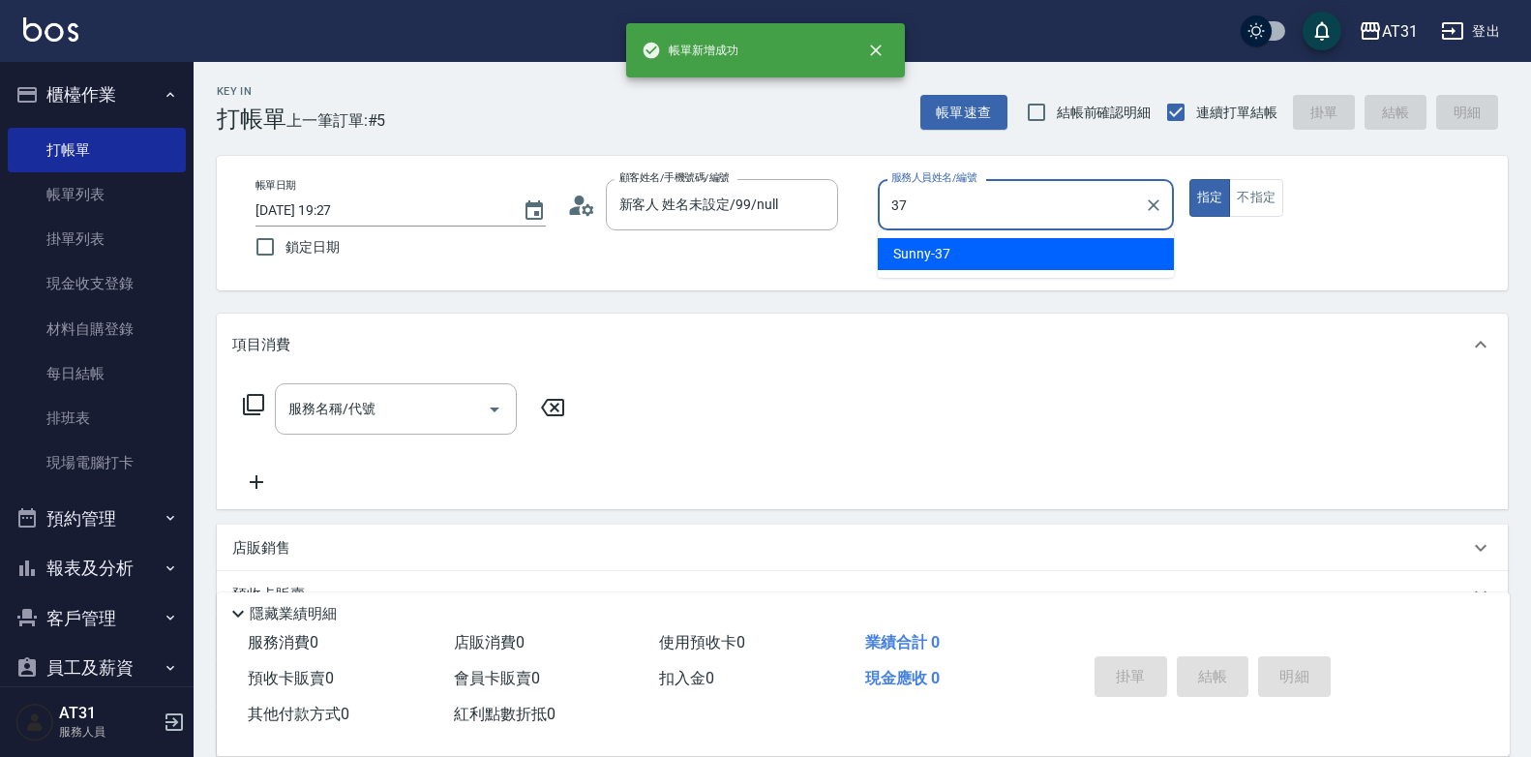
type input "Sunny-37"
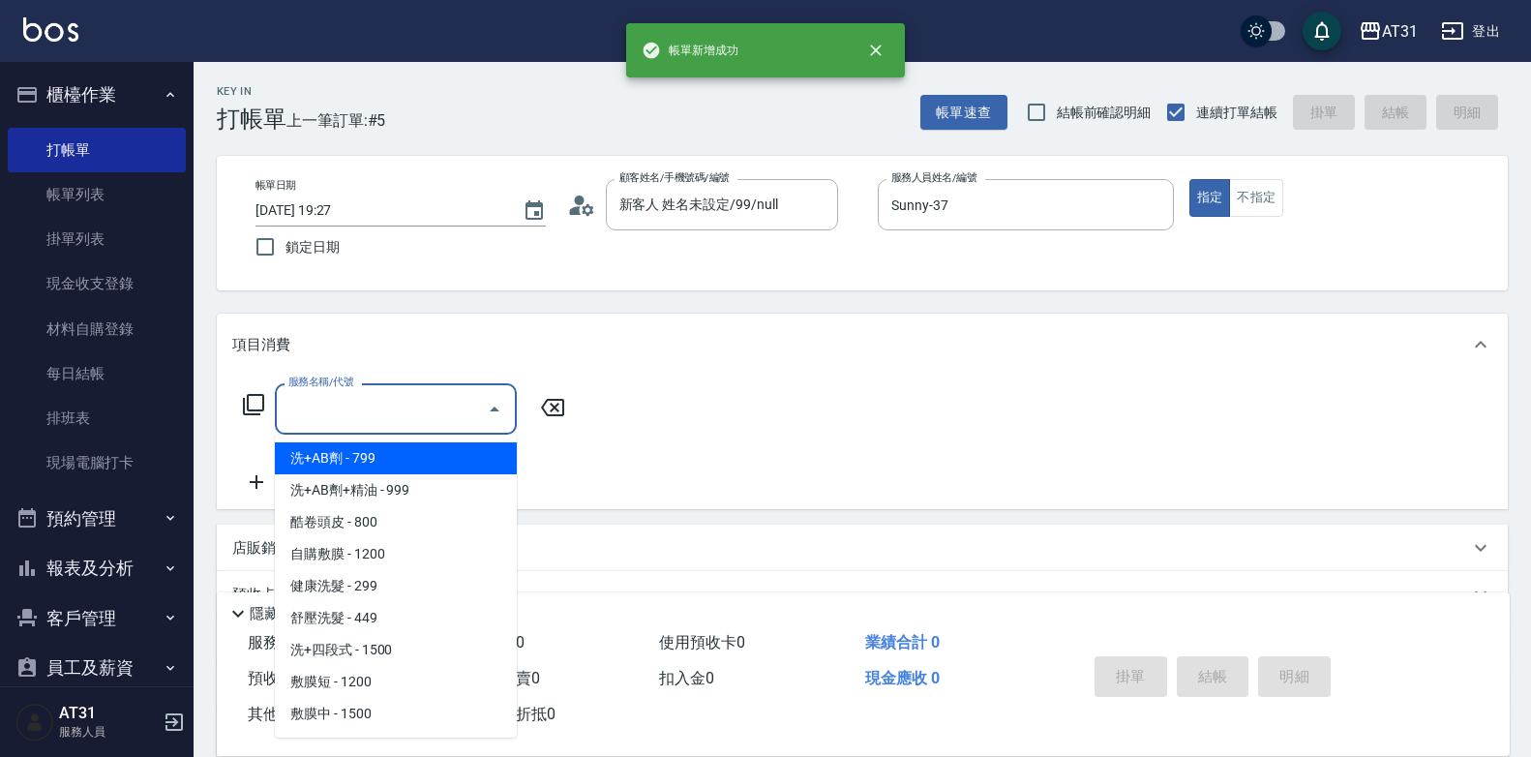
click at [392, 420] on input "服務名稱/代號" at bounding box center [380, 409] width 195 height 34
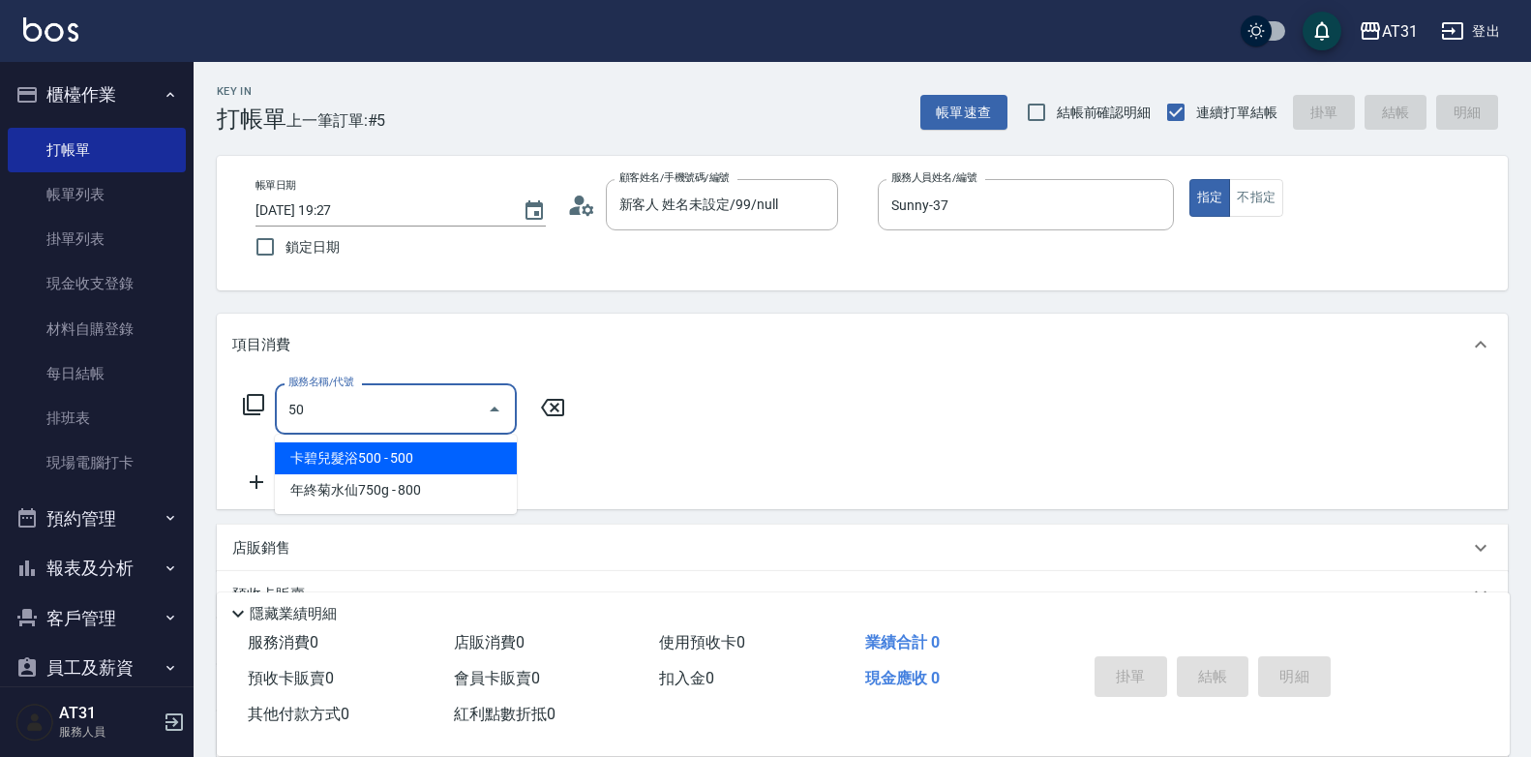
type input "501"
type input "160"
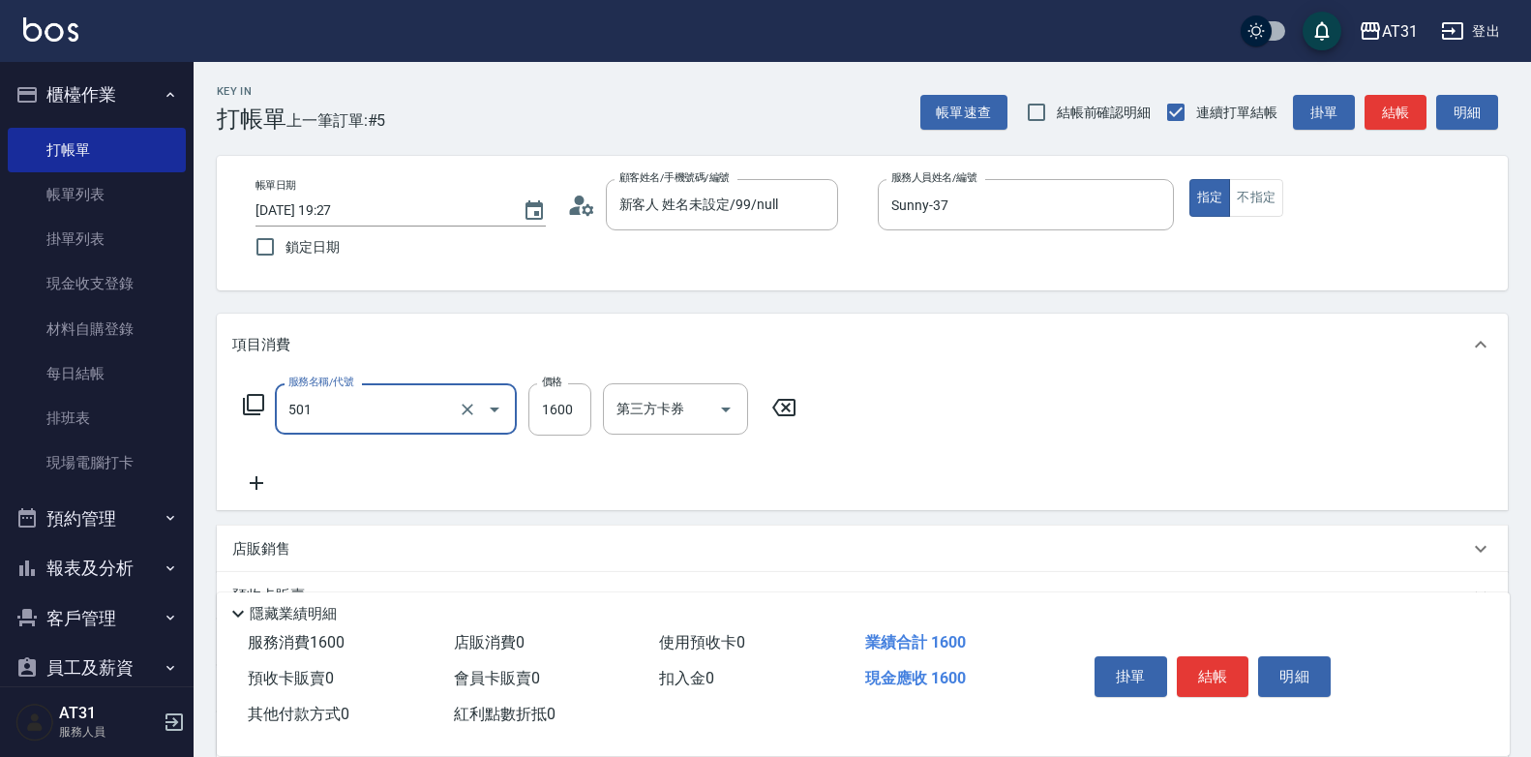
type input "染髮(501)"
type input "12"
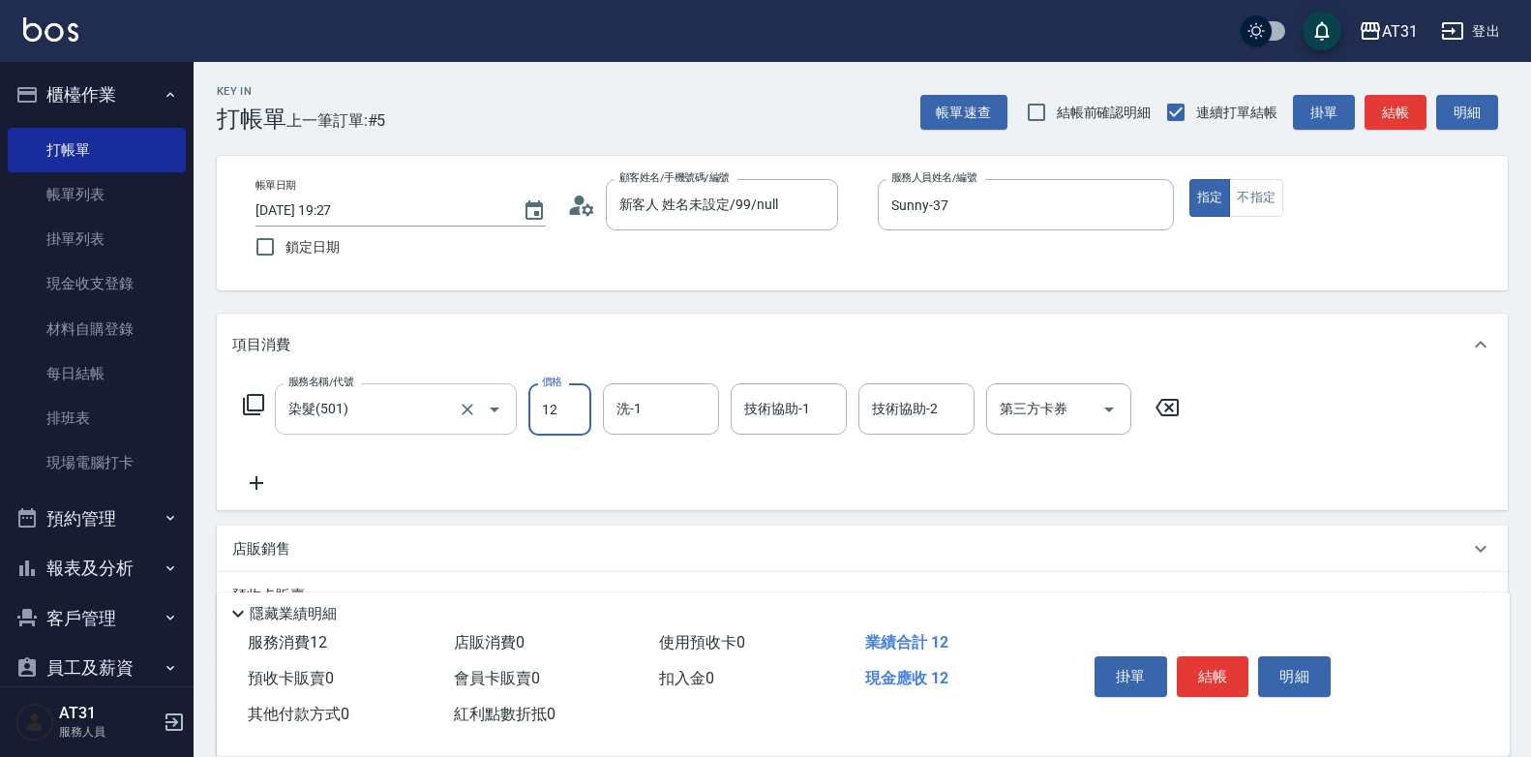
type input "0"
type input "120"
type input "1200"
click at [264, 487] on icon at bounding box center [256, 482] width 48 height 23
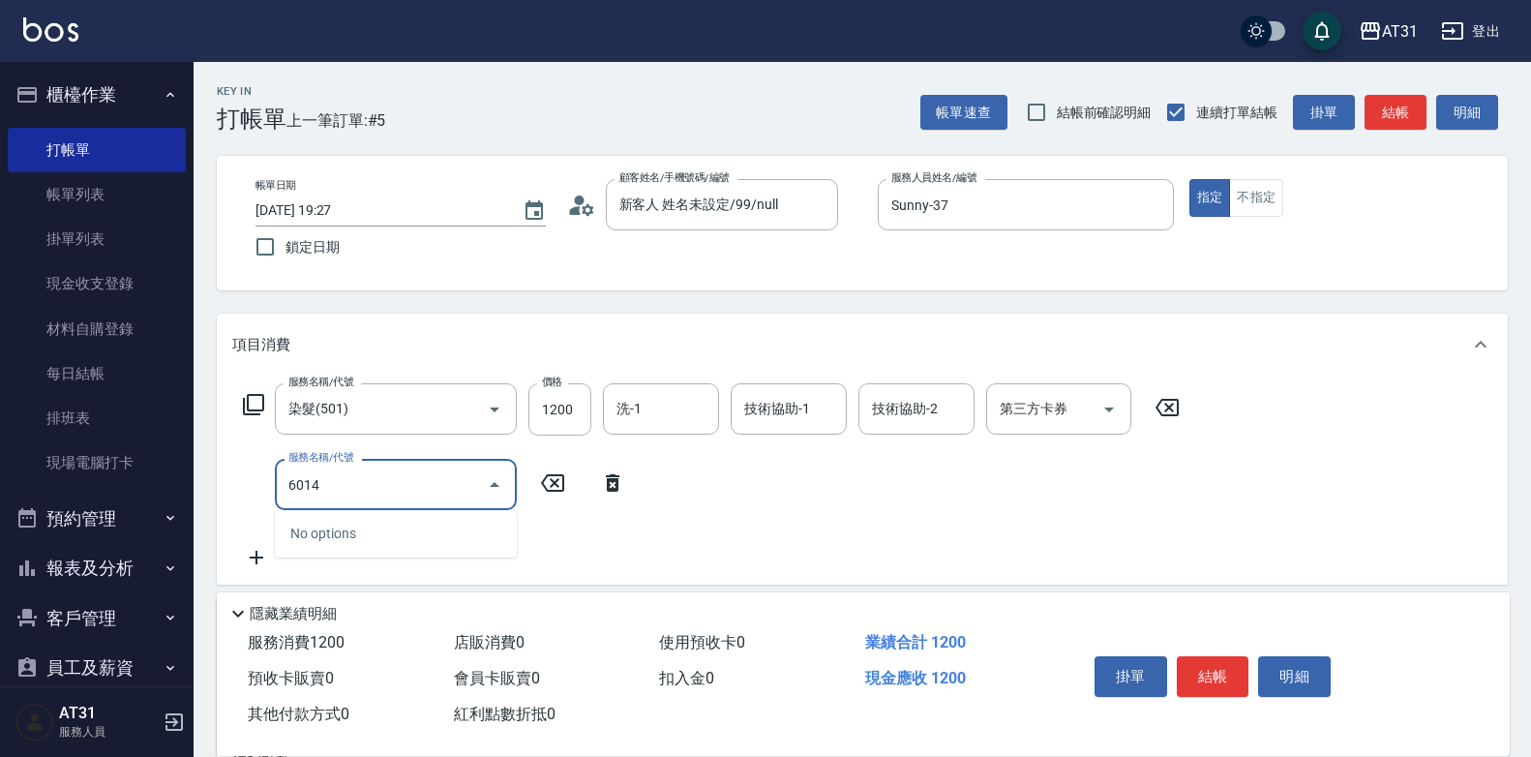
drag, startPoint x: 313, startPoint y: 483, endPoint x: 227, endPoint y: 478, distance: 86.2
click at [227, 478] on div "服務名稱/代號 染髮(501) 服務名稱/代號 價格 1200 價格 洗-1 洗-1 技術協助-1 技術協助-1 技術協助-2 技術協助-2 第三方卡券 第三…" at bounding box center [862, 479] width 1291 height 209
type input "601"
type input "150"
type input "自備護髮(601)"
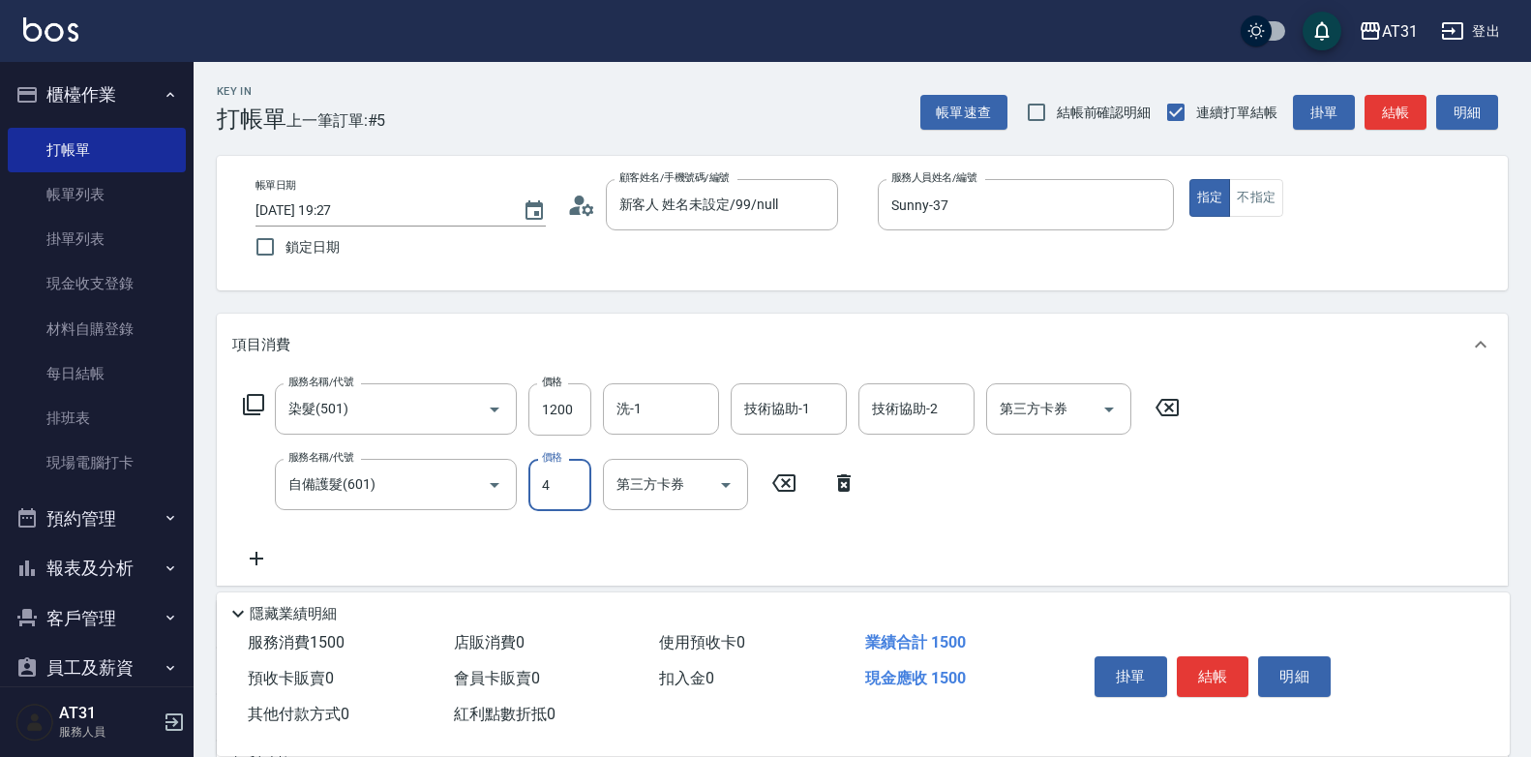
type input "40"
type input "160"
type input "400"
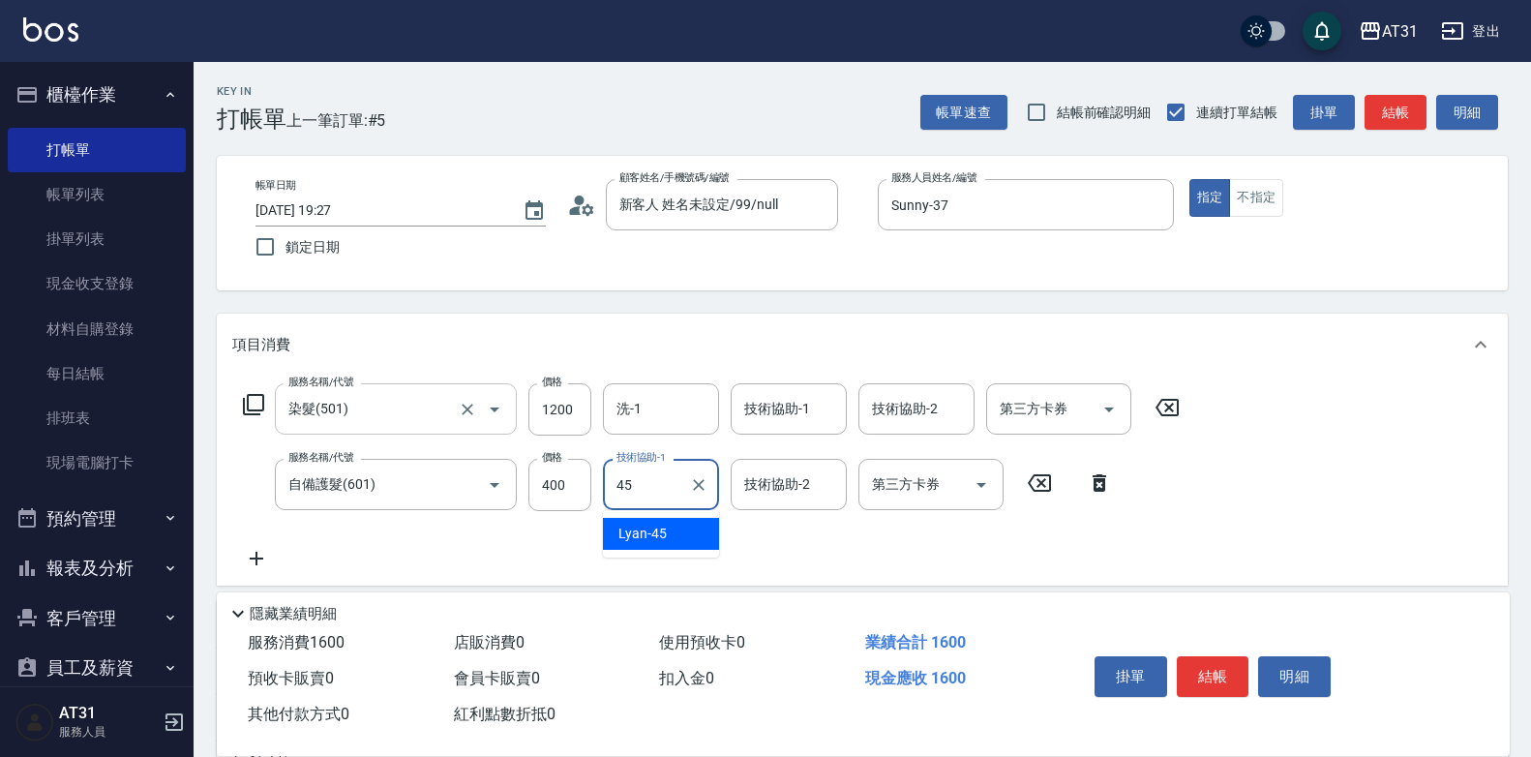
type input "Lyan-45"
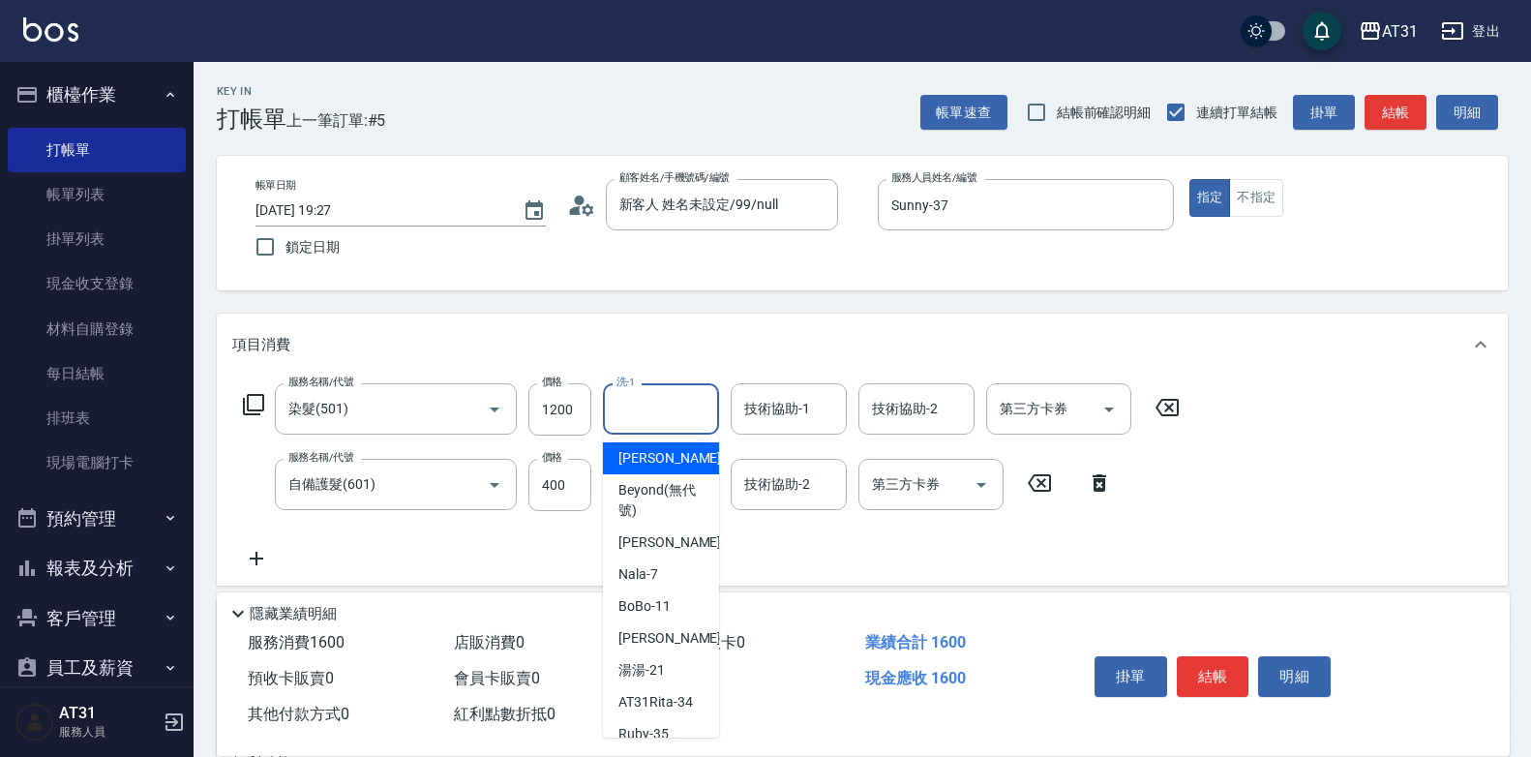
click at [614, 409] on input "洗-1" at bounding box center [660, 409] width 99 height 34
type input "Lyan-45"
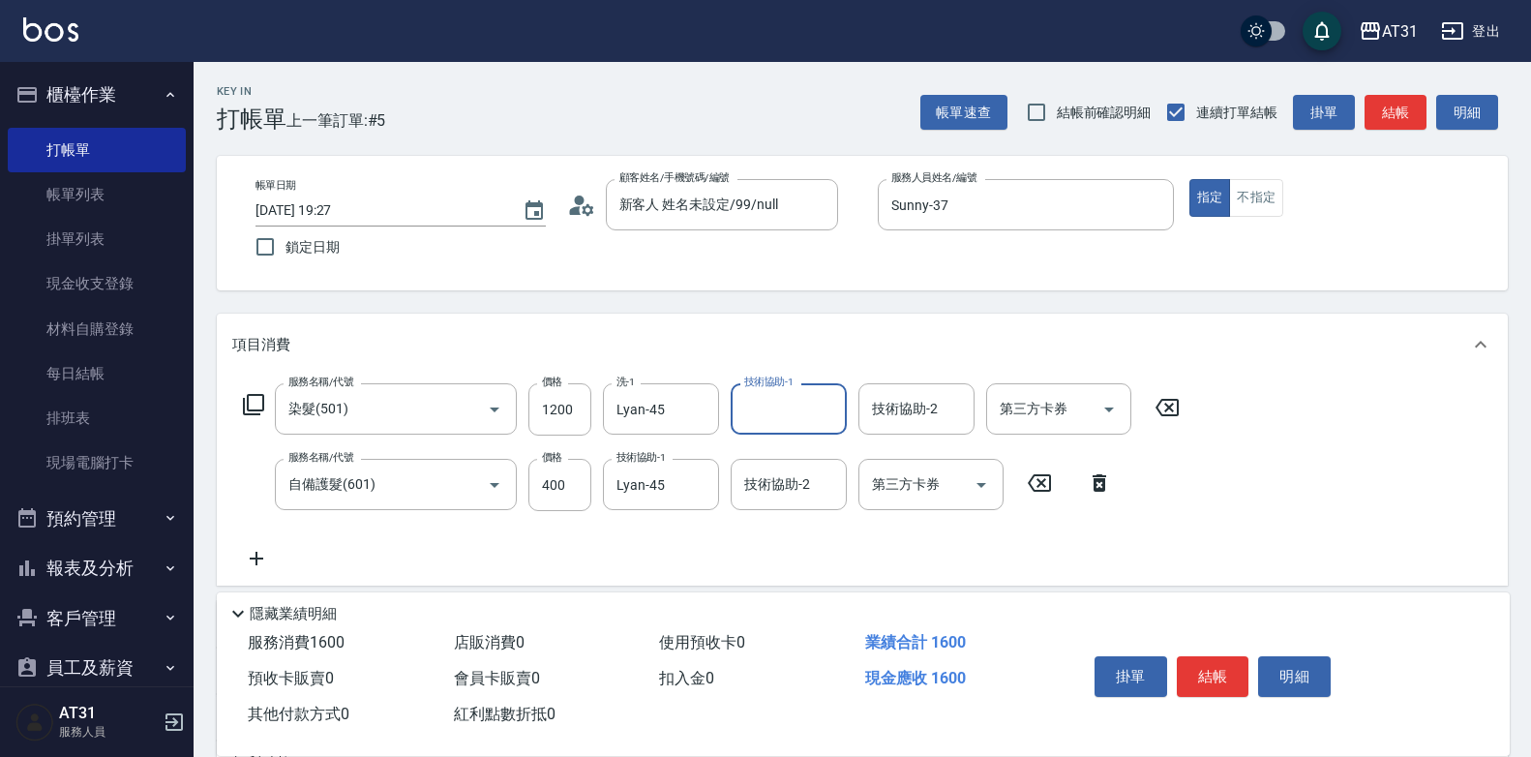
click at [269, 554] on icon at bounding box center [256, 558] width 48 height 23
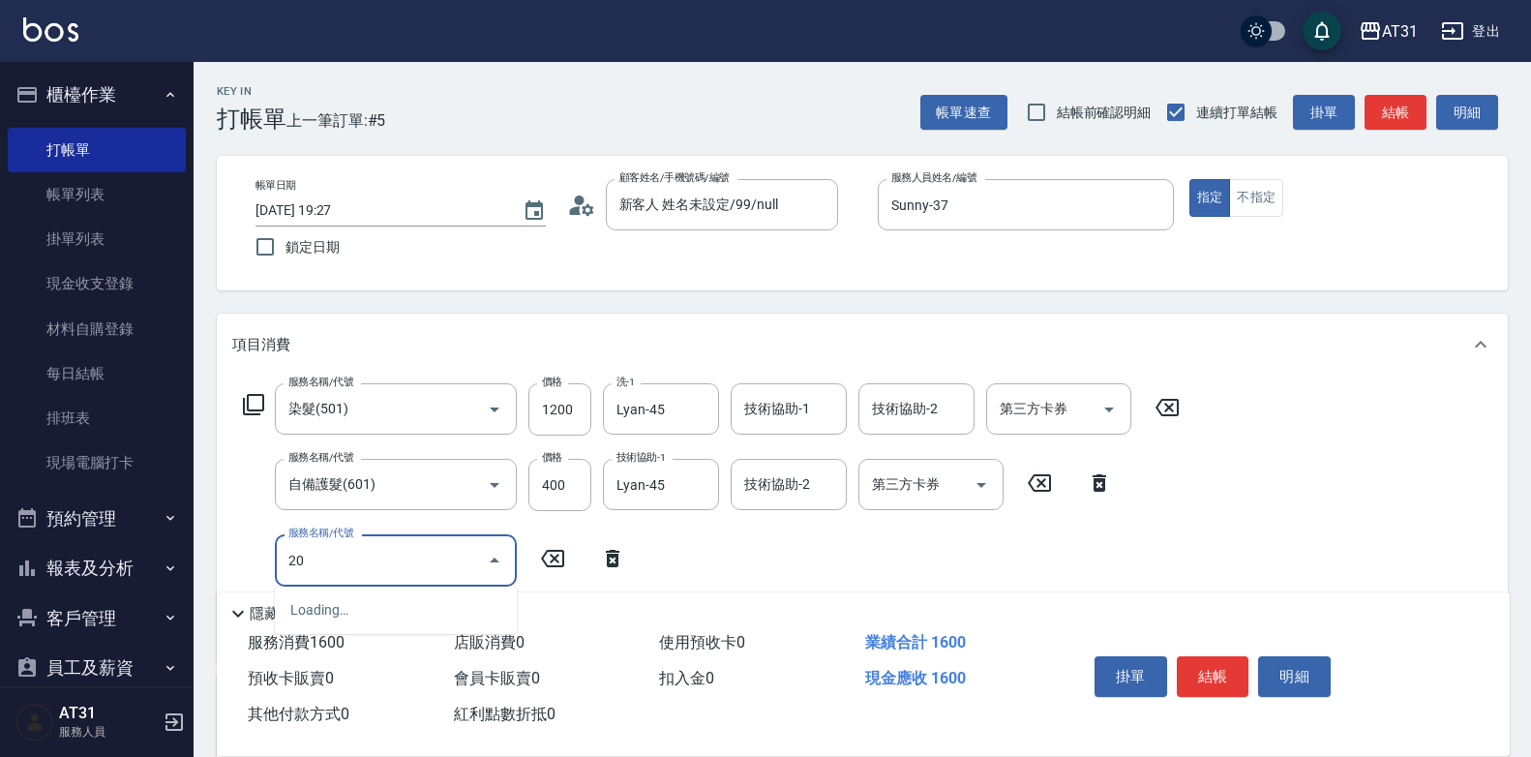
type input "201"
type input "180"
type input "卡碧兒髮浴500(122)"
type input "210"
click at [315, 552] on input "卡碧兒髮浴500(122)" at bounding box center [368, 560] width 170 height 34
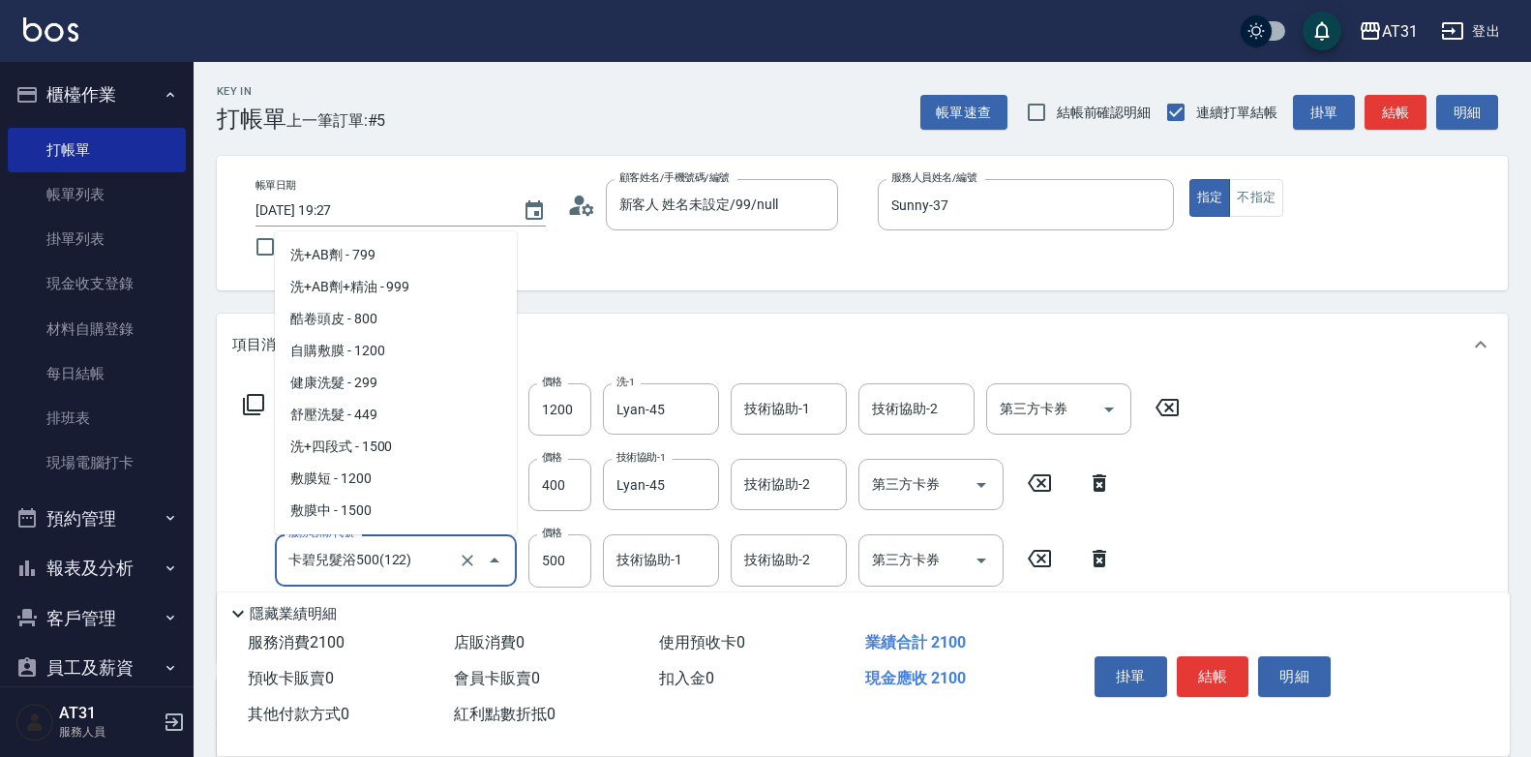
scroll to position [396, 0]
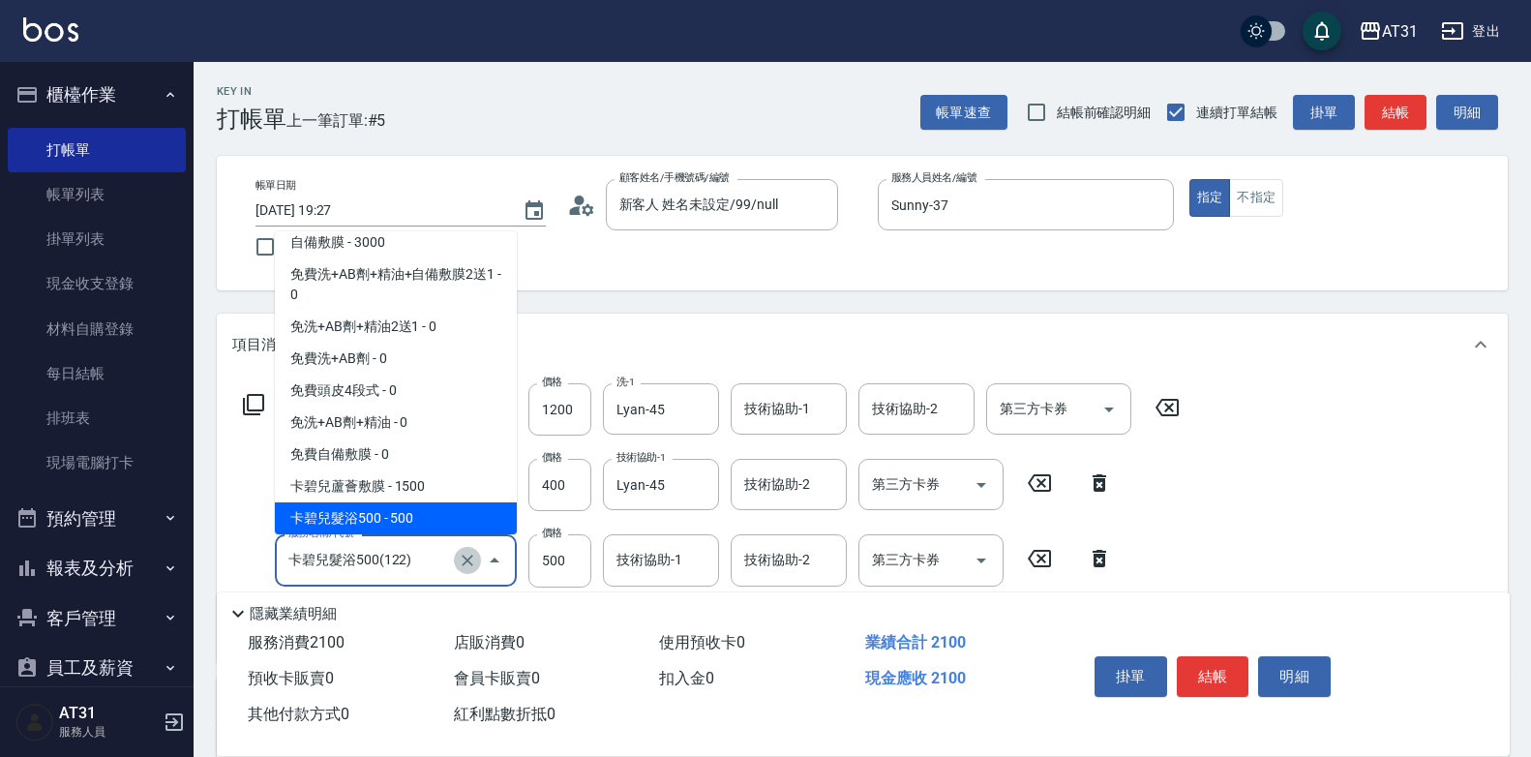
click at [462, 555] on icon "Clear" at bounding box center [468, 560] width 12 height 12
type input "20"
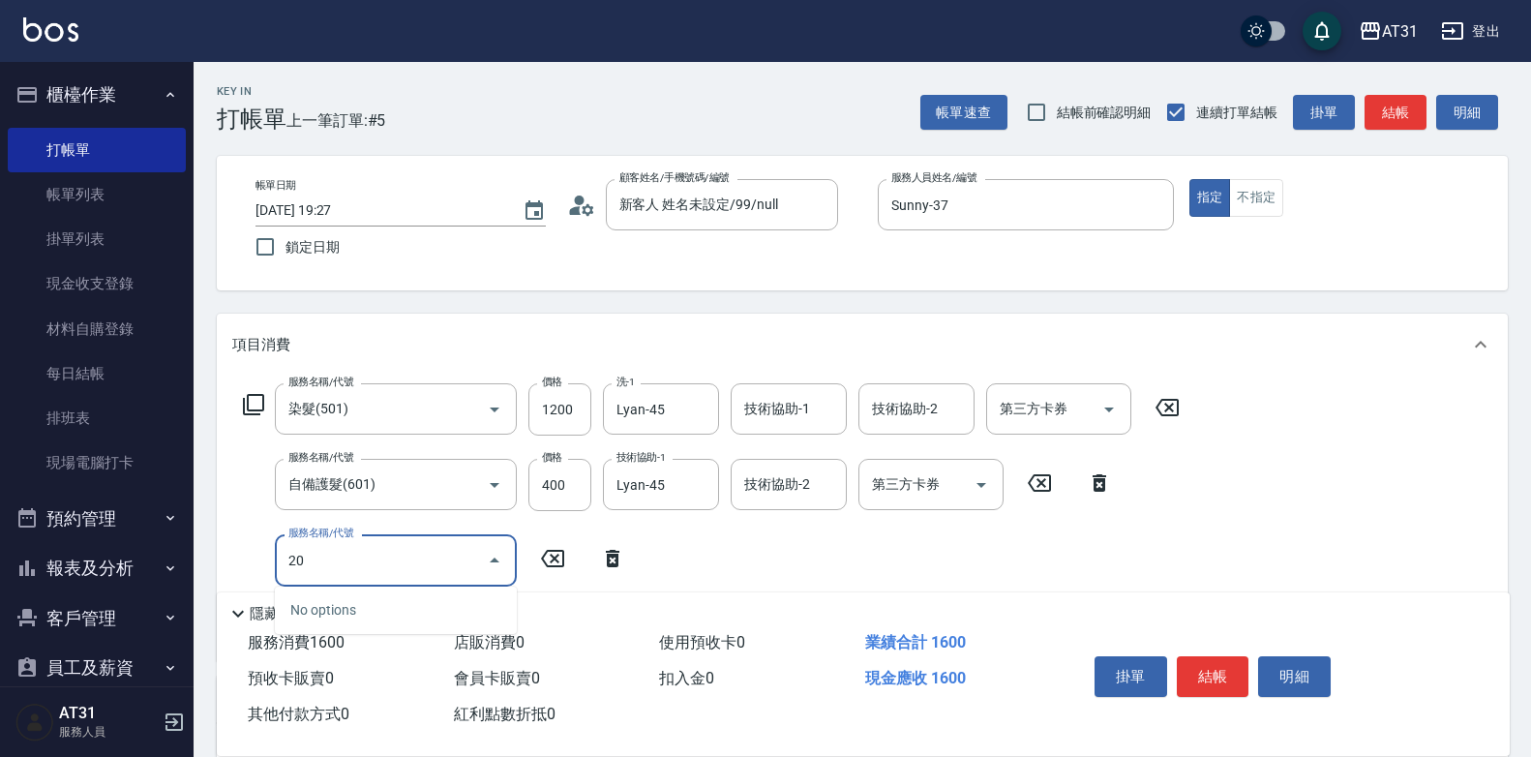
type input "160"
type input "201"
type input "180"
type input "洗髮(201)"
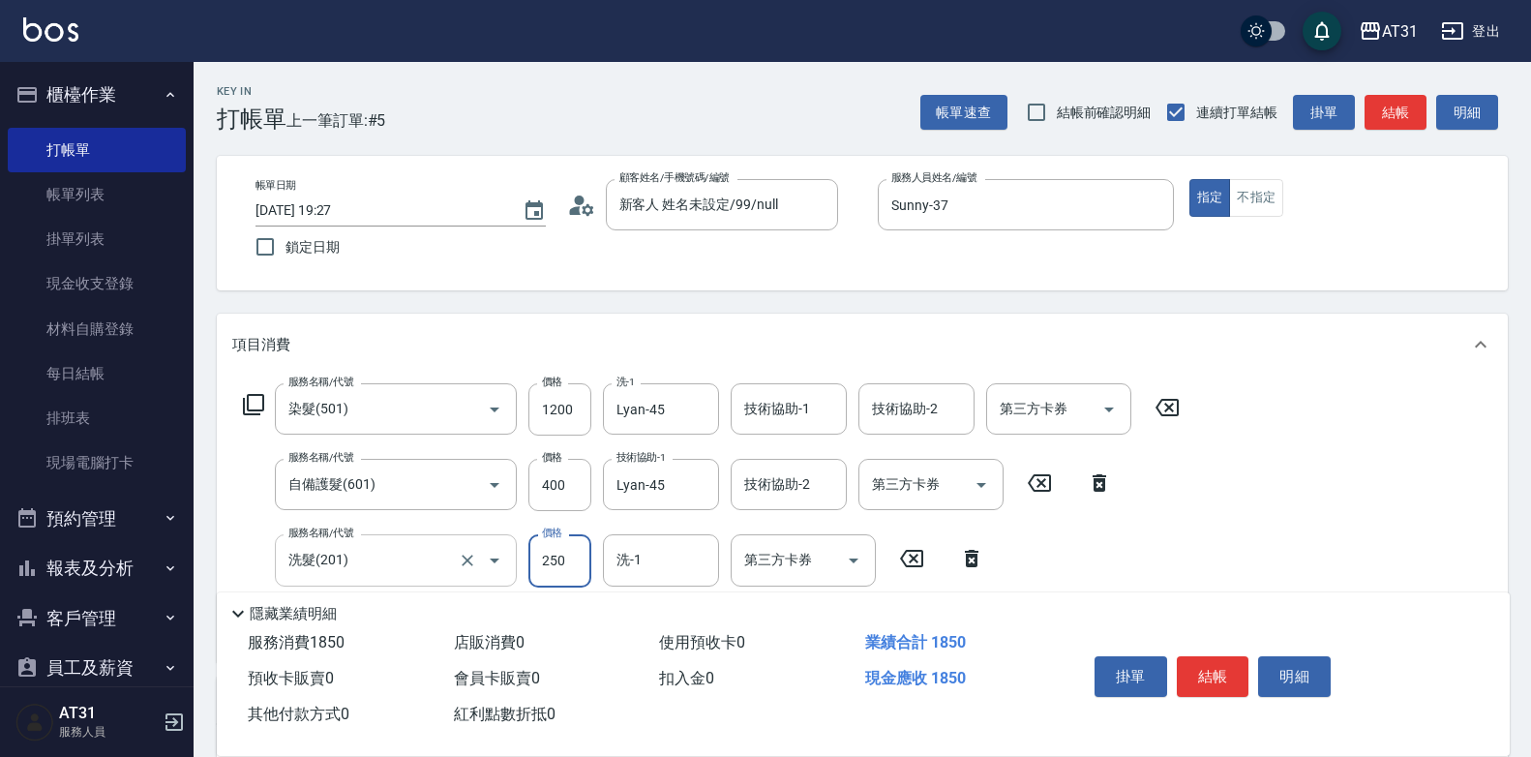
type input "160"
type input "0"
type input "Lyan-45"
click at [1210, 658] on button "結帳" at bounding box center [1213, 676] width 73 height 41
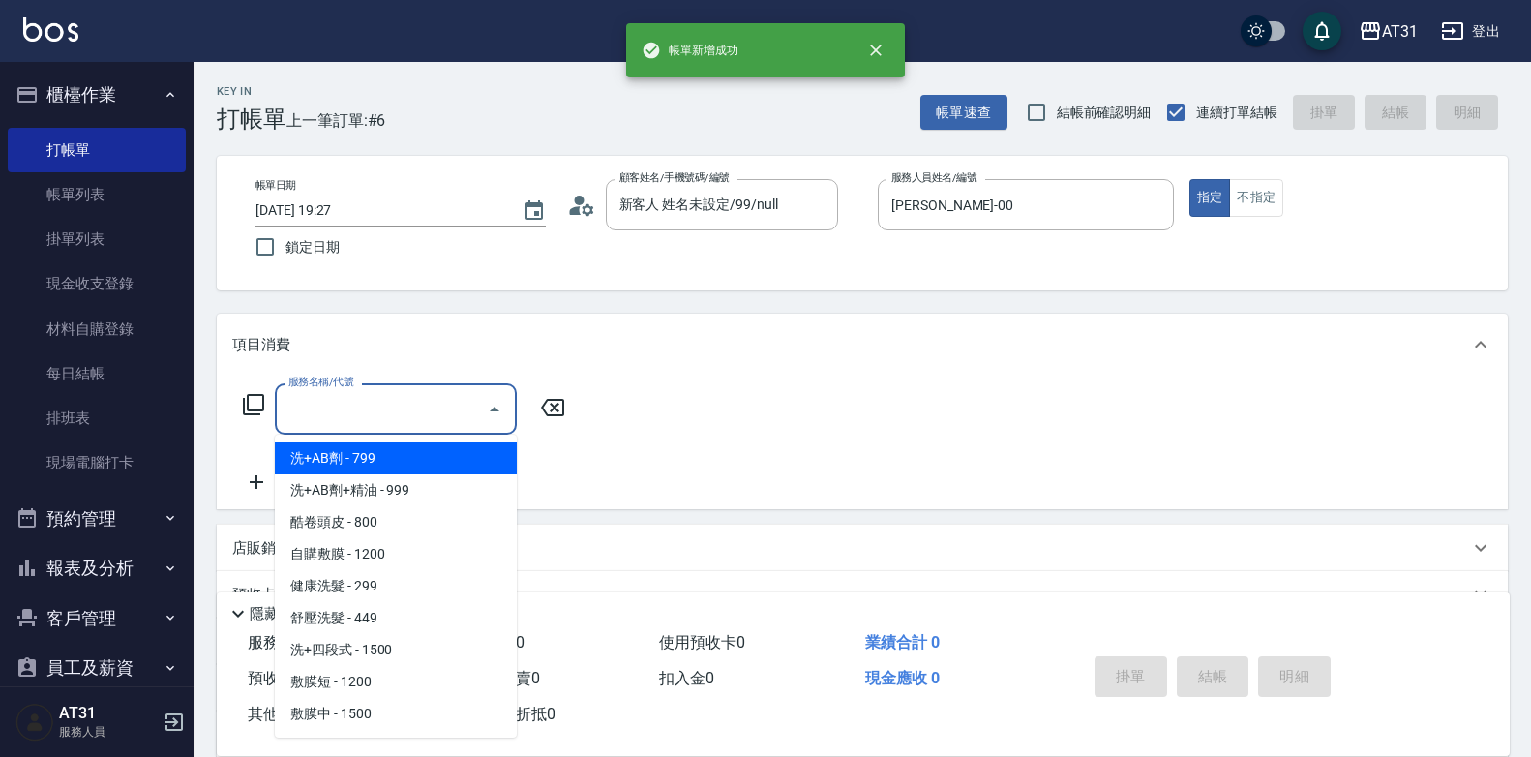
click at [404, 416] on input "服務名稱/代號" at bounding box center [380, 409] width 195 height 34
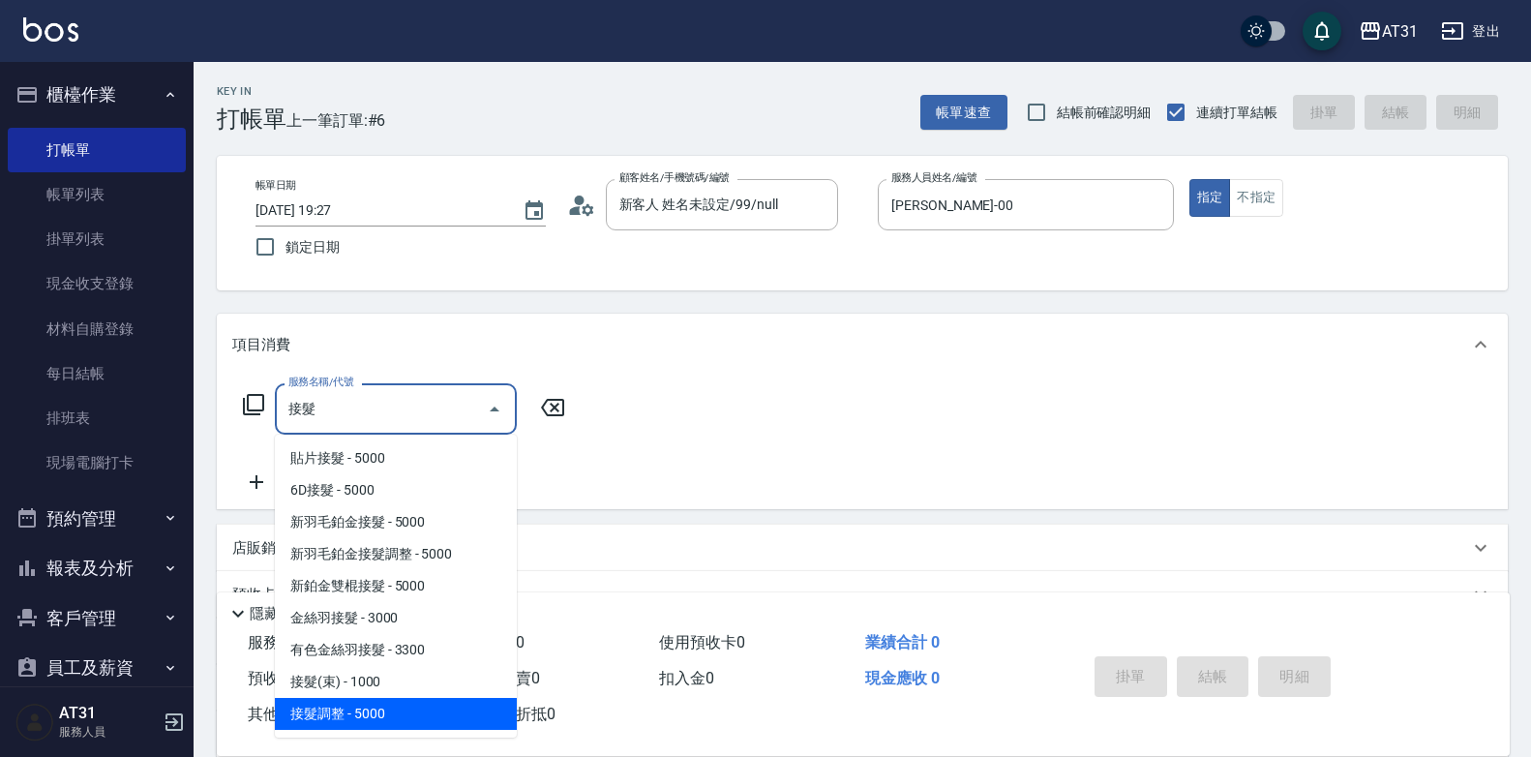
click at [343, 708] on span "接髮調整 - 5000" at bounding box center [396, 714] width 242 height 32
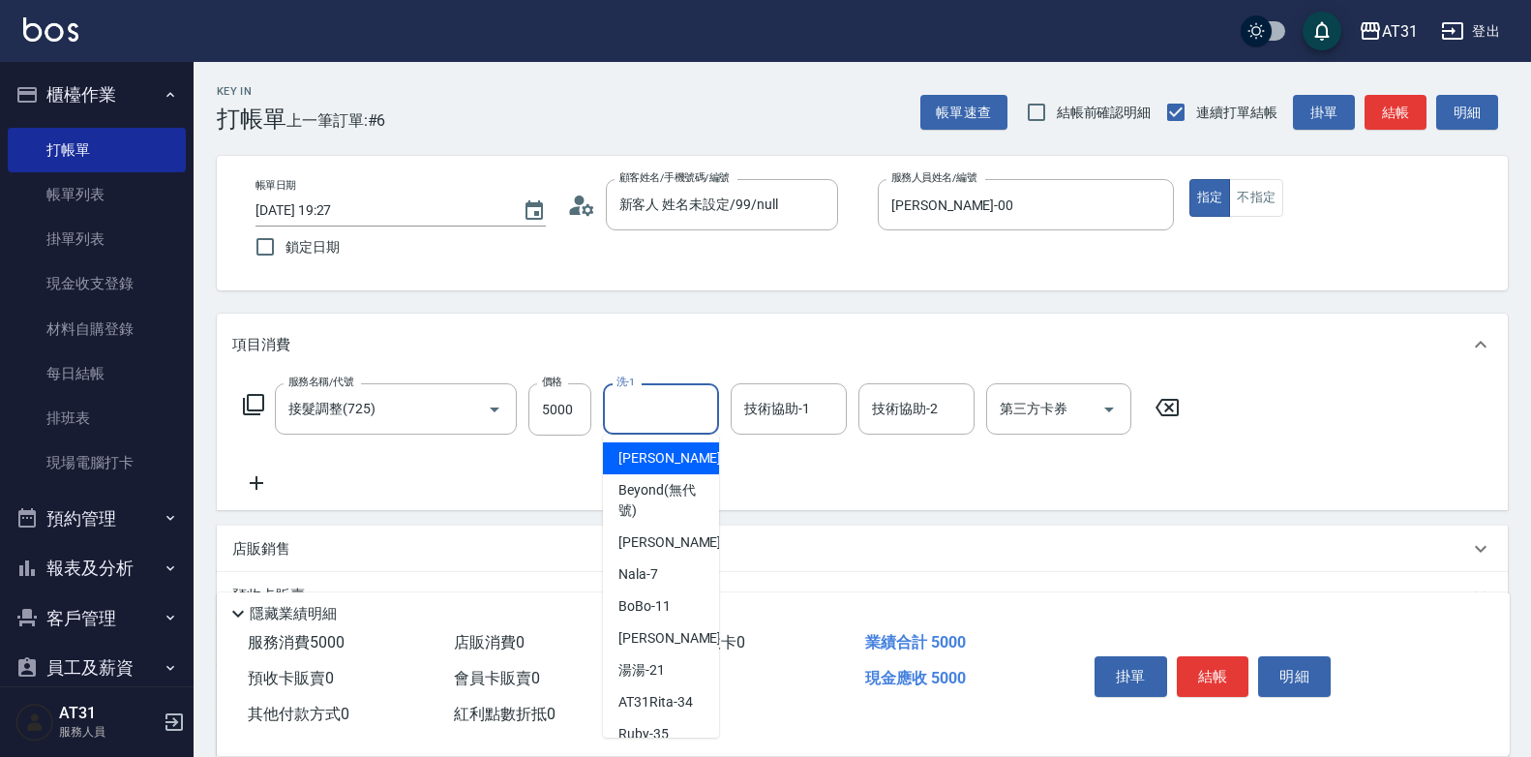
click at [657, 412] on input "洗-1" at bounding box center [660, 409] width 99 height 34
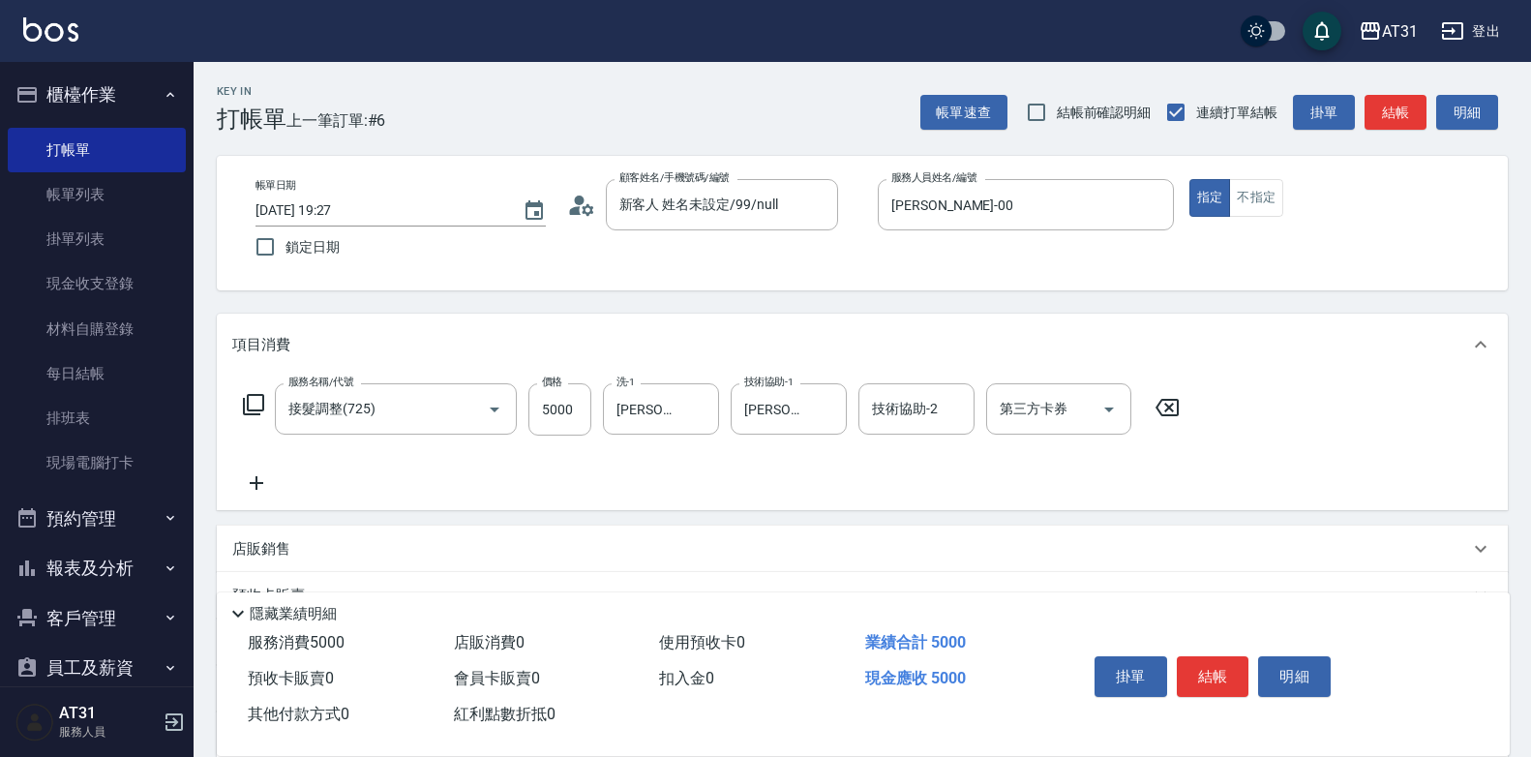
click at [251, 492] on icon at bounding box center [256, 482] width 48 height 23
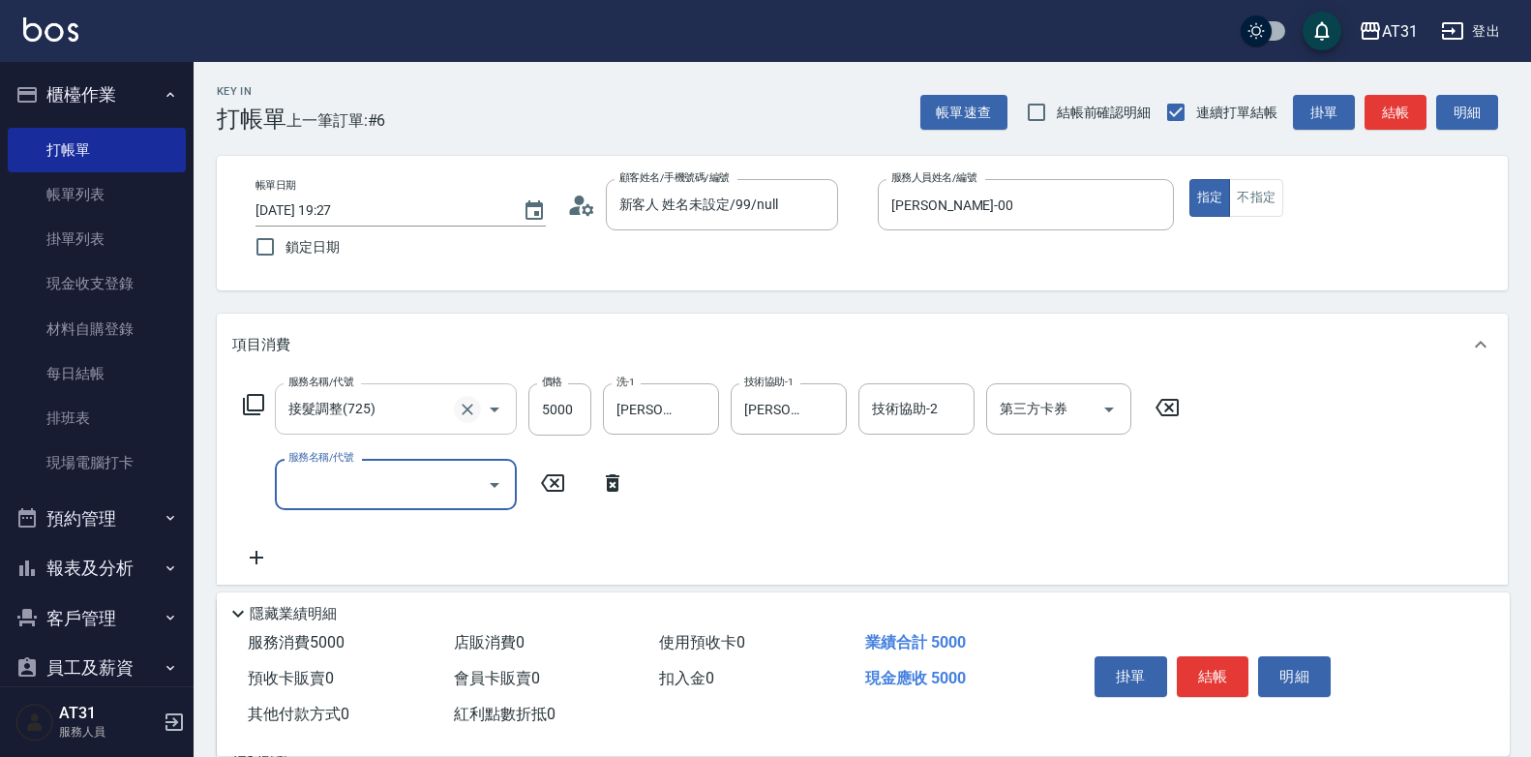
click at [465, 413] on icon "Clear" at bounding box center [467, 409] width 19 height 19
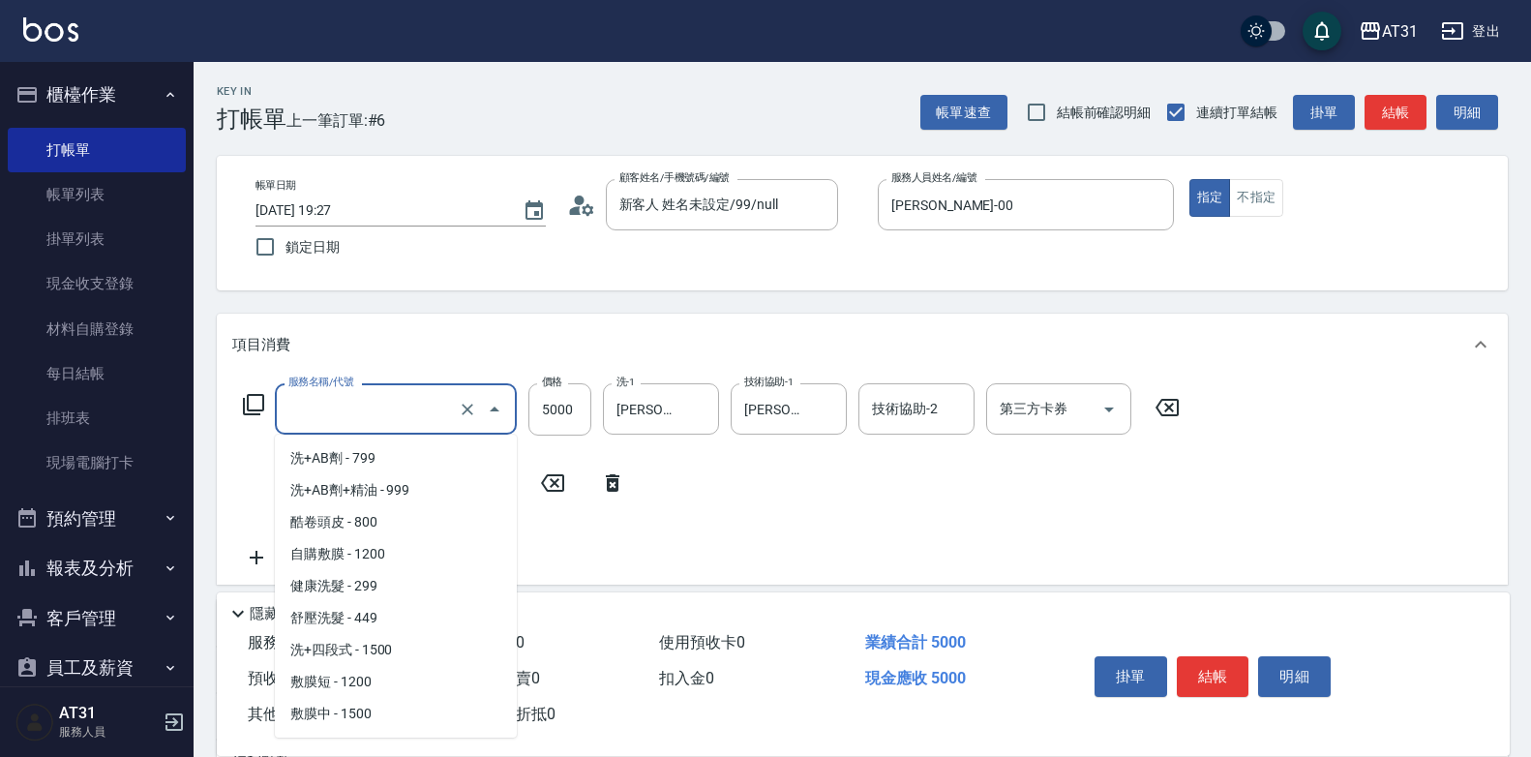
click at [414, 425] on input "服務名稱/代號" at bounding box center [368, 409] width 170 height 34
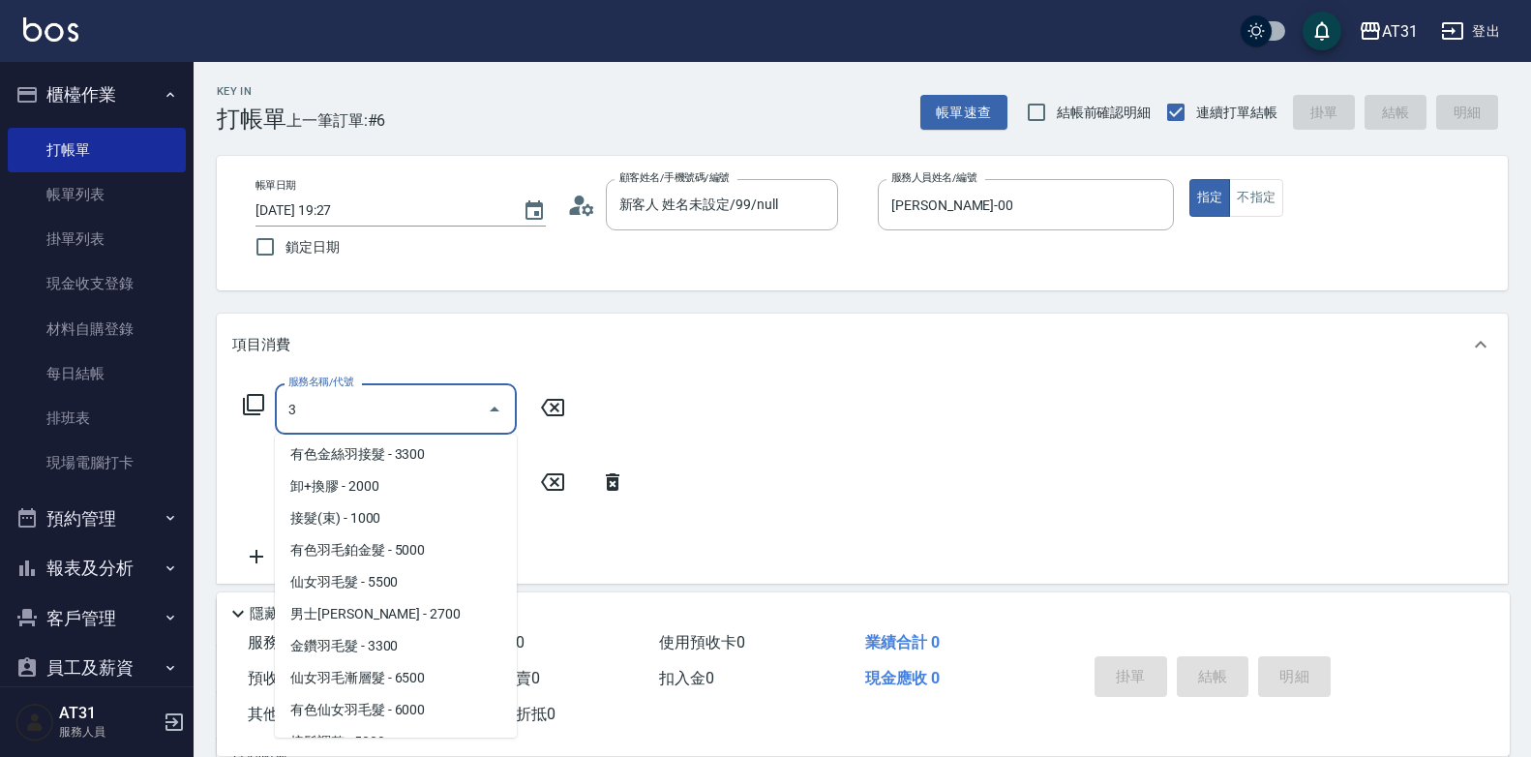
scroll to position [8, 0]
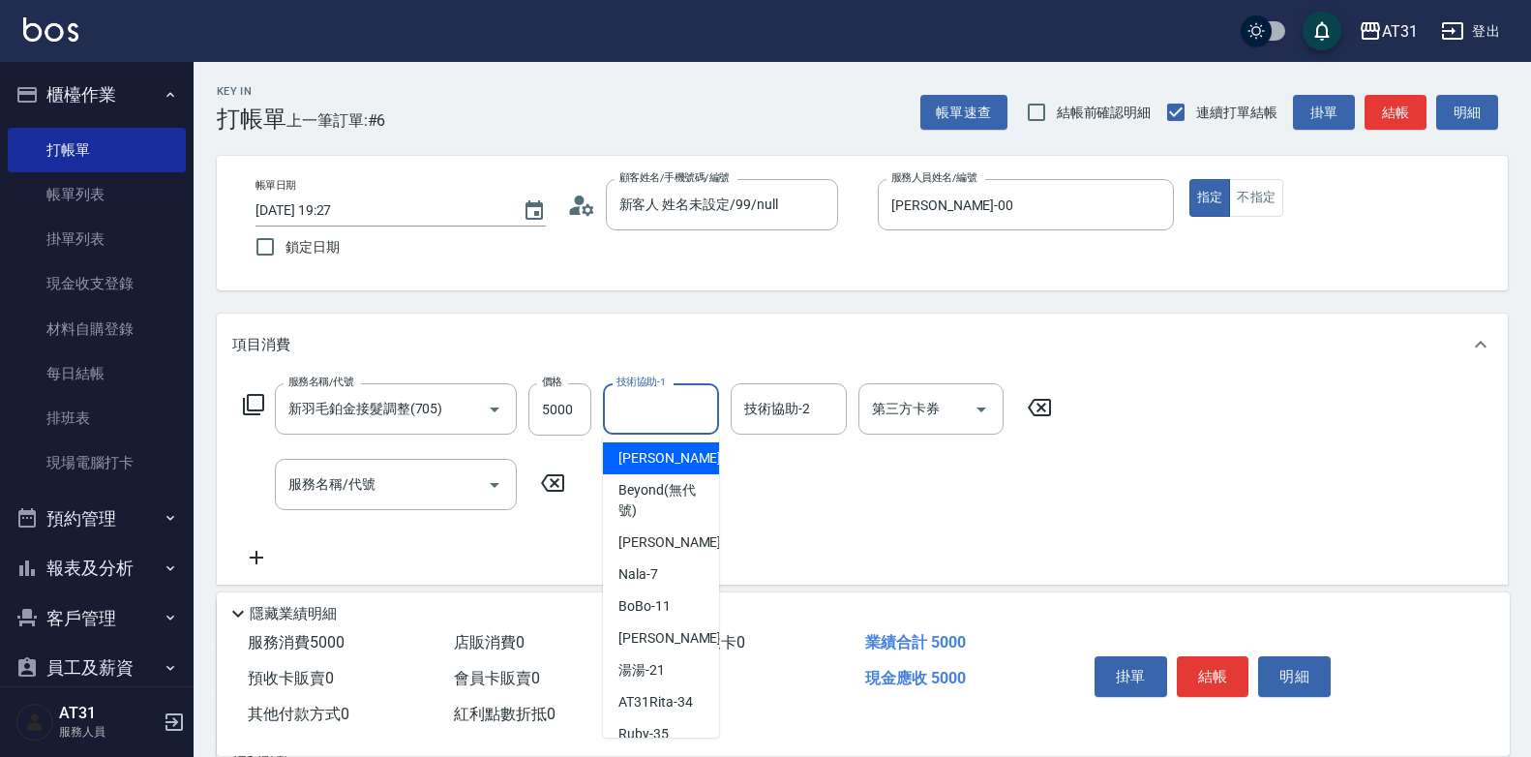
click at [658, 392] on div "技術協助-1 技術協助-1" at bounding box center [661, 408] width 116 height 51
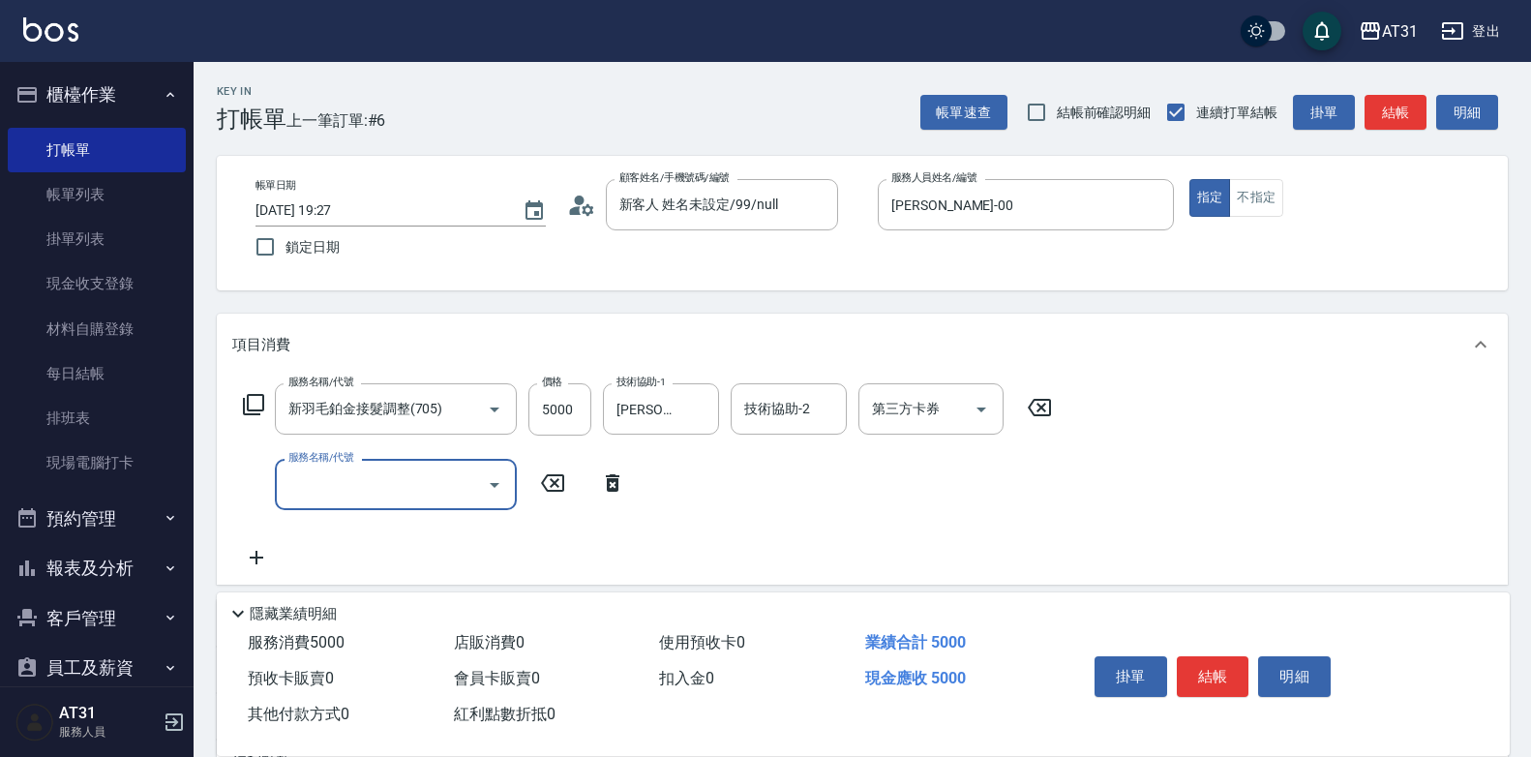
click at [360, 474] on input "服務名稱/代號" at bounding box center [380, 484] width 195 height 34
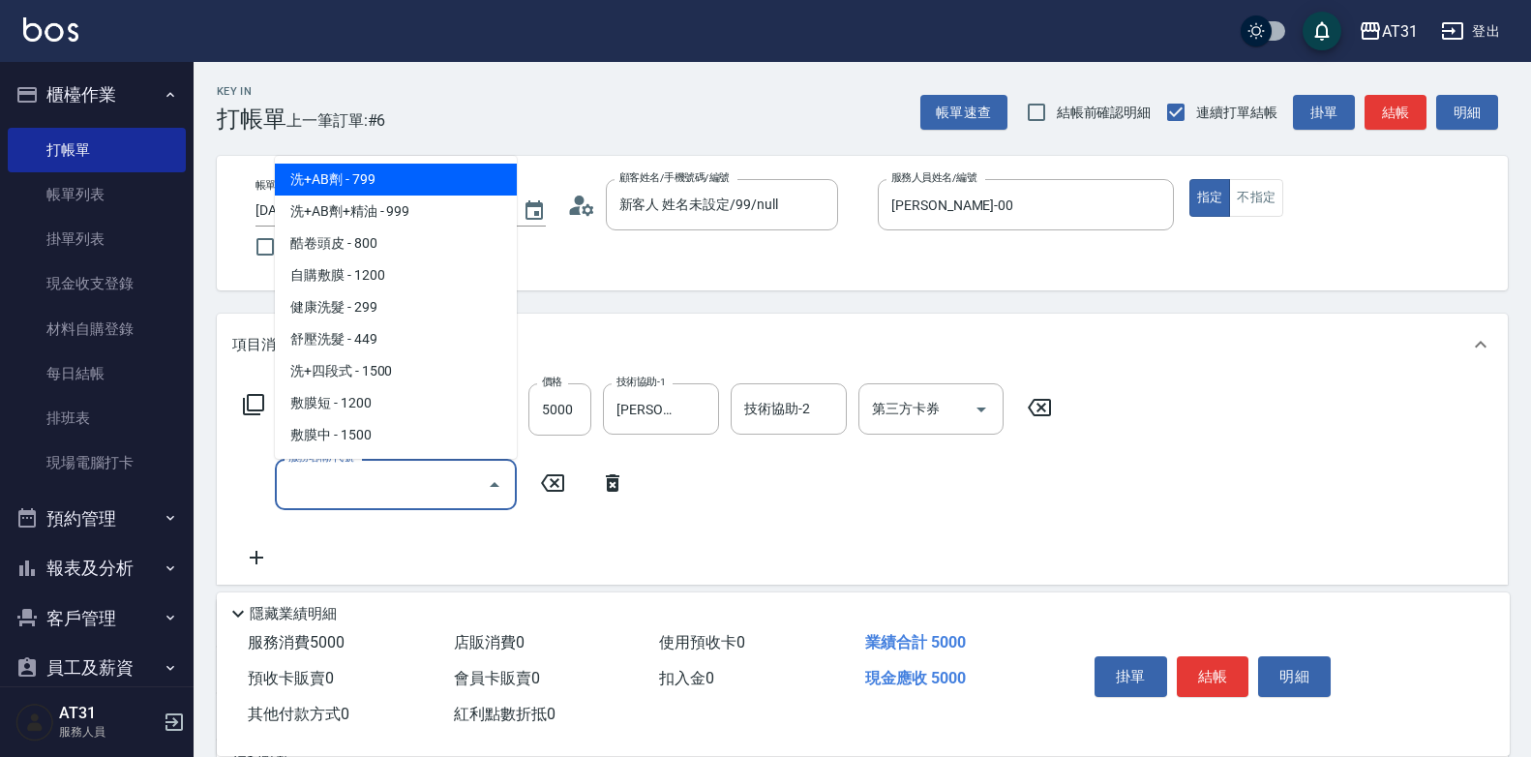
click at [420, 474] on input "服務名稱/代號" at bounding box center [380, 484] width 195 height 34
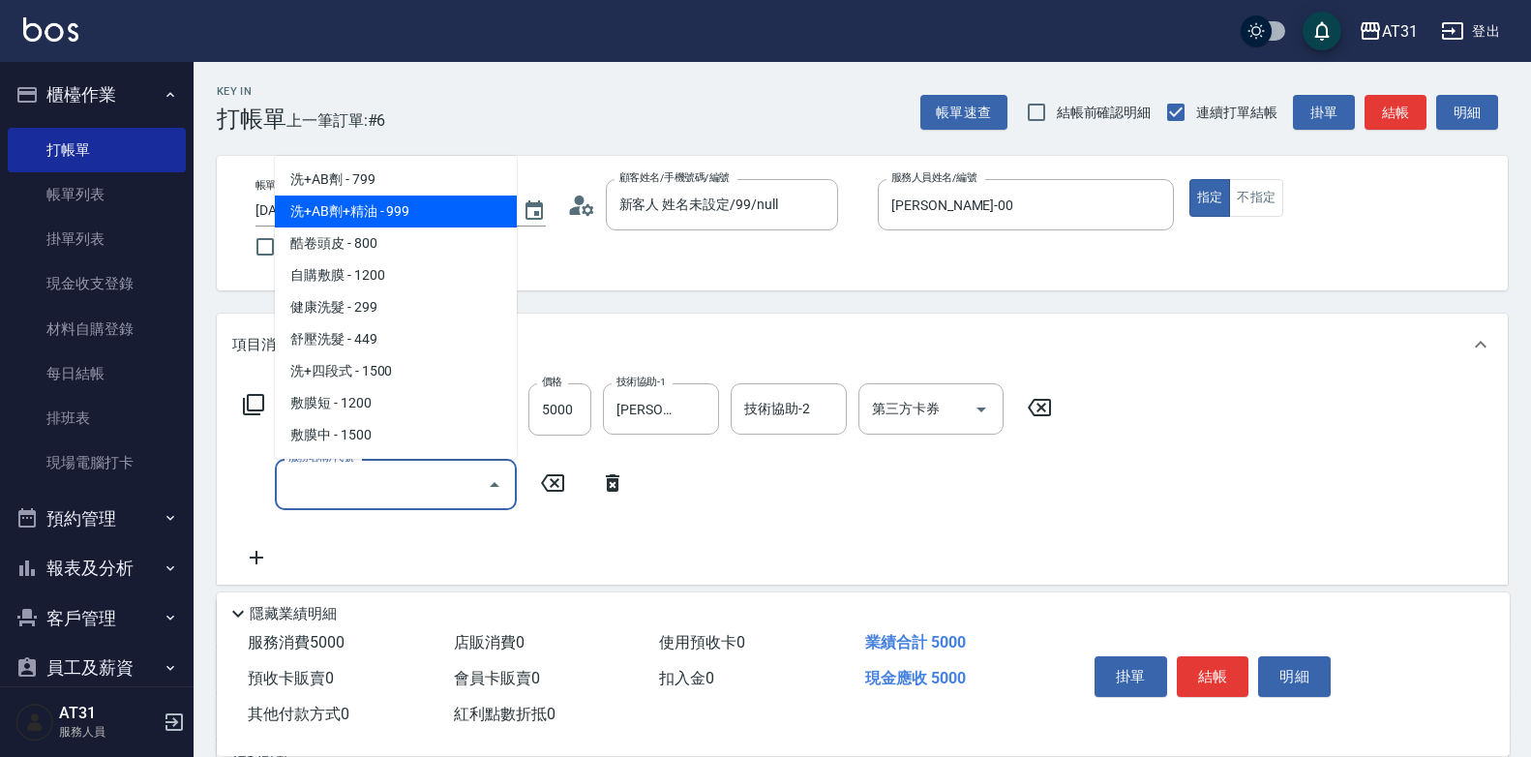
click at [418, 215] on span "洗+AB劑+精油 - 999" at bounding box center [396, 211] width 242 height 32
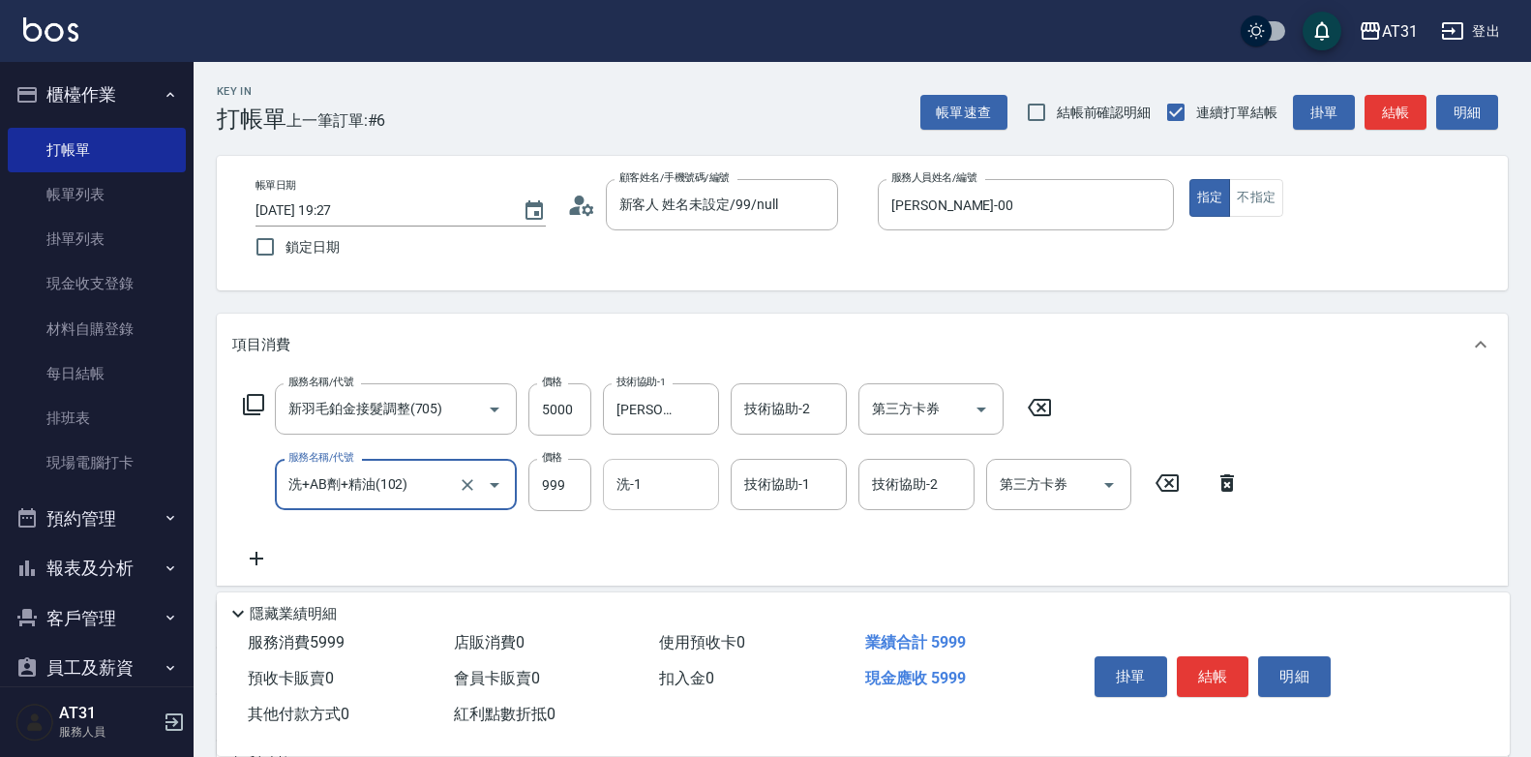
click at [632, 484] on input "洗-1" at bounding box center [660, 484] width 99 height 34
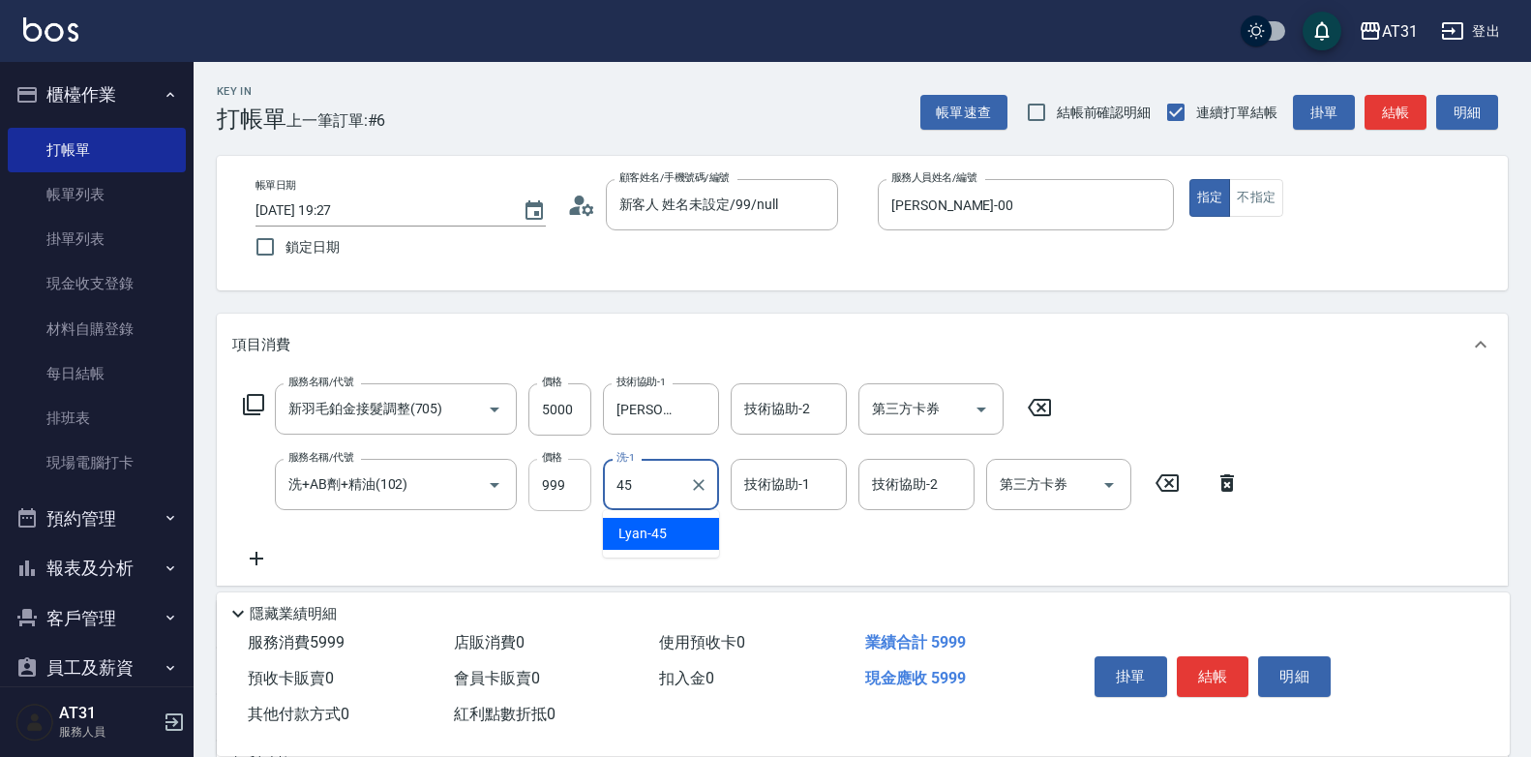
drag, startPoint x: 652, startPoint y: 486, endPoint x: 582, endPoint y: 491, distance: 70.8
click at [582, 491] on div "服務名稱/代號 洗+AB劑+精油(102) 服務名稱/代號 價格 999 價格 洗-1 45 洗-1 技術協助-1 技術協助-1 技術協助-2 技術協助-2 …" at bounding box center [741, 485] width 1019 height 52
drag, startPoint x: 643, startPoint y: 492, endPoint x: 537, endPoint y: 488, distance: 106.5
click at [537, 488] on div "服務名稱/代號 洗+AB劑+精油(102) 服務名稱/代號 價格 999 價格 洗-1 45 洗-1 技術協助-1 技術協助-1 技術協助-2 技術協助-2 …" at bounding box center [741, 485] width 1019 height 52
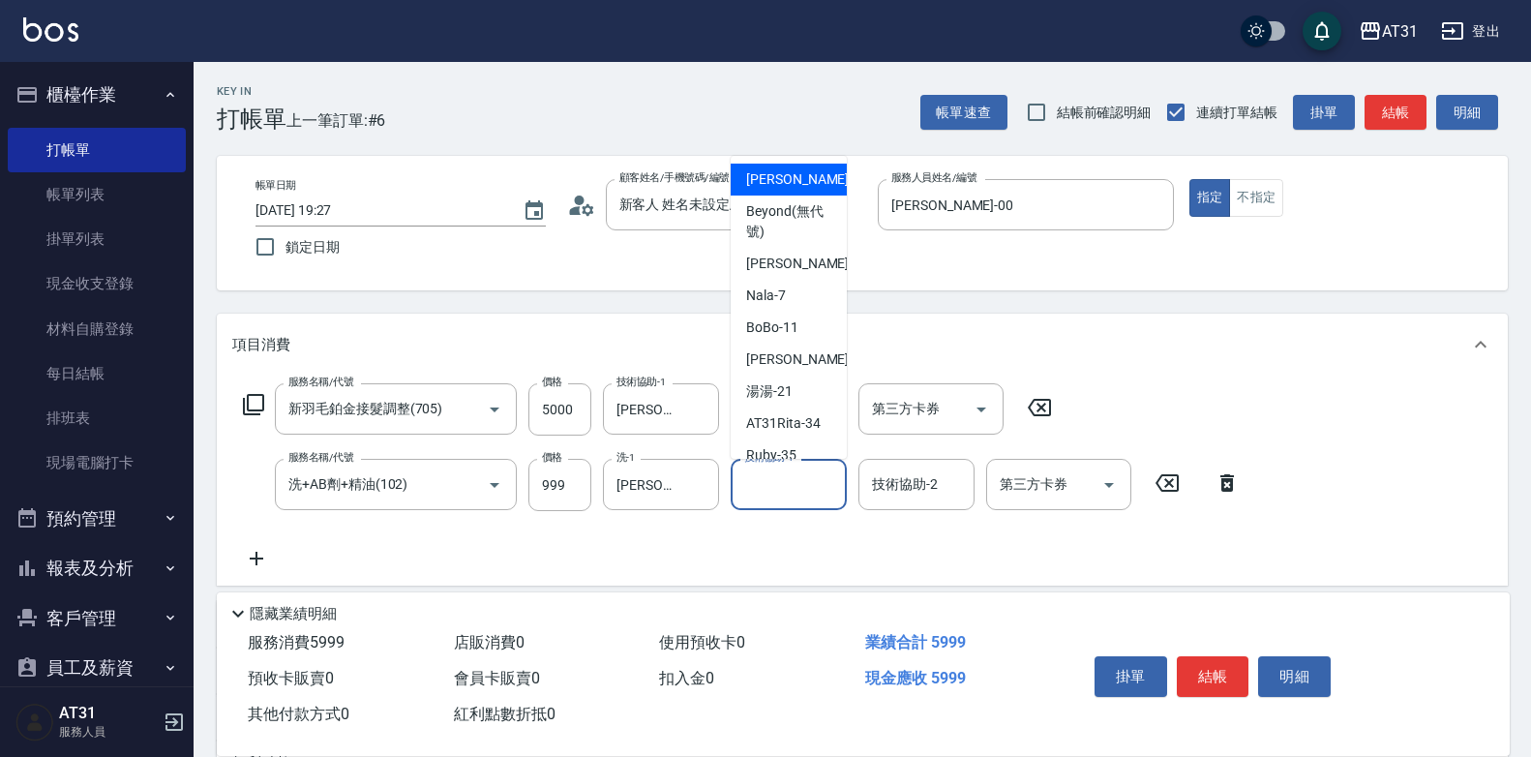
click at [794, 489] on input "技術協助-1" at bounding box center [788, 484] width 99 height 34
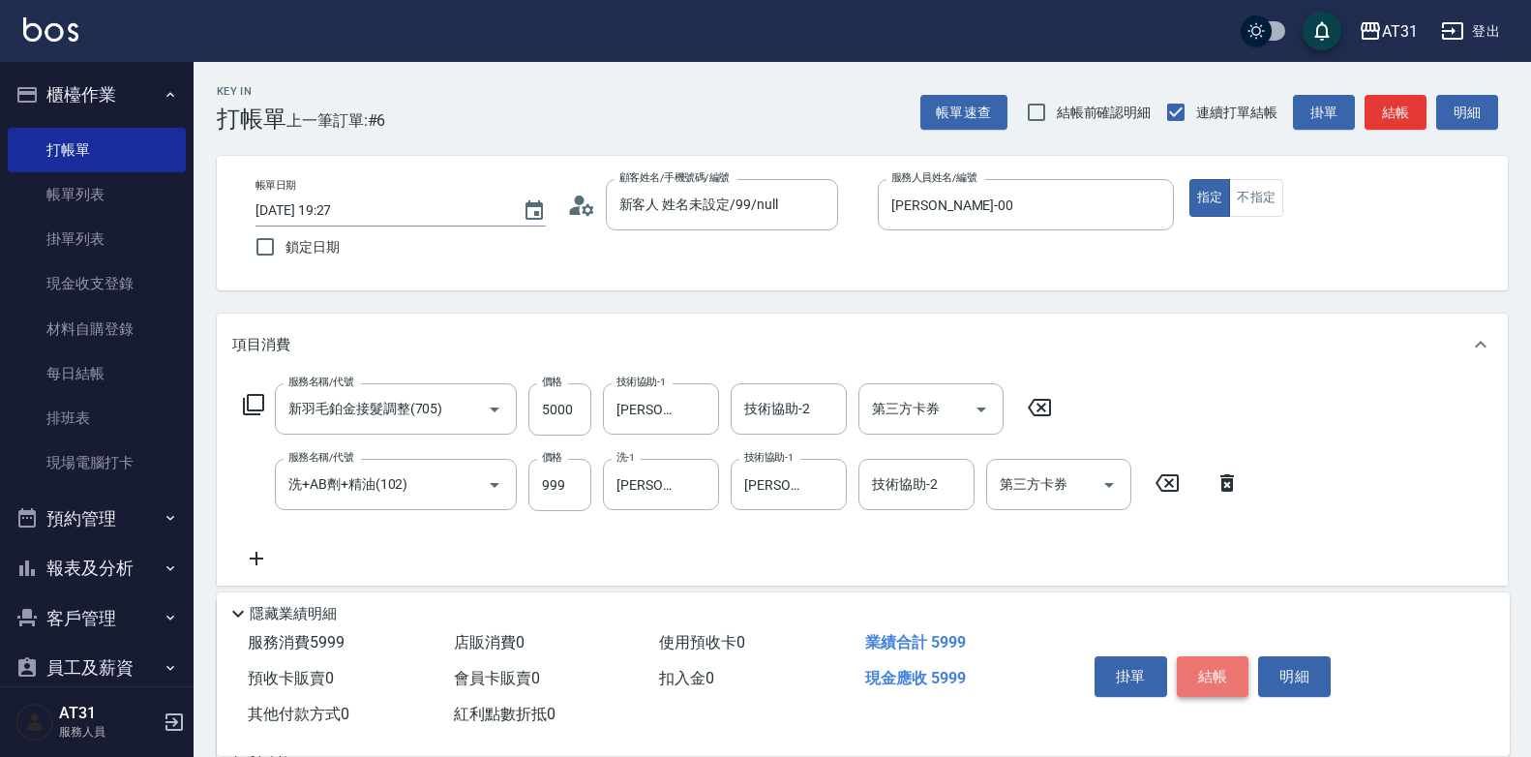
click at [1207, 666] on button "結帳" at bounding box center [1213, 676] width 73 height 41
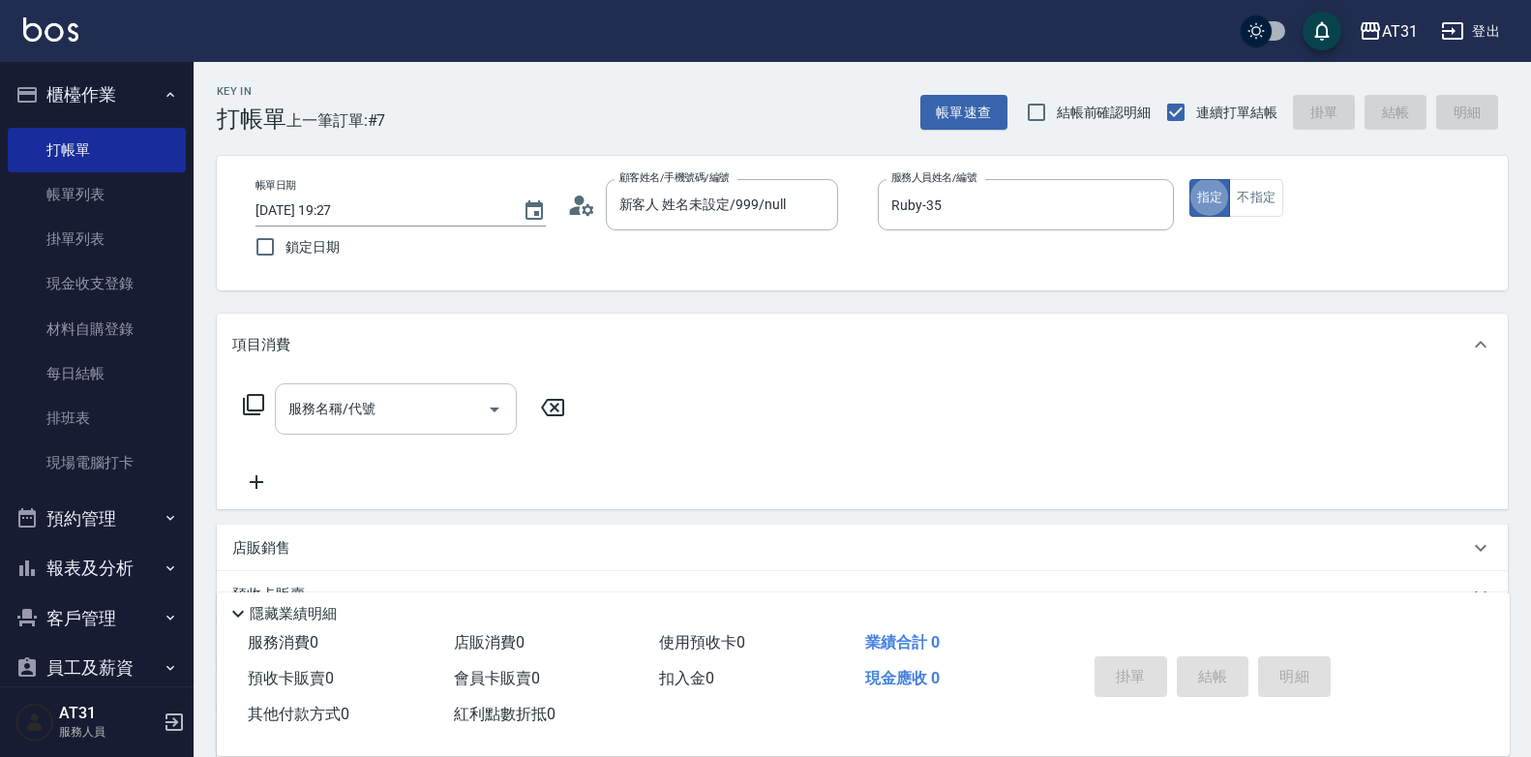
click at [442, 428] on div "服務名稱/代號" at bounding box center [396, 408] width 242 height 51
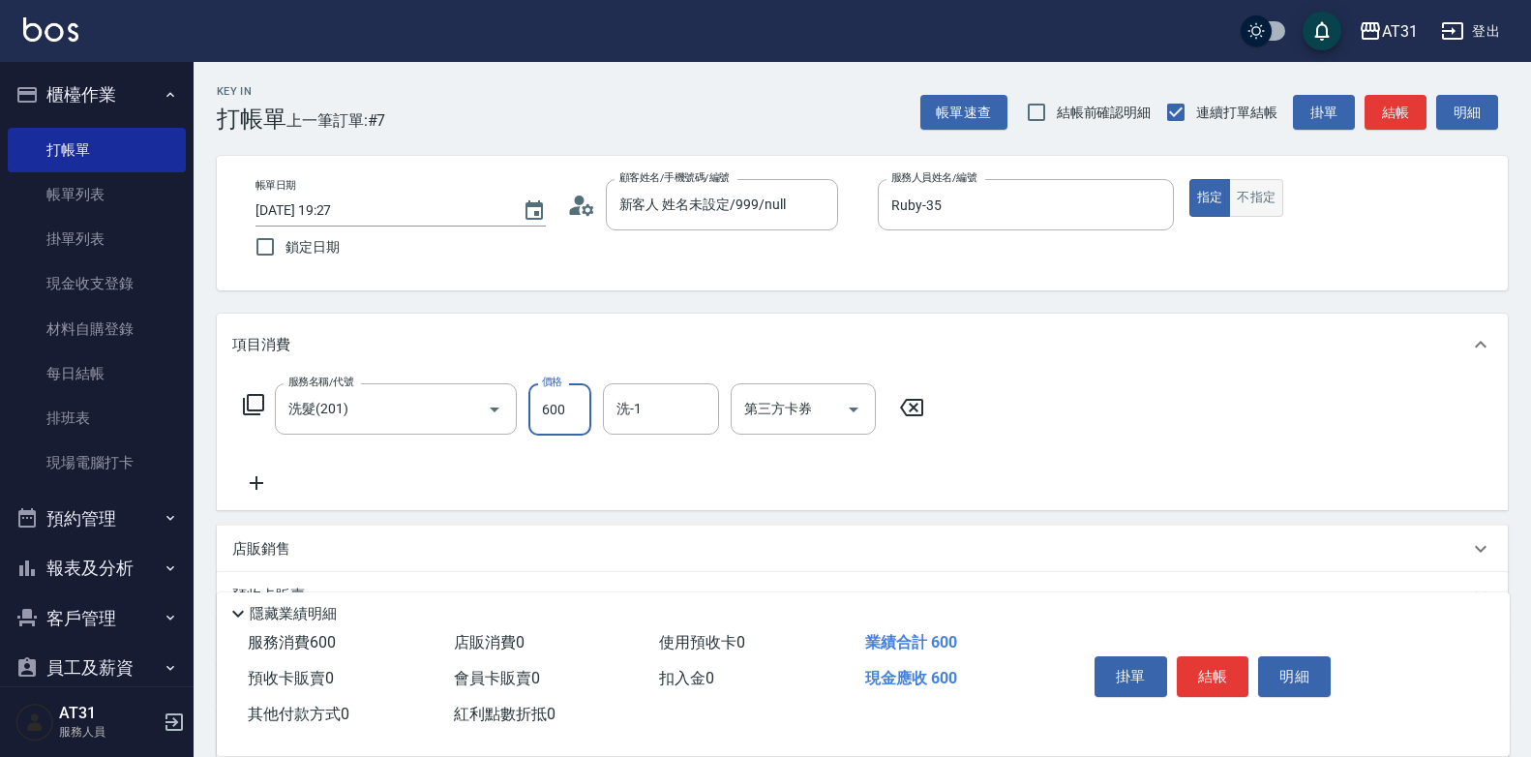
click at [1264, 195] on button "不指定" at bounding box center [1256, 198] width 54 height 38
click at [1208, 659] on button "結帳" at bounding box center [1213, 676] width 73 height 41
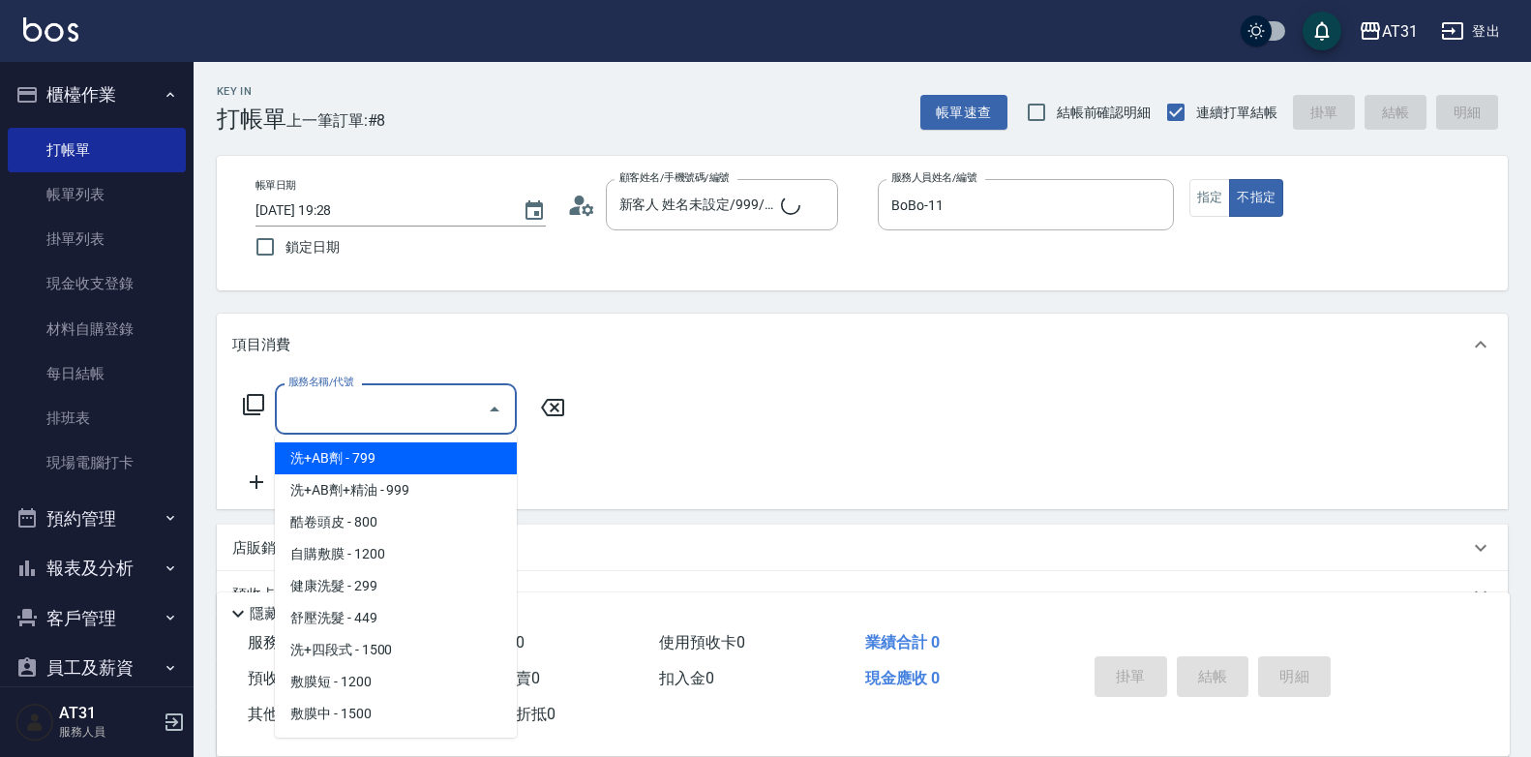
click at [425, 413] on input "服務名稱/代號" at bounding box center [380, 409] width 195 height 34
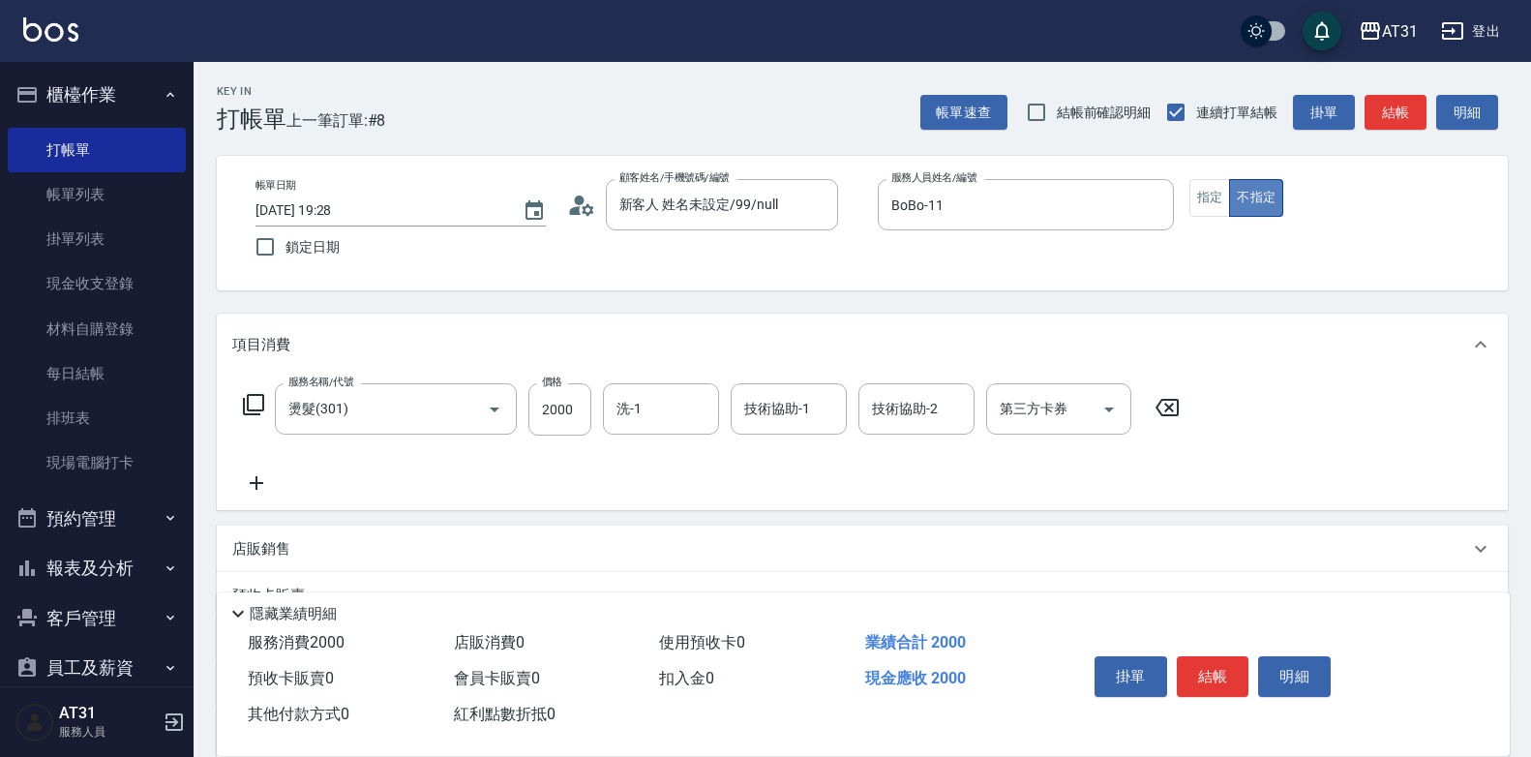
click at [1230, 211] on button "不指定" at bounding box center [1256, 198] width 54 height 38
click at [1224, 210] on button "指定" at bounding box center [1210, 198] width 42 height 38
click at [1220, 665] on button "結帳" at bounding box center [1213, 676] width 73 height 41
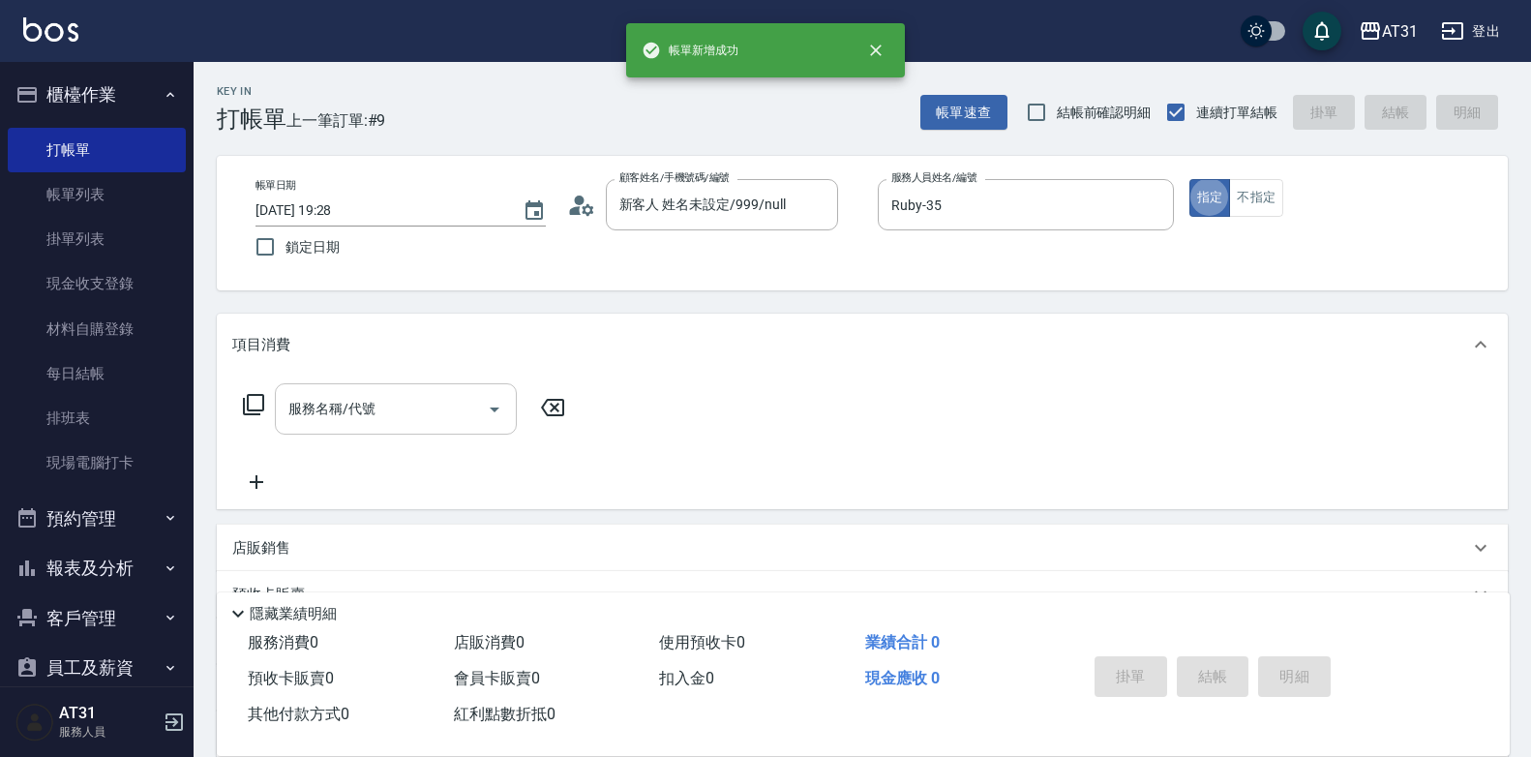
click at [406, 387] on div "服務名稱/代號" at bounding box center [396, 408] width 242 height 51
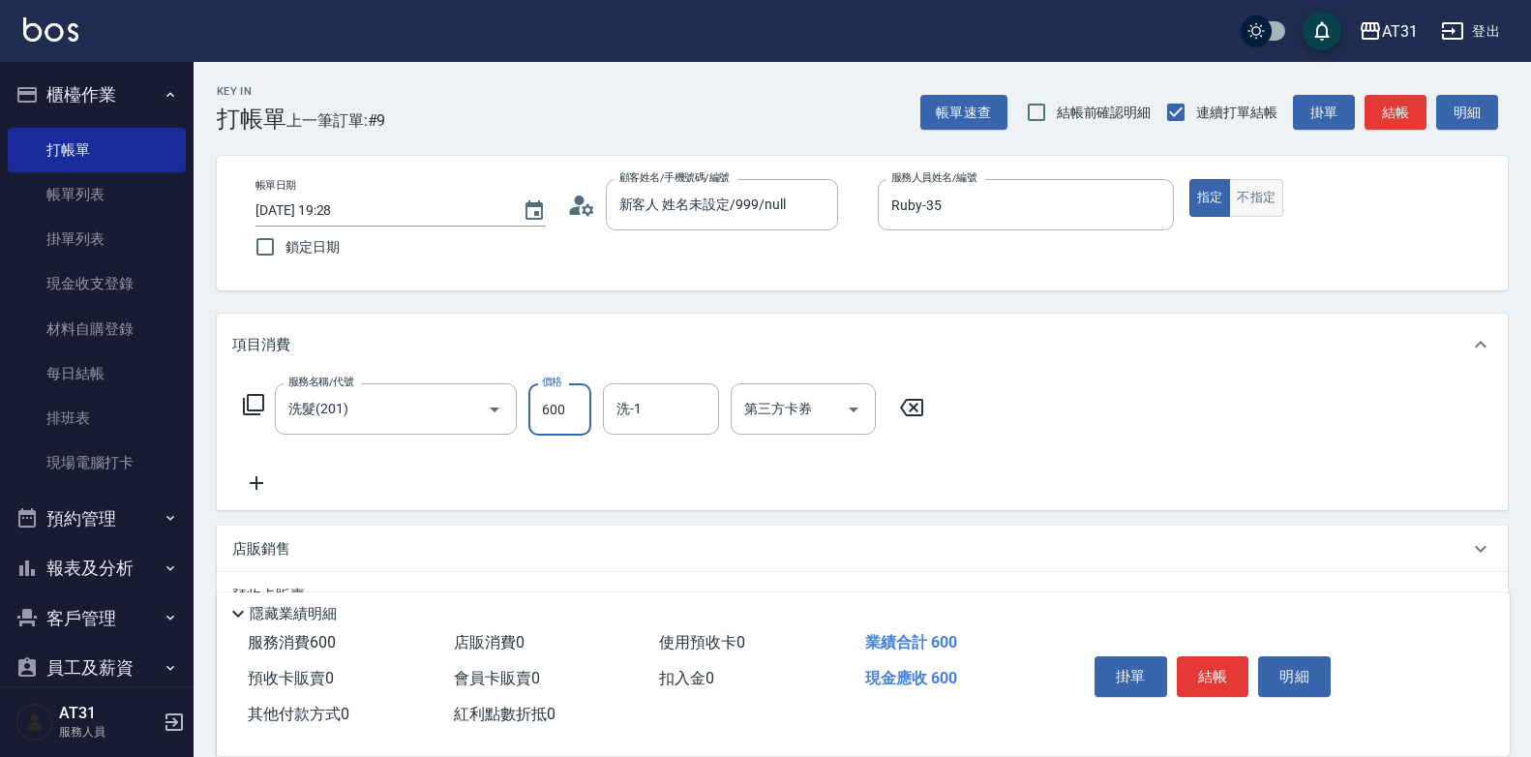
click at [1270, 192] on button "不指定" at bounding box center [1256, 198] width 54 height 38
click at [1222, 656] on button "結帳" at bounding box center [1213, 676] width 73 height 41
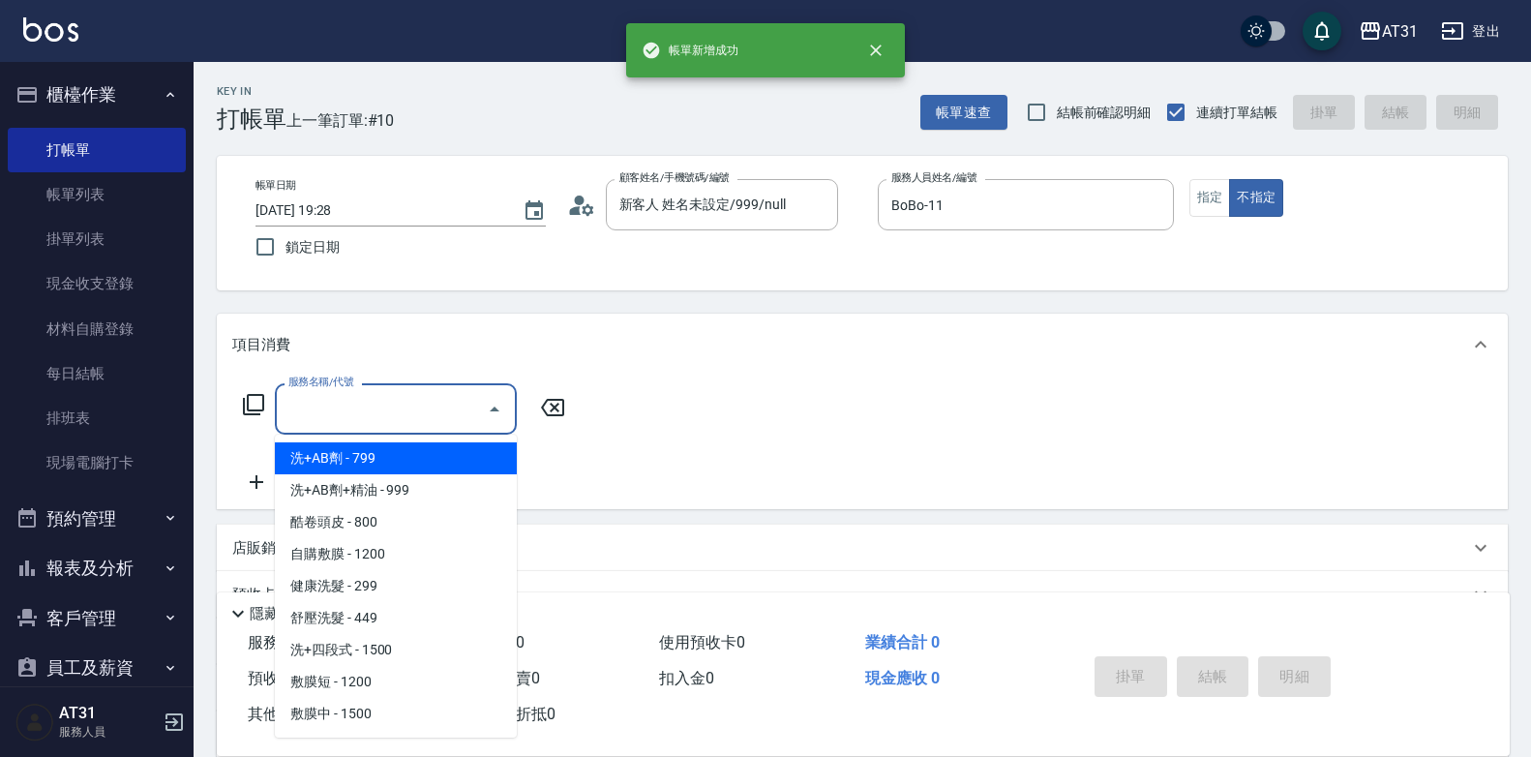
click at [436, 410] on input "服務名稱/代號" at bounding box center [380, 409] width 195 height 34
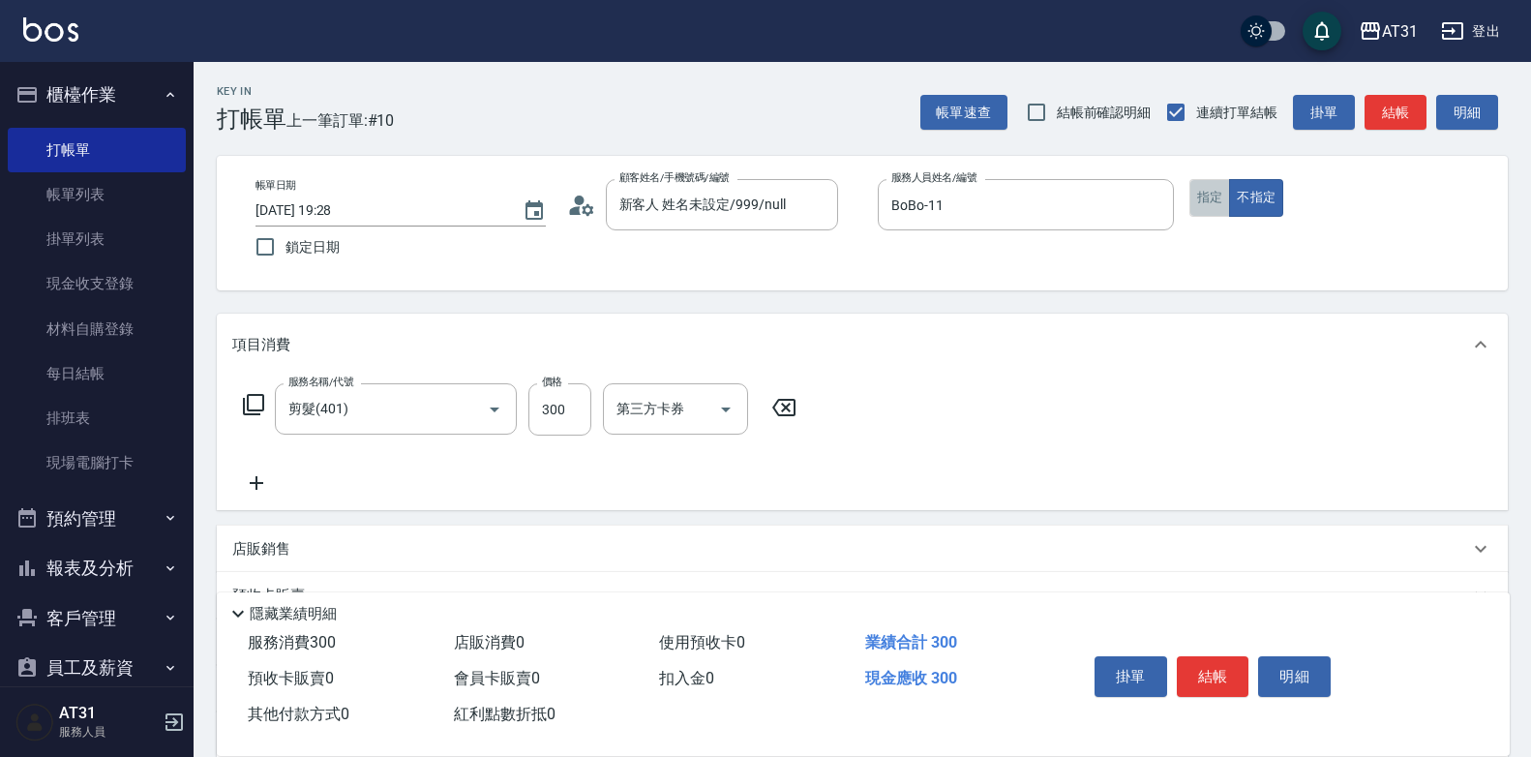
click at [1225, 204] on button "指定" at bounding box center [1210, 198] width 42 height 38
click at [1237, 669] on button "結帳" at bounding box center [1213, 676] width 73 height 41
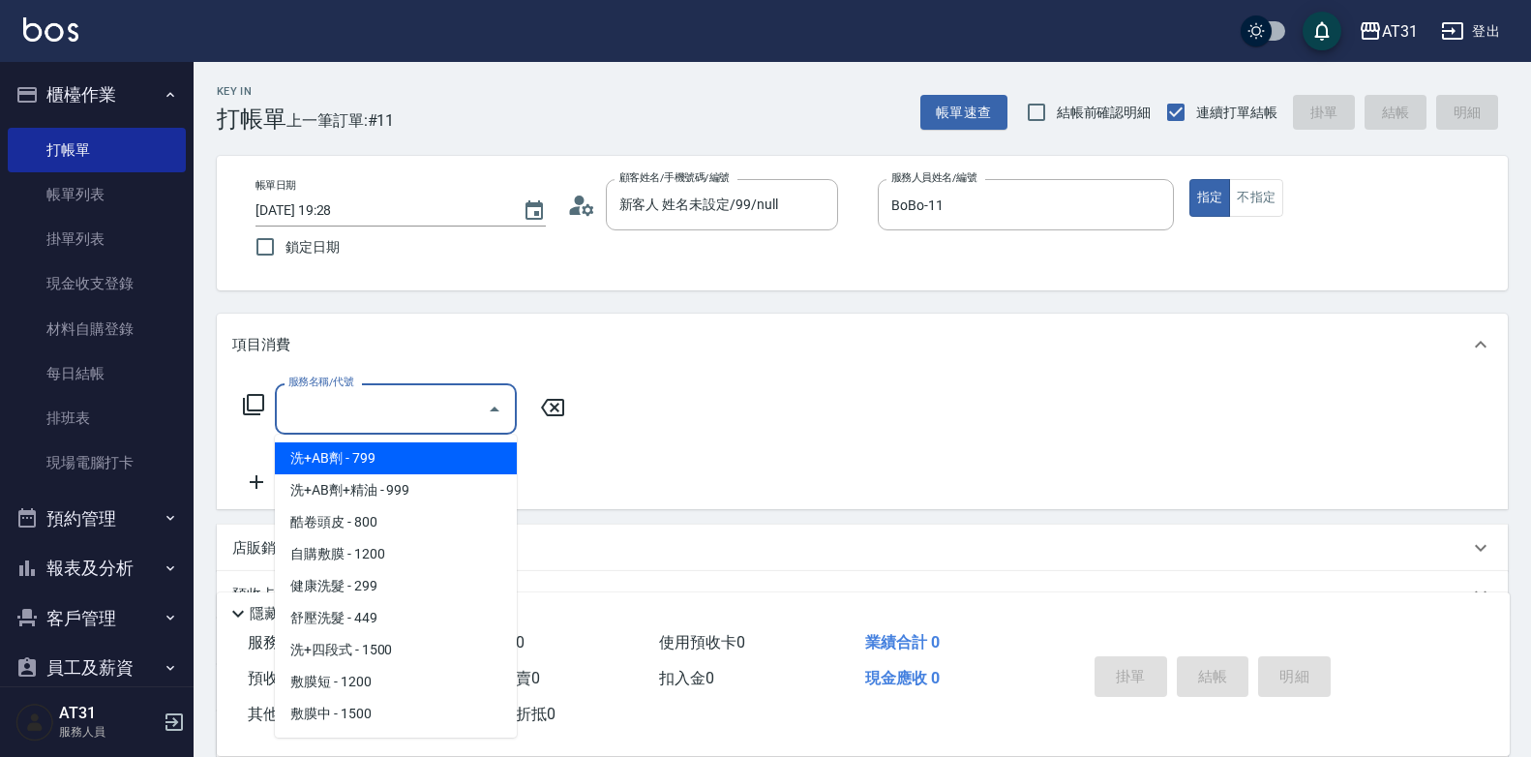
click at [467, 409] on input "服務名稱/代號" at bounding box center [380, 409] width 195 height 34
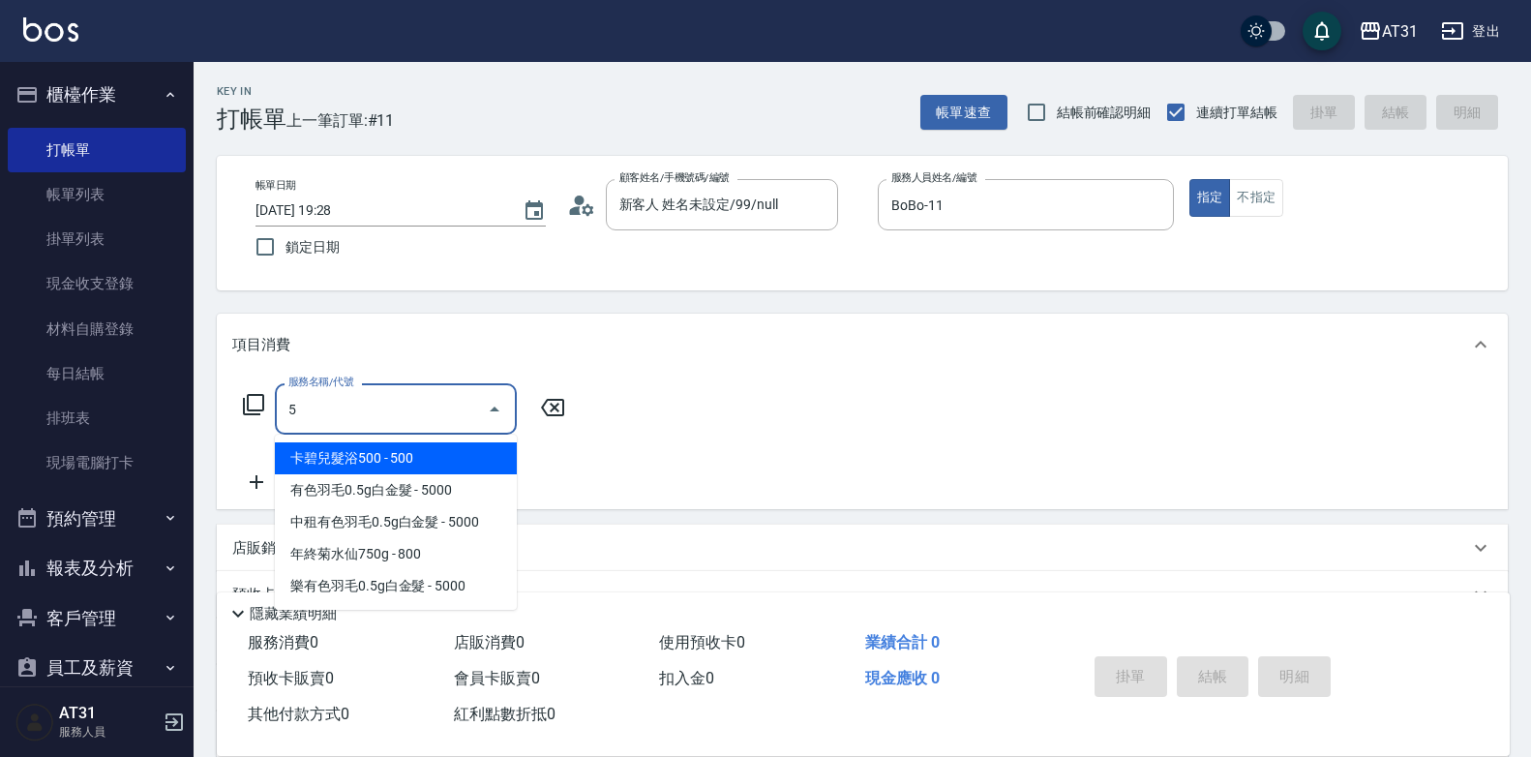
drag, startPoint x: 468, startPoint y: 410, endPoint x: 277, endPoint y: 412, distance: 191.6
click at [277, 412] on div "5 服務名稱/代號" at bounding box center [396, 408] width 242 height 51
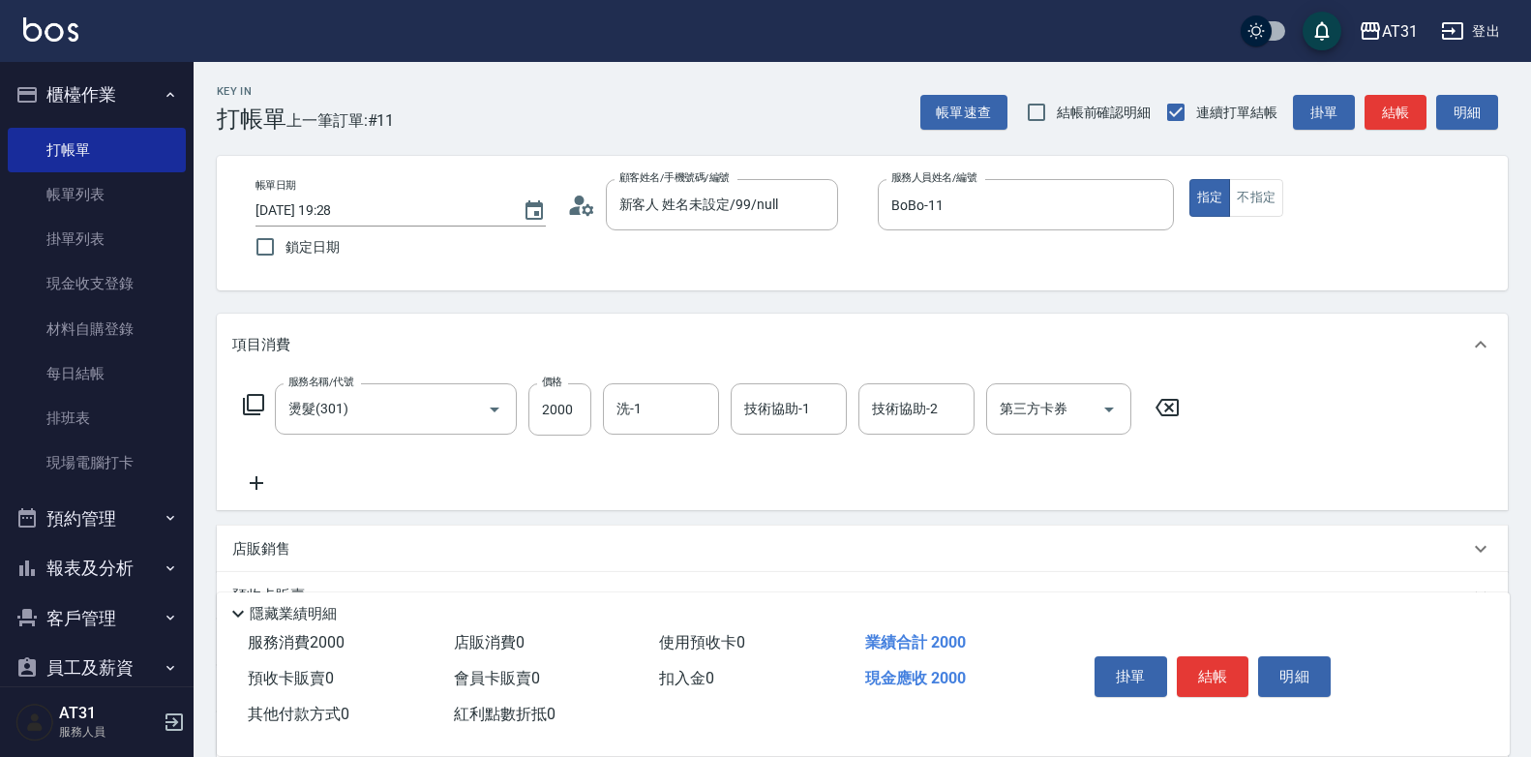
click at [252, 483] on icon at bounding box center [257, 483] width 14 height 14
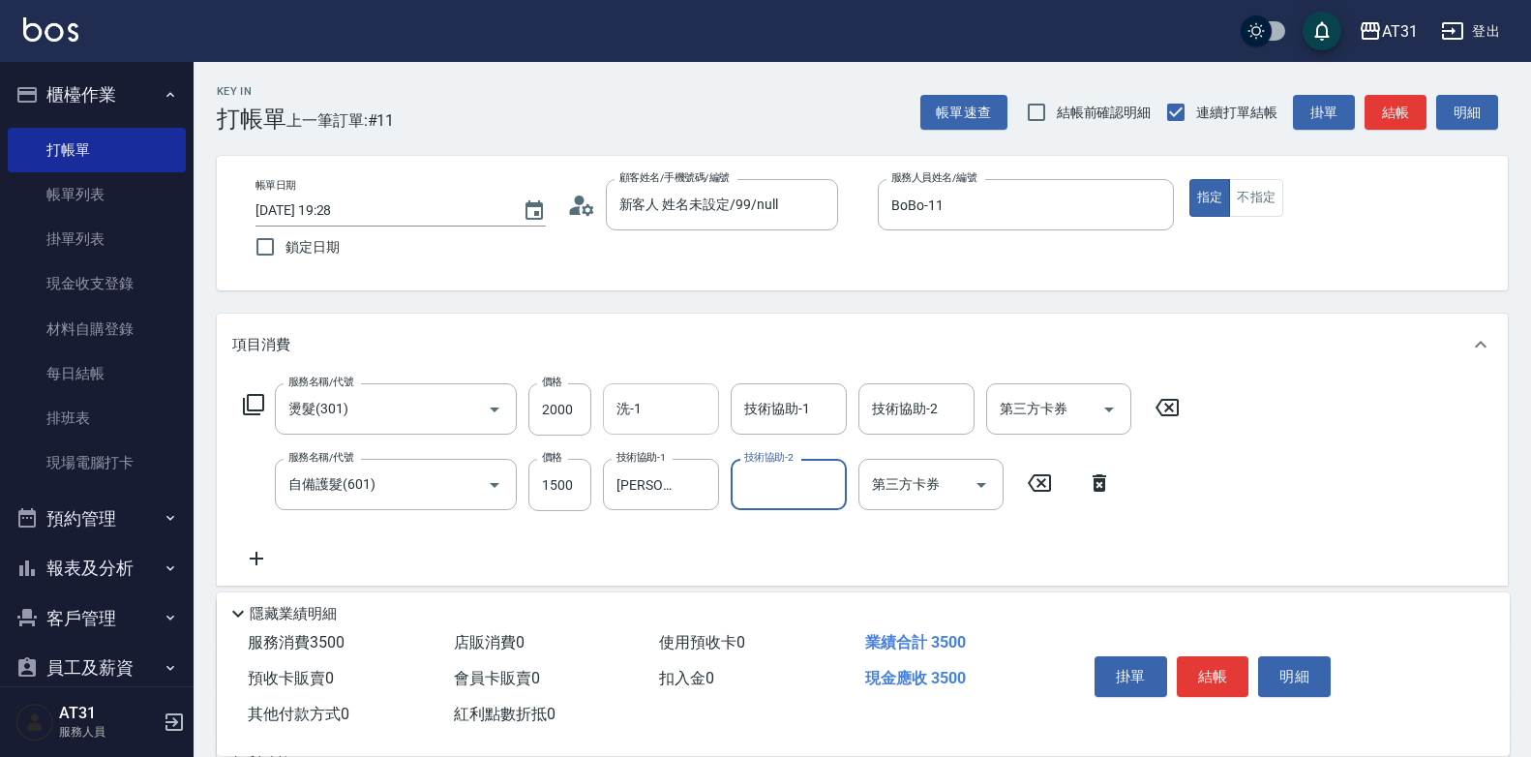
click at [685, 400] on div "洗-1" at bounding box center [661, 408] width 116 height 51
click at [1223, 669] on button "結帳" at bounding box center [1213, 676] width 73 height 41
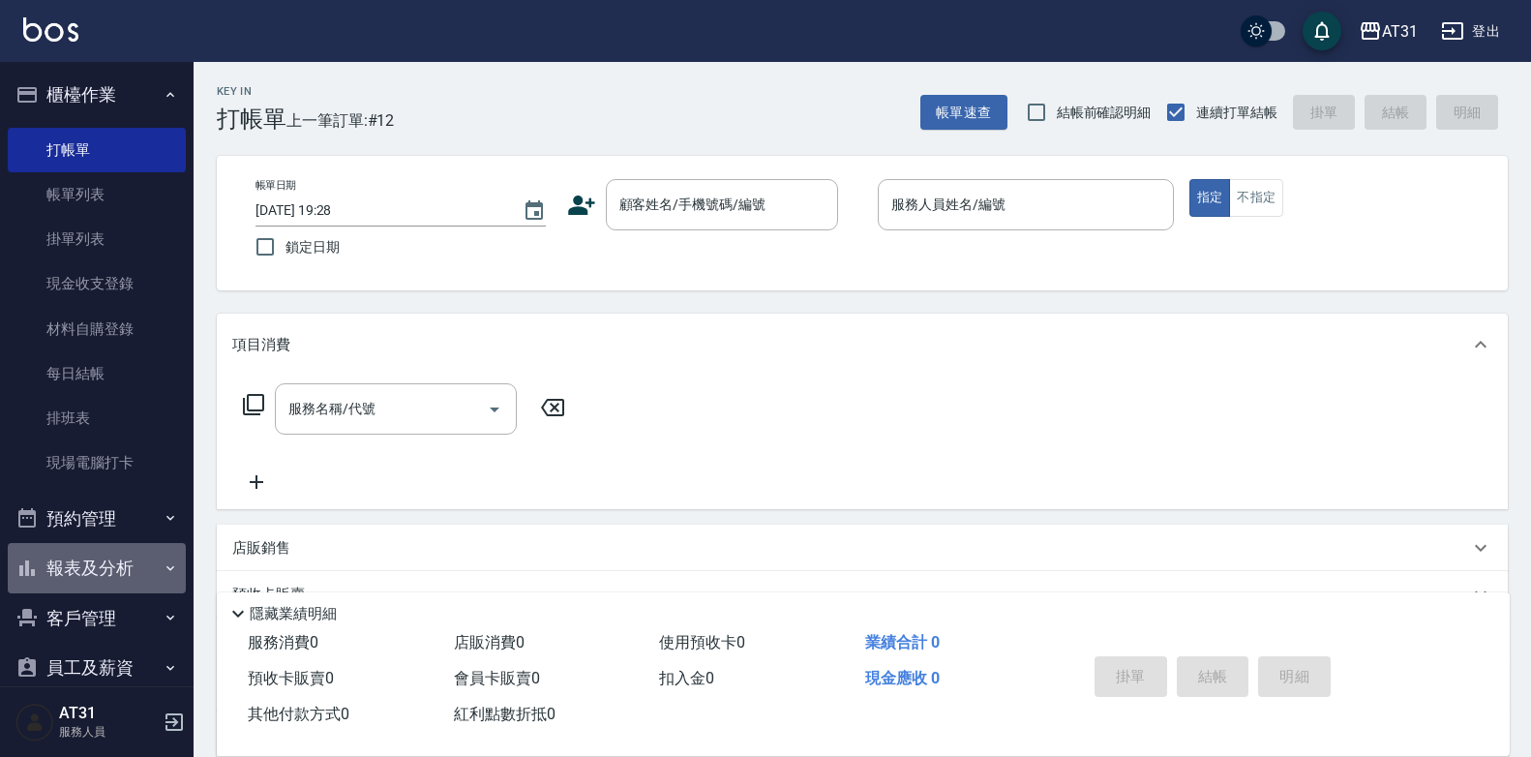
click at [131, 546] on button "報表及分析" at bounding box center [97, 568] width 178 height 50
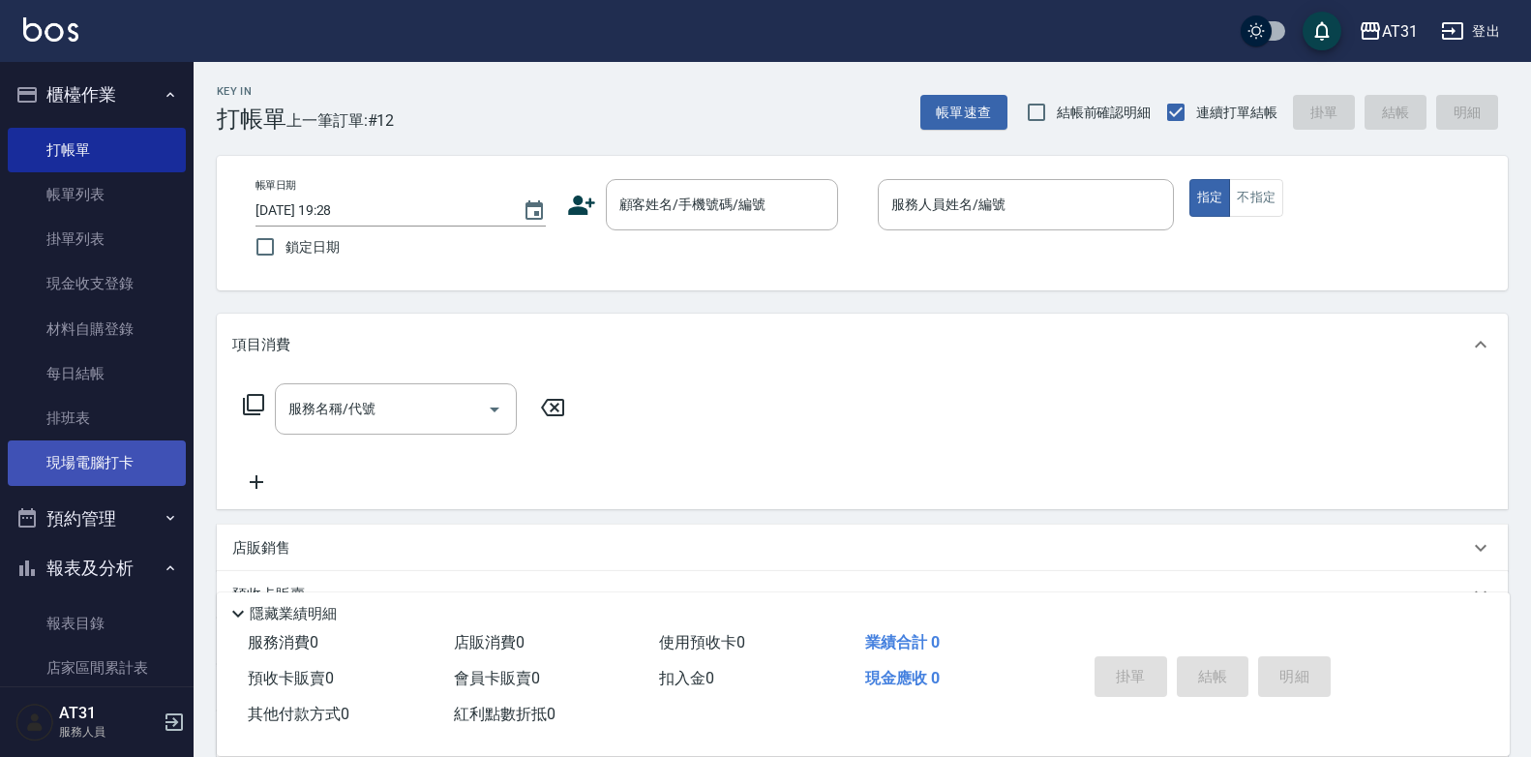
scroll to position [290, 0]
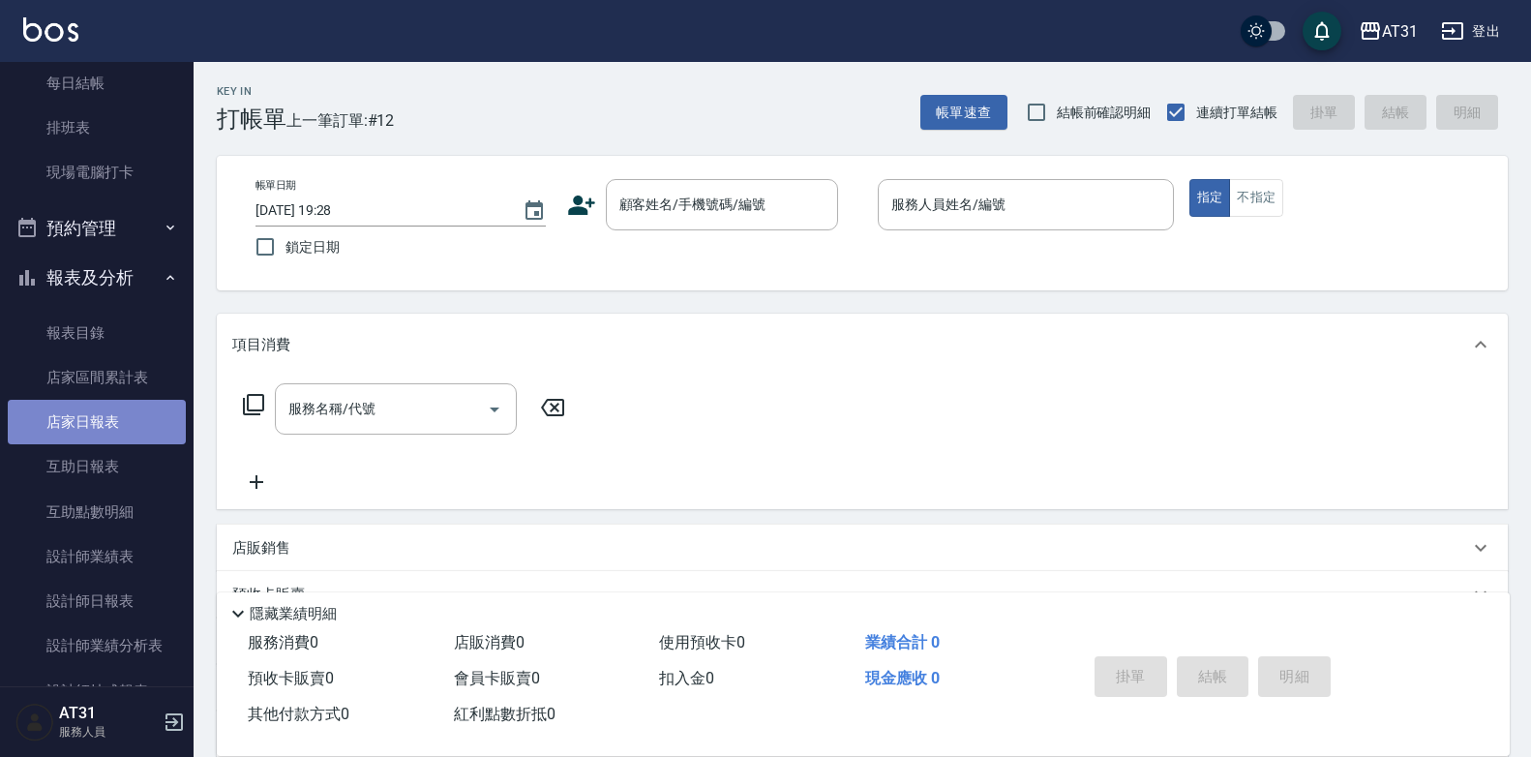
click at [129, 416] on link "店家日報表" at bounding box center [97, 422] width 178 height 45
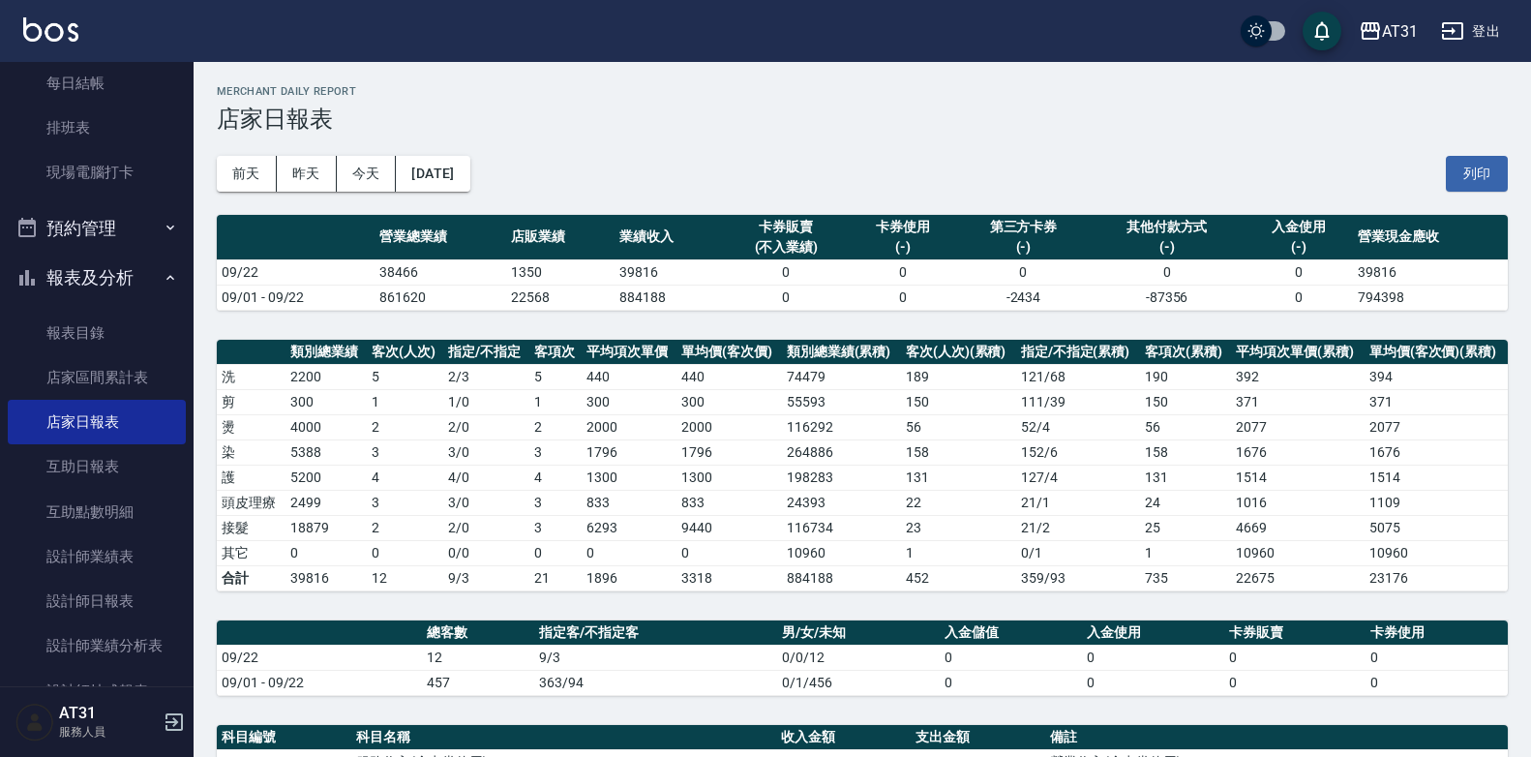
drag, startPoint x: 755, startPoint y: 118, endPoint x: 674, endPoint y: 126, distance: 80.7
click at [674, 126] on h3 "店家日報表" at bounding box center [862, 118] width 1291 height 27
click at [121, 585] on link "設計師日報表" at bounding box center [97, 601] width 178 height 45
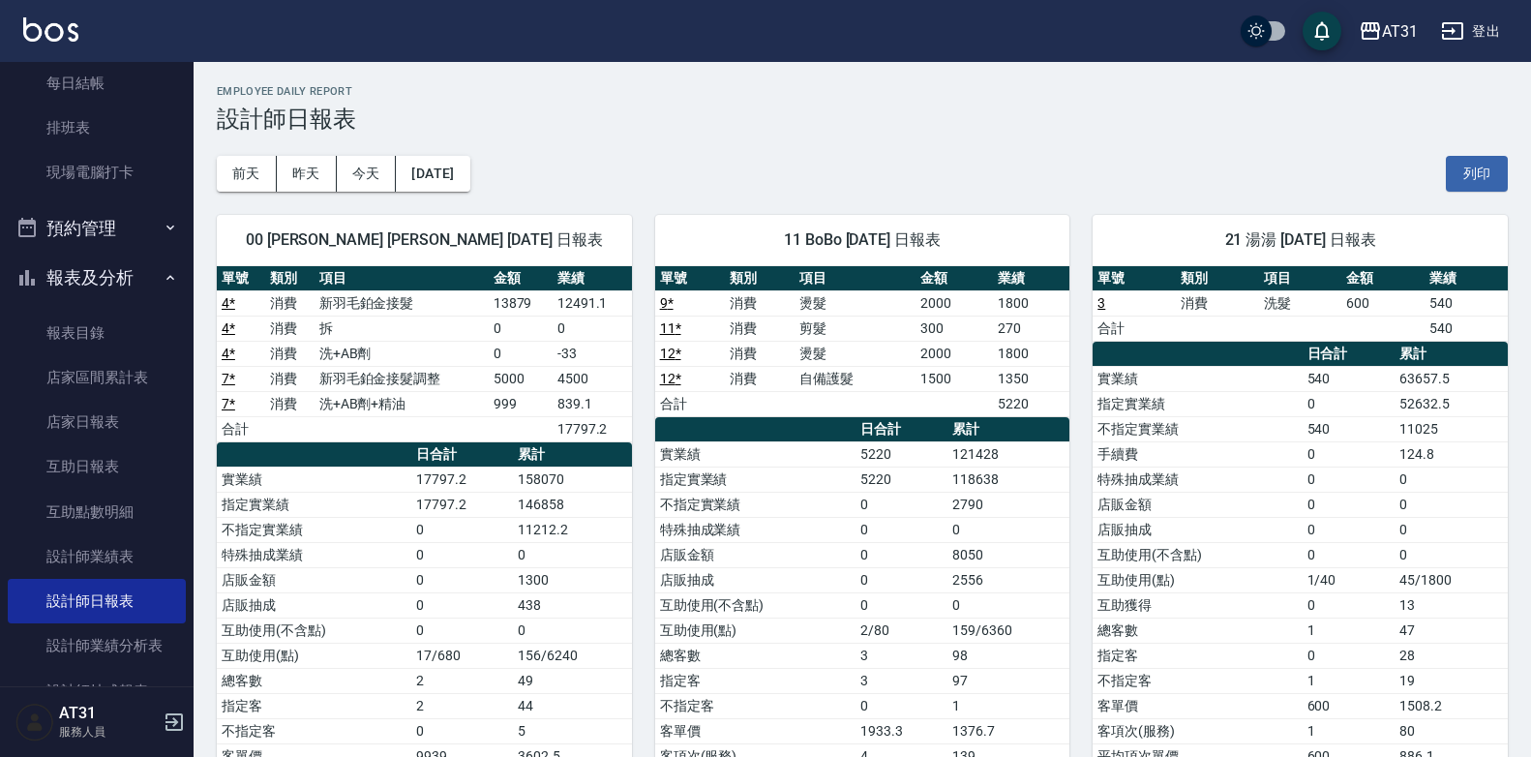
drag, startPoint x: 852, startPoint y: 172, endPoint x: 796, endPoint y: 139, distance: 65.1
drag, startPoint x: 796, startPoint y: 139, endPoint x: 731, endPoint y: 150, distance: 66.6
drag, startPoint x: 731, startPoint y: 150, endPoint x: 675, endPoint y: 139, distance: 56.2
click at [675, 139] on div "[DATE] [DATE] [DATE] [DATE] 列印" at bounding box center [862, 174] width 1291 height 82
drag, startPoint x: 668, startPoint y: 141, endPoint x: 599, endPoint y: 136, distance: 68.9
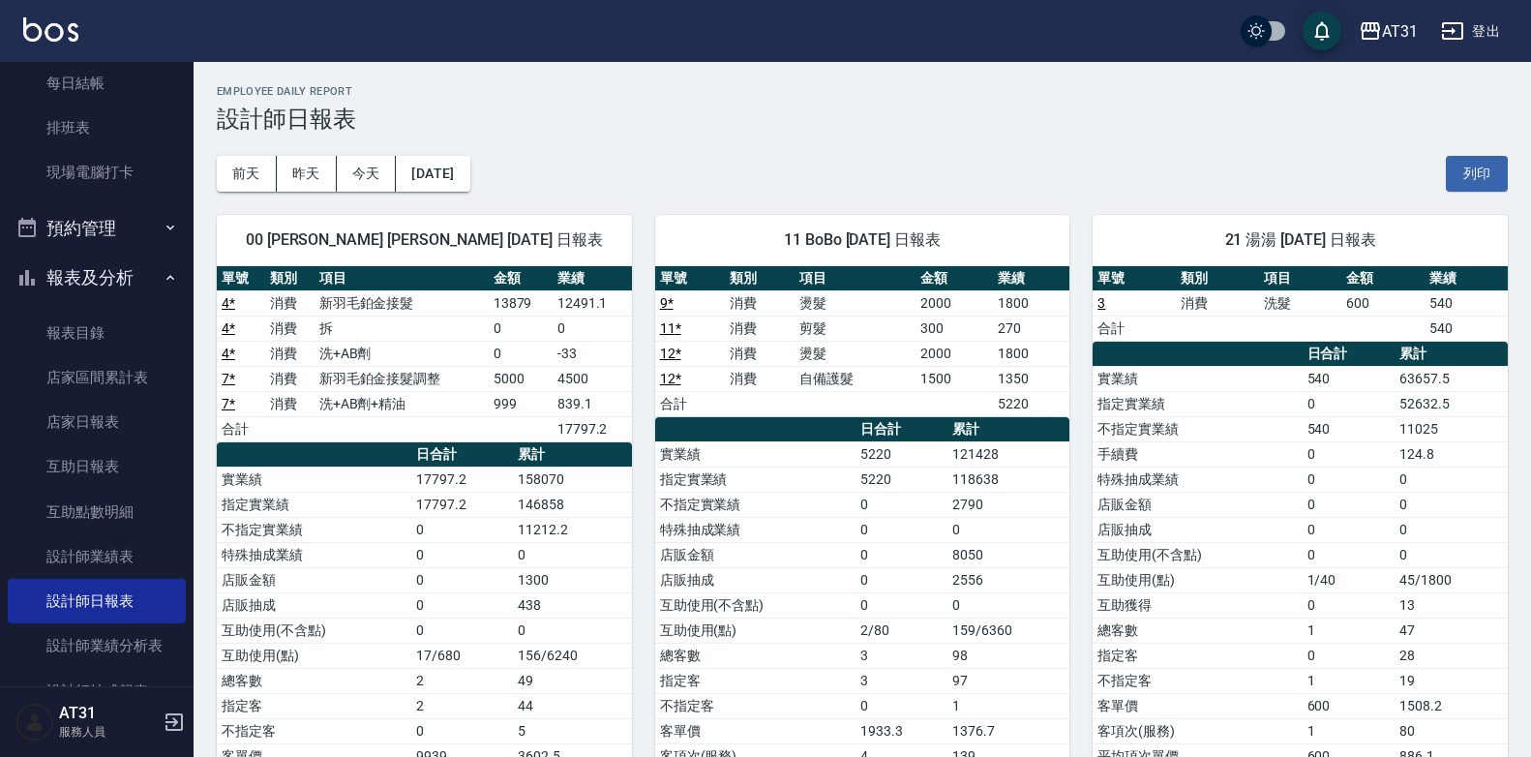
click at [599, 136] on div "[DATE] [DATE] [DATE] [DATE] 列印" at bounding box center [862, 174] width 1291 height 82
drag, startPoint x: 819, startPoint y: 147, endPoint x: 798, endPoint y: 148, distance: 20.3
drag, startPoint x: 798, startPoint y: 148, endPoint x: 723, endPoint y: 136, distance: 76.4
click at [723, 136] on div "[DATE] [DATE] [DATE] [DATE] 列印" at bounding box center [862, 174] width 1291 height 82
drag, startPoint x: 723, startPoint y: 135, endPoint x: 656, endPoint y: 142, distance: 67.1
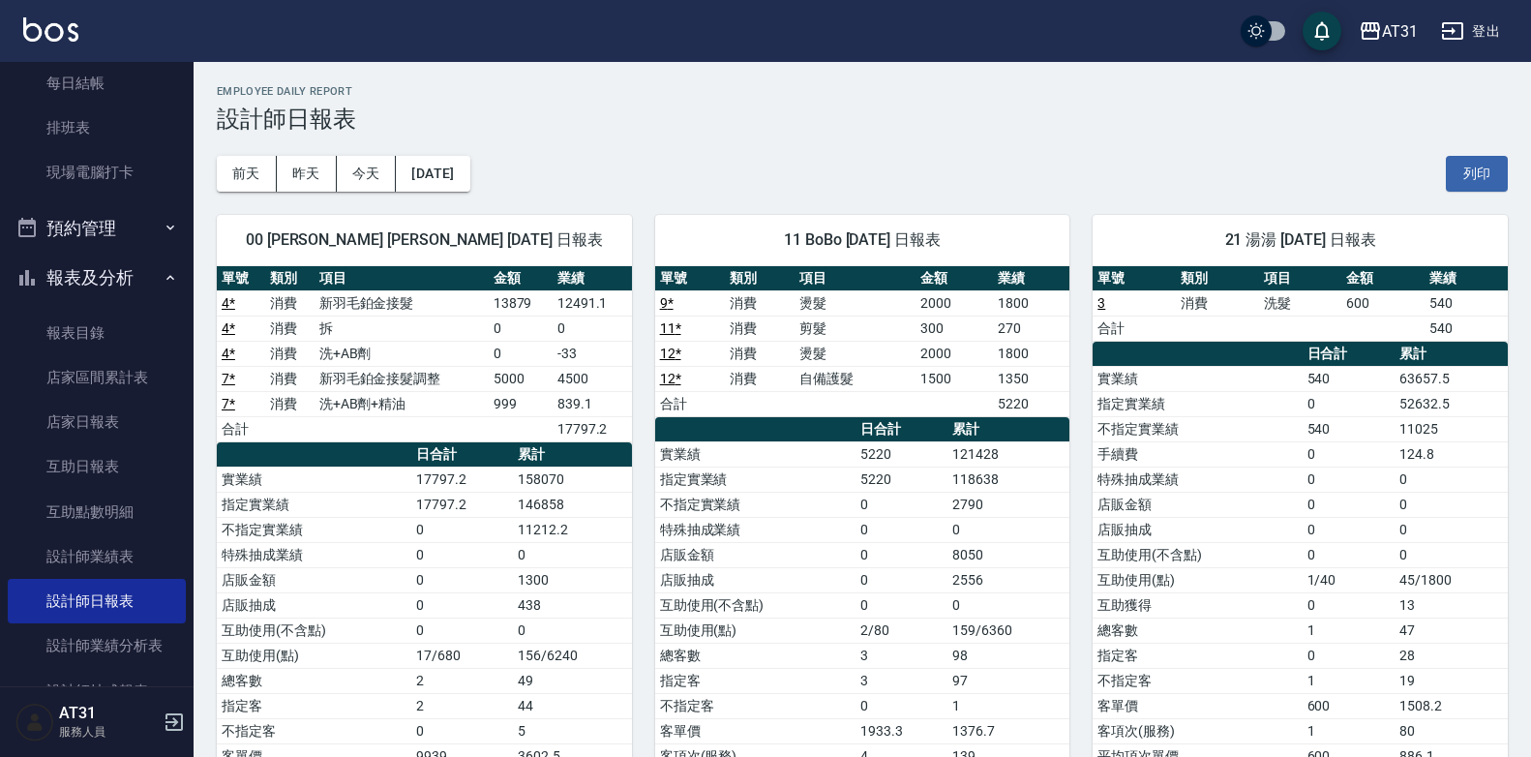
click at [656, 142] on div "[DATE] [DATE] [DATE] [DATE] 列印" at bounding box center [862, 174] width 1291 height 82
drag, startPoint x: 1249, startPoint y: 381, endPoint x: 1175, endPoint y: 375, distance: 74.7
drag, startPoint x: 1175, startPoint y: 375, endPoint x: 892, endPoint y: 379, distance: 282.6
click at [892, 379] on td "自備護髮" at bounding box center [854, 378] width 121 height 25
drag, startPoint x: 584, startPoint y: 466, endPoint x: 504, endPoint y: 487, distance: 82.8
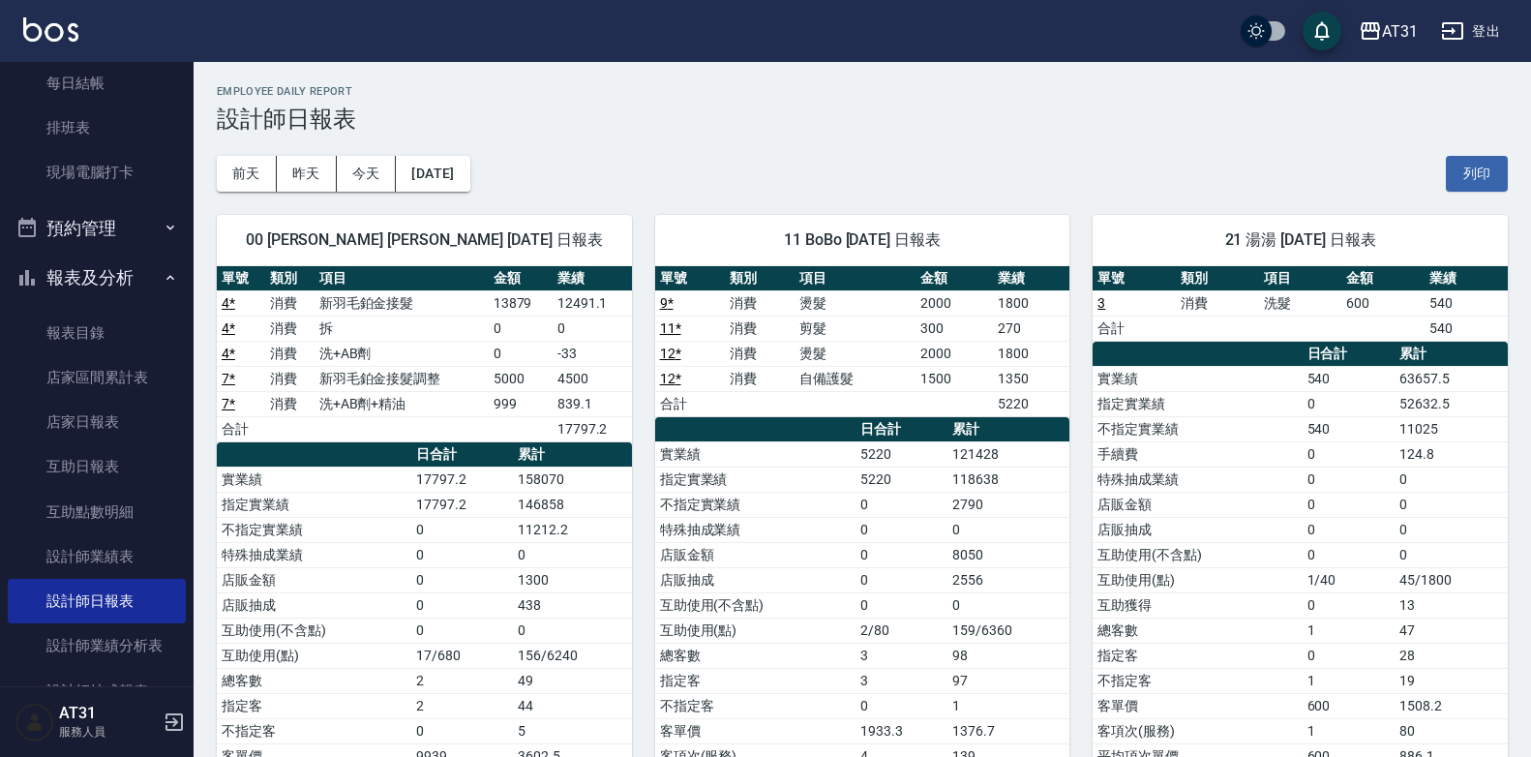
click at [508, 493] on td "17797.2" at bounding box center [462, 504] width 102 height 25
click at [367, 304] on td "新羽毛鉑金接髮" at bounding box center [401, 302] width 174 height 25
click at [385, 351] on td "洗+AB劑" at bounding box center [401, 353] width 174 height 25
click at [397, 395] on td "洗+AB劑+精油" at bounding box center [401, 403] width 174 height 25
click at [440, 359] on td "洗+AB劑" at bounding box center [401, 353] width 174 height 25
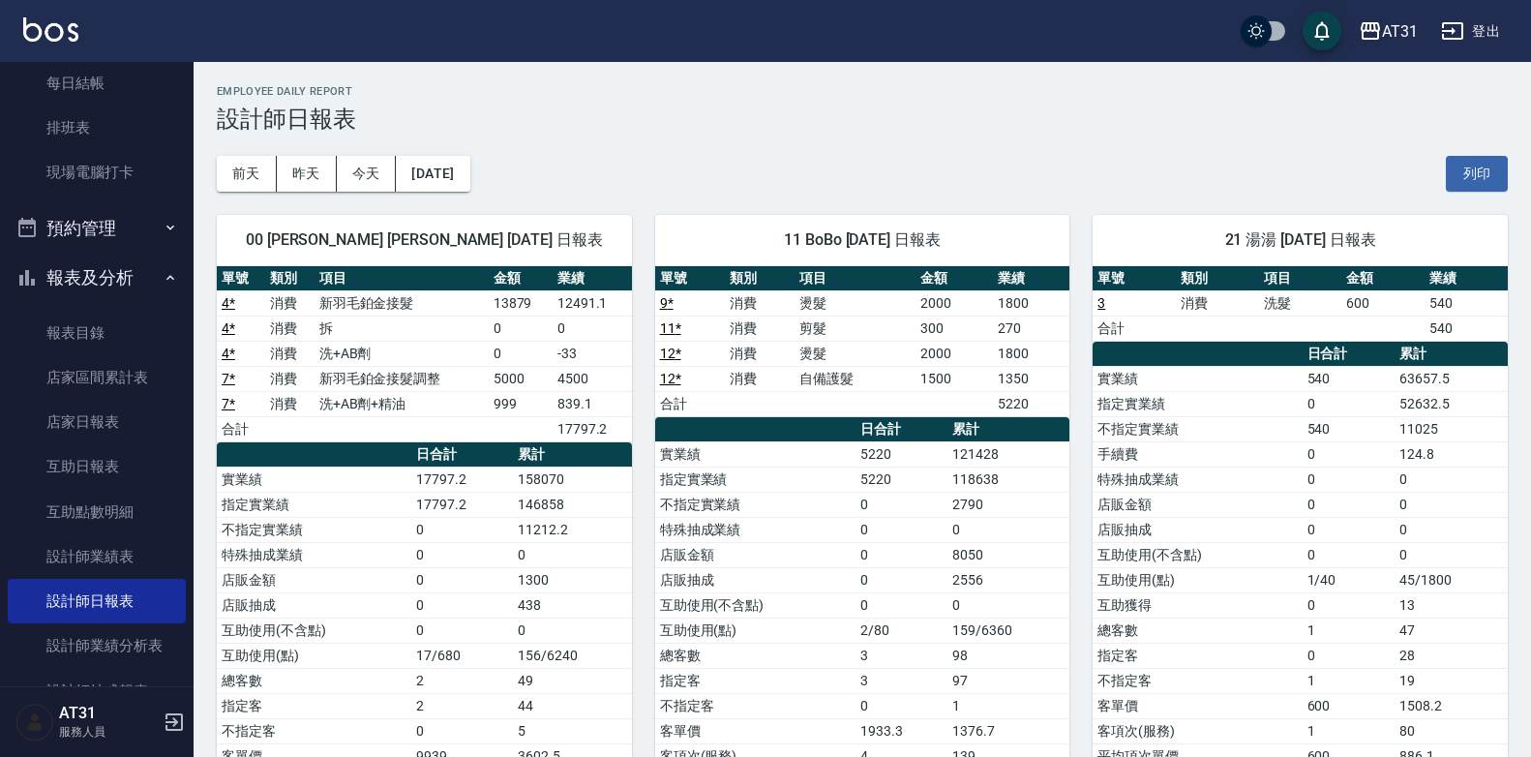
click at [541, 338] on td "0" at bounding box center [521, 327] width 64 height 25
click at [570, 349] on td "-33" at bounding box center [591, 353] width 79 height 25
drag, startPoint x: 587, startPoint y: 490, endPoint x: 481, endPoint y: 502, distance: 107.2
drag, startPoint x: 481, startPoint y: 502, endPoint x: 421, endPoint y: 524, distance: 64.0
click at [421, 524] on td "0" at bounding box center [462, 529] width 102 height 25
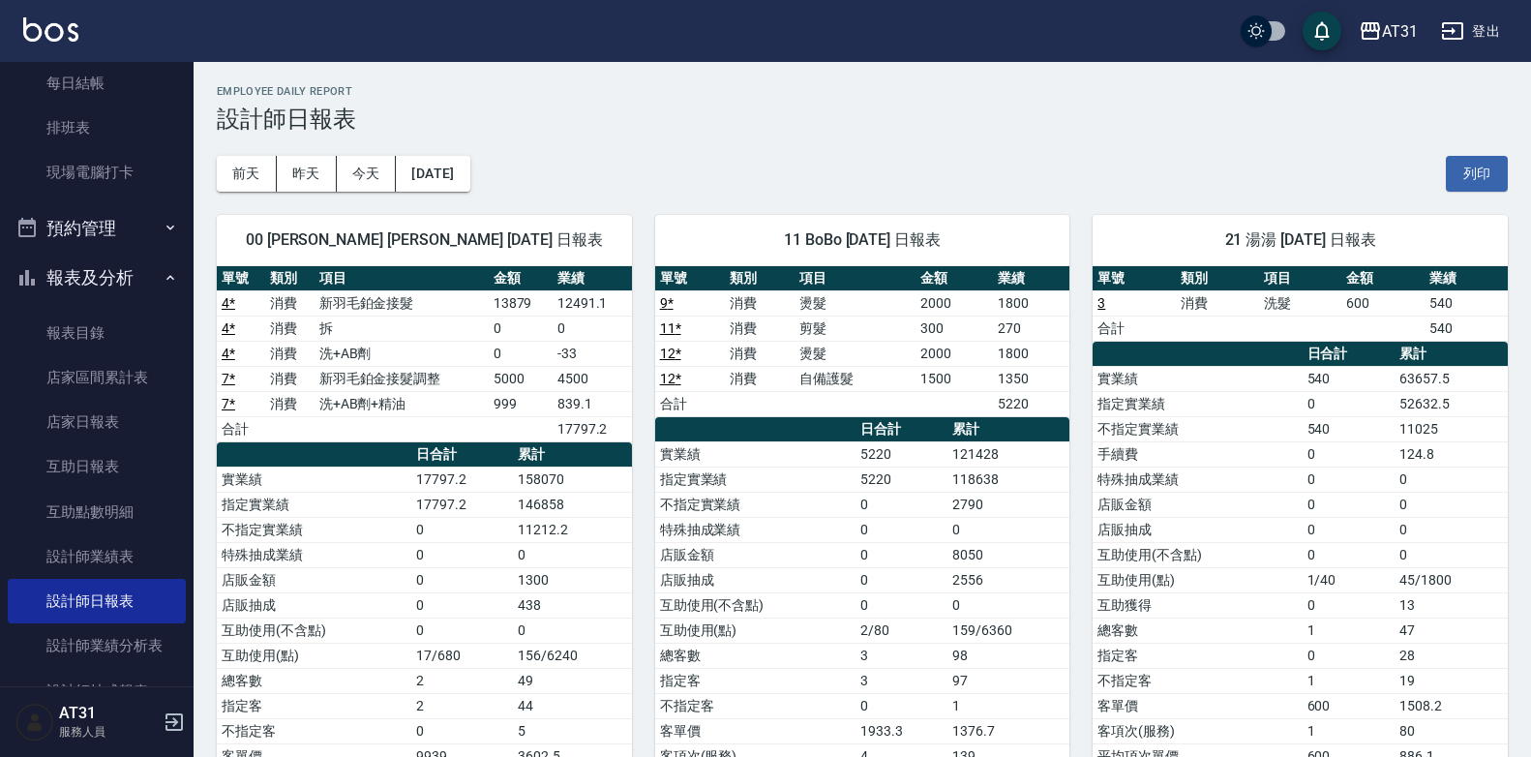
drag, startPoint x: 552, startPoint y: 553, endPoint x: 453, endPoint y: 541, distance: 100.4
drag, startPoint x: 453, startPoint y: 541, endPoint x: 407, endPoint y: 538, distance: 45.6
click at [407, 538] on td "不指定實業績" at bounding box center [314, 529] width 194 height 25
drag, startPoint x: 407, startPoint y: 538, endPoint x: 350, endPoint y: 552, distance: 58.9
click at [350, 552] on td "特殊抽成業績" at bounding box center [314, 554] width 194 height 25
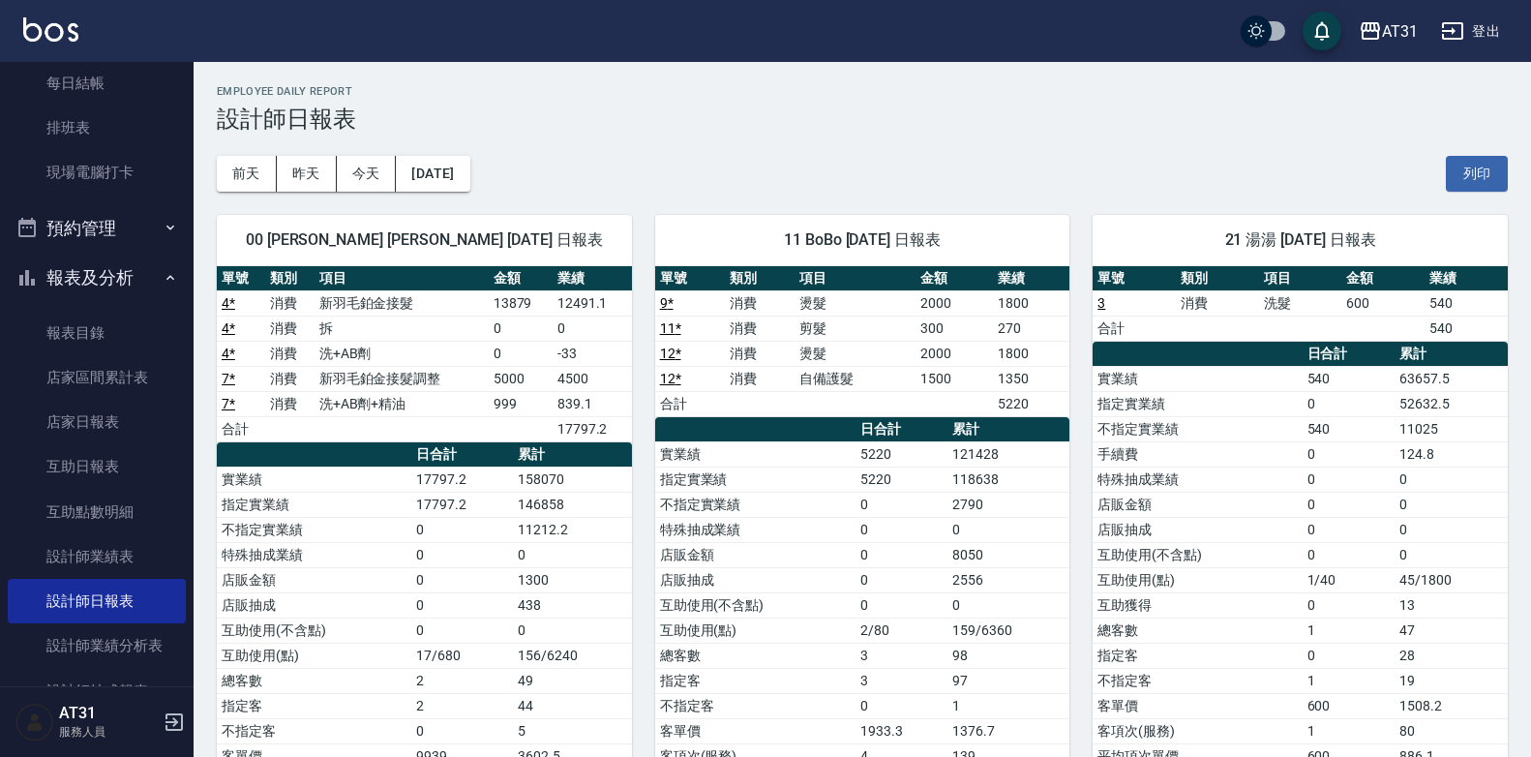
drag, startPoint x: 484, startPoint y: 543, endPoint x: 385, endPoint y: 550, distance: 98.9
click at [385, 549] on td "特殊抽成業績" at bounding box center [314, 554] width 194 height 25
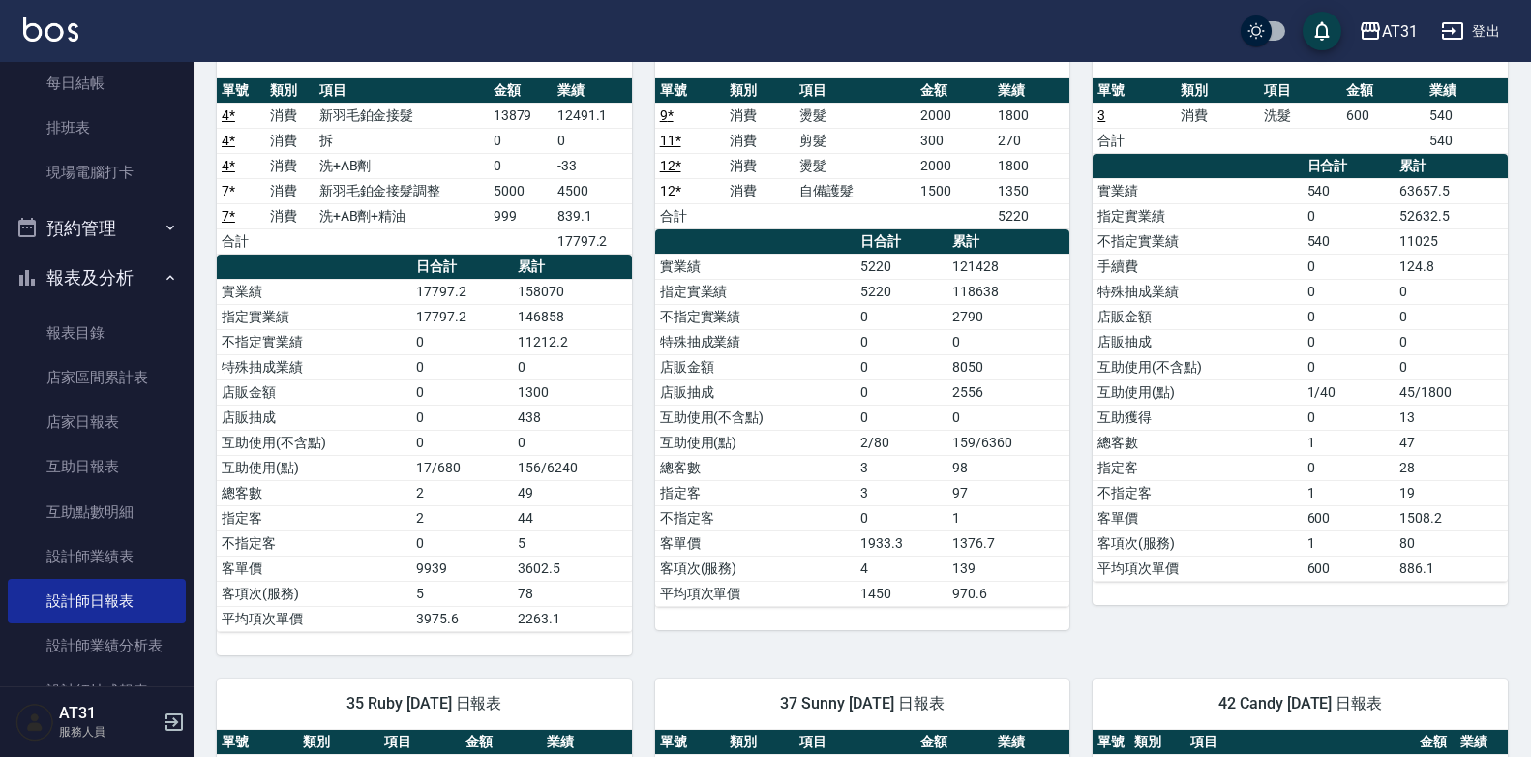
scroll to position [97, 0]
